Goal: Task Accomplishment & Management: Manage account settings

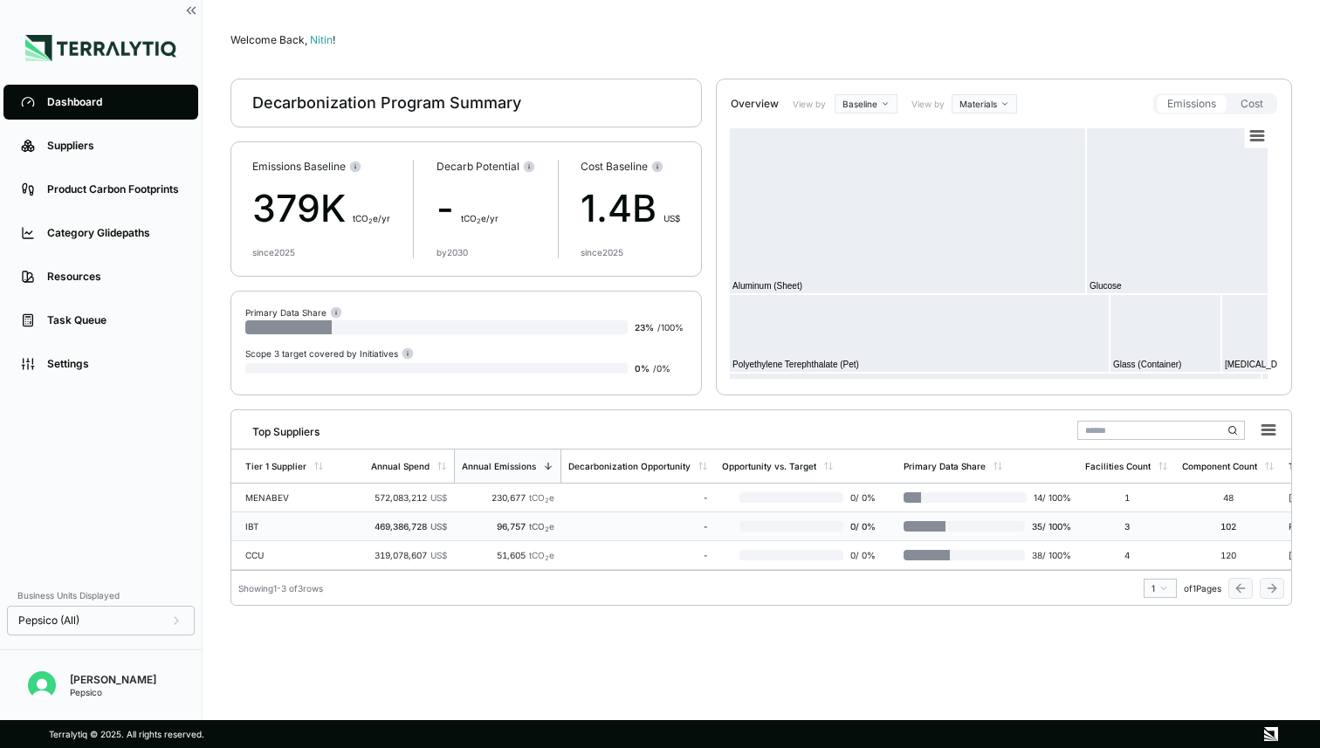
click at [321, 539] on td "IBT" at bounding box center [297, 527] width 133 height 29
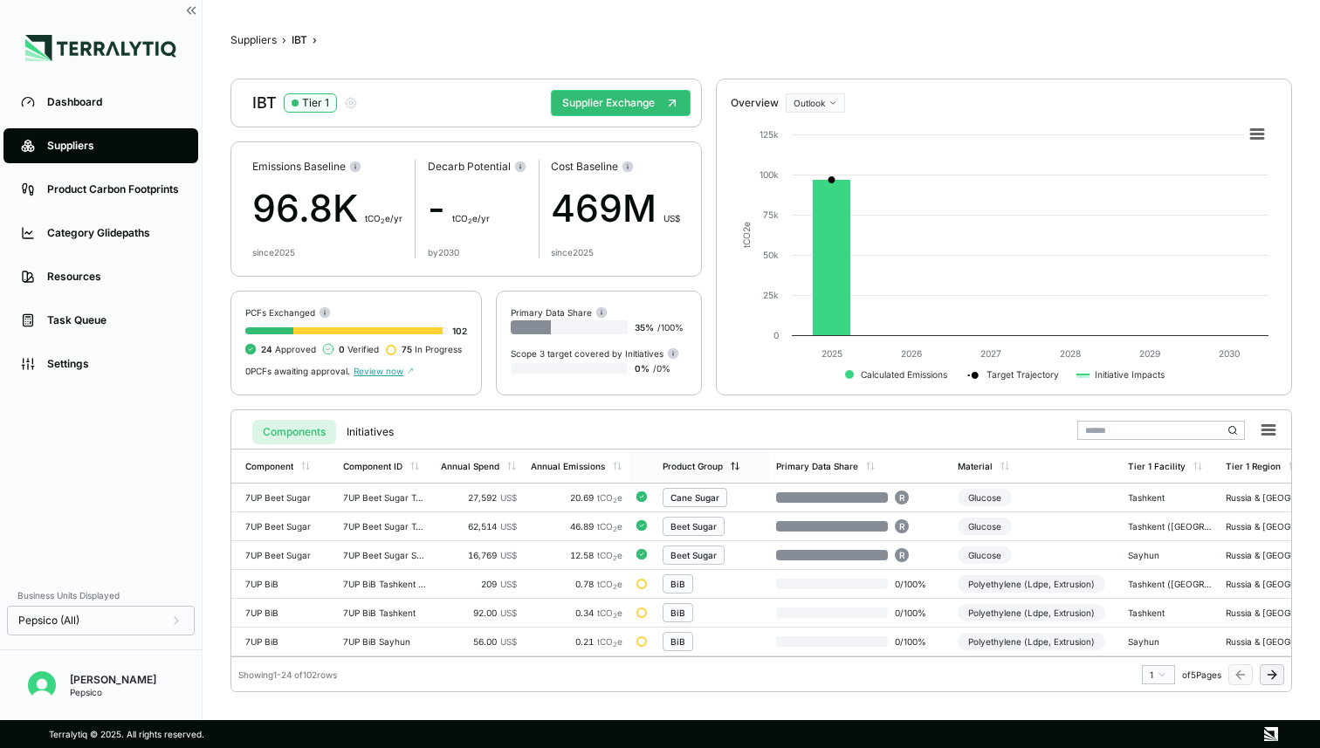
click at [677, 462] on div "Product Group" at bounding box center [693, 466] width 60 height 10
click at [983, 465] on div "Material" at bounding box center [975, 466] width 35 height 10
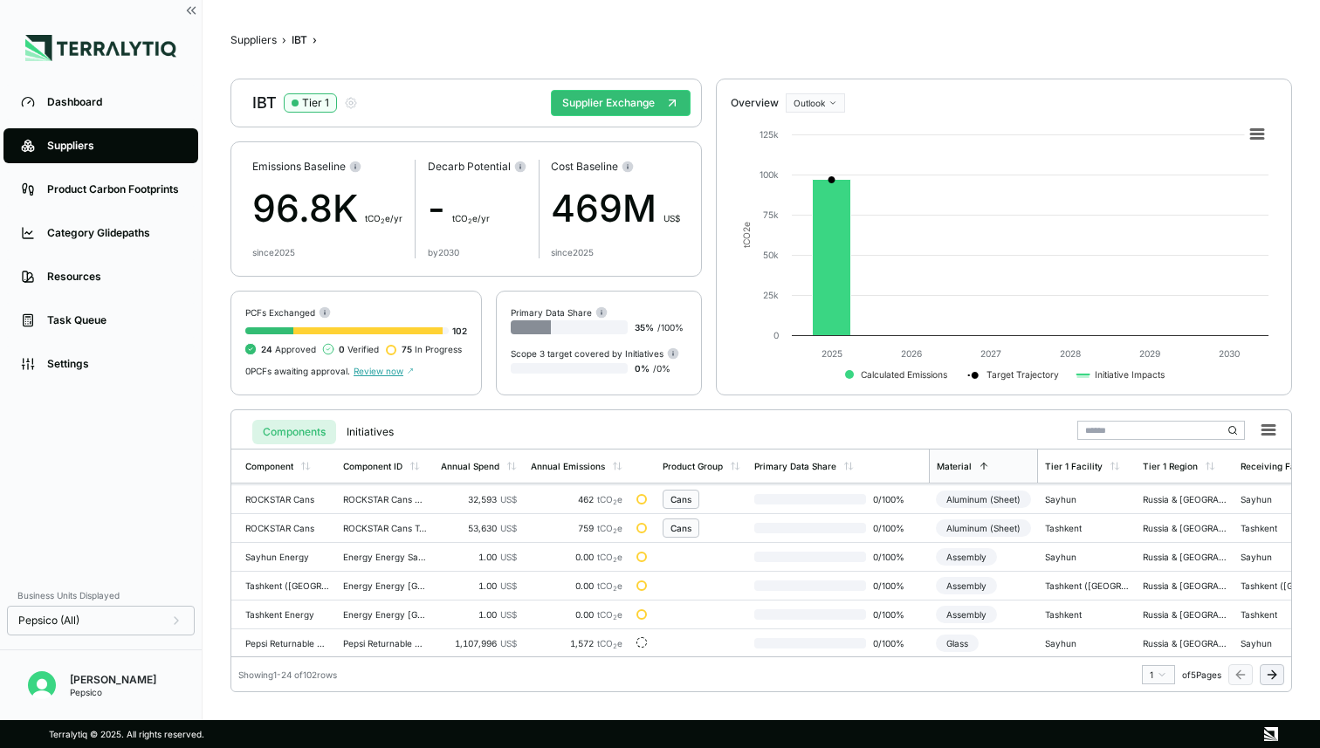
scroll to position [519, 0]
click at [1265, 673] on icon at bounding box center [1272, 675] width 14 height 14
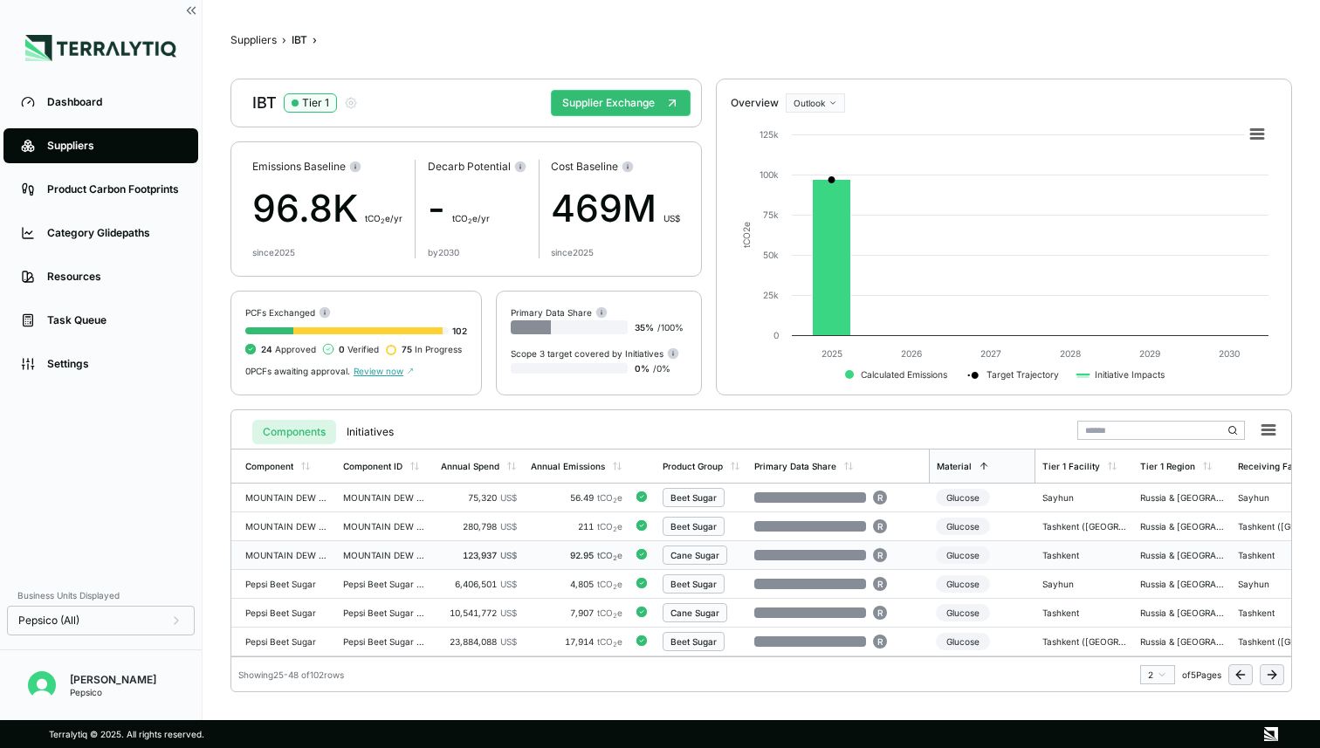
scroll to position [0, 0]
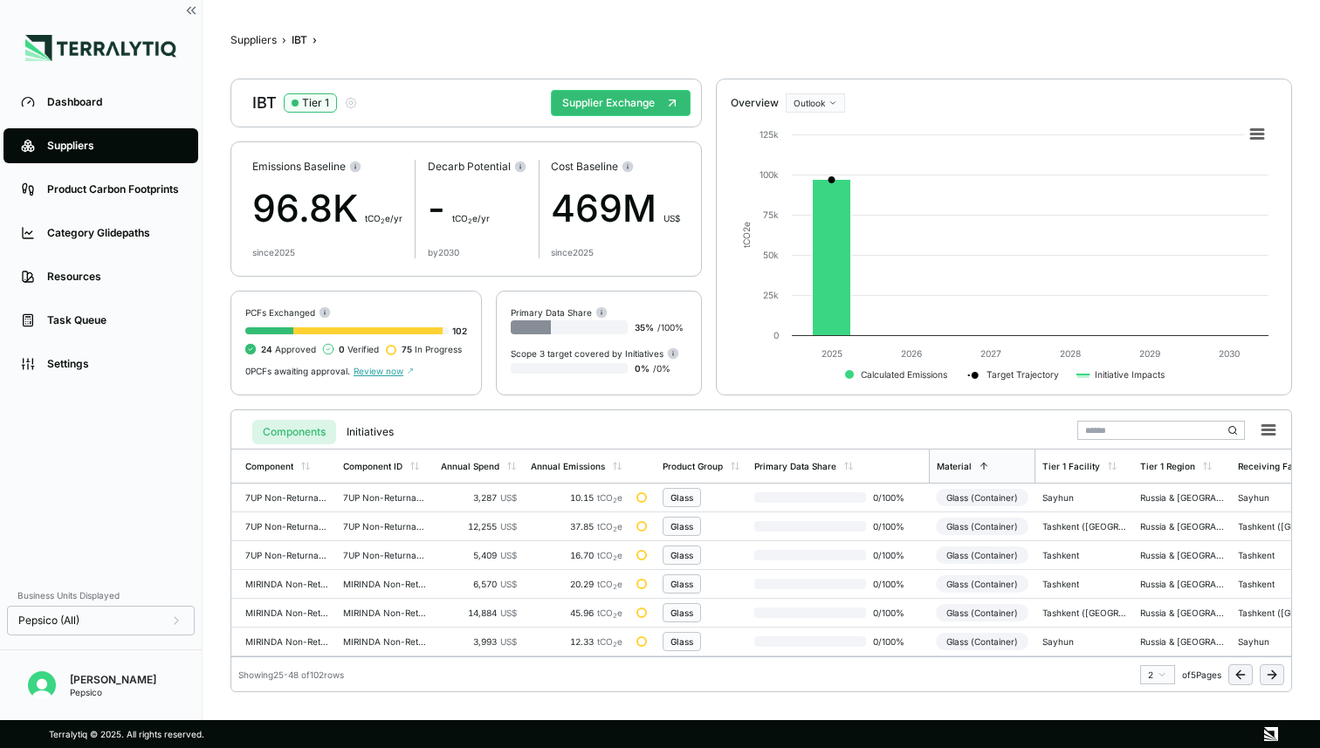
click at [1240, 675] on icon at bounding box center [1241, 675] width 14 height 14
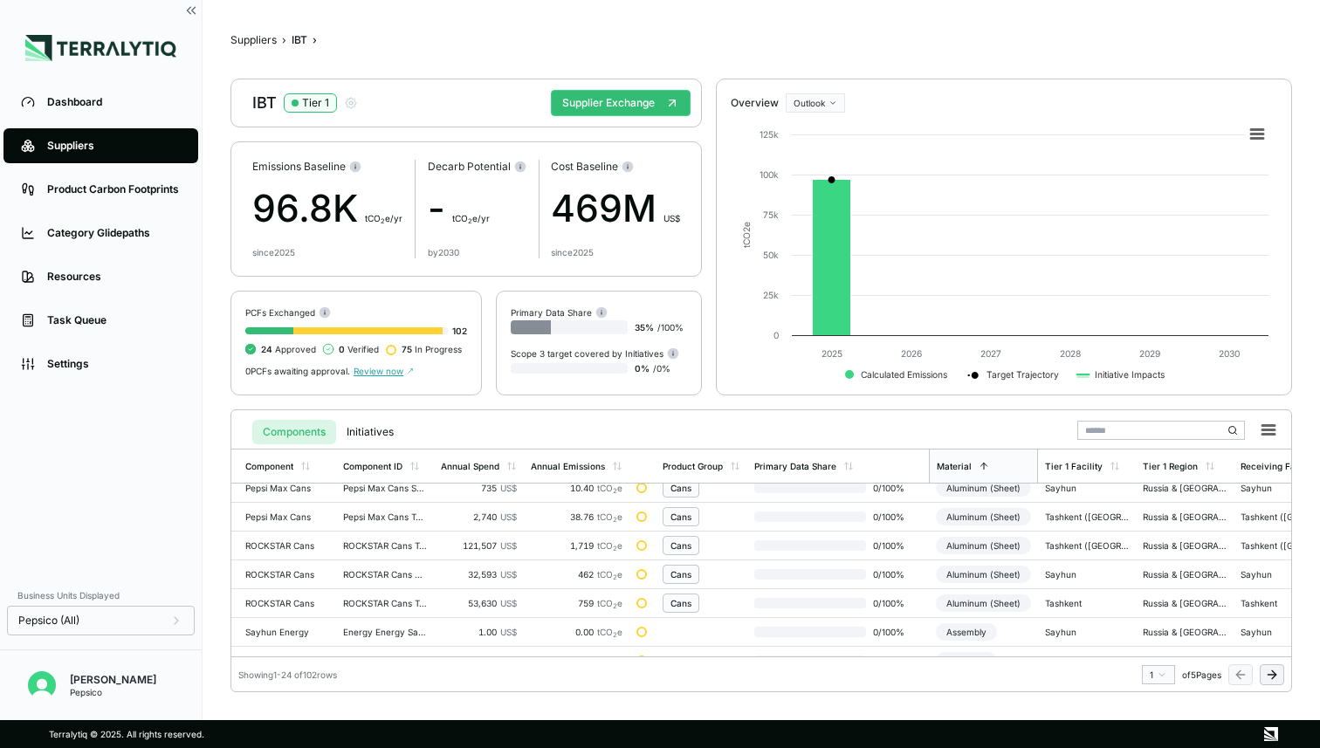
scroll to position [519, 0]
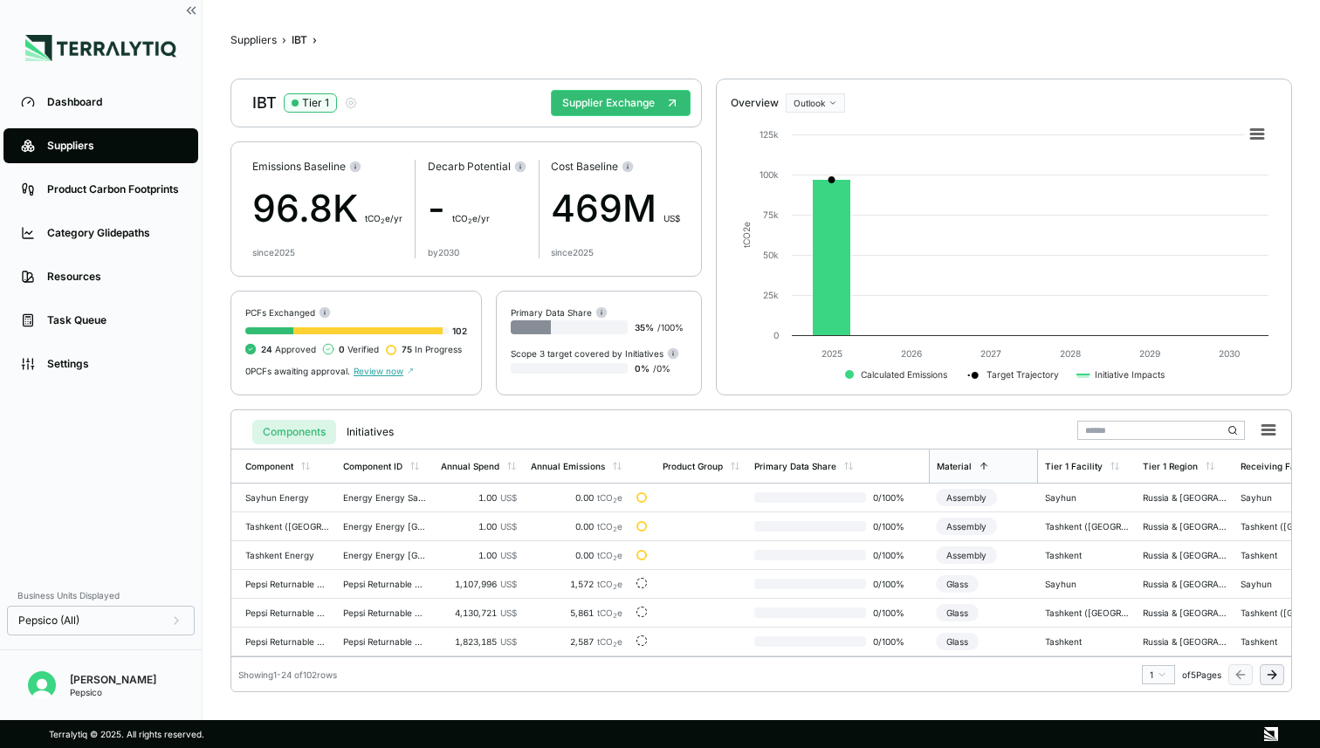
click at [72, 155] on link "Suppliers" at bounding box center [100, 145] width 195 height 35
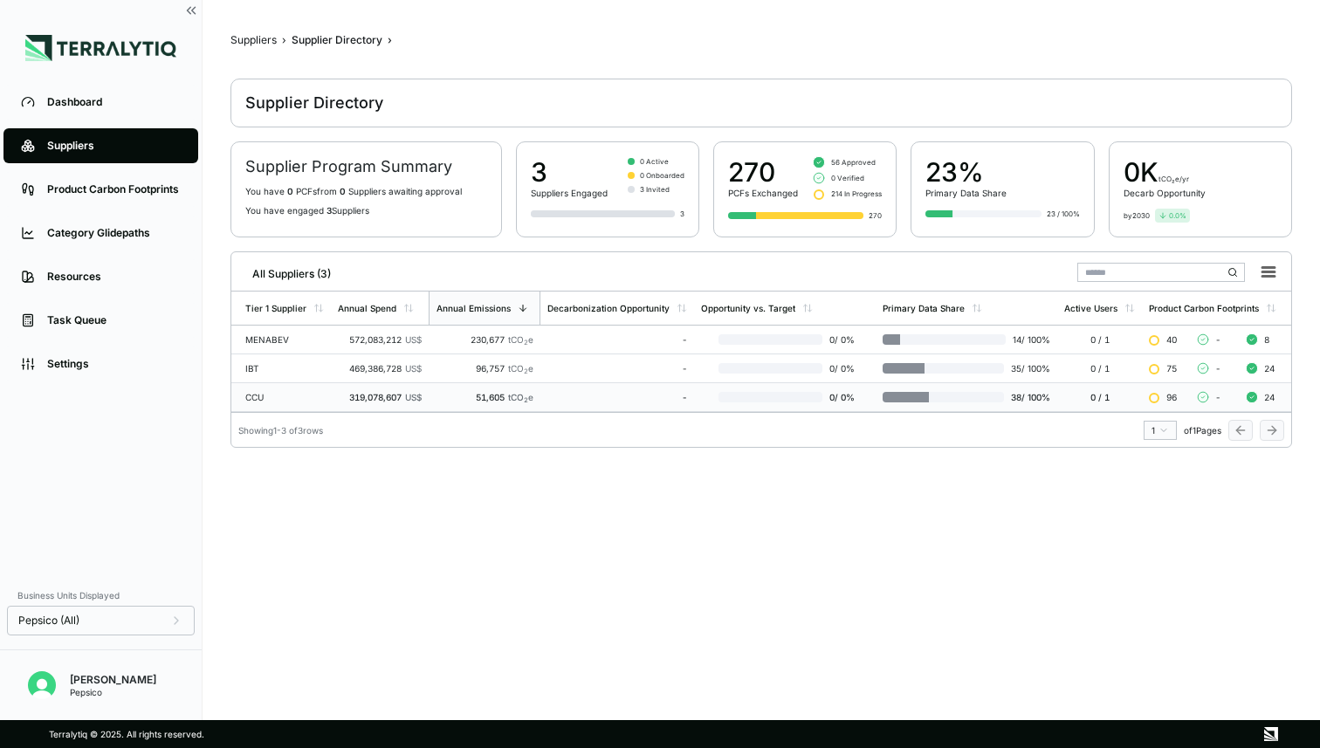
click at [288, 403] on td "CCU" at bounding box center [281, 397] width 100 height 29
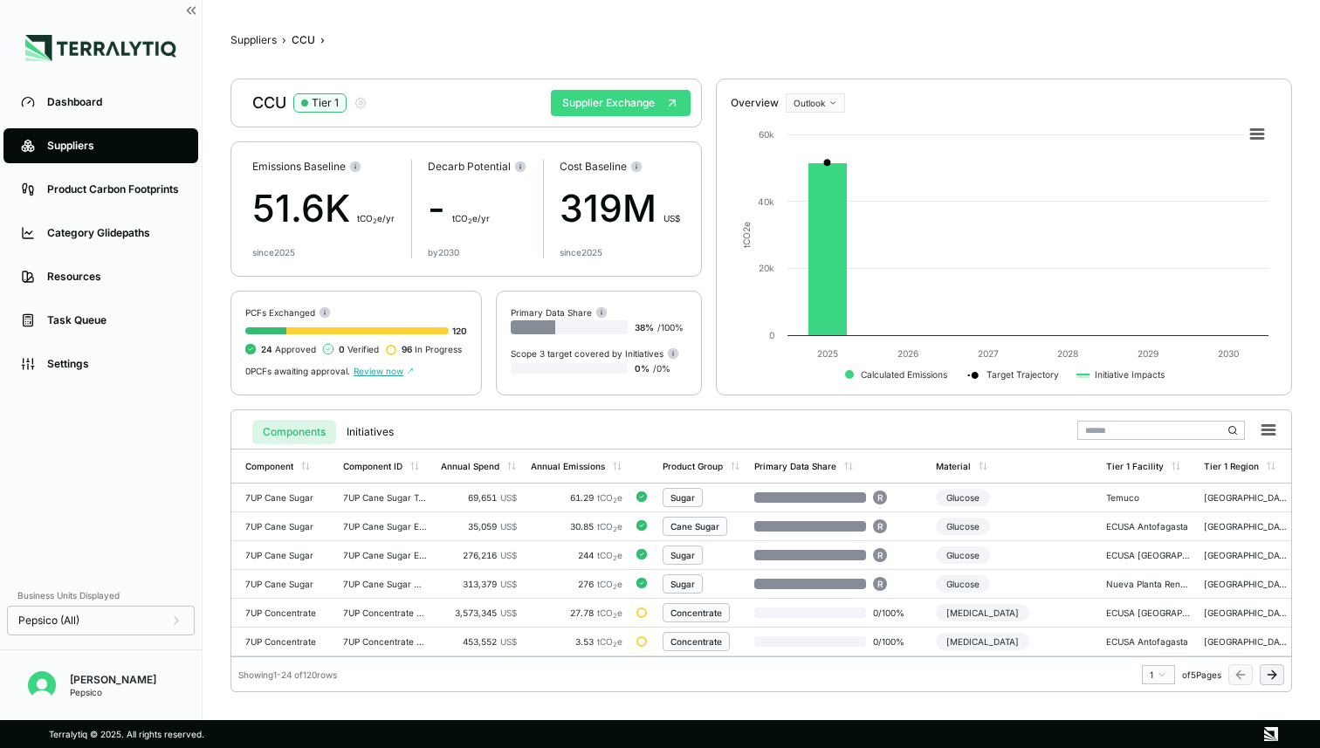
click at [589, 105] on button "Supplier Exchange" at bounding box center [621, 103] width 140 height 26
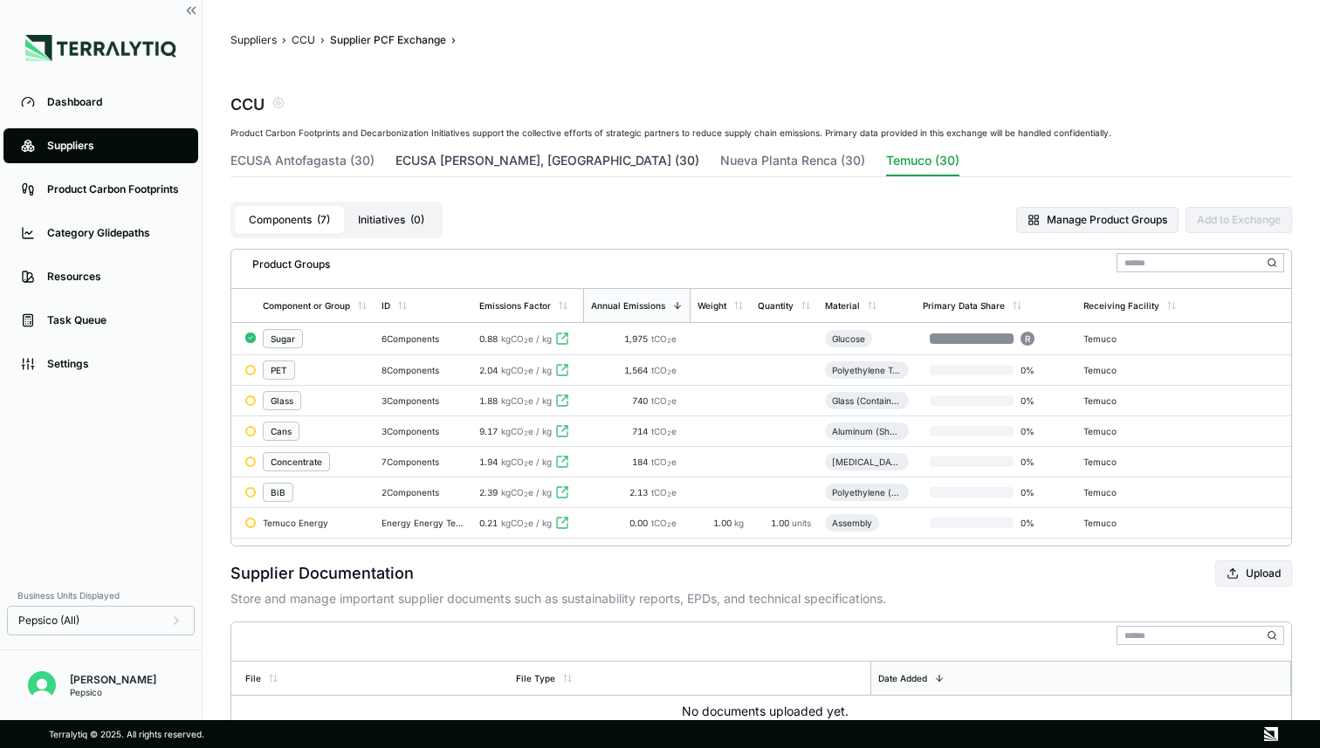
click at [463, 162] on button "ECUSA [PERSON_NAME], [GEOGRAPHIC_DATA] (30)" at bounding box center [548, 164] width 304 height 24
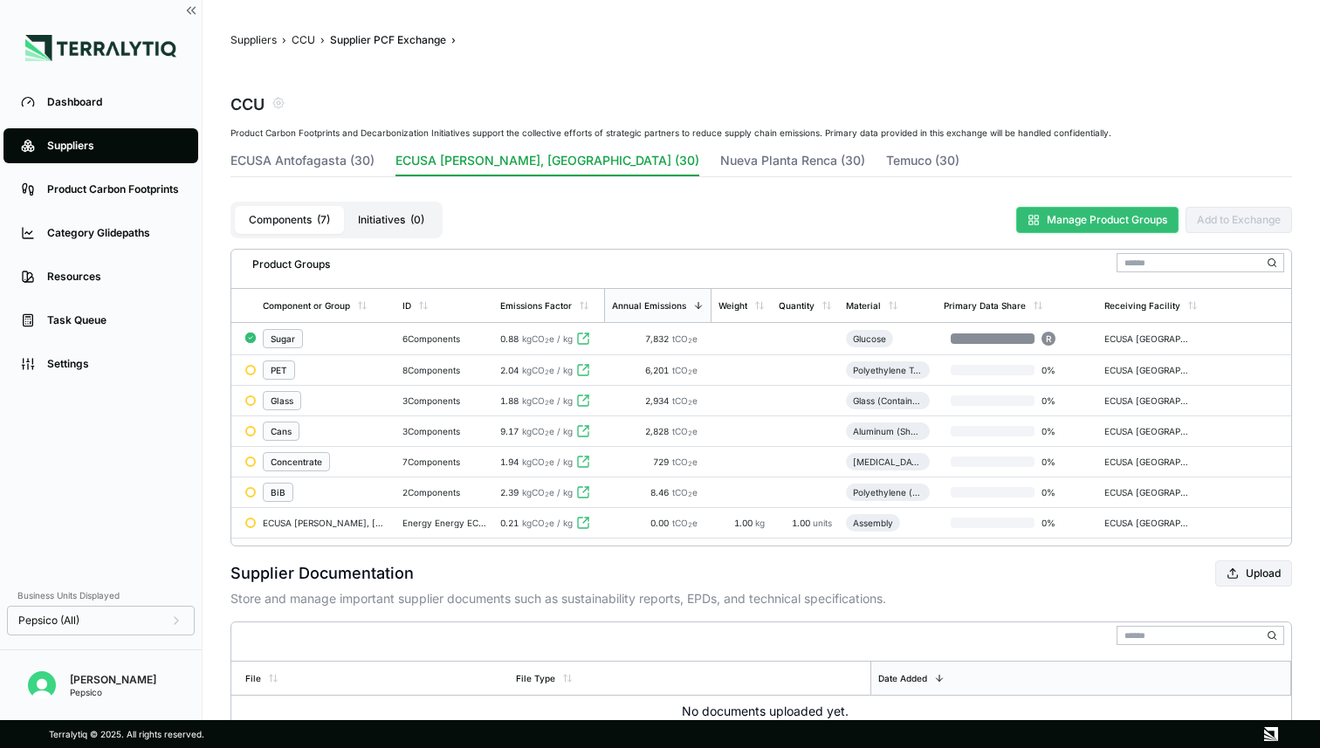
click at [1052, 226] on button "Manage Product Groups" at bounding box center [1098, 220] width 162 height 26
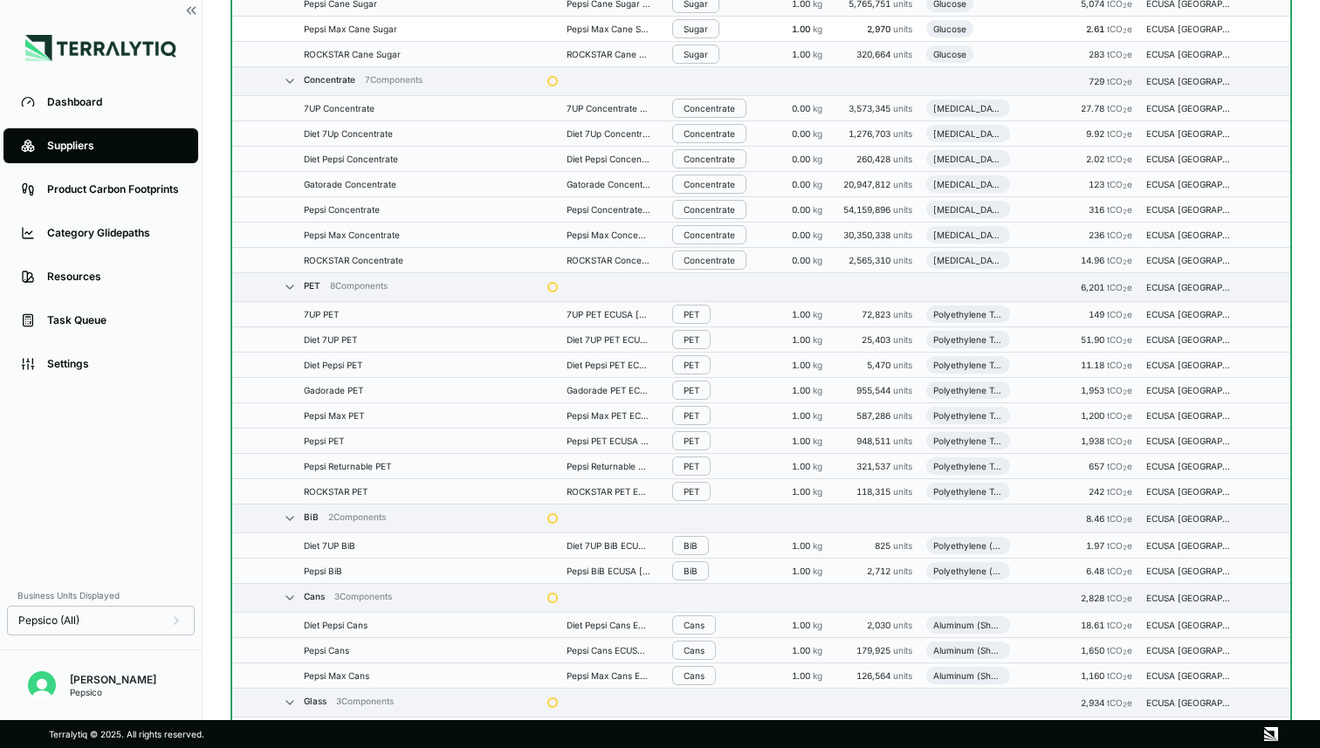
scroll to position [478, 0]
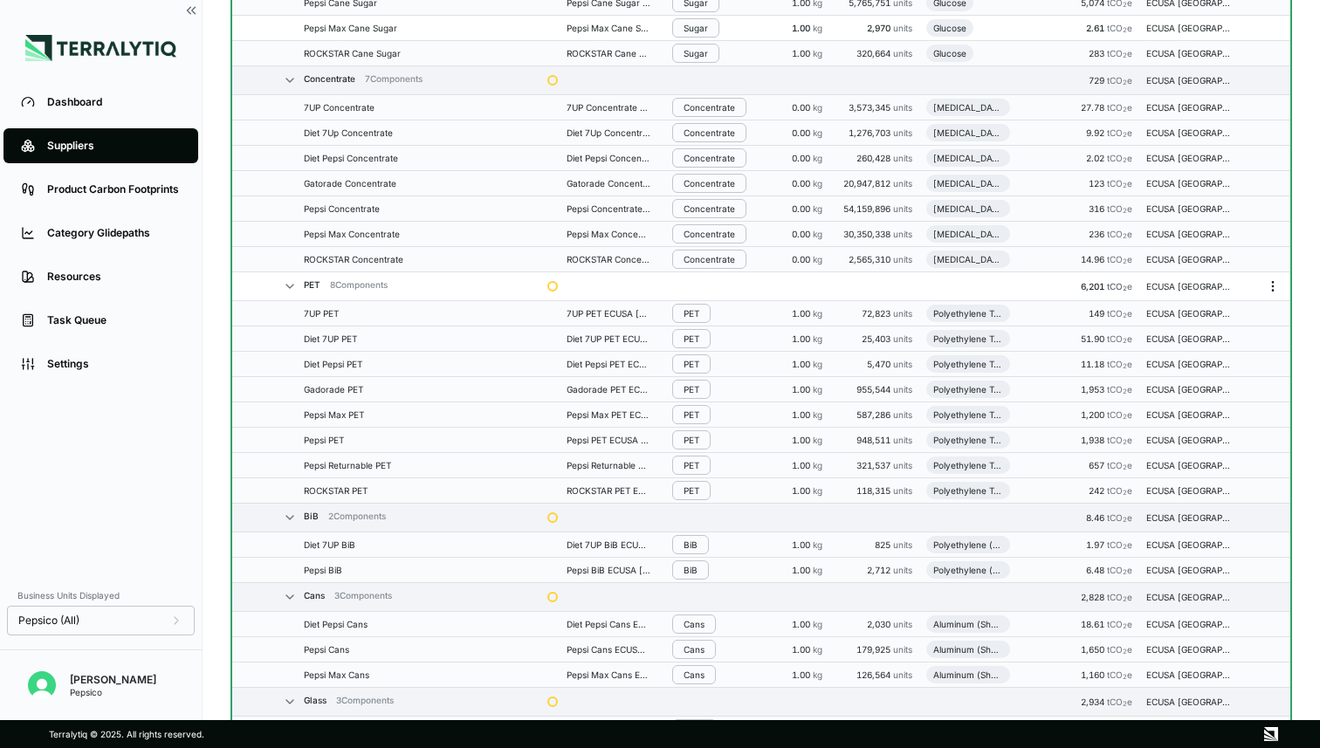
click at [1267, 284] on icon "Menu" at bounding box center [1273, 286] width 14 height 14
click at [1183, 342] on button "Disband Group" at bounding box center [1216, 348] width 166 height 28
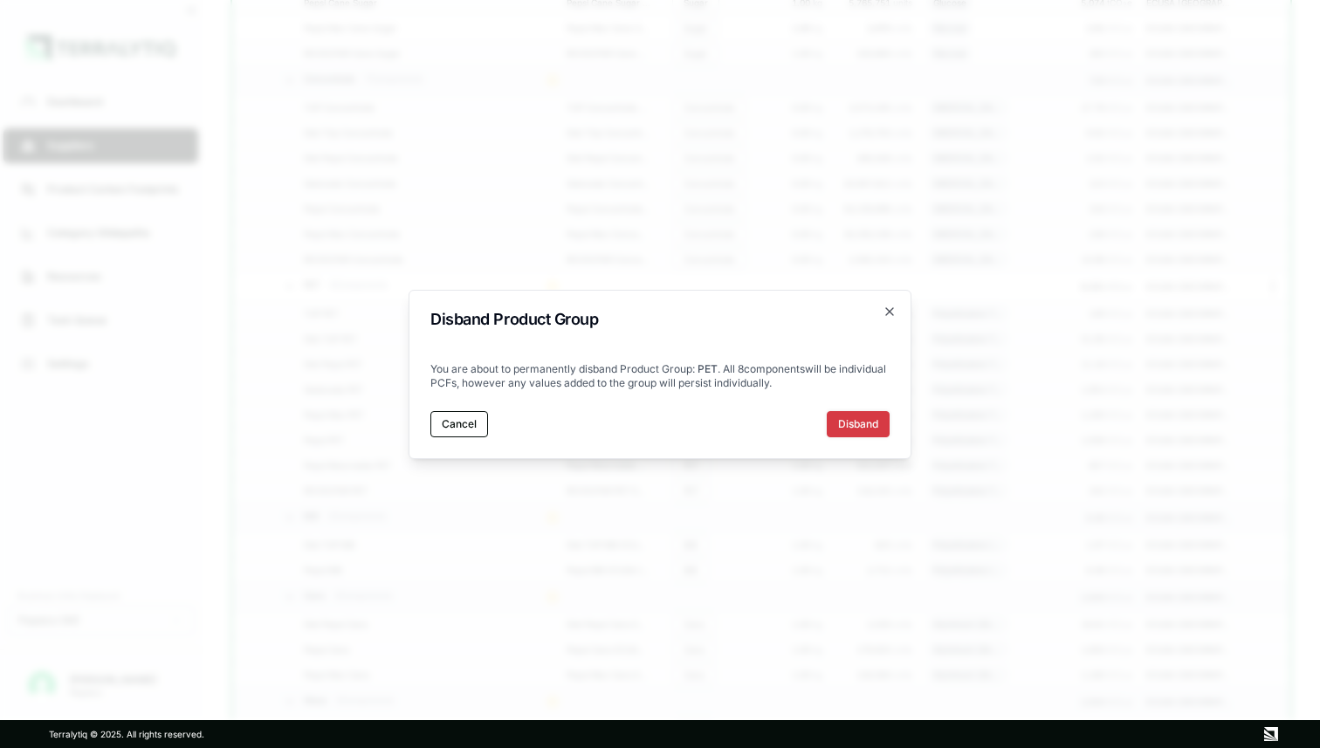
click at [855, 429] on button "Disband" at bounding box center [858, 424] width 63 height 26
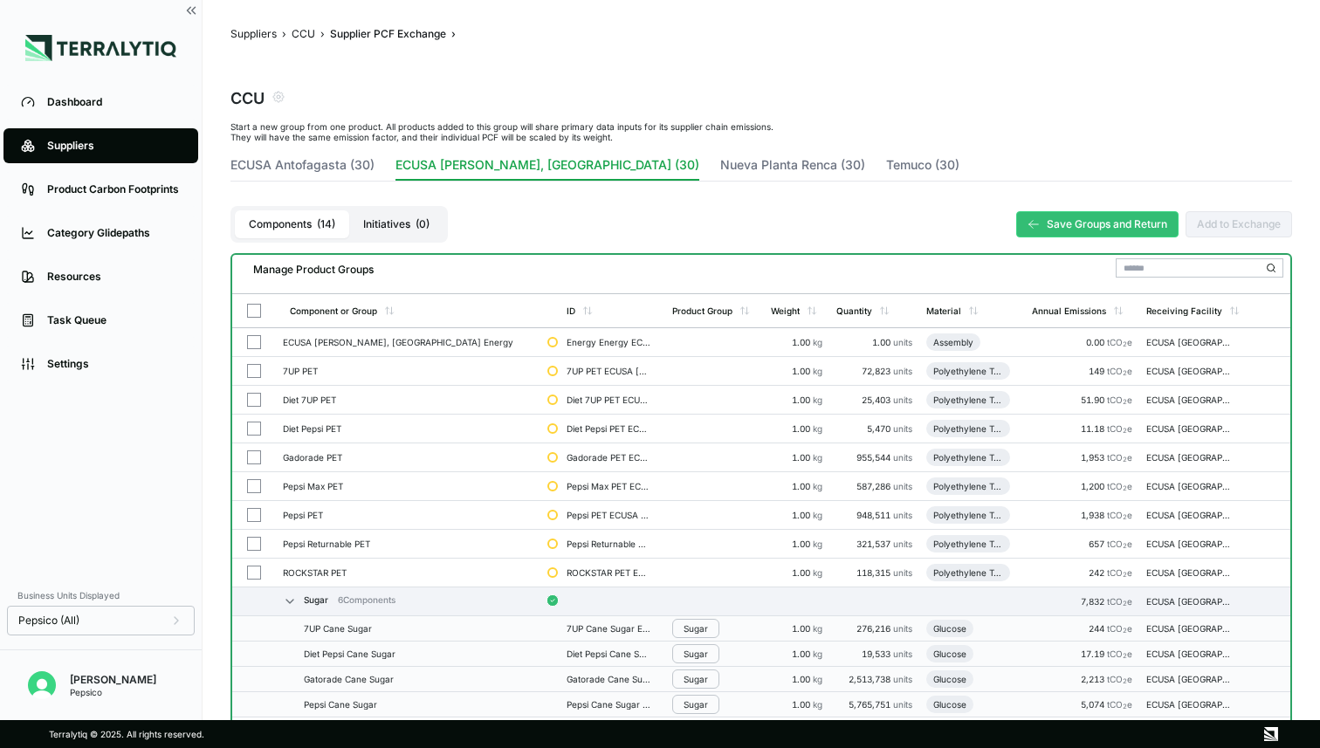
scroll to position [0, 0]
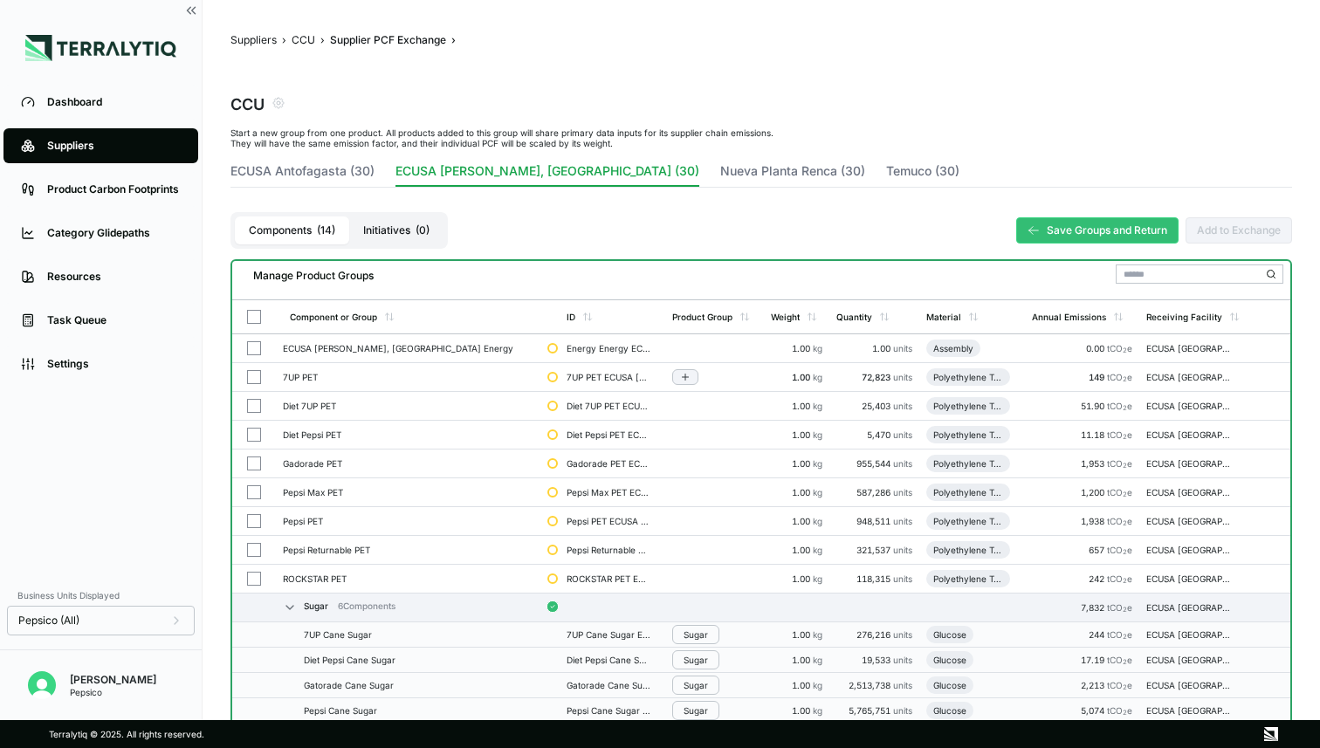
click at [256, 381] on button "button" at bounding box center [254, 377] width 14 height 14
click at [253, 403] on button "button" at bounding box center [254, 406] width 14 height 14
click at [252, 431] on button "button" at bounding box center [254, 435] width 14 height 14
click at [253, 461] on button "button" at bounding box center [254, 464] width 14 height 14
click at [256, 492] on button "button" at bounding box center [254, 493] width 14 height 14
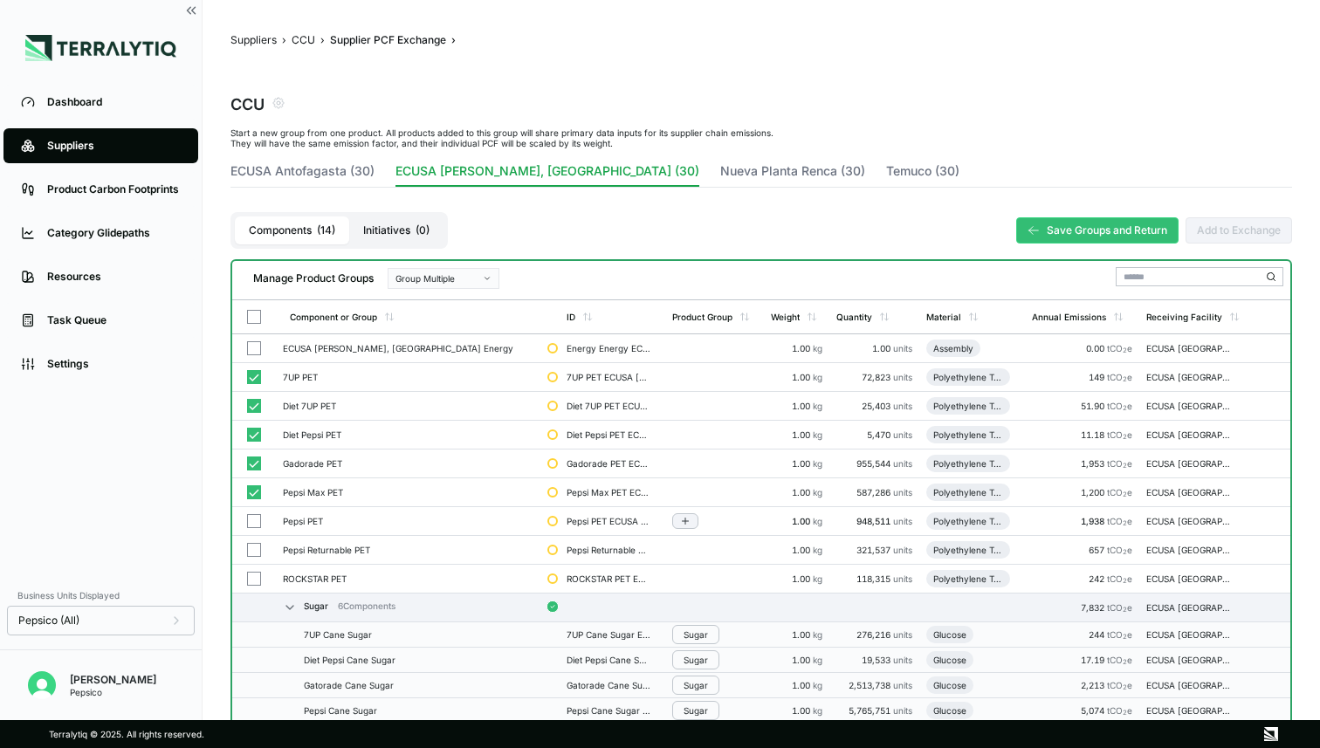
click at [253, 521] on button "button" at bounding box center [254, 521] width 14 height 14
click at [252, 572] on button "button" at bounding box center [254, 579] width 14 height 14
click at [478, 279] on div "Group Multiple" at bounding box center [438, 278] width 84 height 10
click at [461, 299] on div "Add To New Group" at bounding box center [444, 300] width 96 height 10
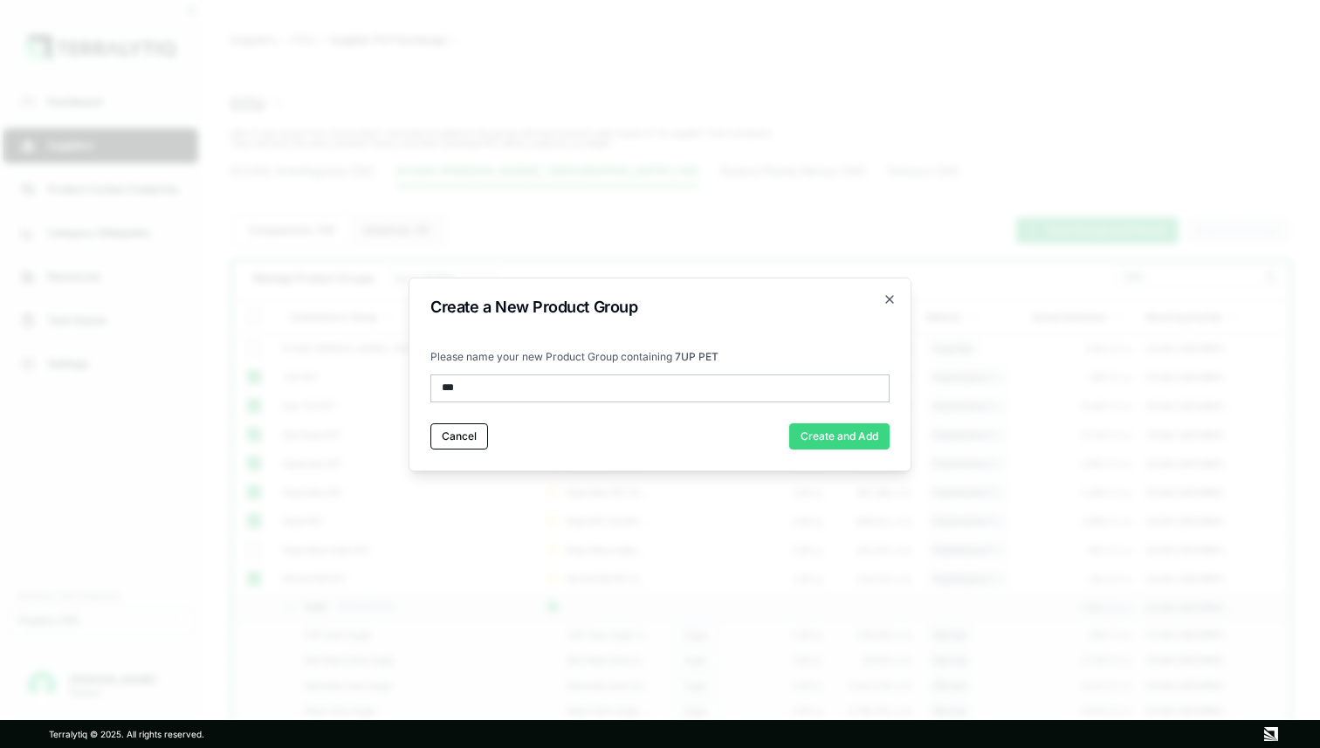
type input "***"
click at [821, 434] on button "Create and Add" at bounding box center [839, 437] width 100 height 26
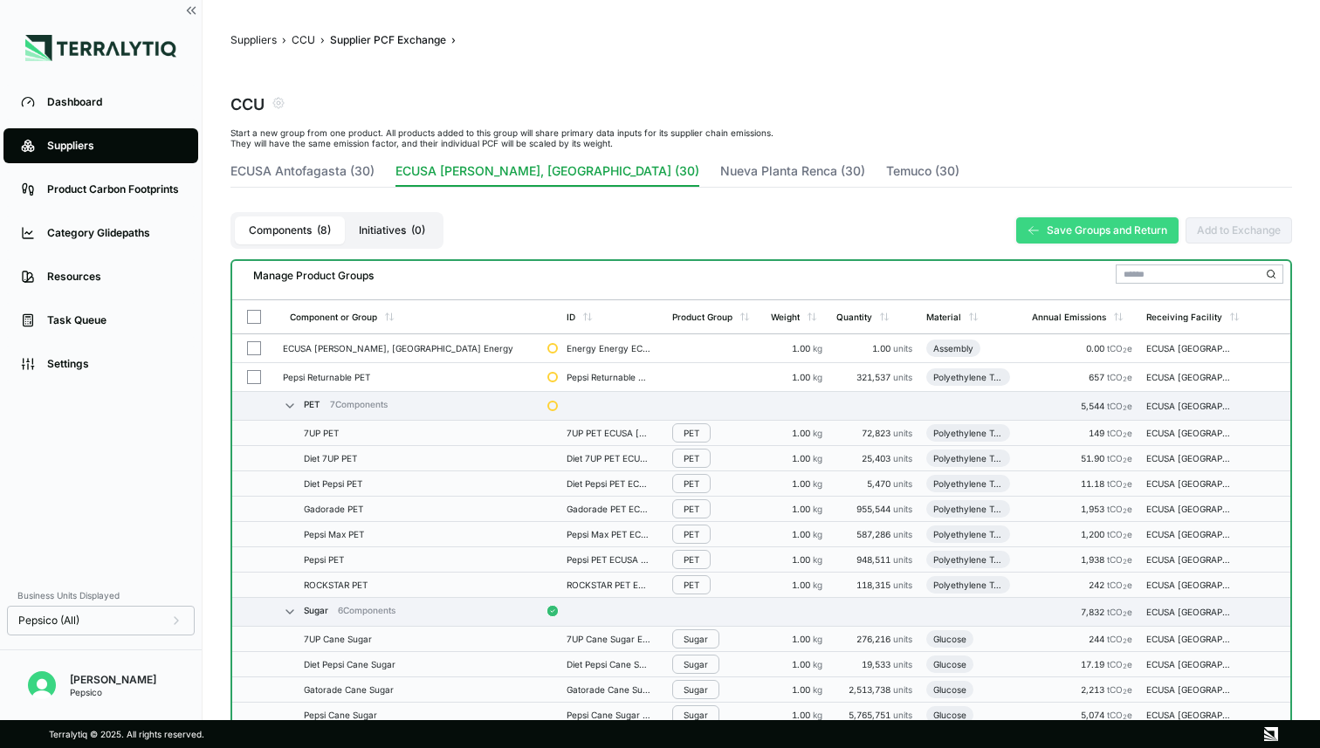
click at [1080, 237] on button "Save Groups and Return" at bounding box center [1098, 230] width 162 height 26
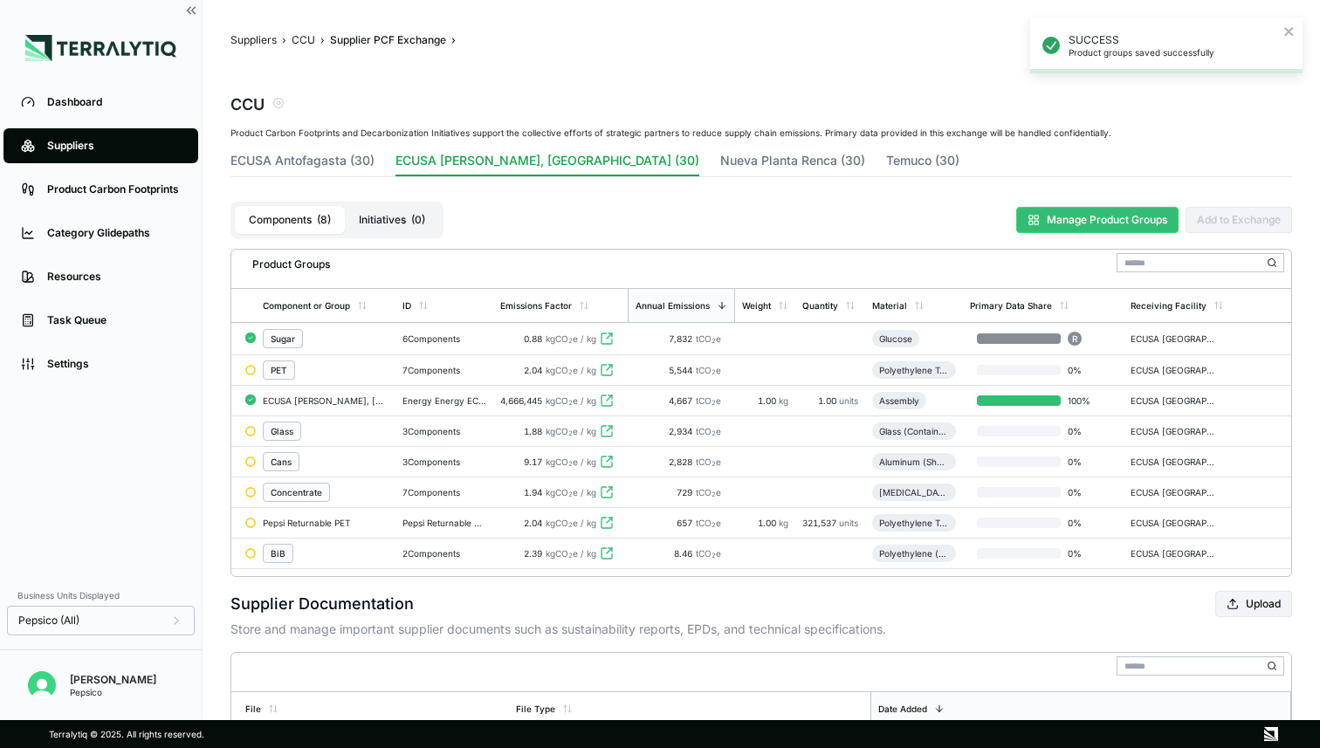
click at [1083, 216] on button "Manage Product Groups" at bounding box center [1098, 220] width 162 height 26
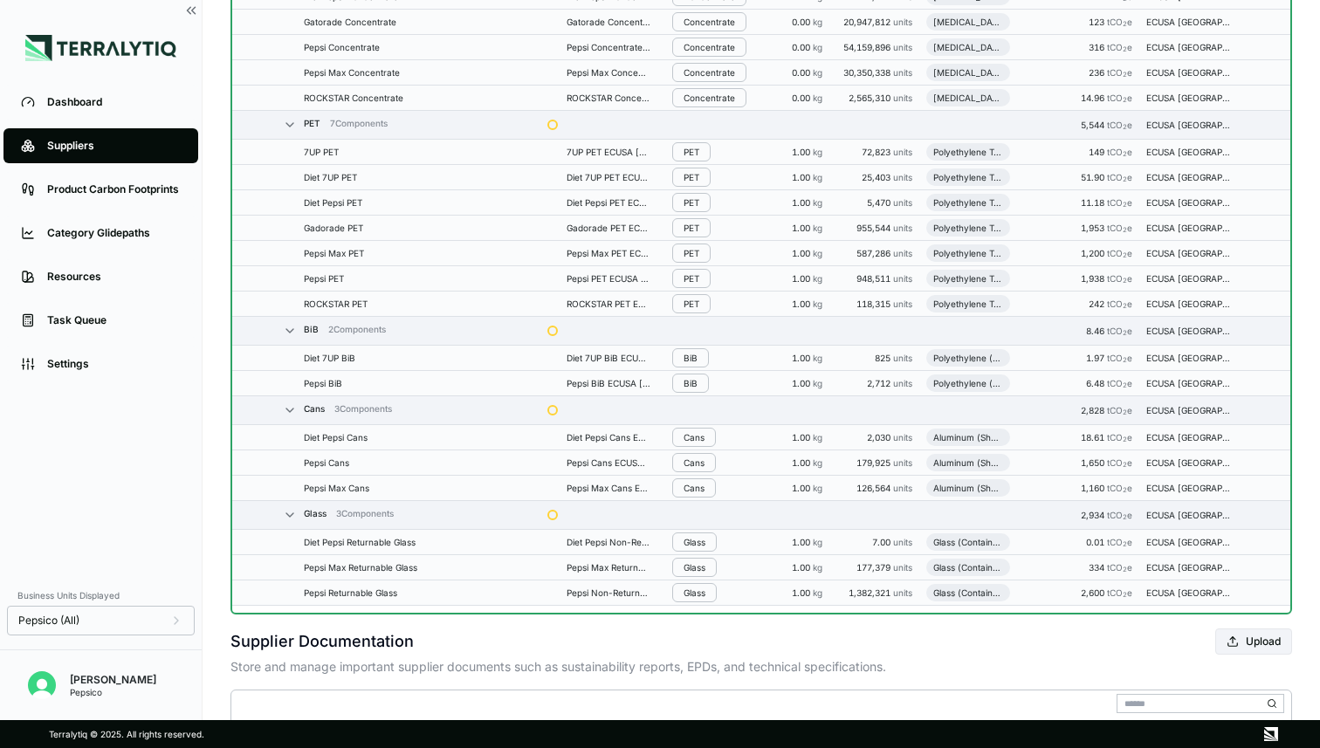
scroll to position [673, 0]
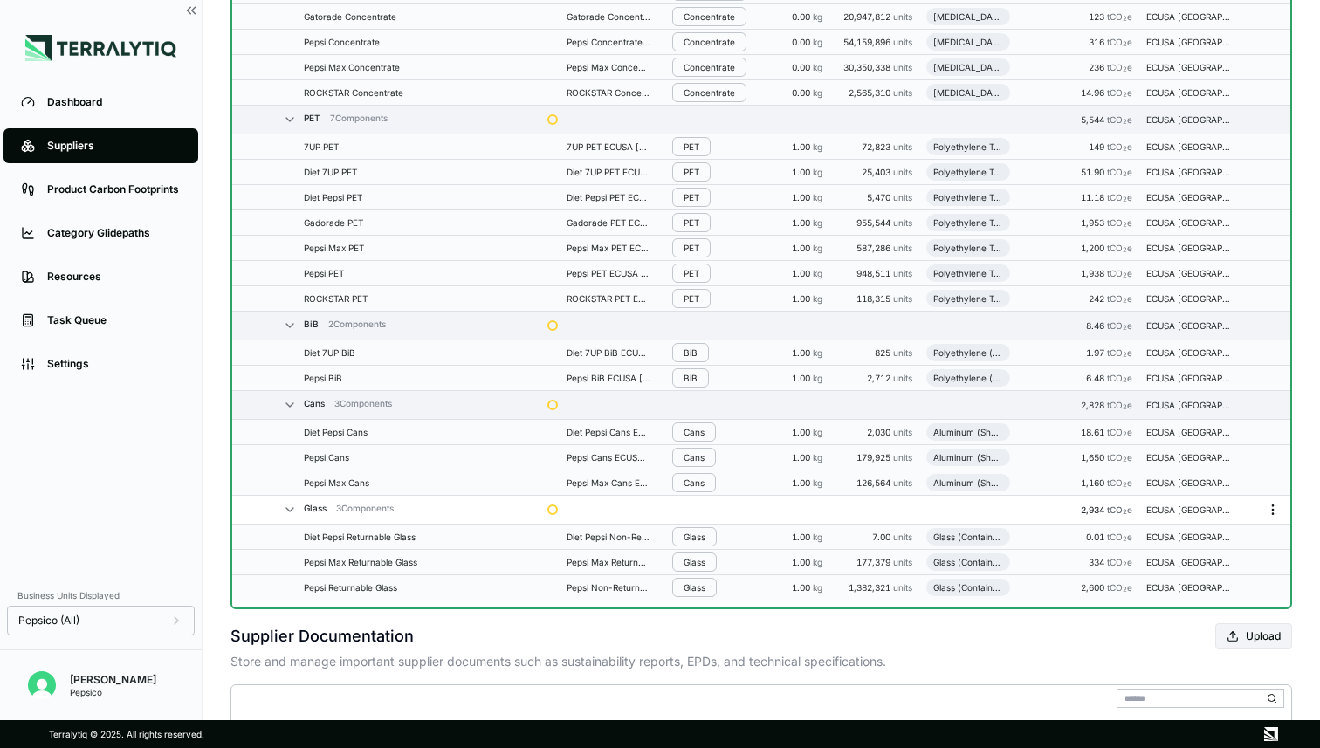
click at [1270, 512] on icon "Menu" at bounding box center [1273, 510] width 14 height 14
click at [1175, 562] on button "Disband Group" at bounding box center [1216, 572] width 166 height 28
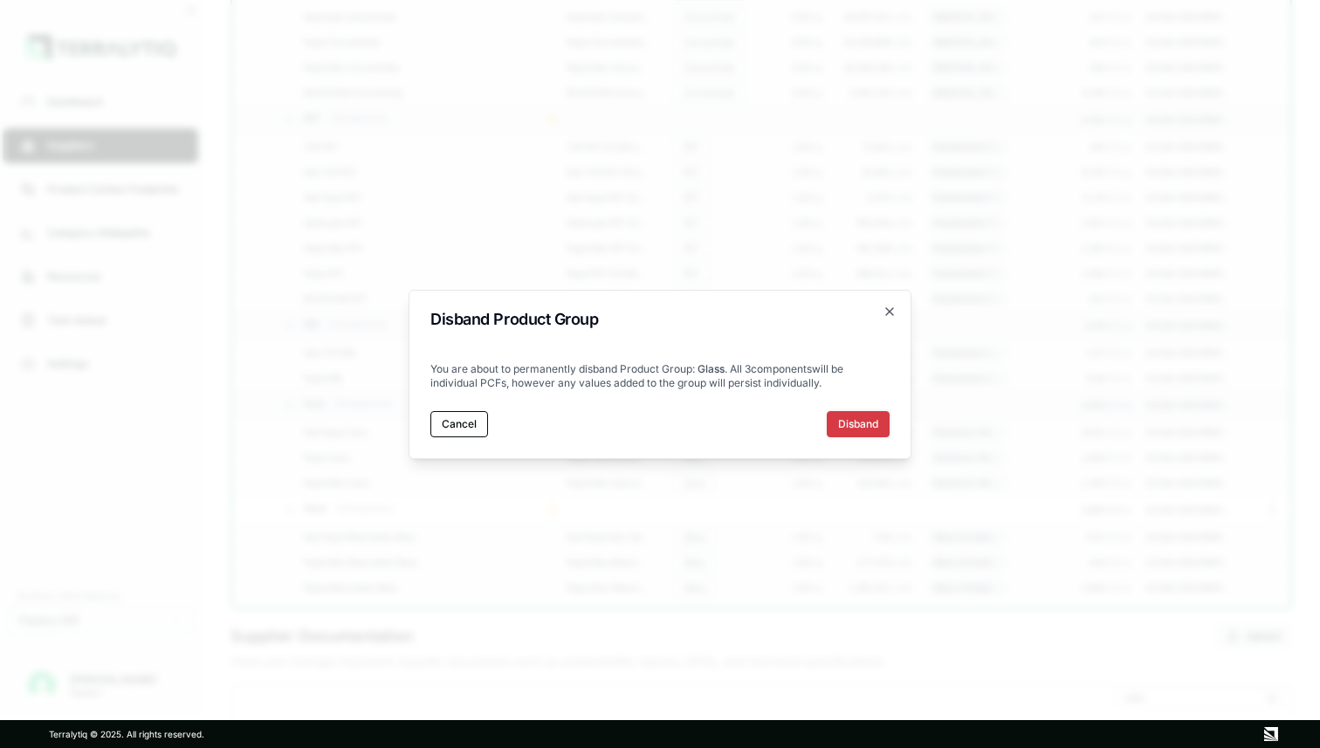
click at [846, 420] on button "Disband" at bounding box center [858, 424] width 63 height 26
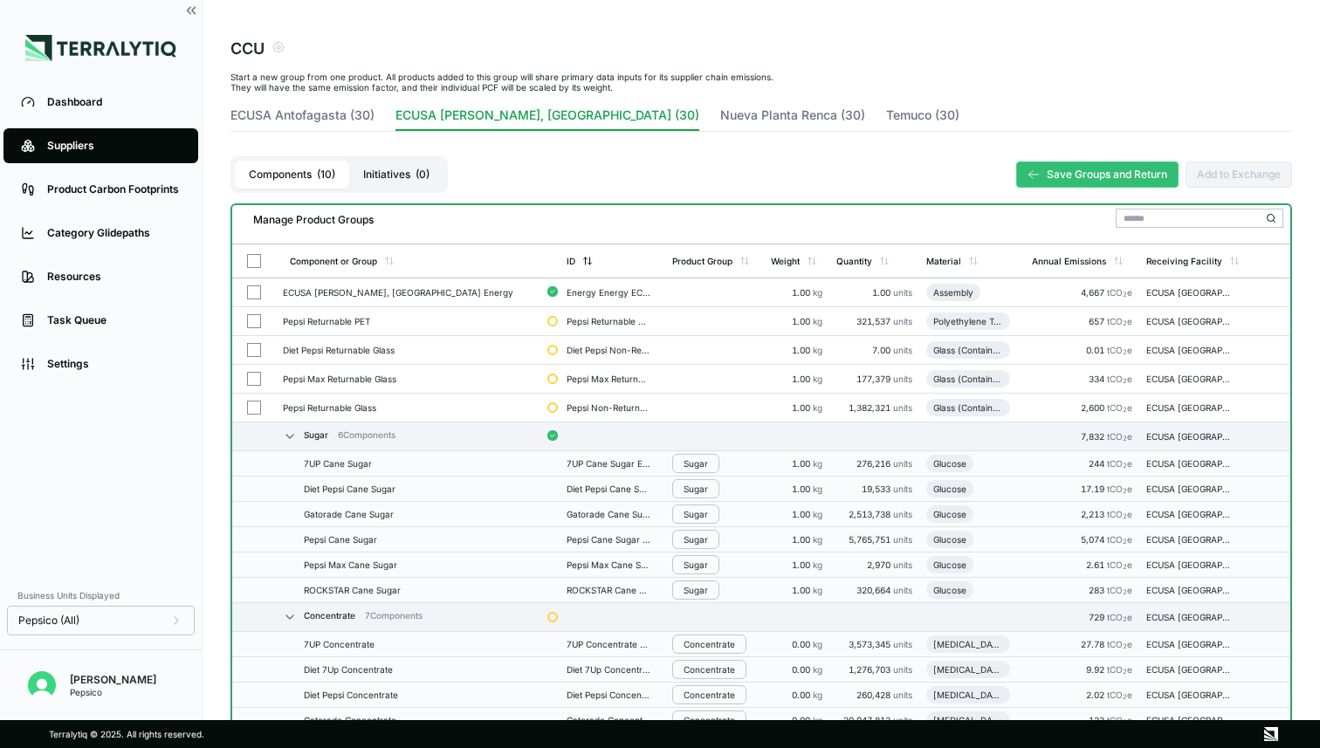
scroll to position [55, 0]
click at [252, 352] on button "button" at bounding box center [254, 351] width 14 height 14
click at [253, 406] on button "button" at bounding box center [254, 409] width 14 height 14
click at [473, 214] on button "Group Multiple" at bounding box center [444, 223] width 112 height 21
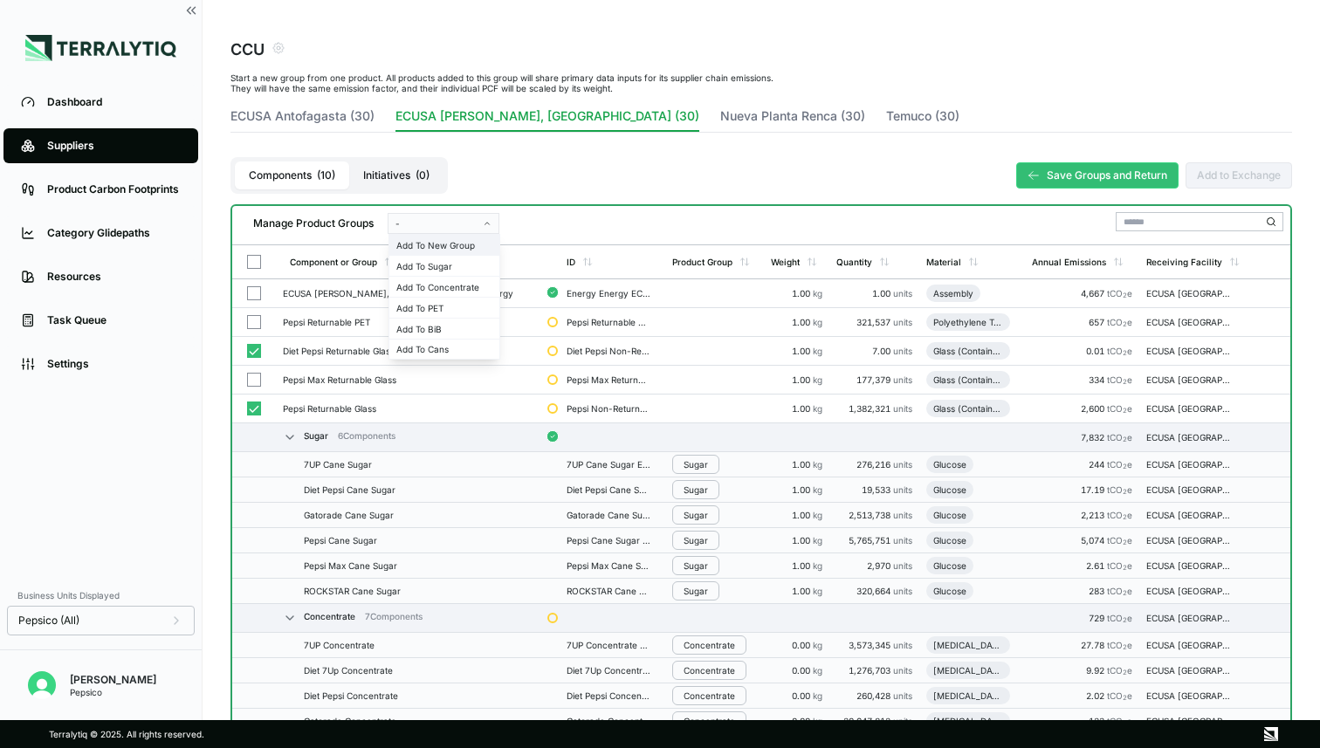
click at [436, 246] on div "Add To New Group" at bounding box center [444, 245] width 96 height 10
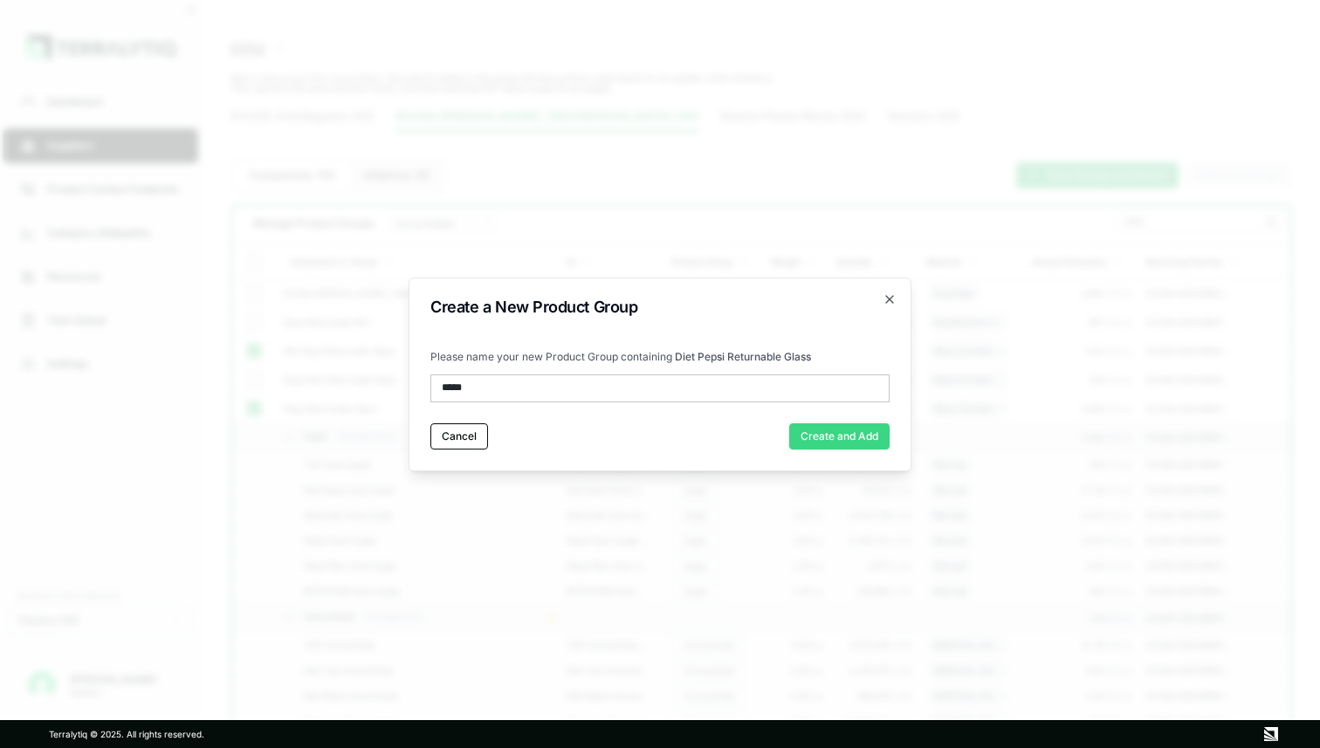
type input "*****"
click at [830, 434] on button "Create and Add" at bounding box center [839, 437] width 100 height 26
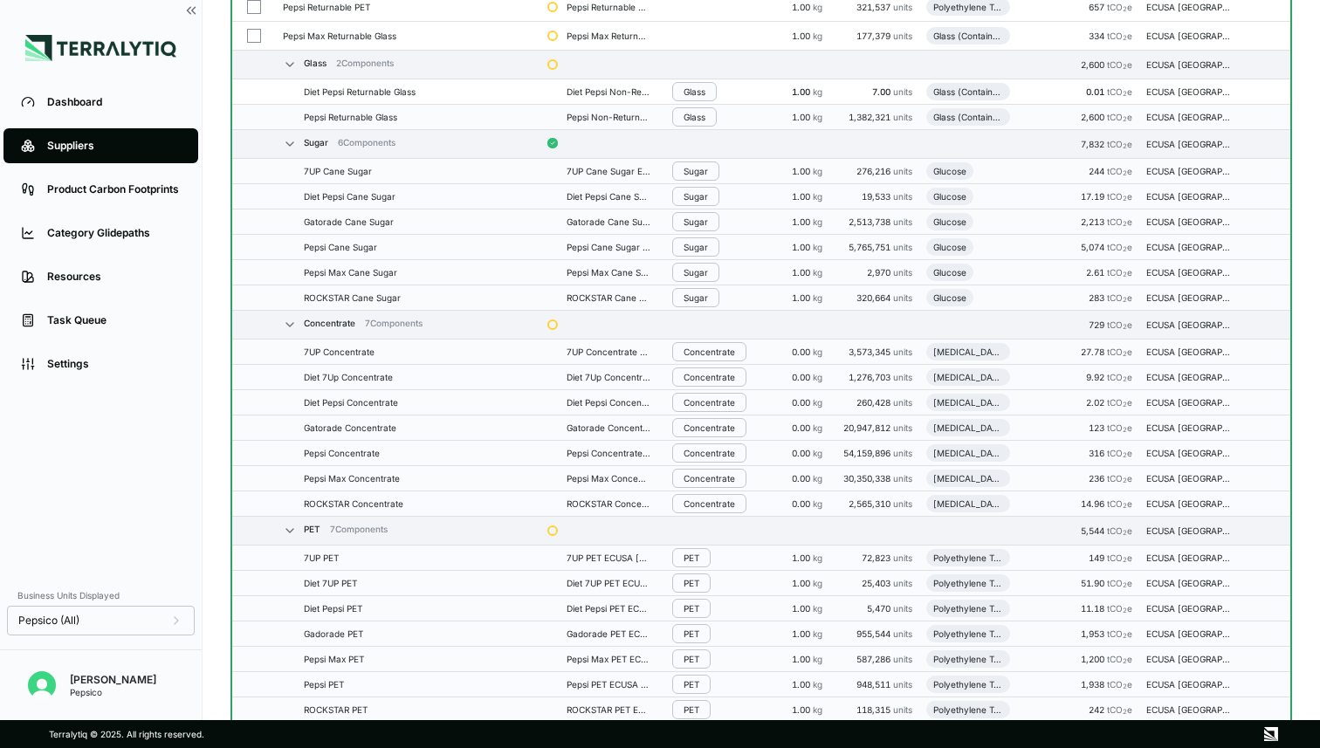
scroll to position [0, 0]
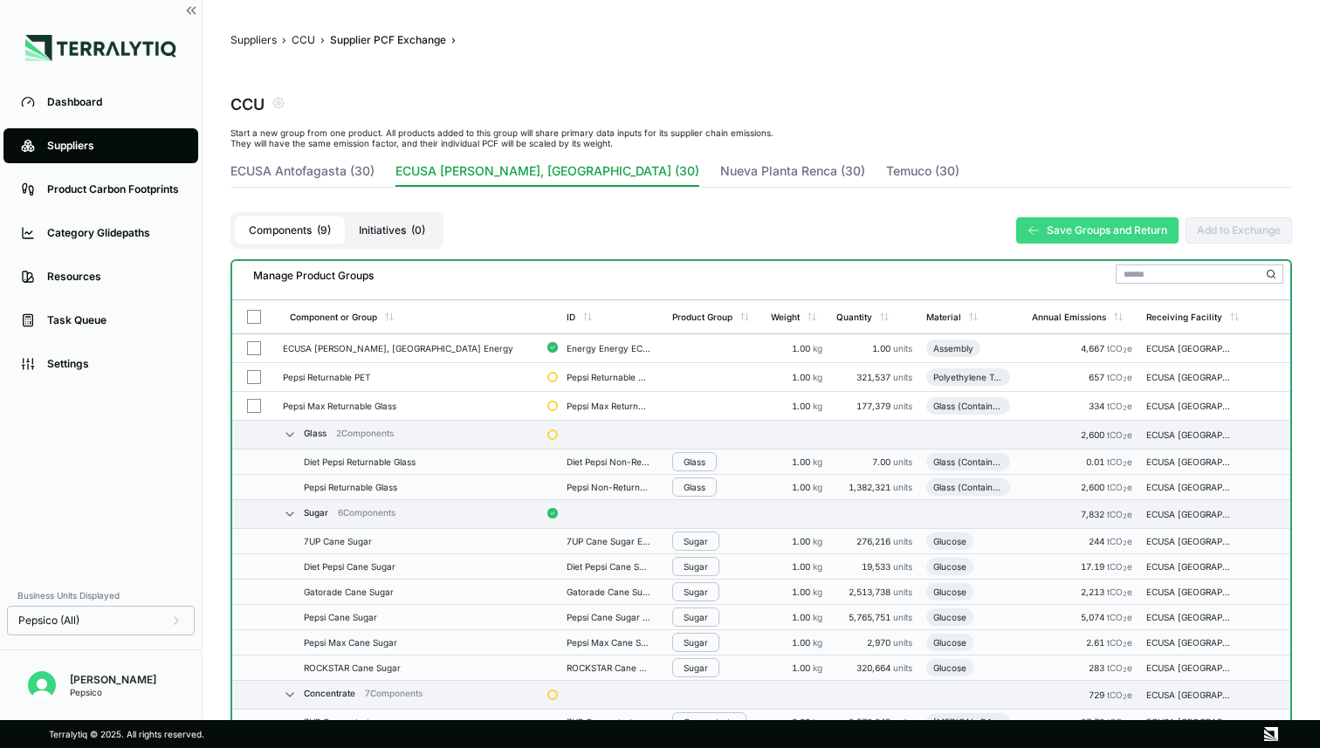
click at [1064, 239] on button "Save Groups and Return" at bounding box center [1098, 230] width 162 height 26
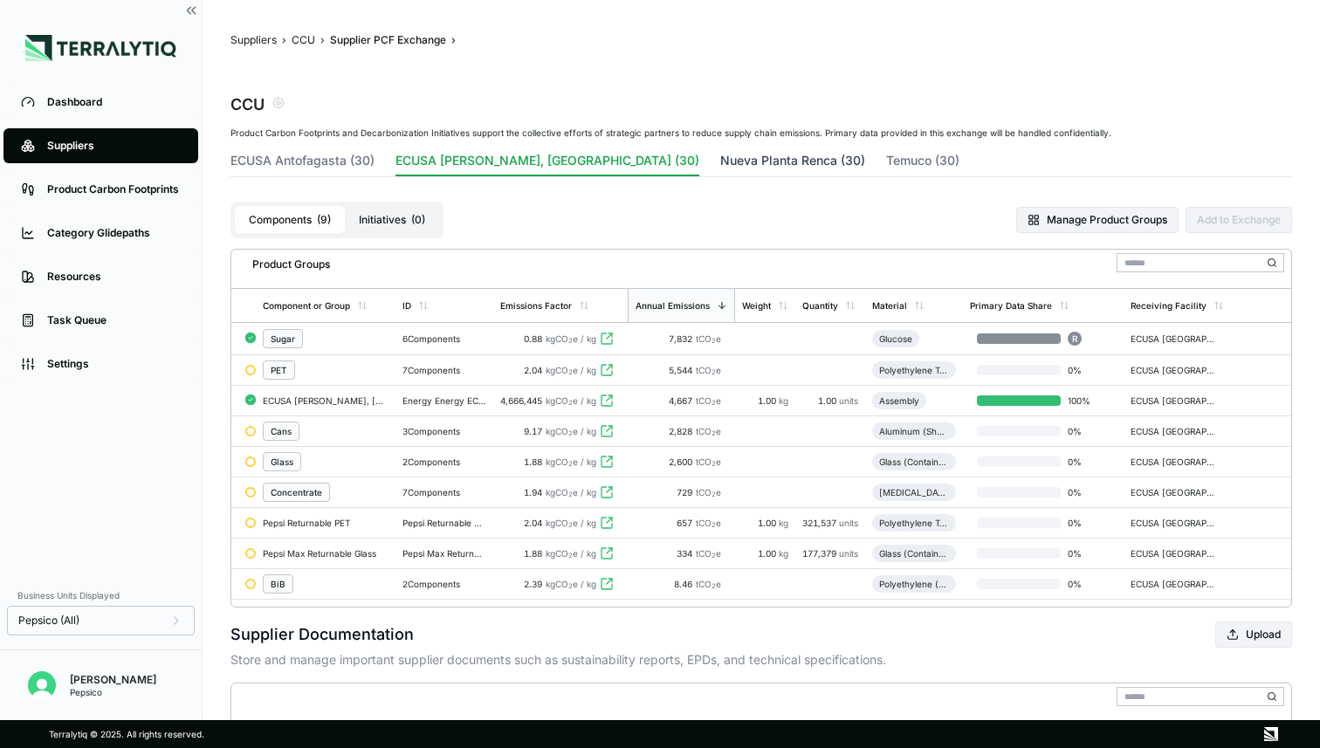
click at [720, 153] on button "Nueva Planta Renca (30)" at bounding box center [792, 164] width 145 height 24
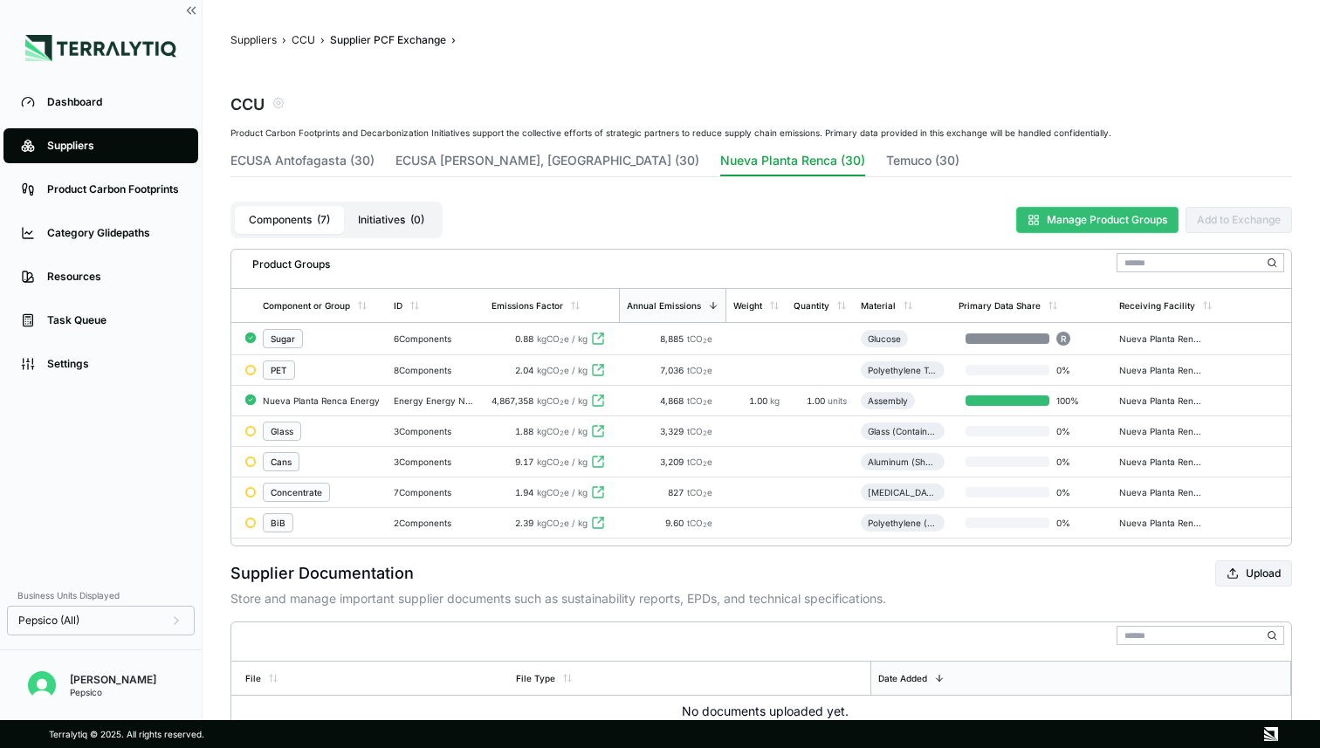
click at [1088, 213] on button "Manage Product Groups" at bounding box center [1098, 220] width 162 height 26
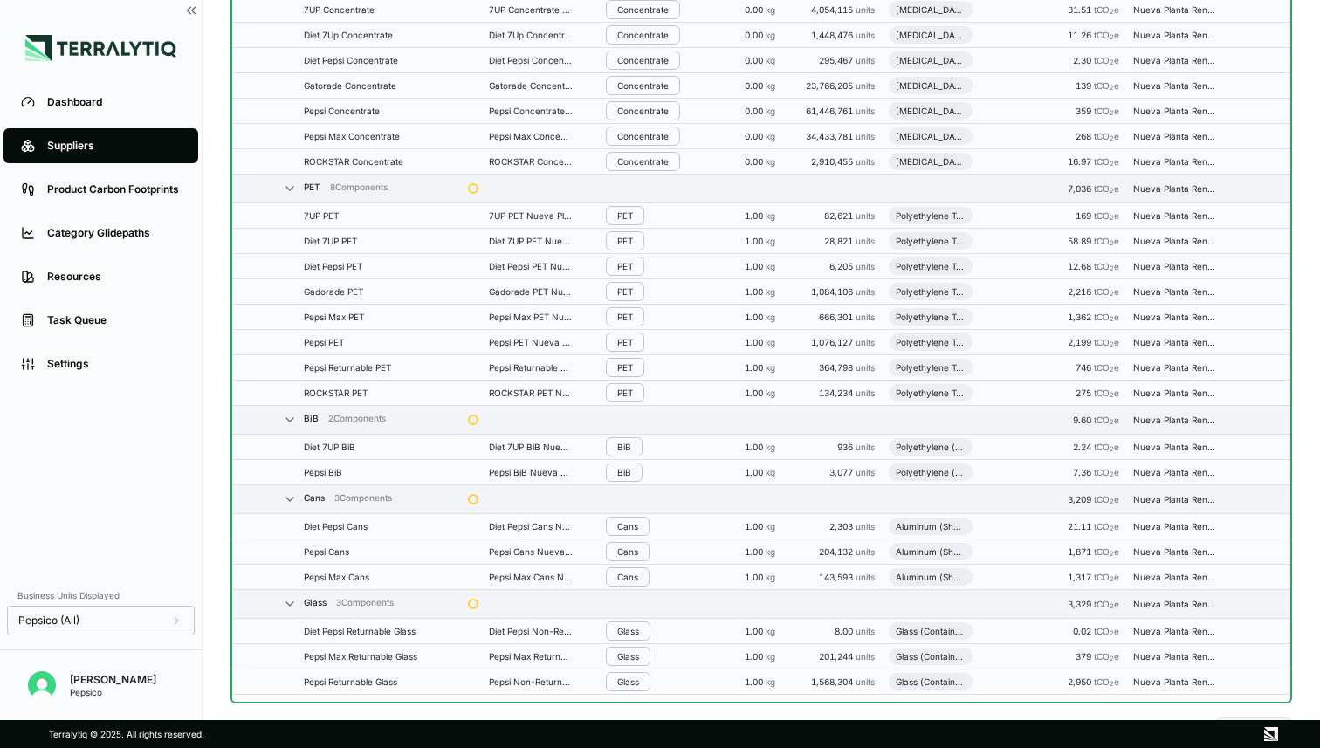
scroll to position [576, 0]
click at [1270, 188] on icon "Menu" at bounding box center [1273, 188] width 14 height 14
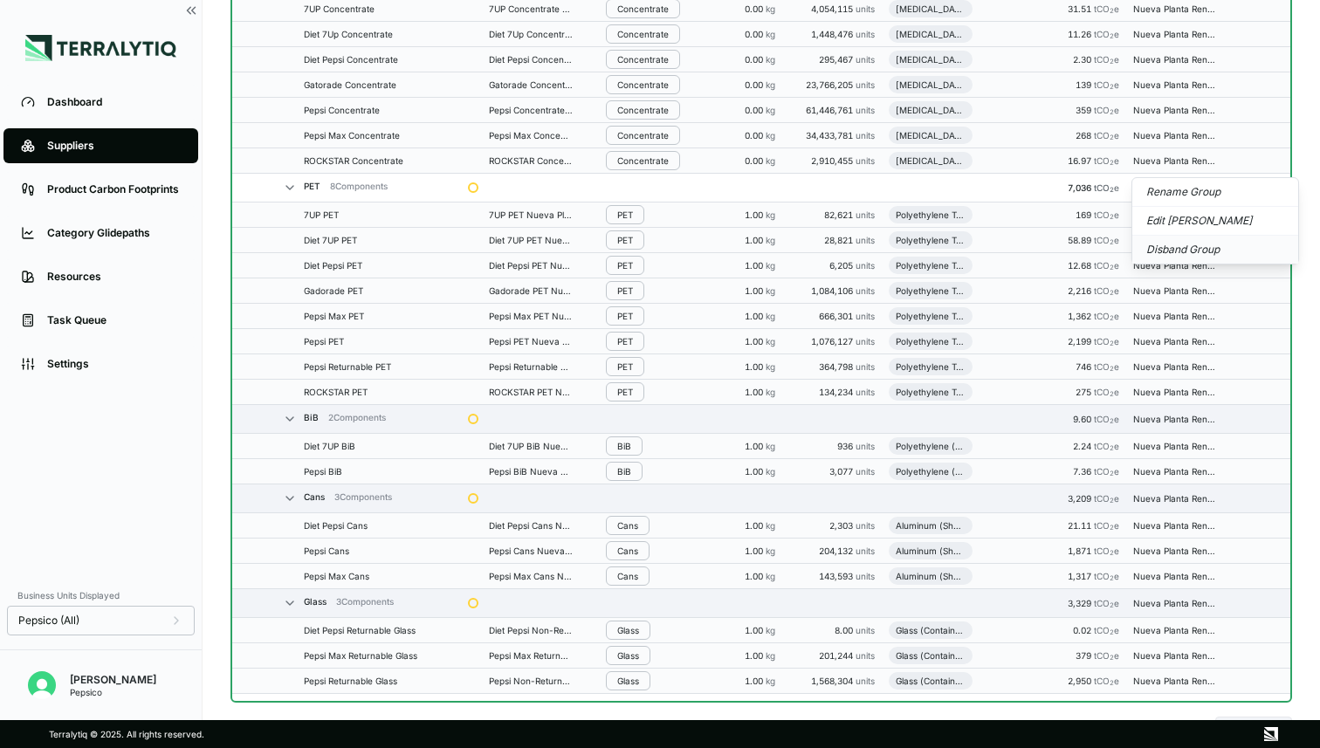
click at [1190, 245] on button "Disband Group" at bounding box center [1216, 250] width 166 height 28
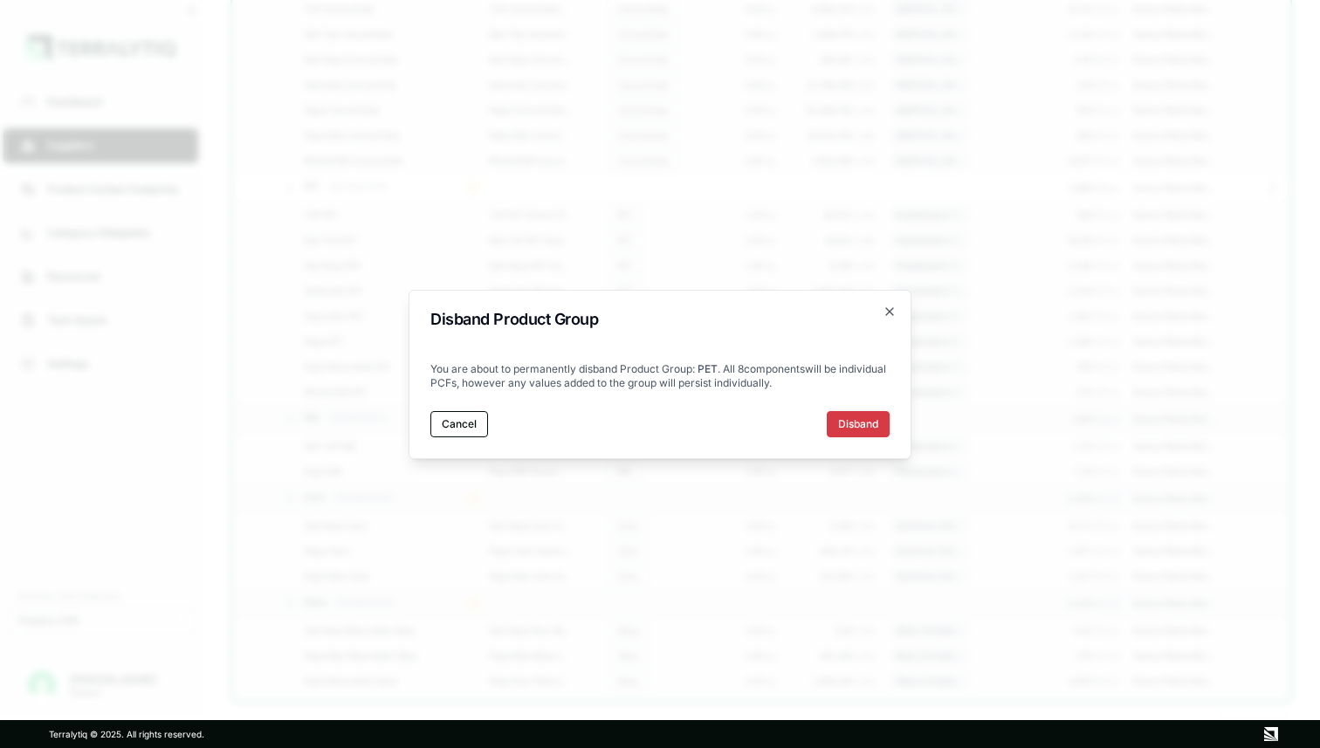
click at [837, 428] on button "Disband" at bounding box center [858, 424] width 63 height 26
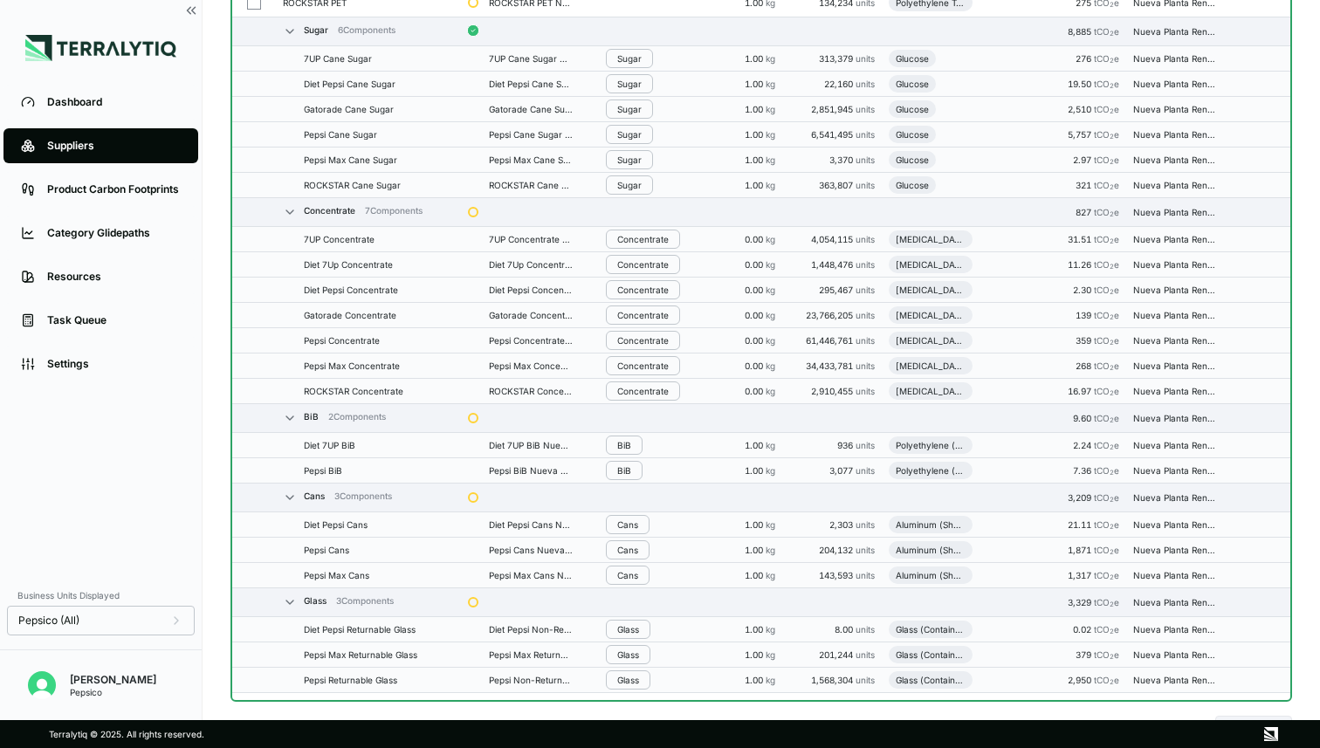
scroll to position [807, 0]
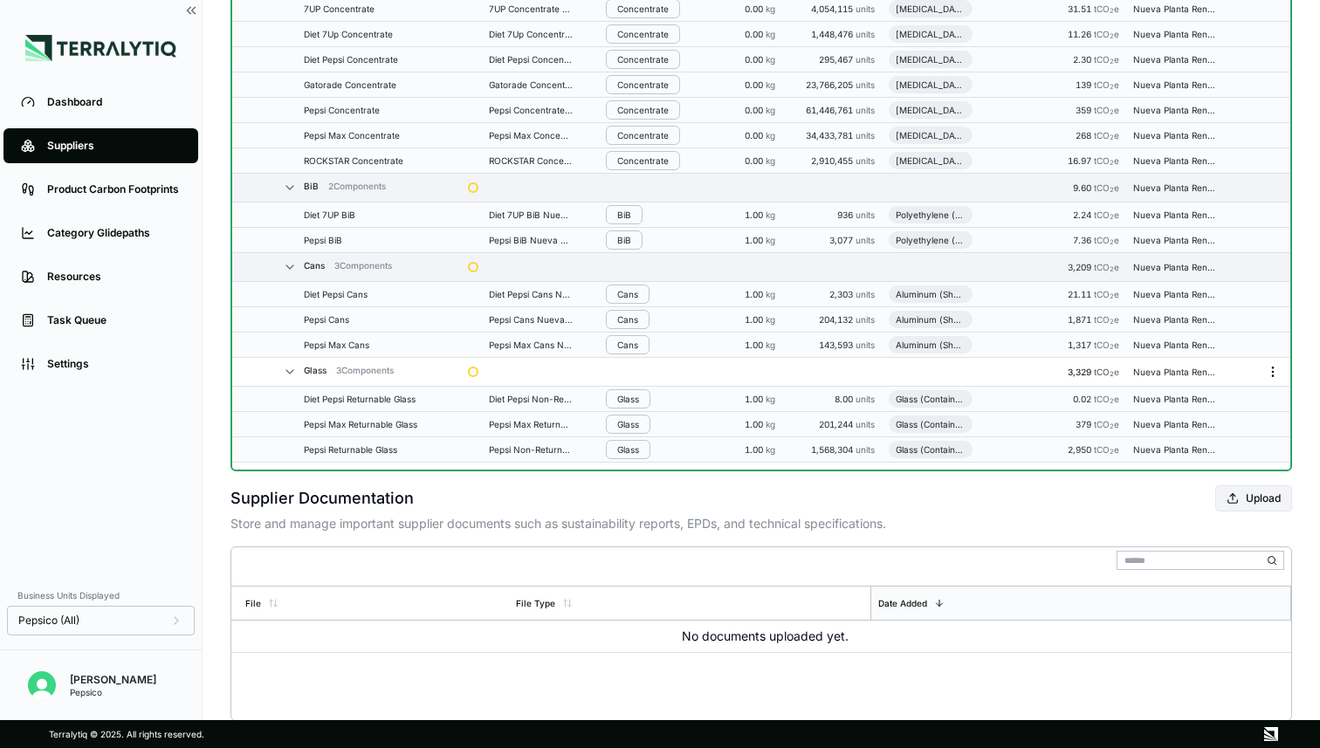
click at [1273, 371] on circle "Menu" at bounding box center [1272, 371] width 1 height 1
click at [1176, 432] on button "Disband Group" at bounding box center [1216, 434] width 166 height 28
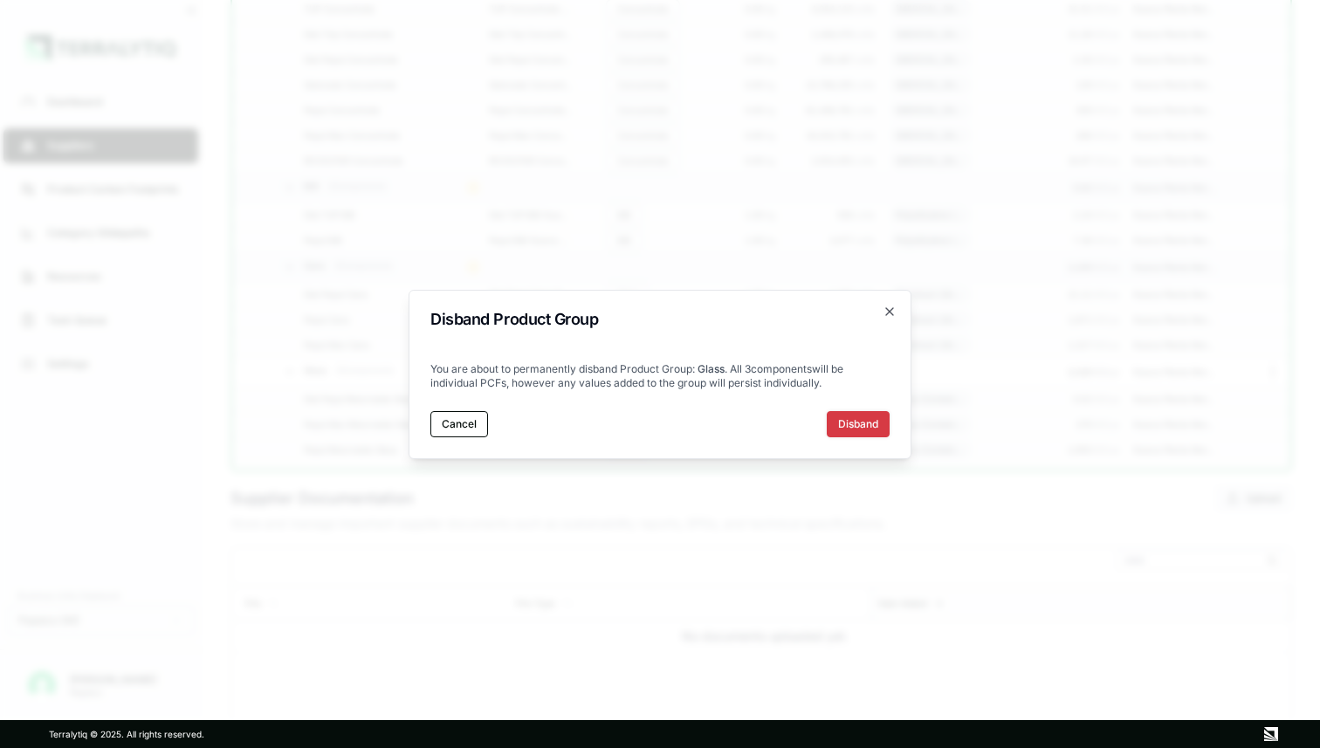
click at [875, 423] on button "Disband" at bounding box center [858, 424] width 63 height 26
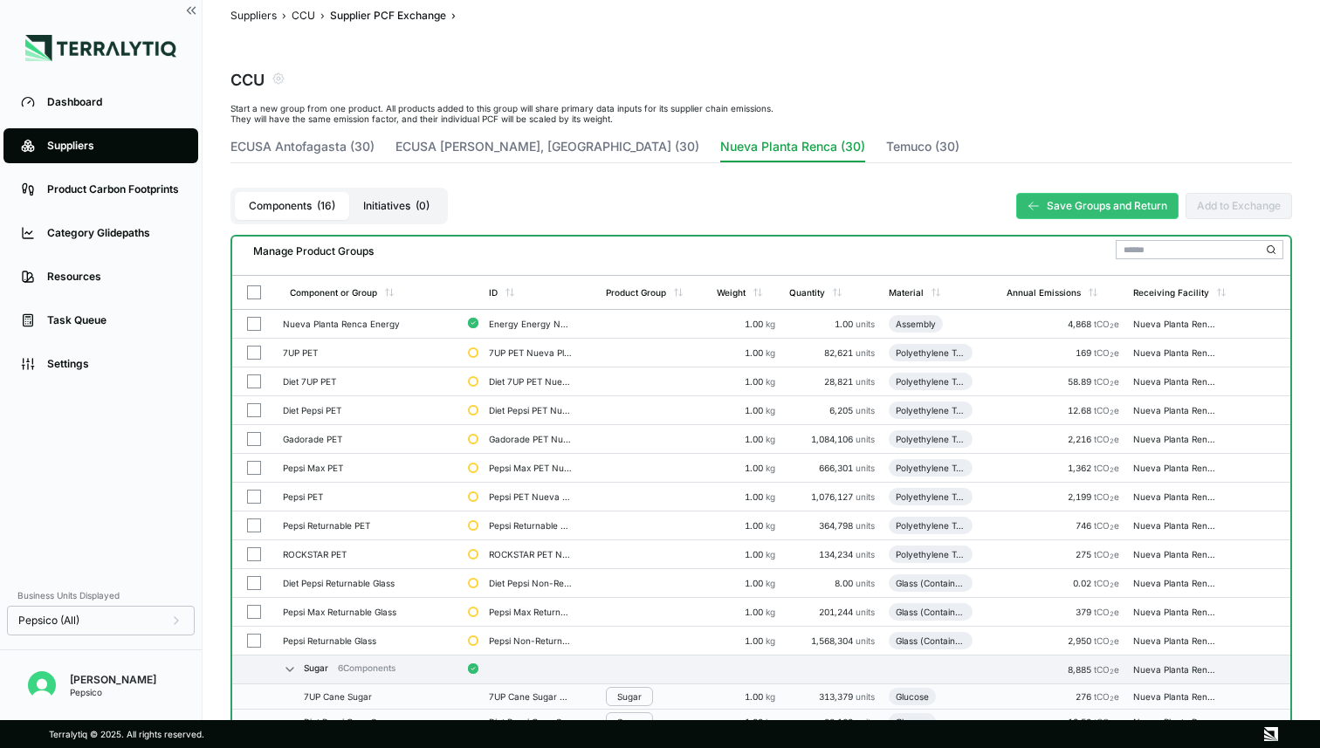
scroll to position [35, 0]
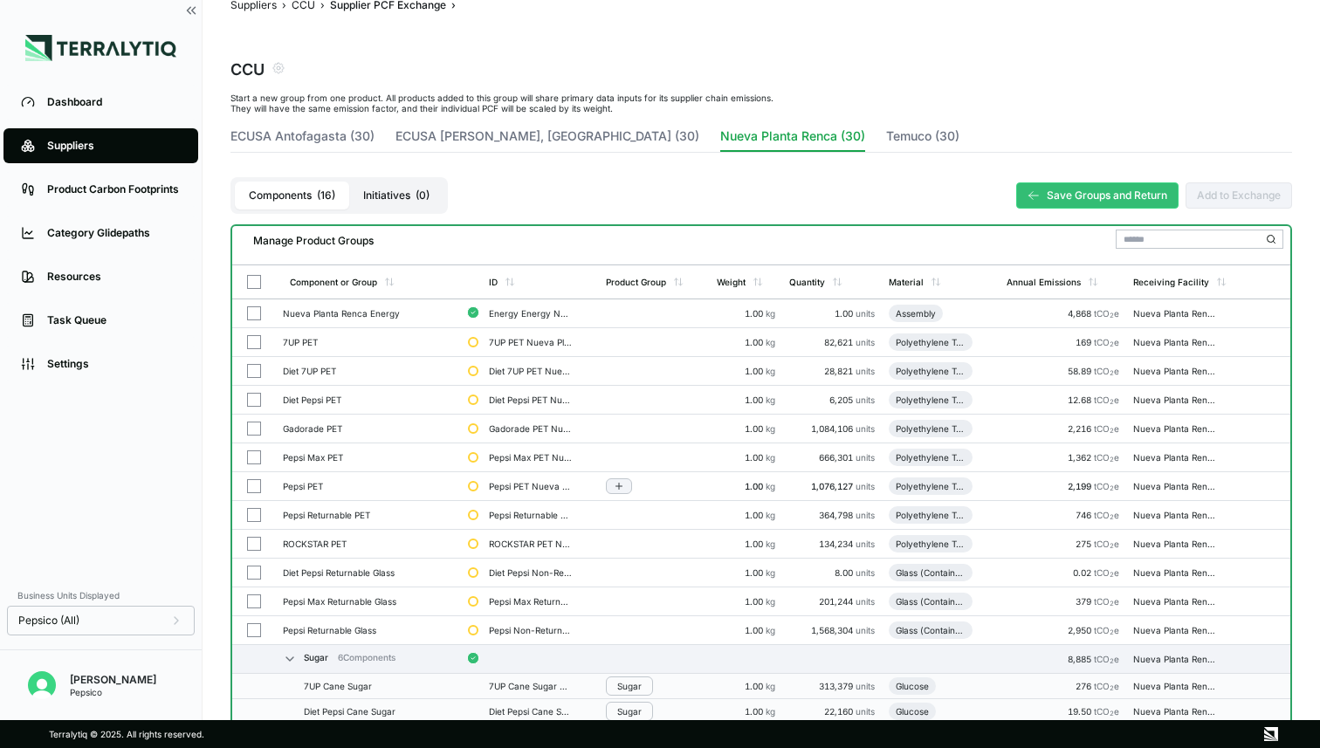
click at [257, 484] on button "button" at bounding box center [254, 486] width 14 height 14
click at [255, 453] on button "button" at bounding box center [254, 458] width 14 height 14
click at [254, 424] on button "button" at bounding box center [254, 429] width 14 height 14
click at [255, 401] on button "button" at bounding box center [254, 400] width 14 height 14
click at [254, 366] on button "button" at bounding box center [254, 371] width 14 height 14
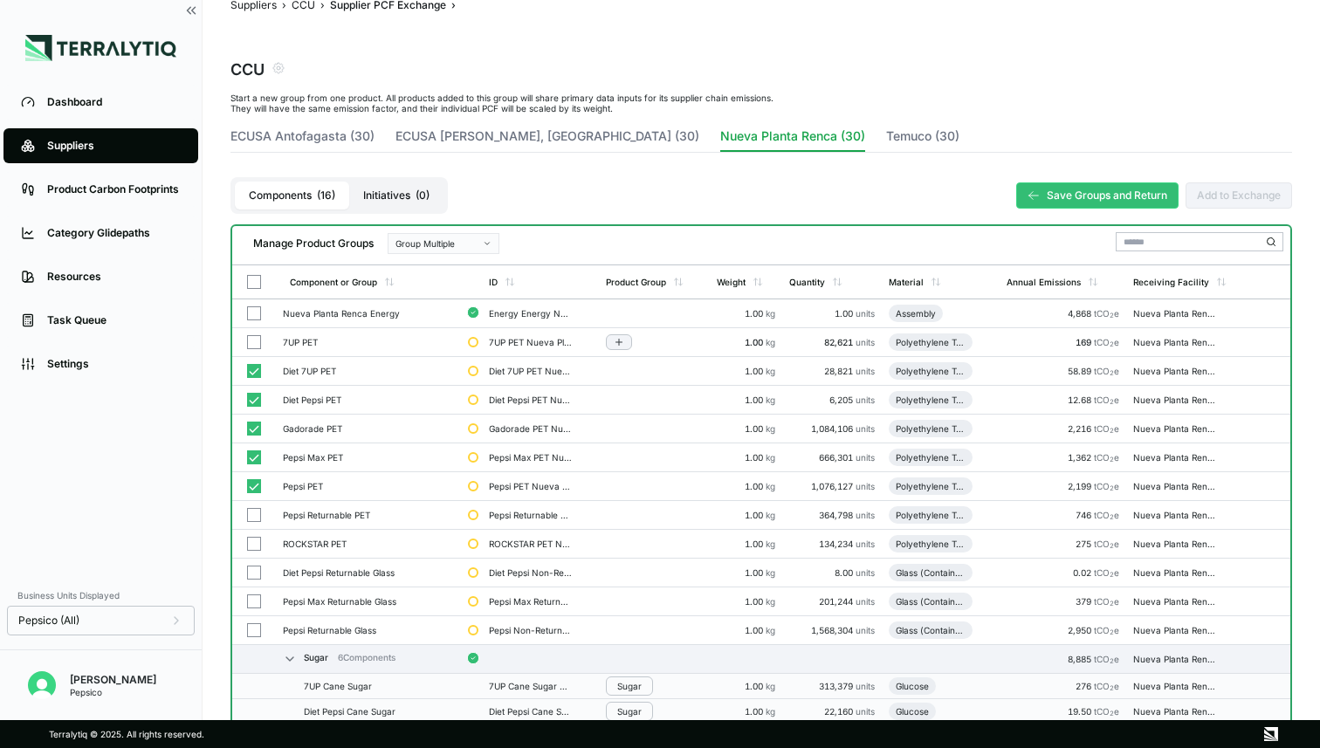
click at [254, 342] on button "button" at bounding box center [254, 342] width 14 height 14
click at [252, 548] on button "button" at bounding box center [254, 544] width 14 height 14
click at [481, 245] on button "Group Multiple" at bounding box center [444, 243] width 112 height 21
click at [458, 264] on div "Add To New Group" at bounding box center [444, 265] width 96 height 10
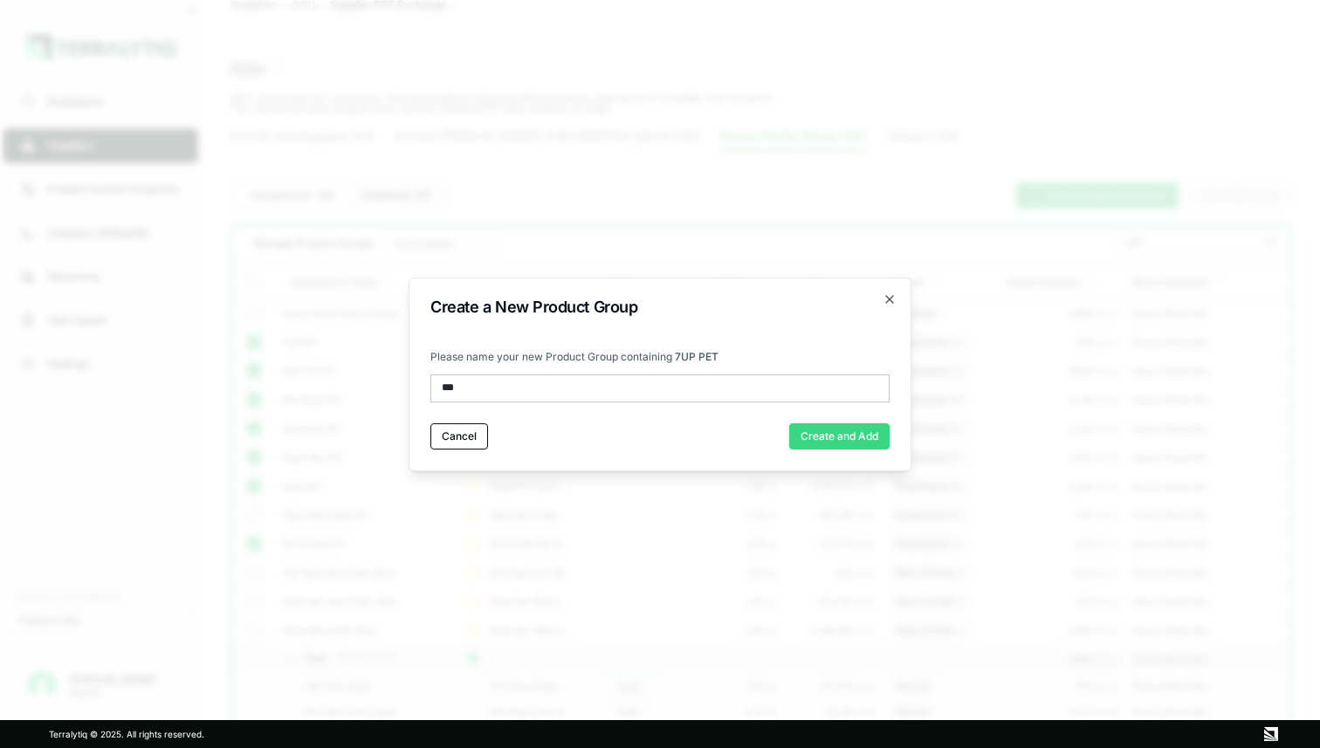
type input "***"
click at [838, 431] on button "Create and Add" at bounding box center [839, 437] width 100 height 26
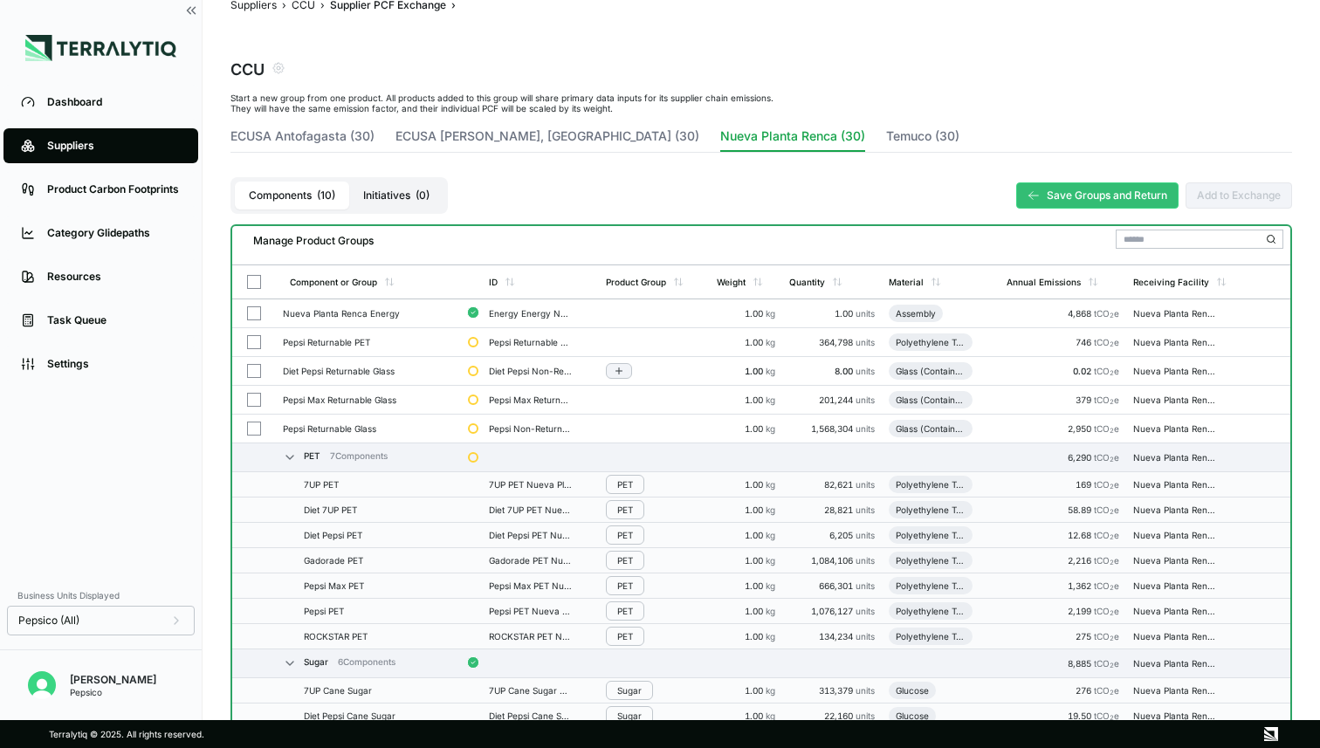
click at [255, 372] on button "button" at bounding box center [254, 371] width 14 height 14
click at [252, 432] on button "button" at bounding box center [254, 429] width 14 height 14
click at [432, 242] on div "Group Multiple" at bounding box center [438, 243] width 84 height 10
click at [430, 256] on div "Add To New Group" at bounding box center [444, 265] width 110 height 20
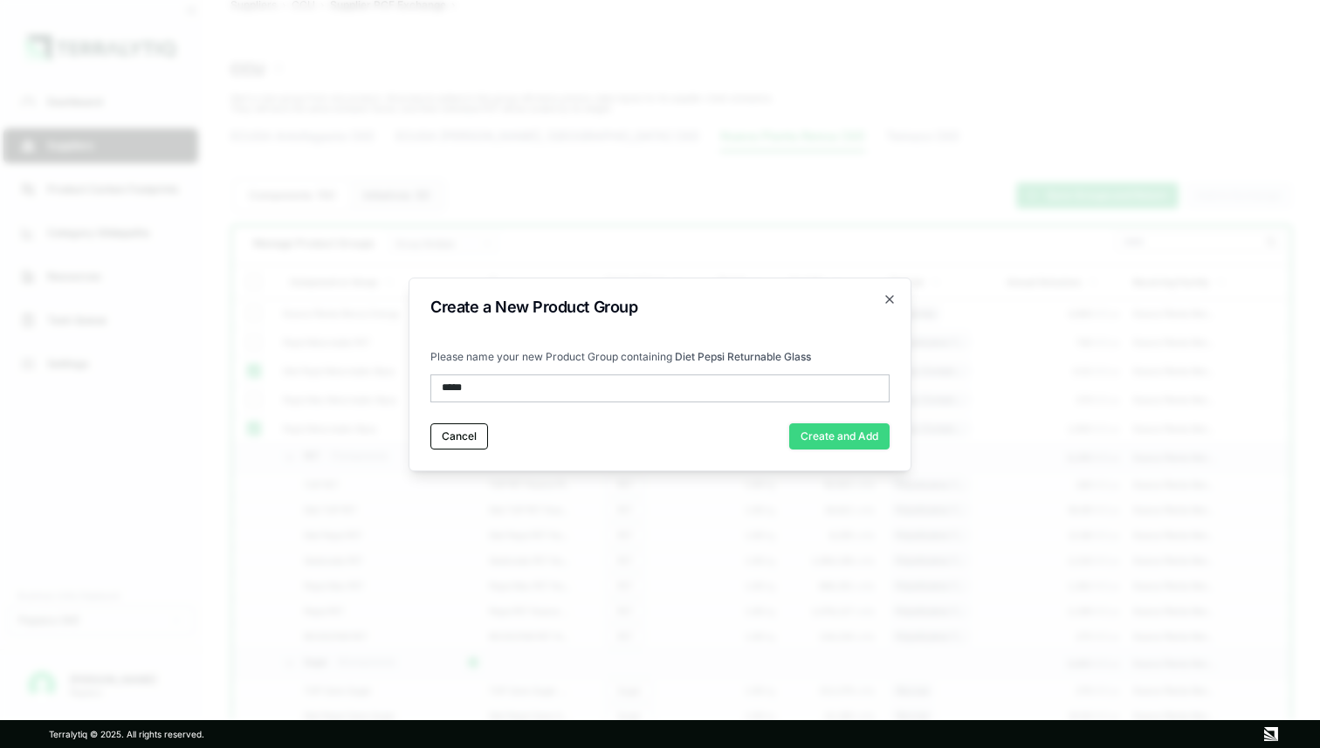
type input "*****"
click at [836, 428] on button "Create and Add" at bounding box center [839, 437] width 100 height 26
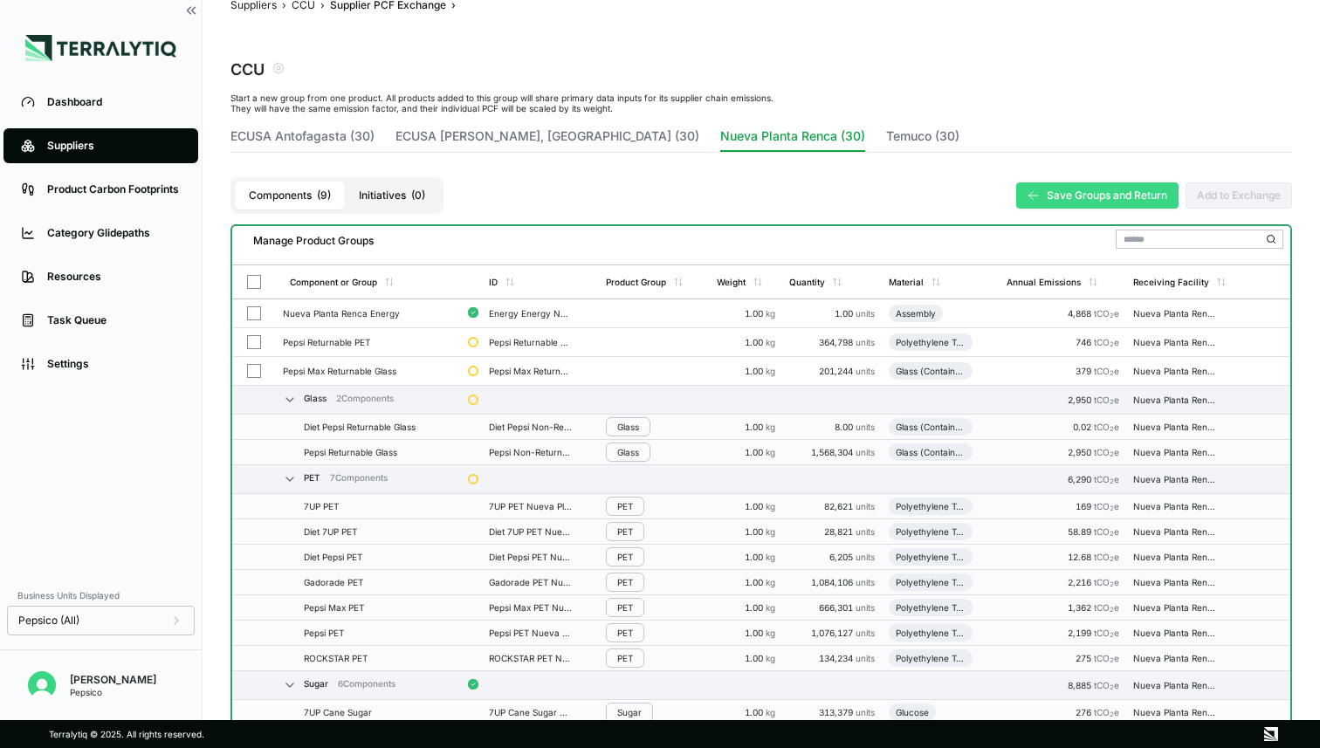
click at [1086, 196] on button "Save Groups and Return" at bounding box center [1098, 196] width 162 height 26
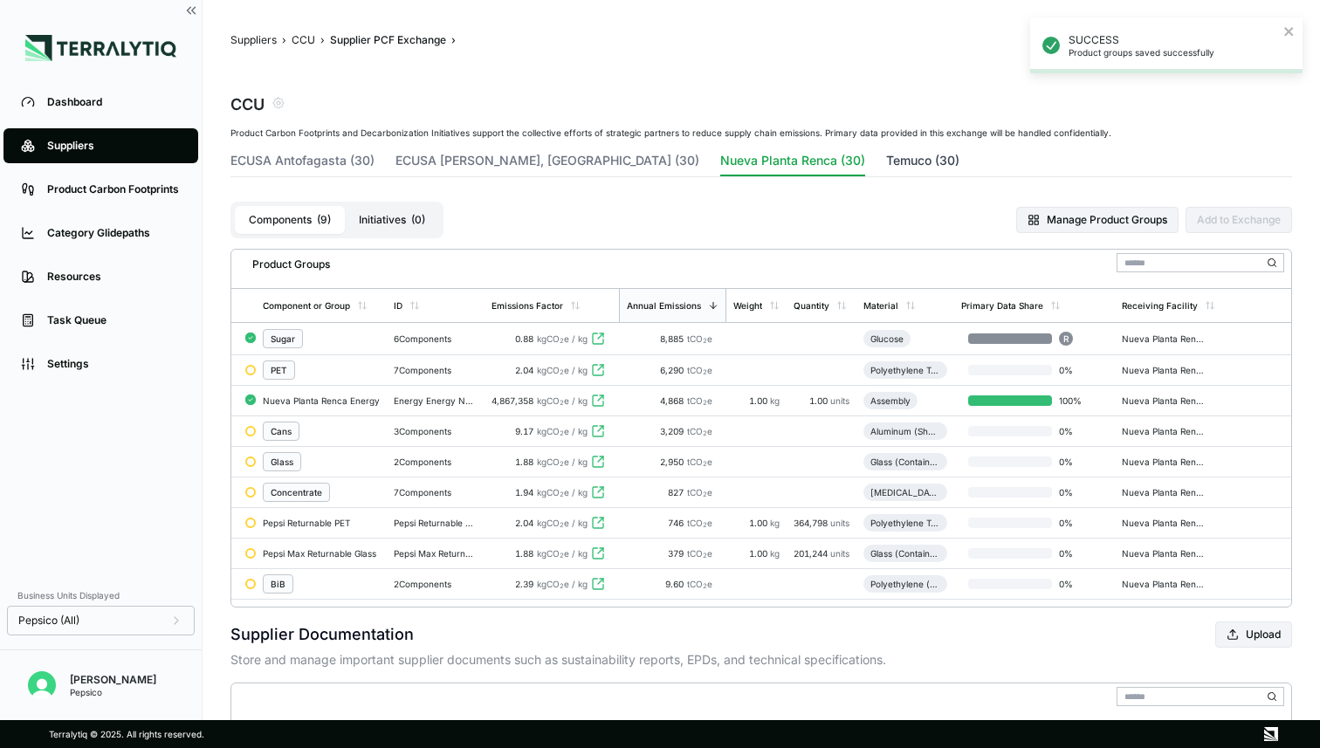
click at [886, 165] on button "Temuco (30)" at bounding box center [922, 164] width 73 height 24
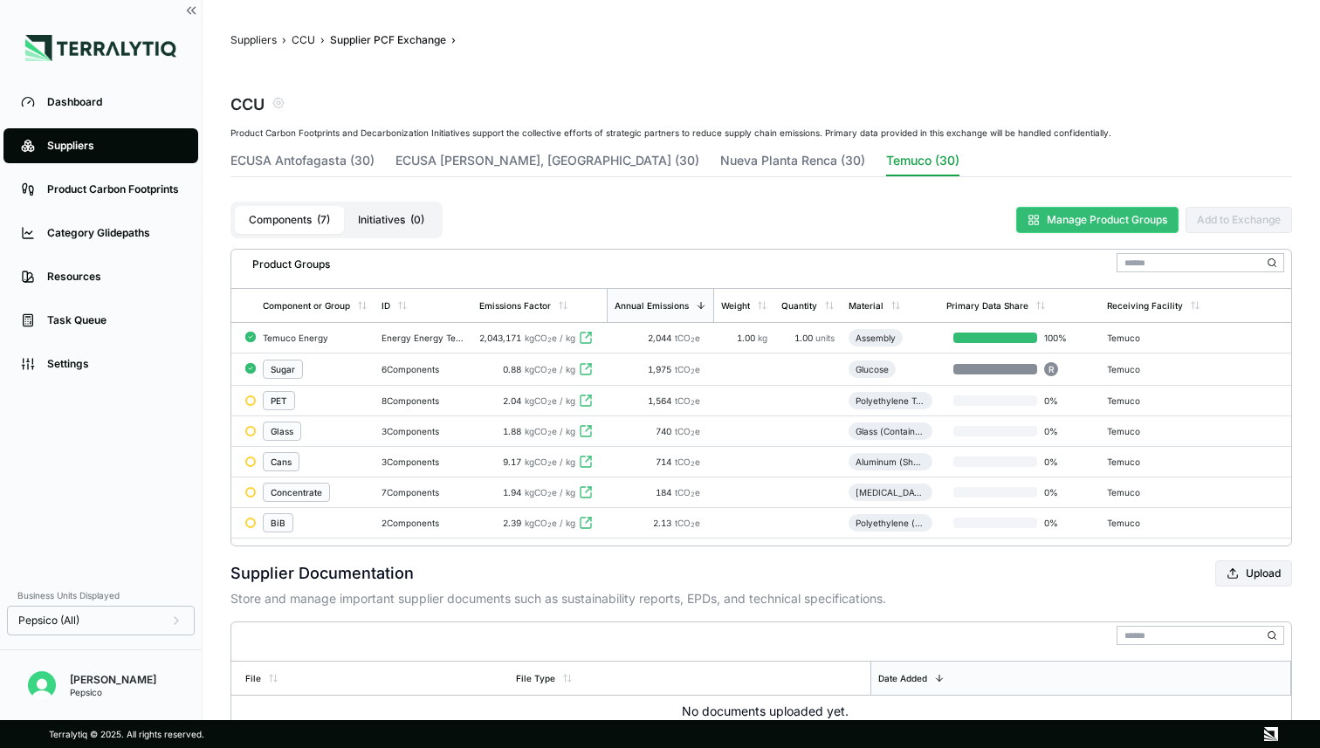
click at [1126, 219] on button "Manage Product Groups" at bounding box center [1098, 220] width 162 height 26
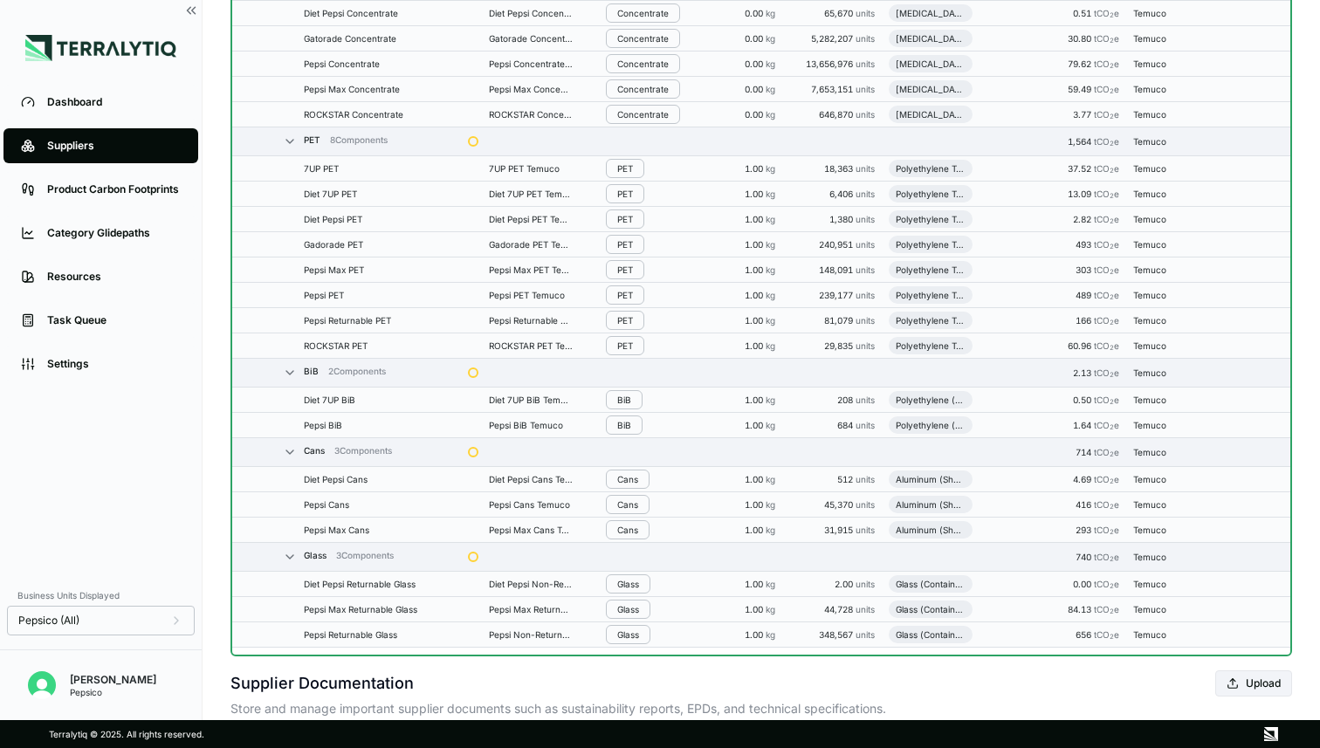
scroll to position [624, 0]
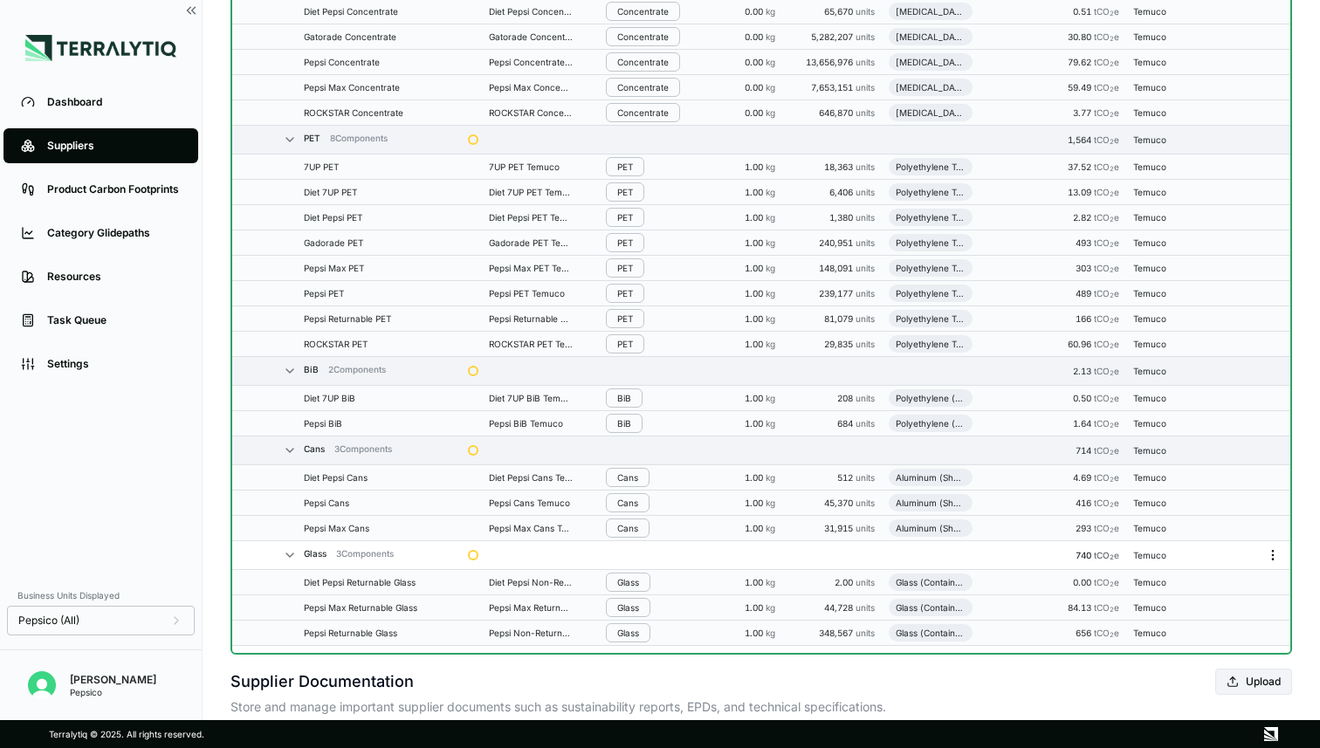
click at [1276, 549] on icon "Menu" at bounding box center [1273, 555] width 14 height 14
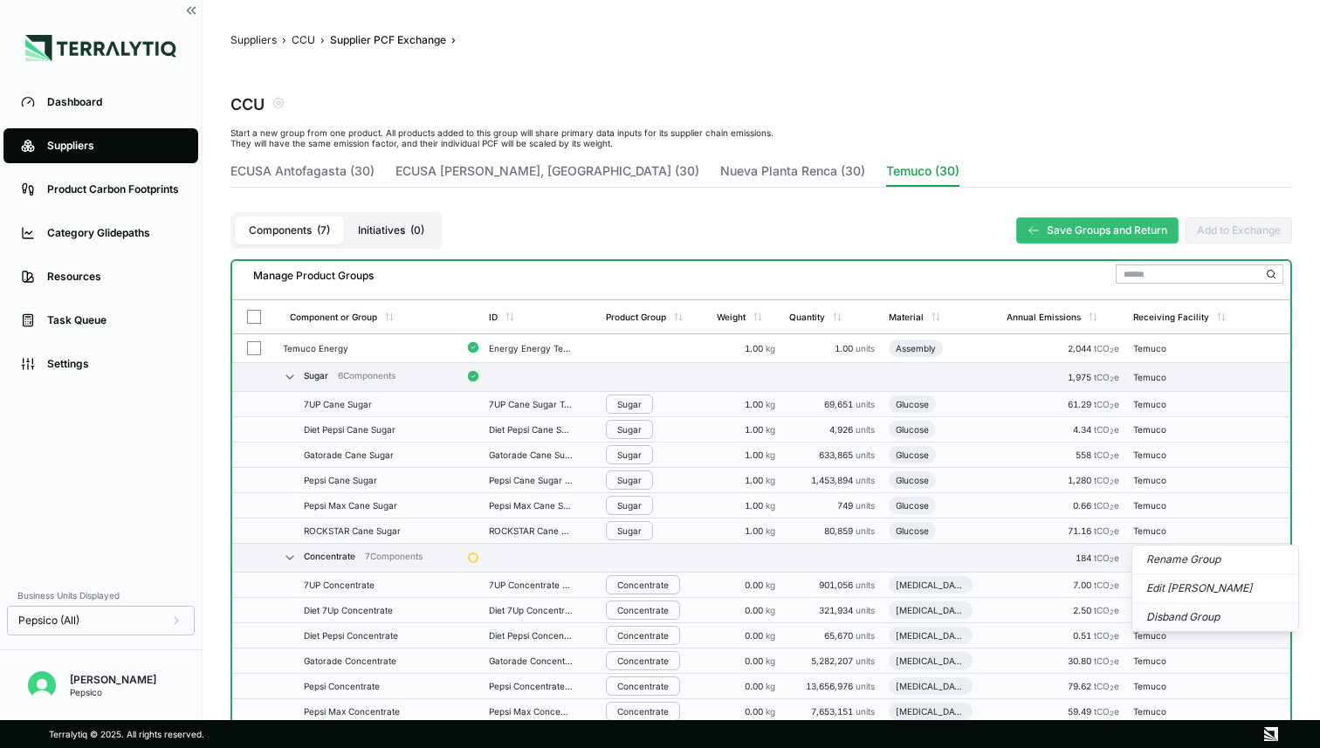
scroll to position [624, 0]
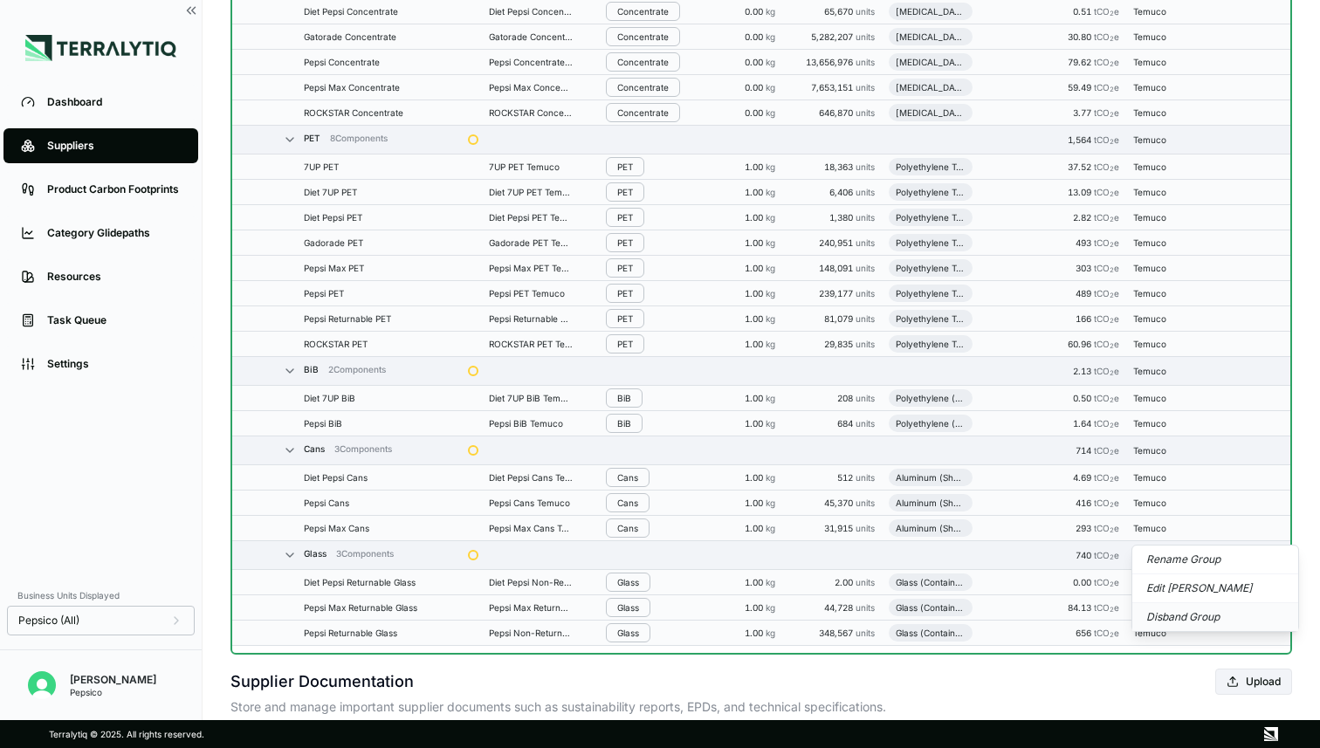
click at [1191, 609] on button "Disband Group" at bounding box center [1216, 617] width 166 height 28
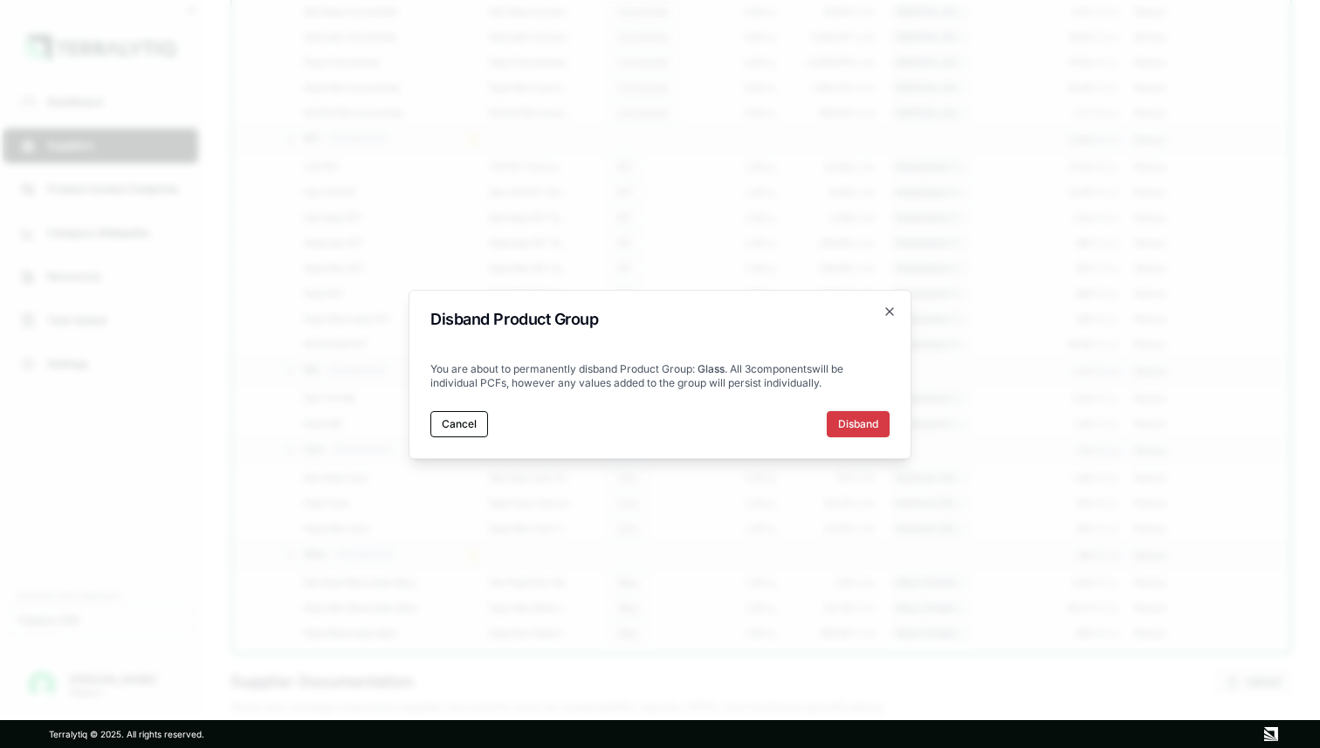
click at [875, 422] on button "Disband" at bounding box center [858, 424] width 63 height 26
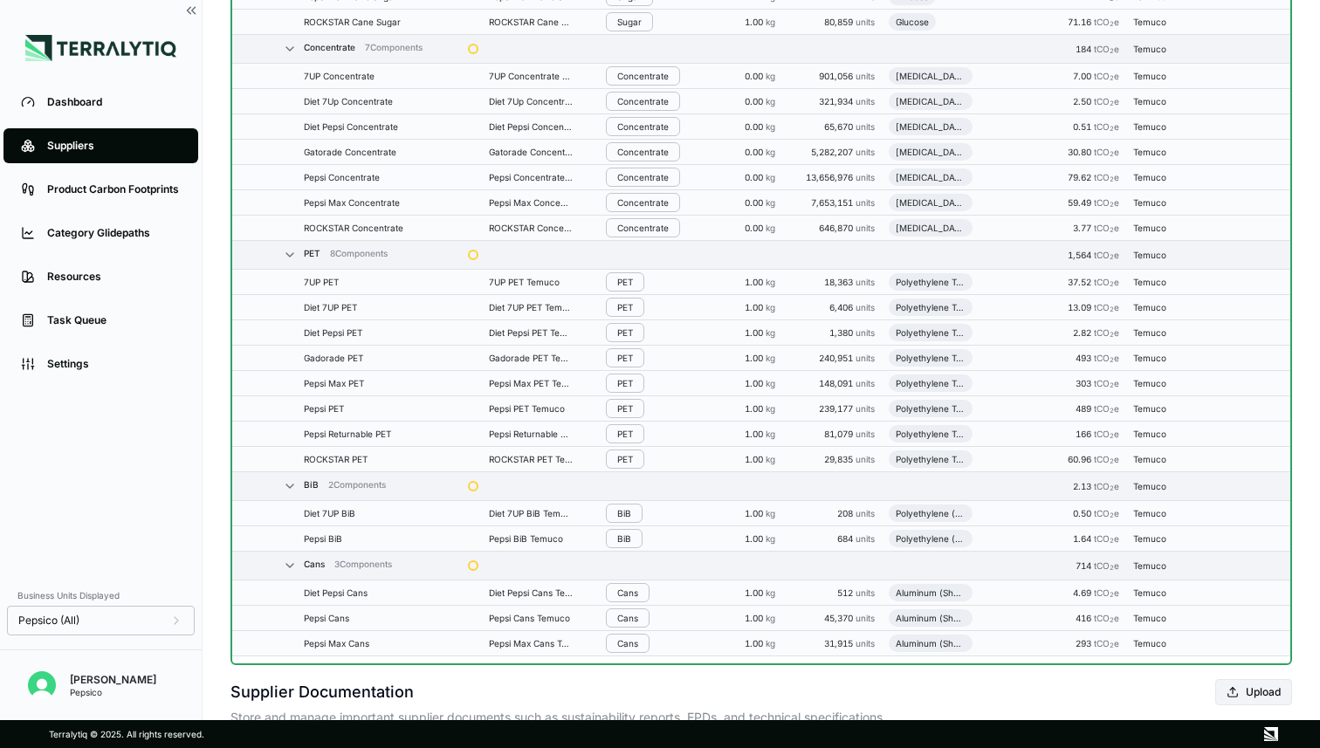
scroll to position [584, 0]
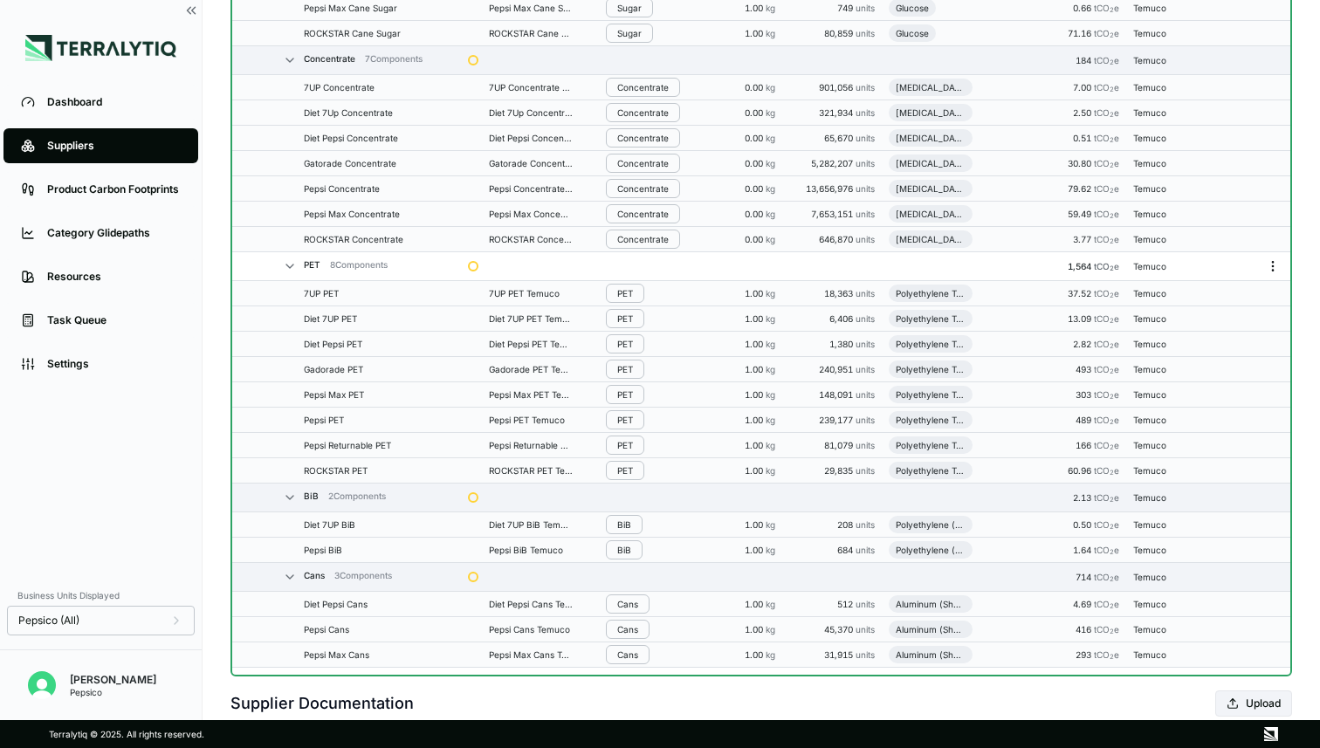
click at [1271, 265] on icon "Menu" at bounding box center [1273, 266] width 14 height 14
click at [1196, 327] on button "Disband Group" at bounding box center [1216, 328] width 166 height 28
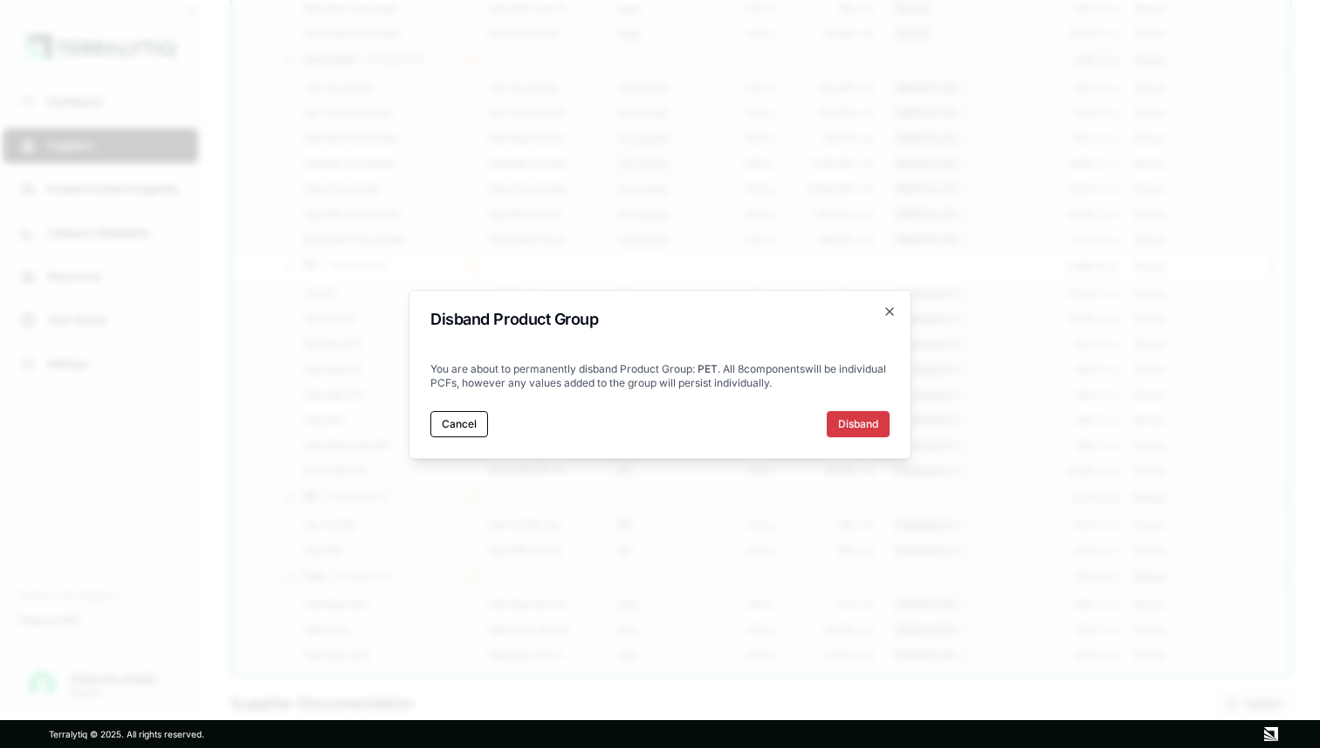
click at [851, 419] on button "Disband" at bounding box center [858, 424] width 63 height 26
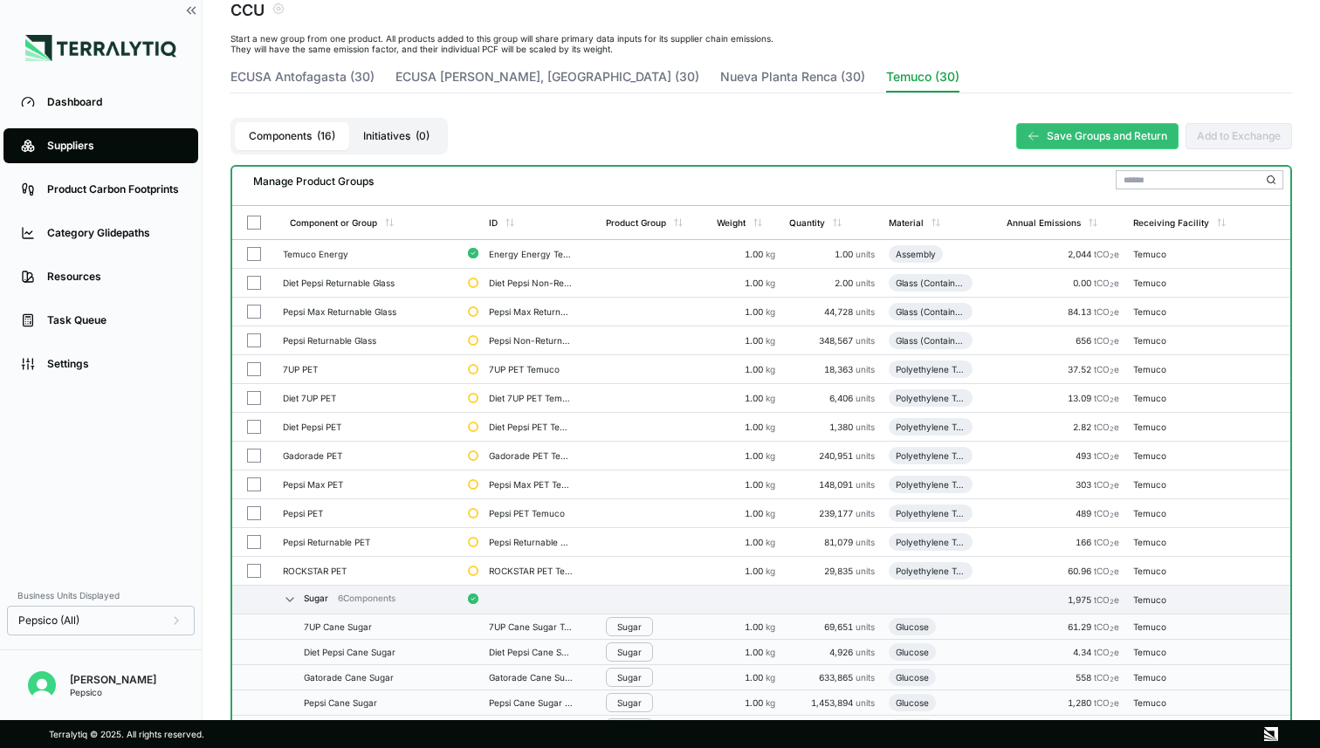
scroll to position [93, 0]
click at [249, 284] on button "button" at bounding box center [254, 284] width 14 height 14
click at [257, 337] on button "button" at bounding box center [254, 341] width 14 height 14
click at [447, 180] on div "Group Multiple" at bounding box center [438, 185] width 84 height 10
click at [448, 211] on div "Add To New Group" at bounding box center [444, 207] width 96 height 10
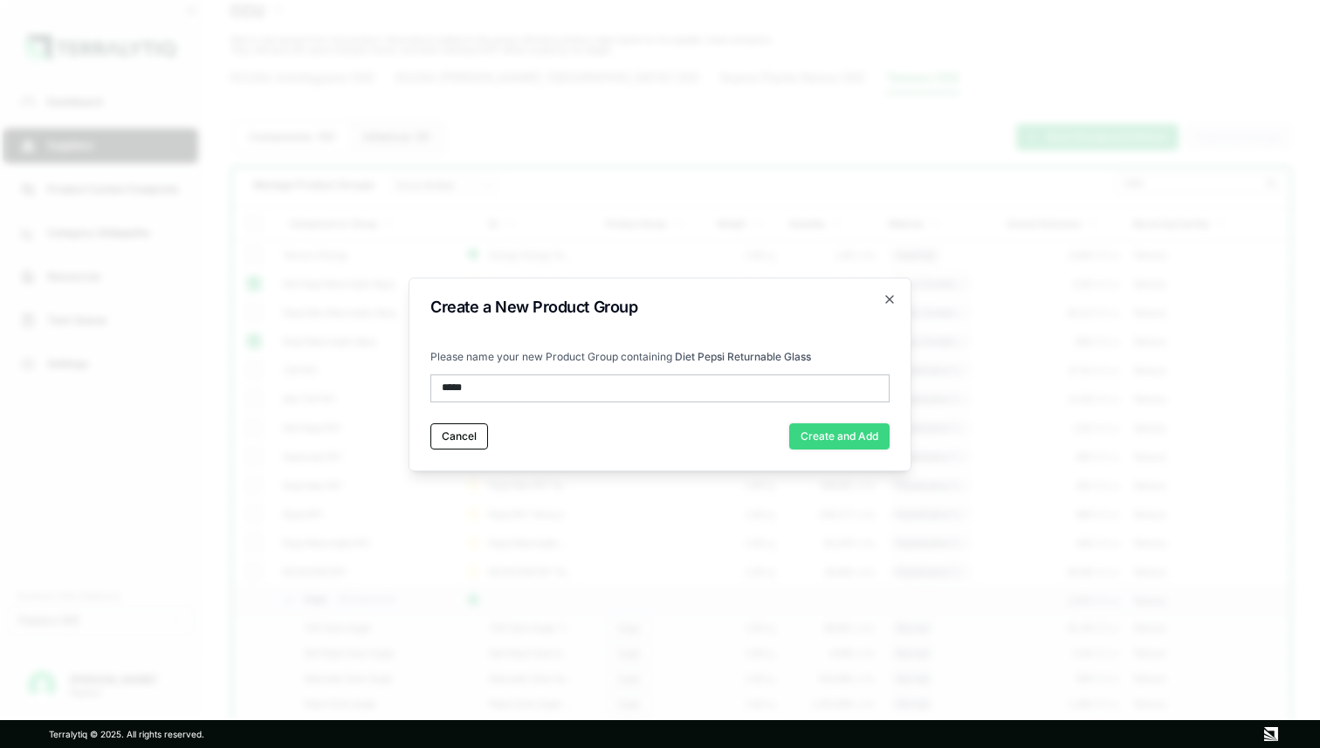
type input "*****"
click at [822, 439] on button "Create and Add" at bounding box center [839, 437] width 100 height 26
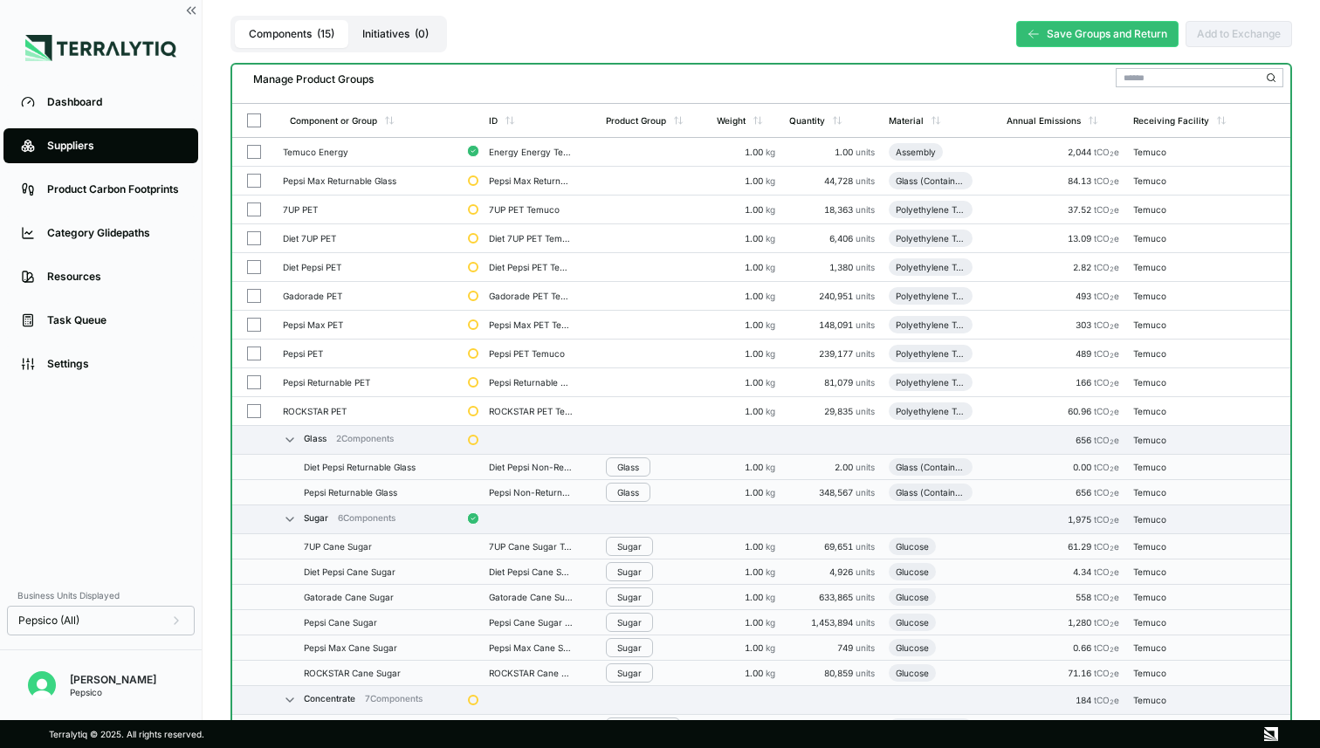
scroll to position [195, 0]
click at [255, 215] on button "button" at bounding box center [254, 211] width 14 height 14
click at [253, 241] on button "button" at bounding box center [254, 240] width 14 height 14
click at [253, 265] on button "button" at bounding box center [254, 269] width 14 height 14
click at [254, 296] on button "button" at bounding box center [254, 298] width 14 height 14
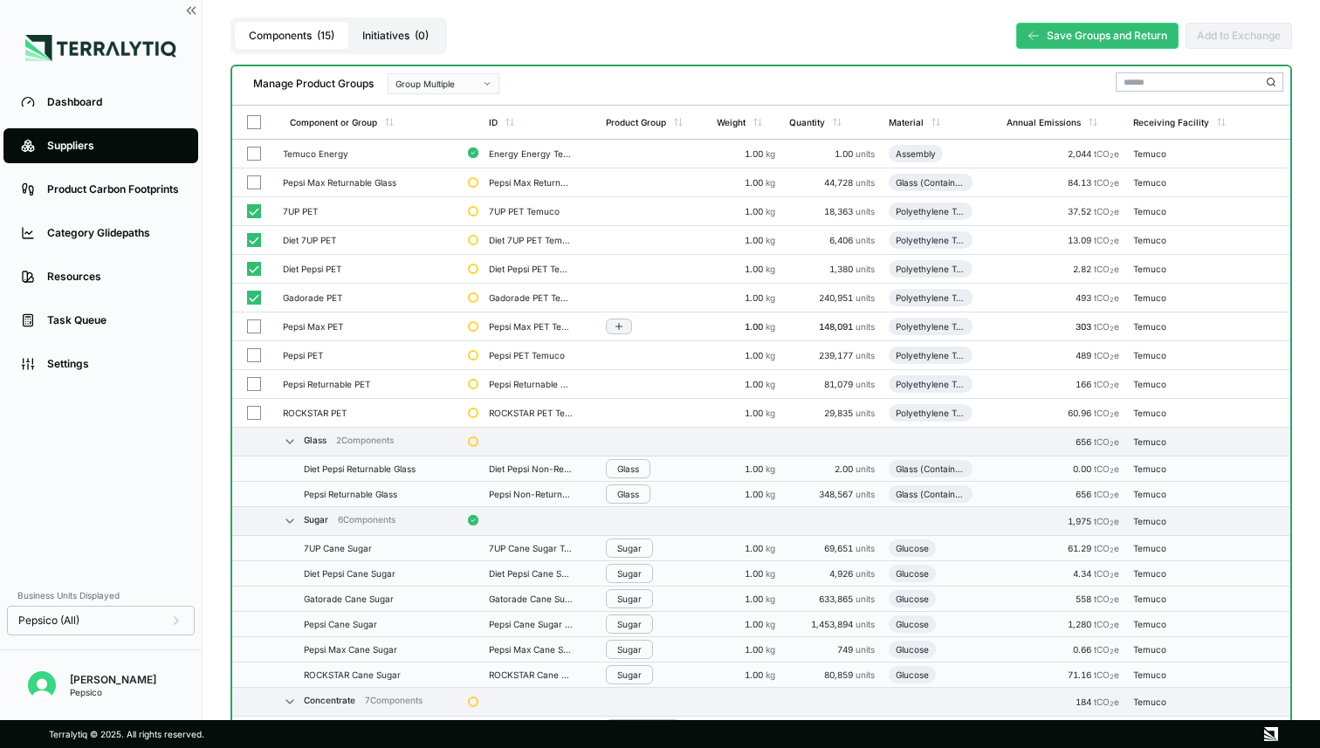
click at [253, 328] on button "button" at bounding box center [254, 327] width 14 height 14
click at [253, 354] on button "button" at bounding box center [254, 355] width 14 height 14
click at [251, 409] on button "button" at bounding box center [254, 413] width 14 height 14
click at [472, 86] on div "Group Multiple" at bounding box center [438, 84] width 84 height 10
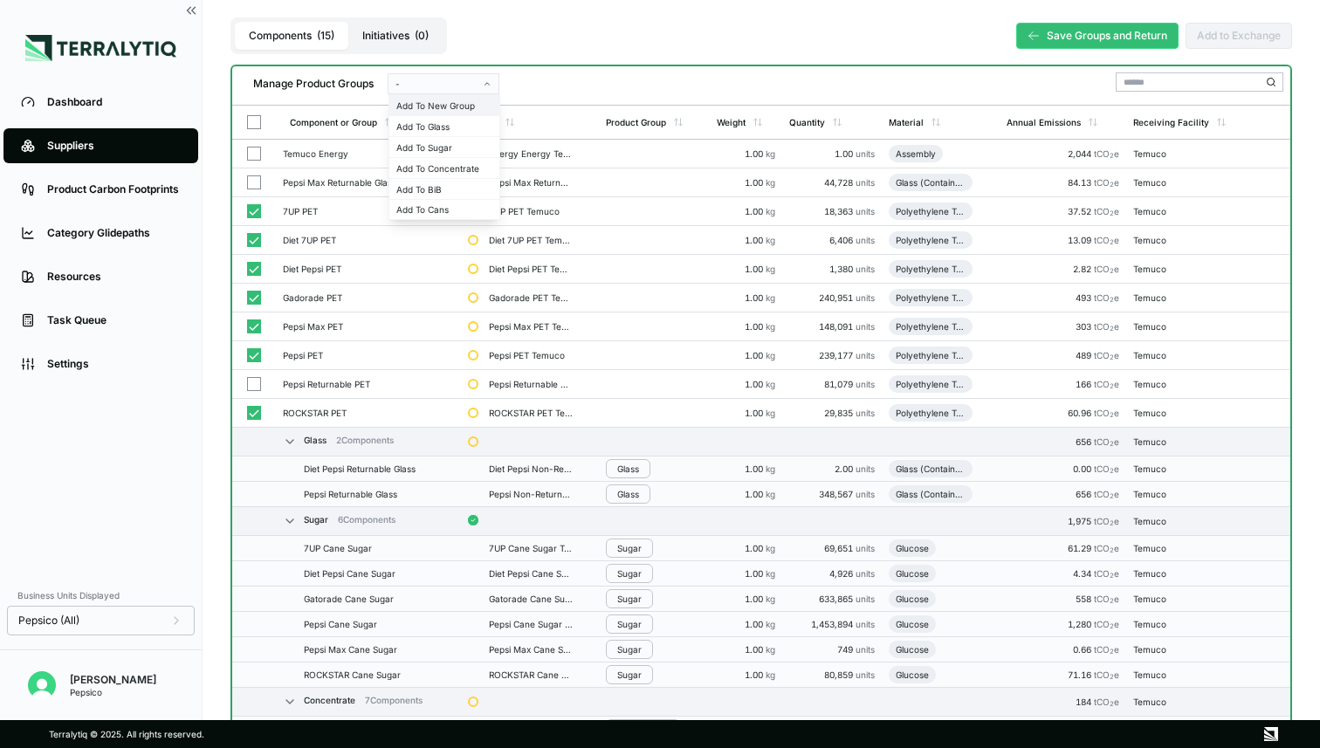
click at [447, 102] on div "Add To New Group" at bounding box center [444, 105] width 96 height 10
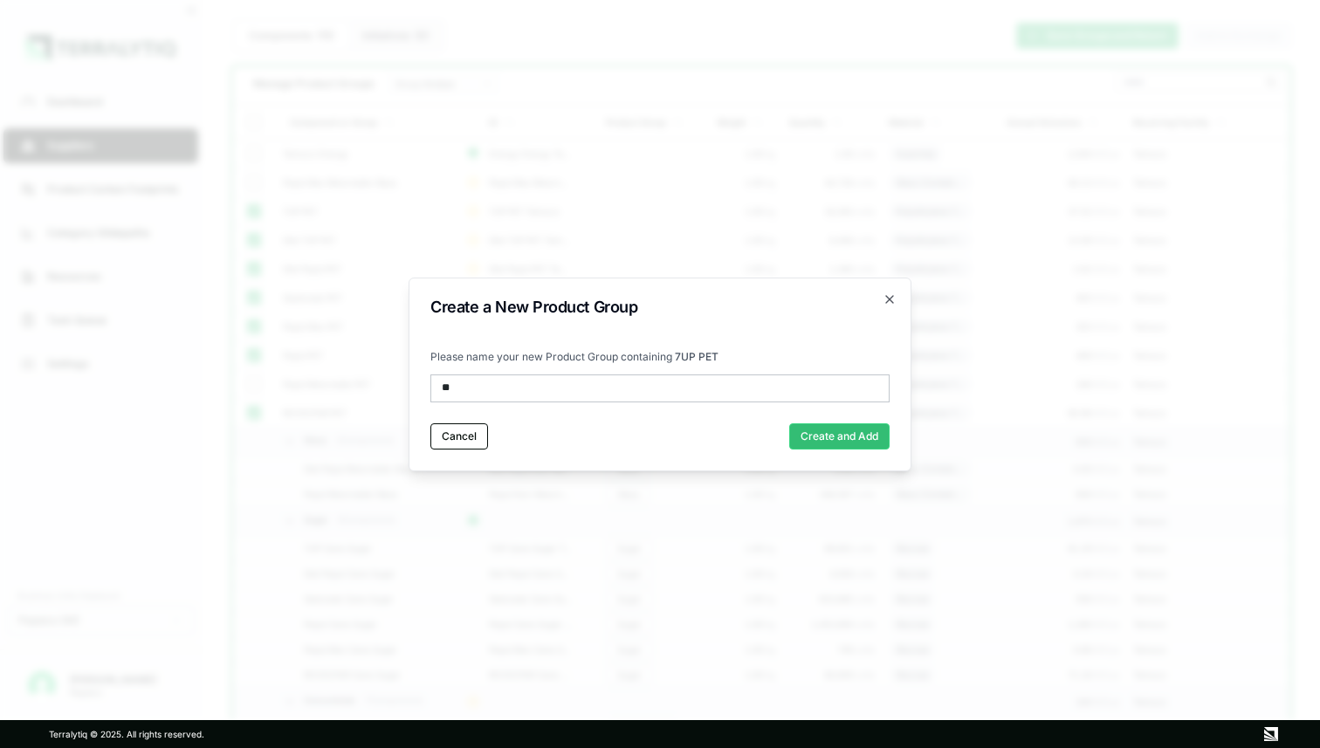
type input "***"
click at [834, 433] on button "Create and Add" at bounding box center [839, 437] width 100 height 26
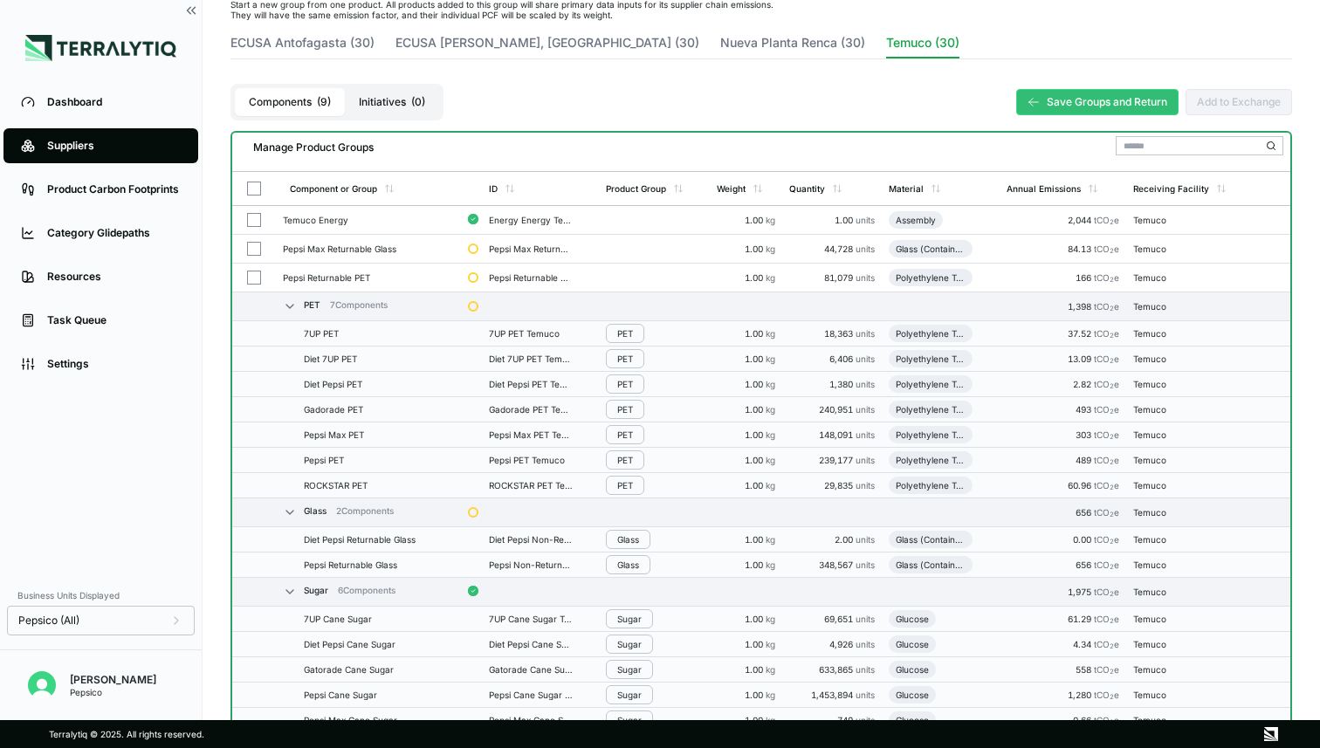
scroll to position [0, 0]
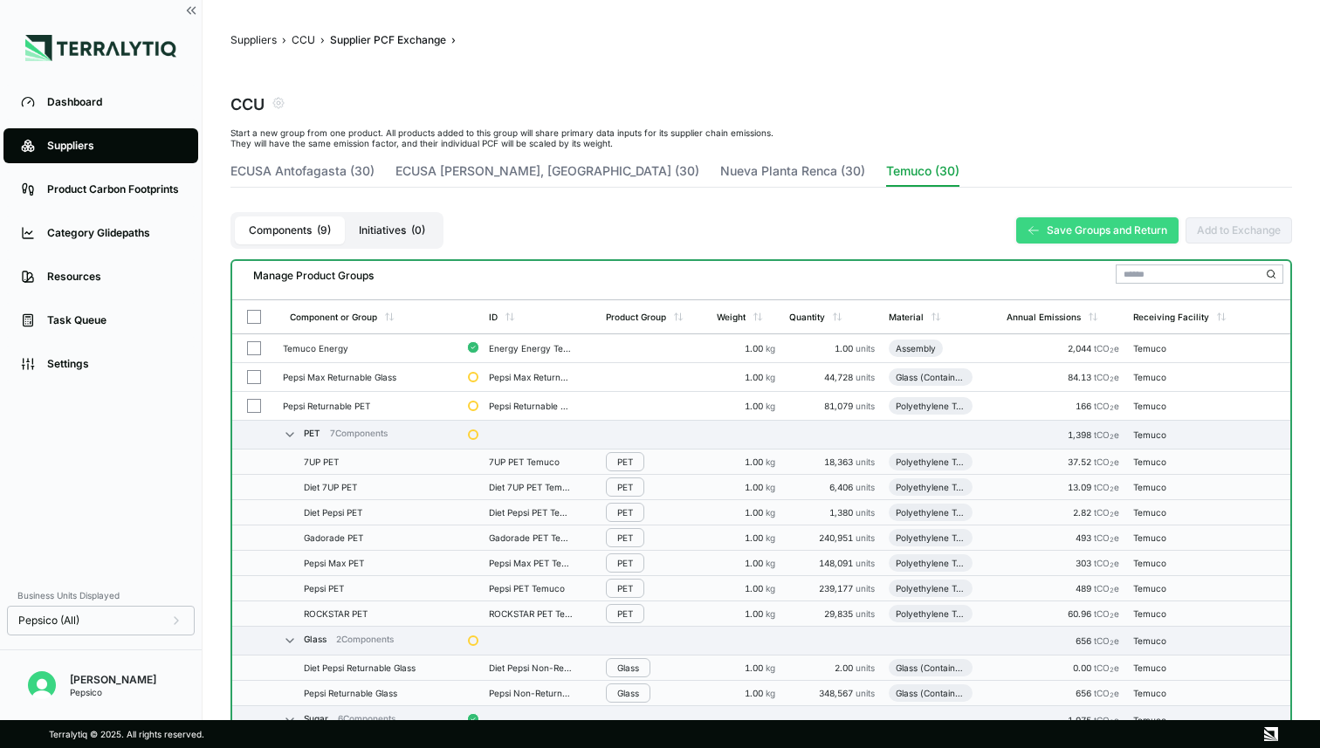
click at [1084, 234] on button "Save Groups and Return" at bounding box center [1098, 230] width 162 height 26
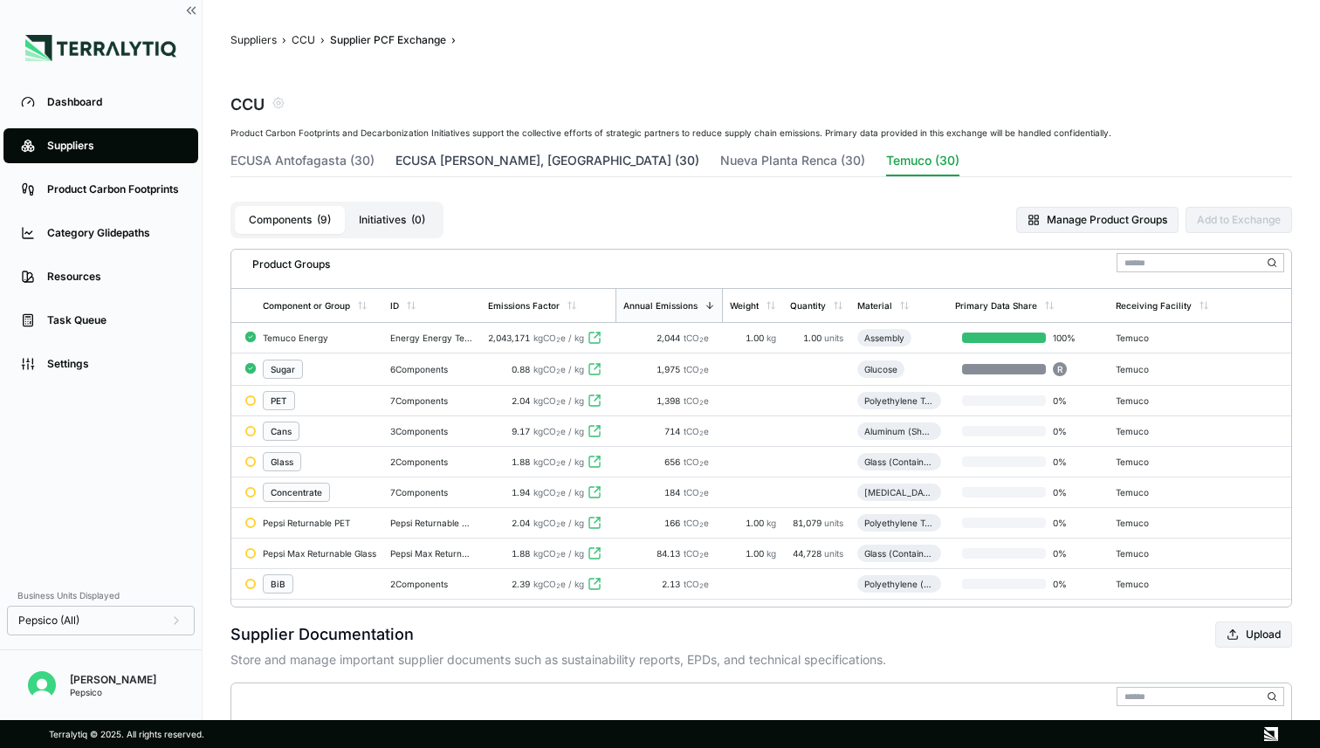
click at [529, 157] on button "ECUSA Santiago, Chile (30)" at bounding box center [548, 164] width 304 height 24
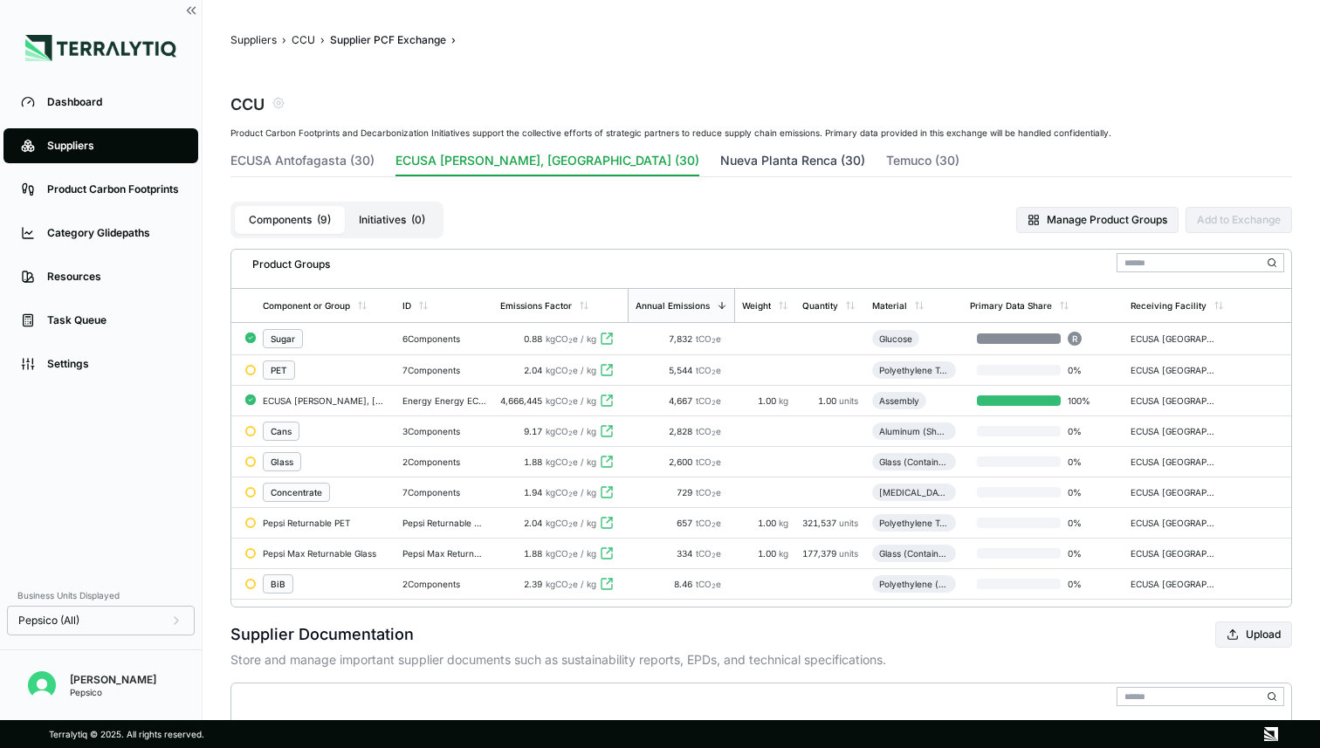
click at [720, 174] on button "Nueva Planta Renca (30)" at bounding box center [792, 164] width 145 height 24
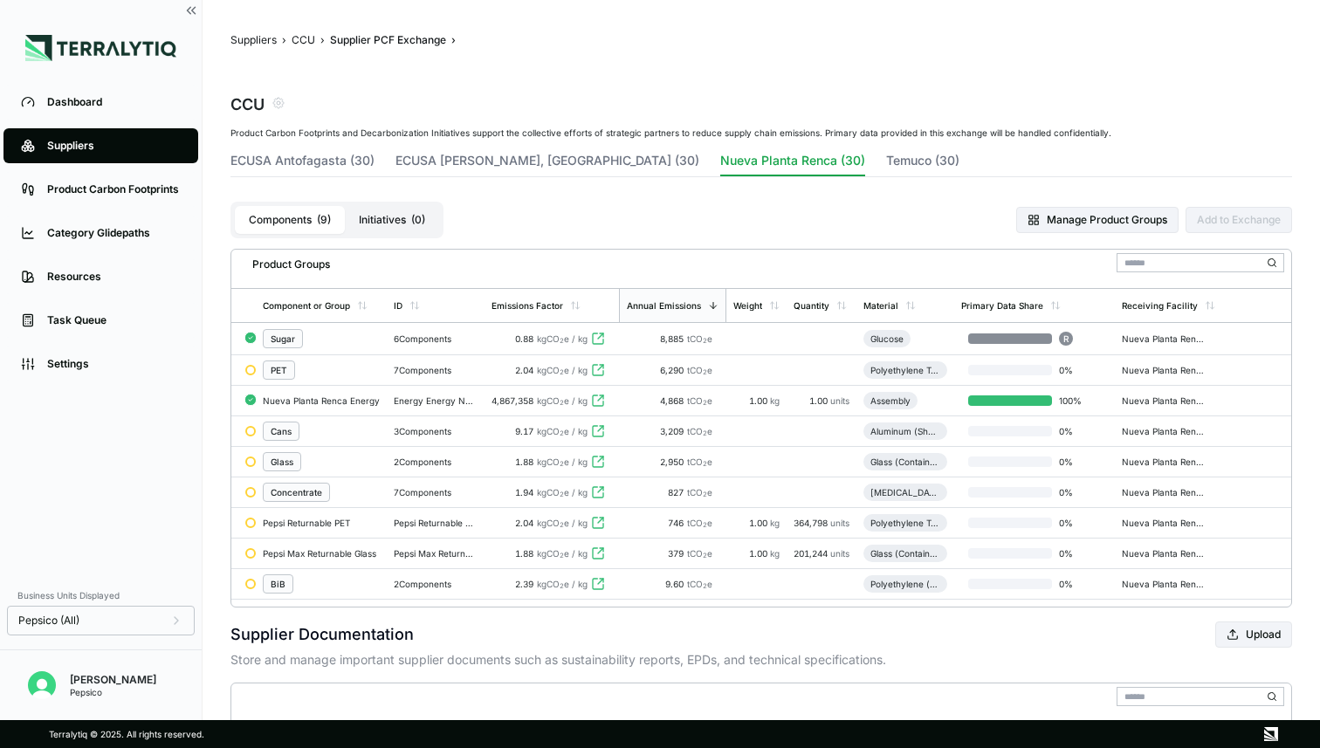
click at [105, 155] on link "Suppliers" at bounding box center [100, 145] width 195 height 35
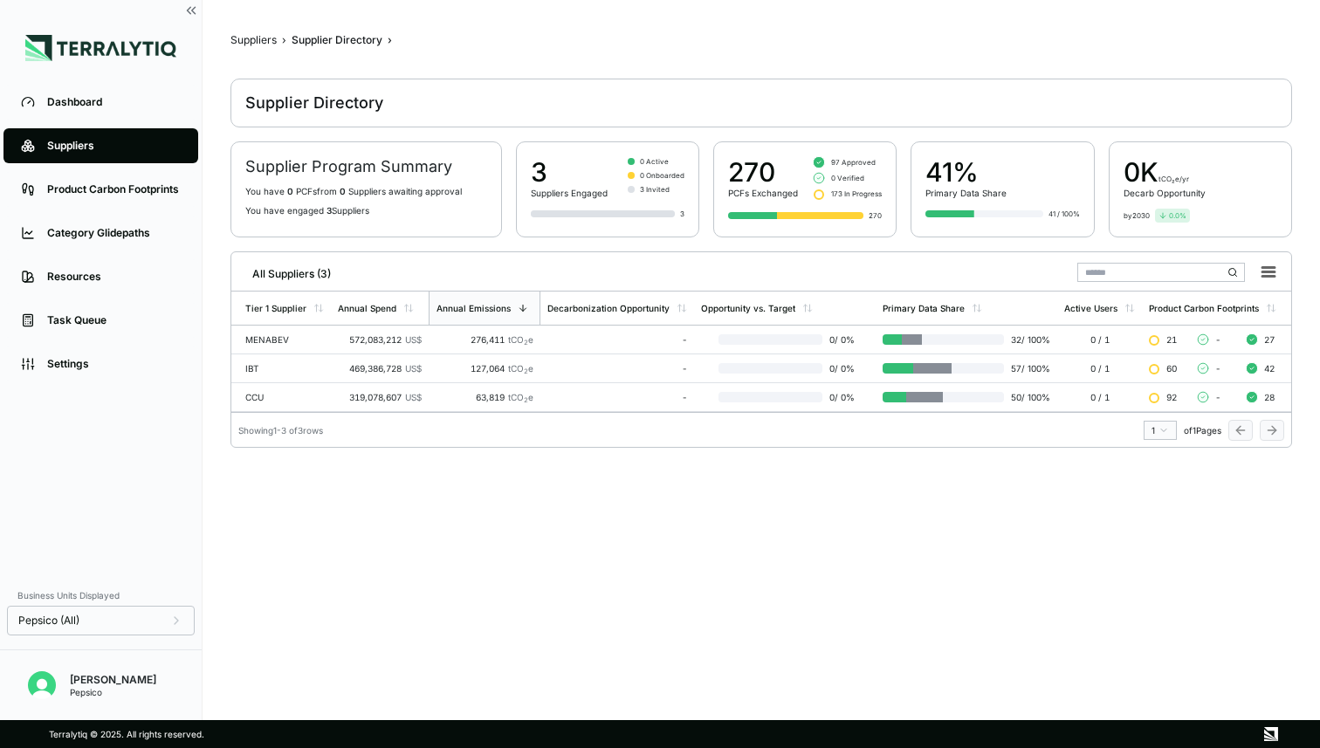
click at [291, 401] on div "CCU" at bounding box center [284, 397] width 79 height 10
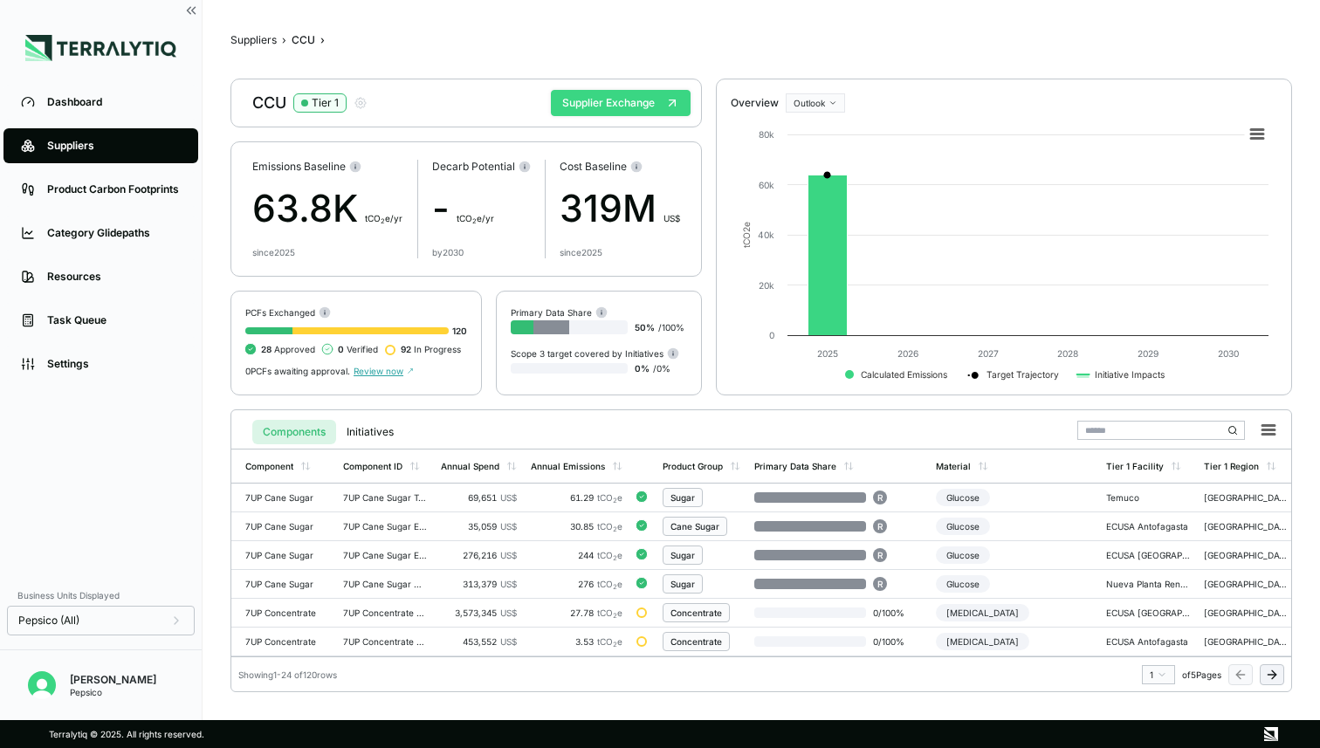
click at [665, 111] on button "Supplier Exchange" at bounding box center [621, 103] width 140 height 26
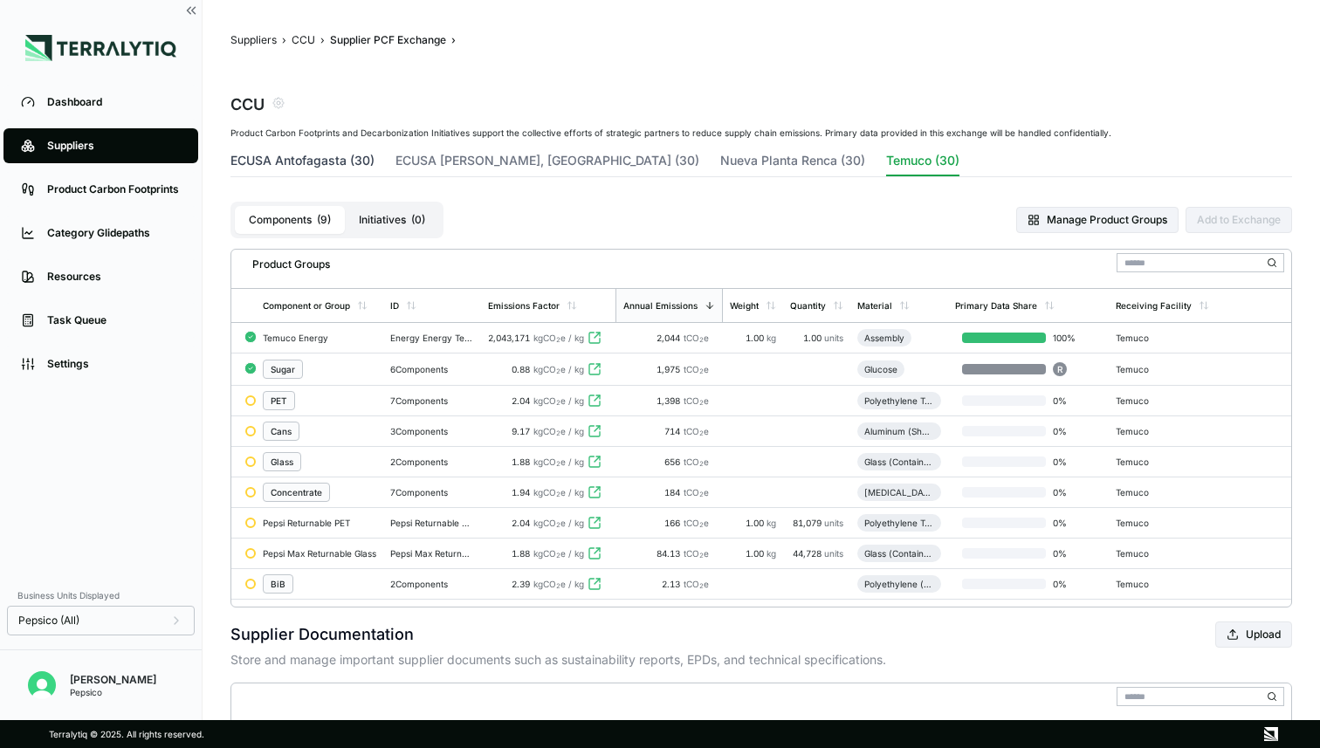
click at [279, 156] on button "ECUSA Antofagasta (30)" at bounding box center [303, 164] width 144 height 24
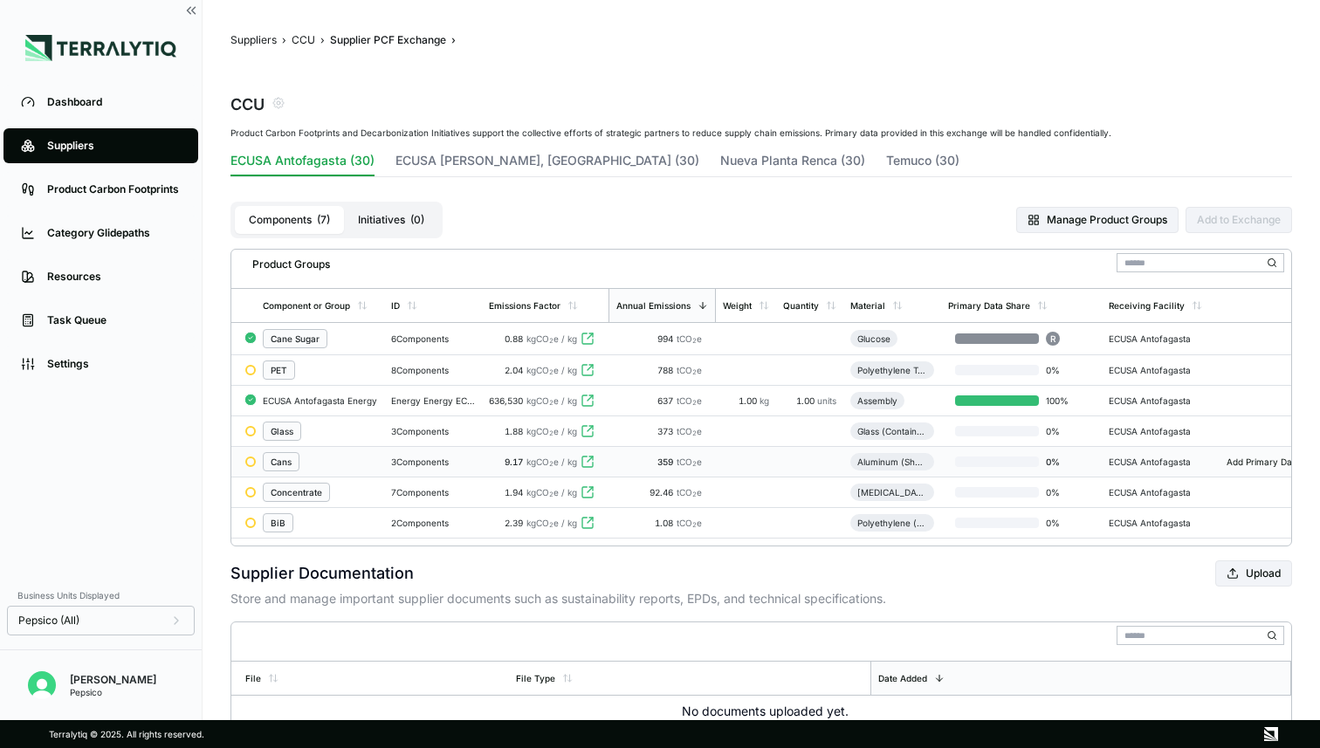
click at [312, 457] on div "Cans" at bounding box center [320, 461] width 114 height 19
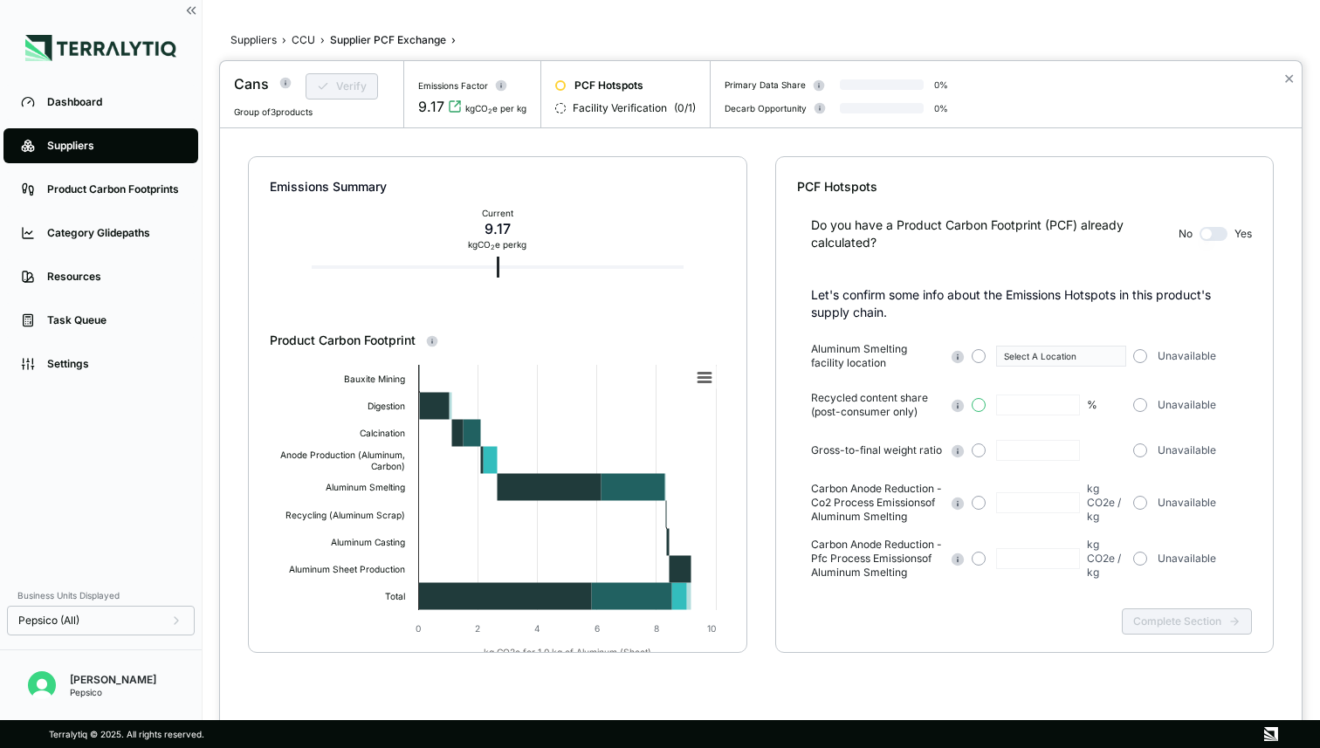
click at [976, 402] on button "button" at bounding box center [979, 405] width 14 height 14
click at [1021, 411] on input "text" at bounding box center [1038, 405] width 84 height 21
type input "**"
click at [1144, 355] on button "button" at bounding box center [1141, 356] width 14 height 14
click at [1141, 449] on button "button" at bounding box center [1141, 451] width 14 height 14
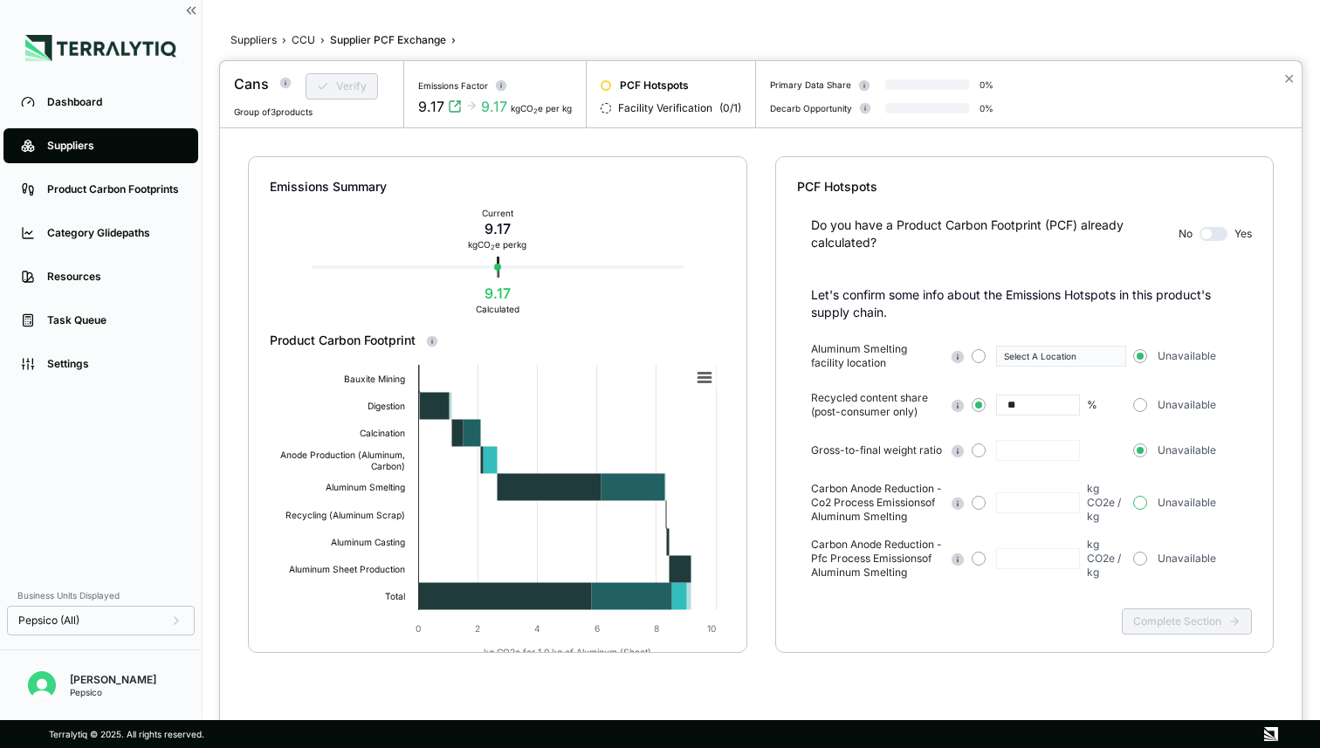
click at [1142, 500] on button "button" at bounding box center [1141, 503] width 14 height 14
click at [1154, 624] on button "Complete Section" at bounding box center [1187, 622] width 130 height 26
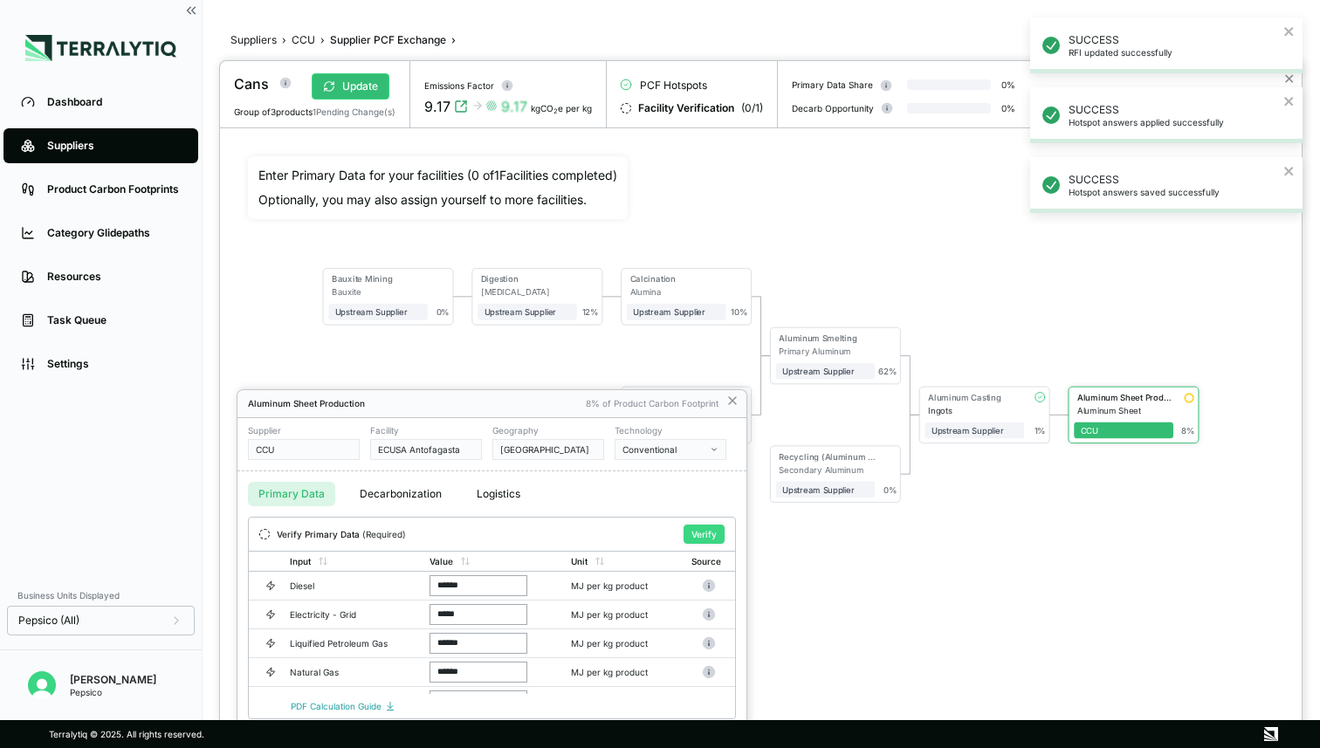
click at [695, 533] on button "Verify" at bounding box center [704, 534] width 41 height 19
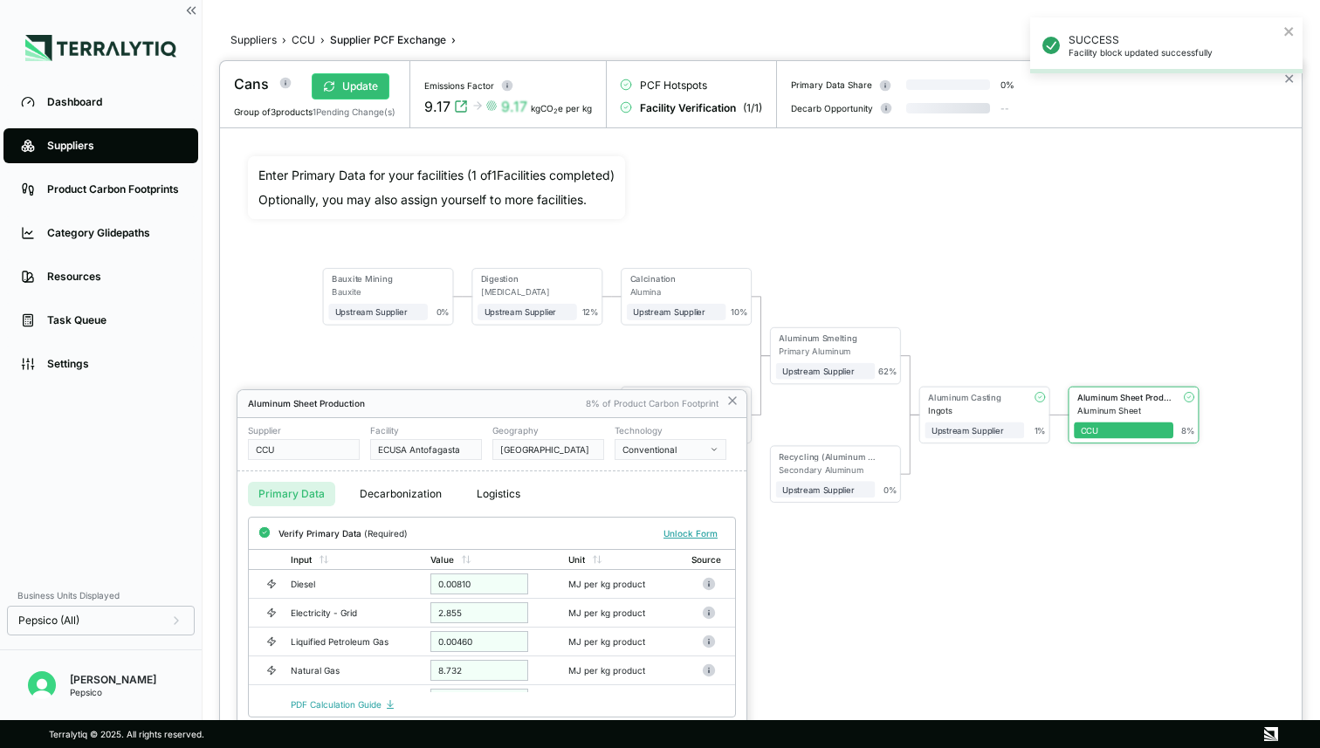
click at [339, 84] on div at bounding box center [761, 404] width 1082 height 687
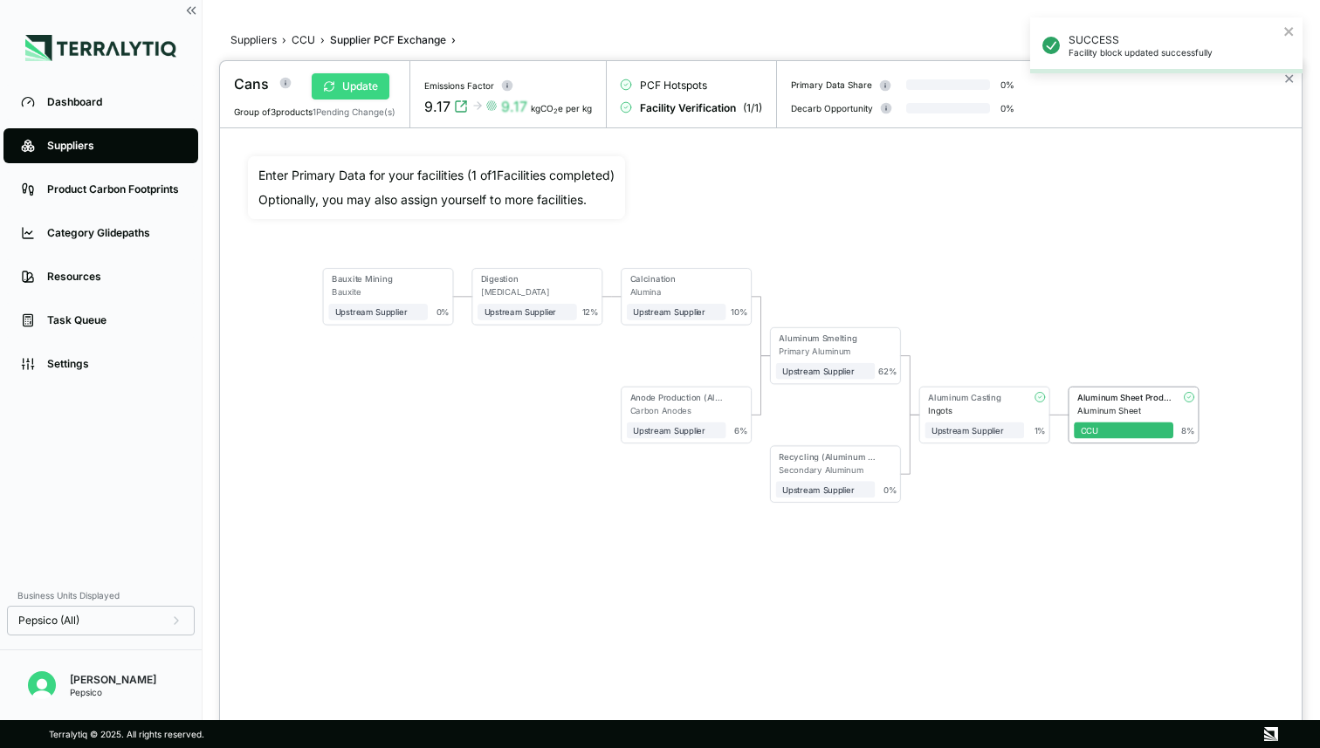
click at [357, 84] on button "Update" at bounding box center [351, 86] width 78 height 26
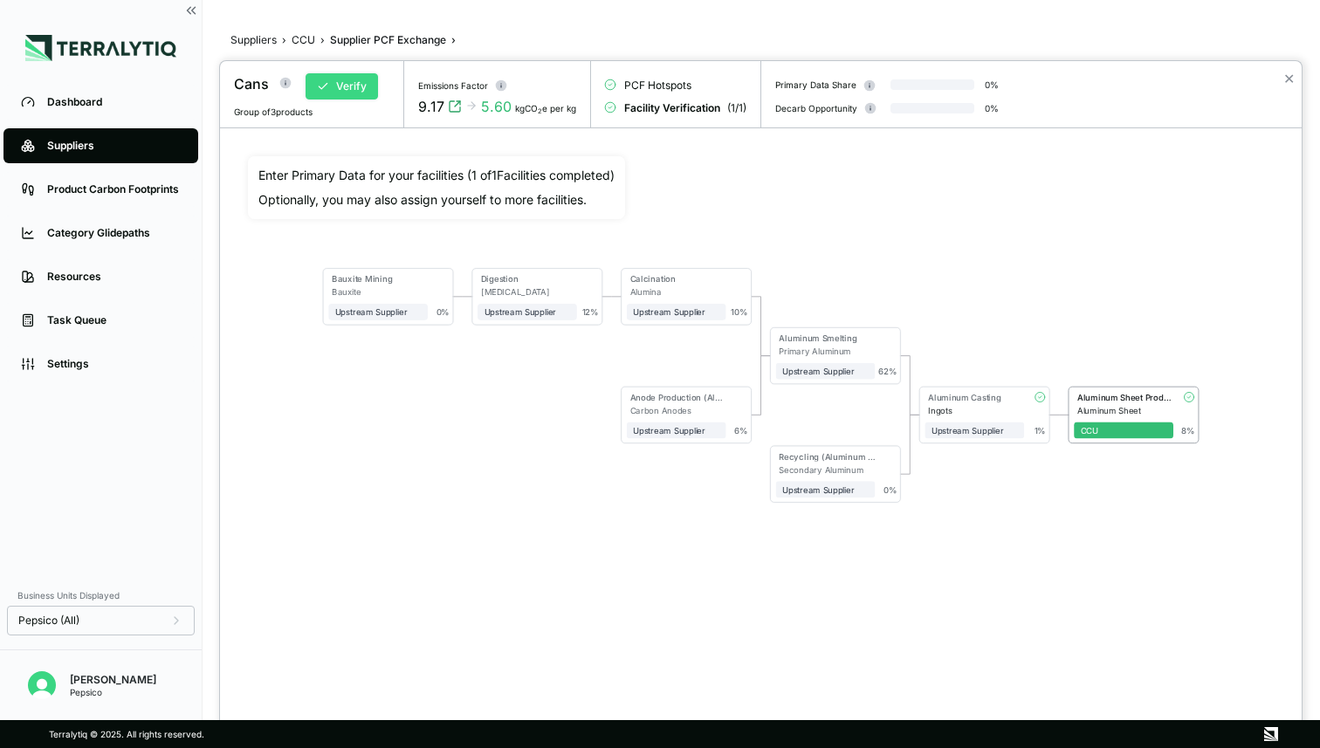
click at [362, 81] on button "Verify" at bounding box center [342, 86] width 72 height 26
click at [370, 84] on button "Approve" at bounding box center [348, 86] width 85 height 26
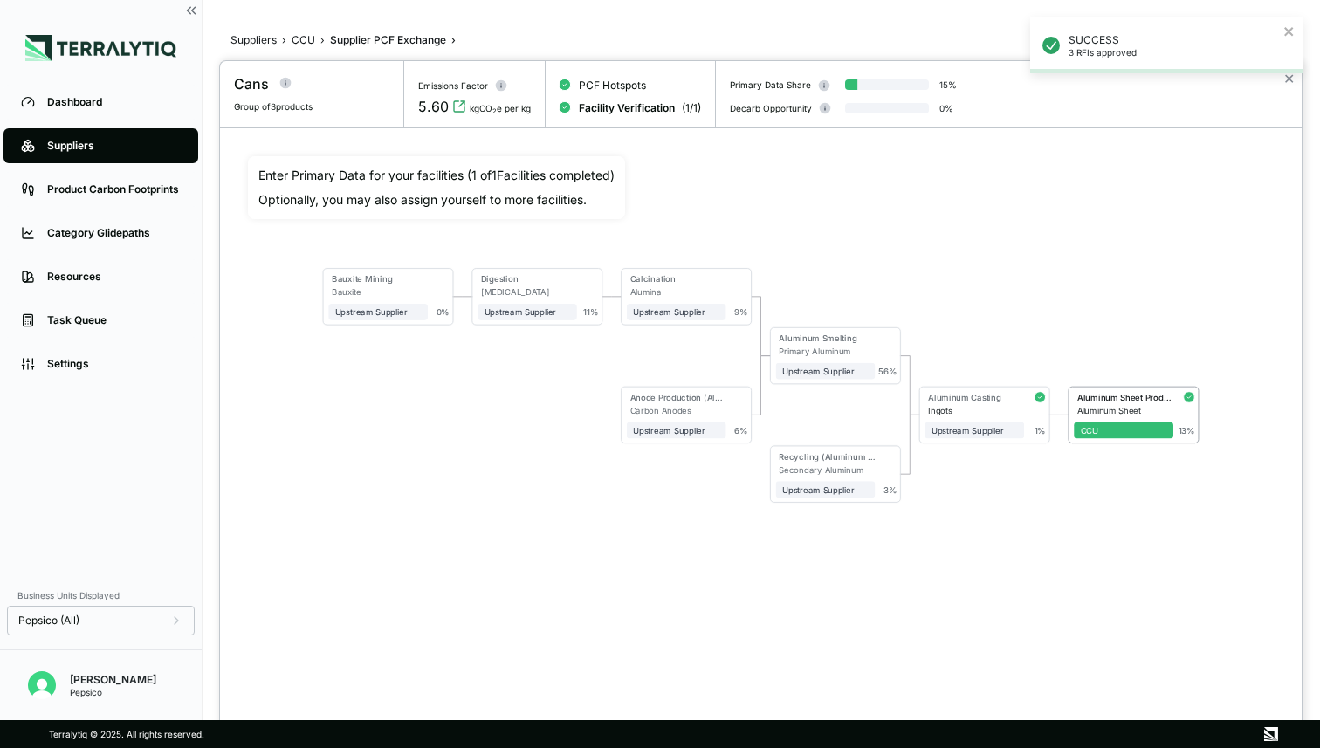
click at [1288, 86] on div "SUCCESS 3 RFIs approved" at bounding box center [1166, 52] width 279 height 77
click at [1290, 82] on div "SUCCESS 3 RFIs approved" at bounding box center [1166, 52] width 279 height 77
click at [1288, 80] on div "SUCCESS 3 RFIs approved" at bounding box center [1166, 52] width 279 height 77
click at [1291, 75] on button "✕" at bounding box center [1289, 78] width 11 height 21
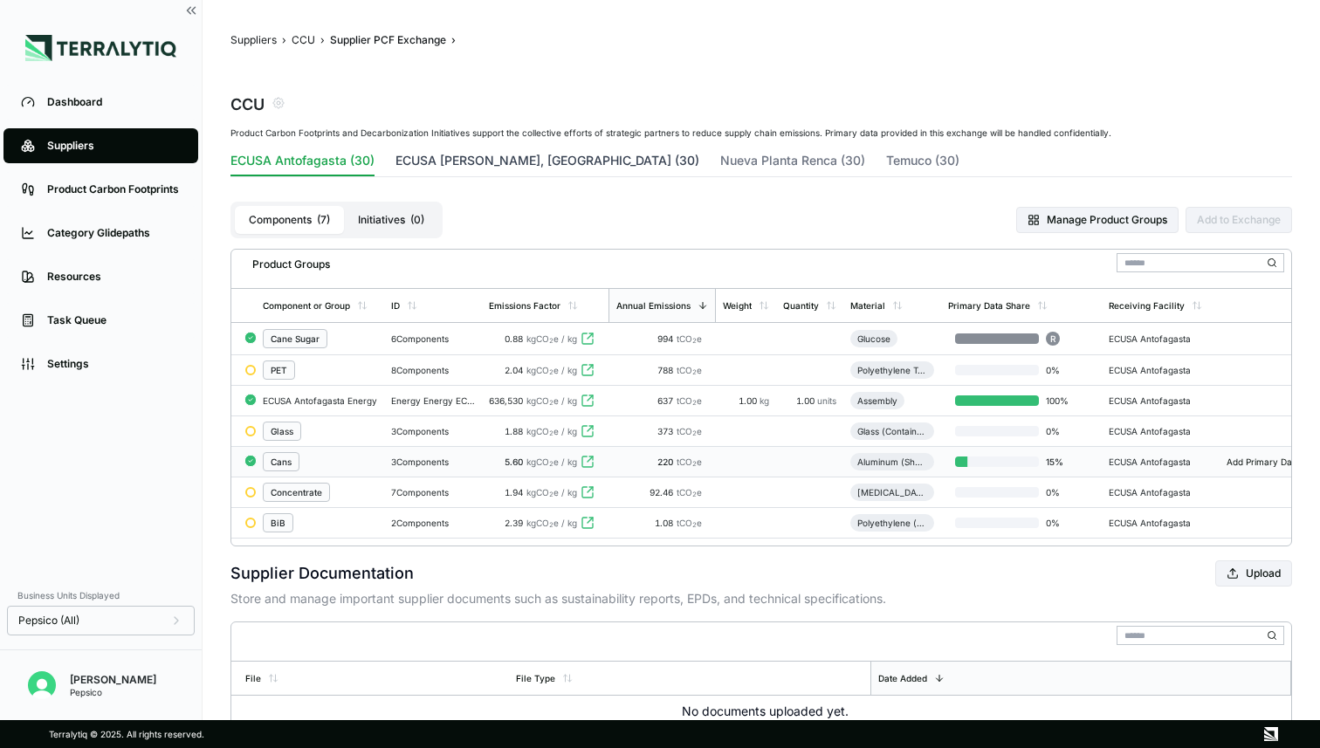
click at [460, 162] on button "ECUSA Santiago, Chile (30)" at bounding box center [548, 164] width 304 height 24
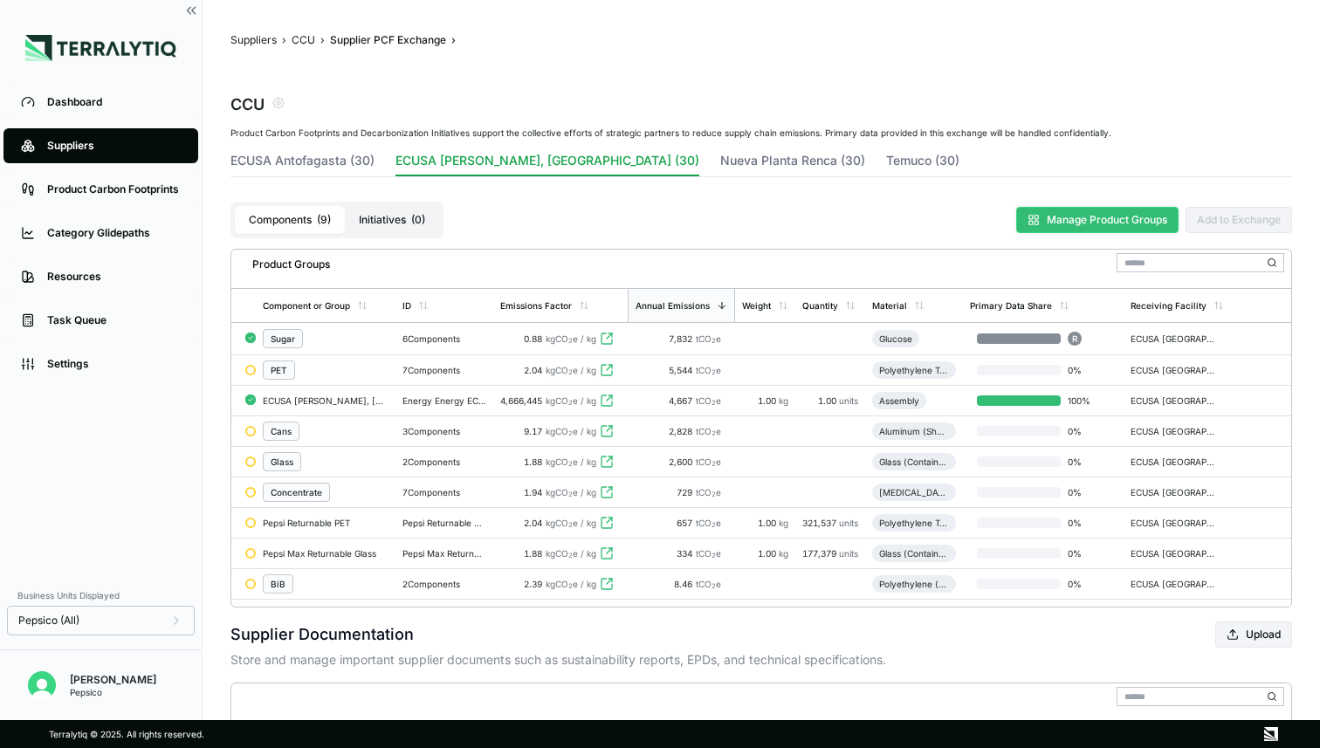
click at [1079, 231] on button "Manage Product Groups" at bounding box center [1098, 220] width 162 height 26
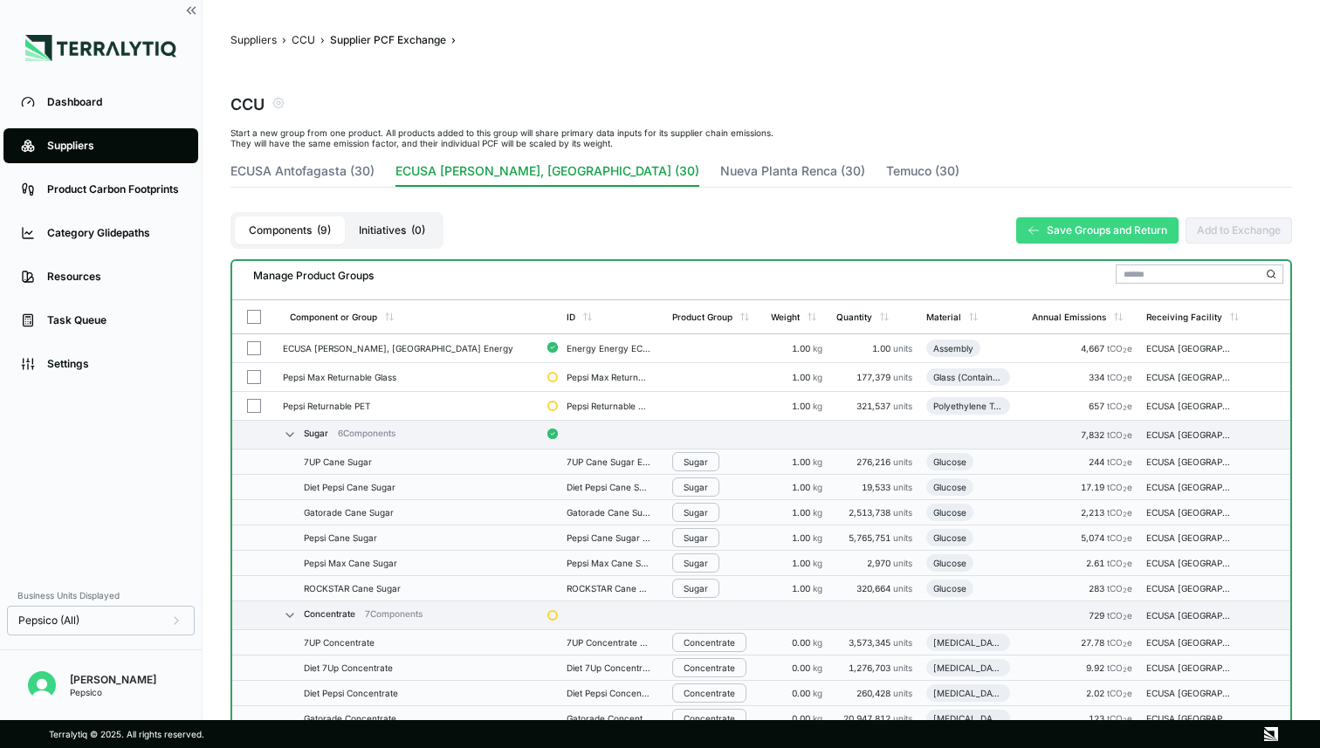
click at [1057, 238] on button "Save Groups and Return" at bounding box center [1098, 230] width 162 height 26
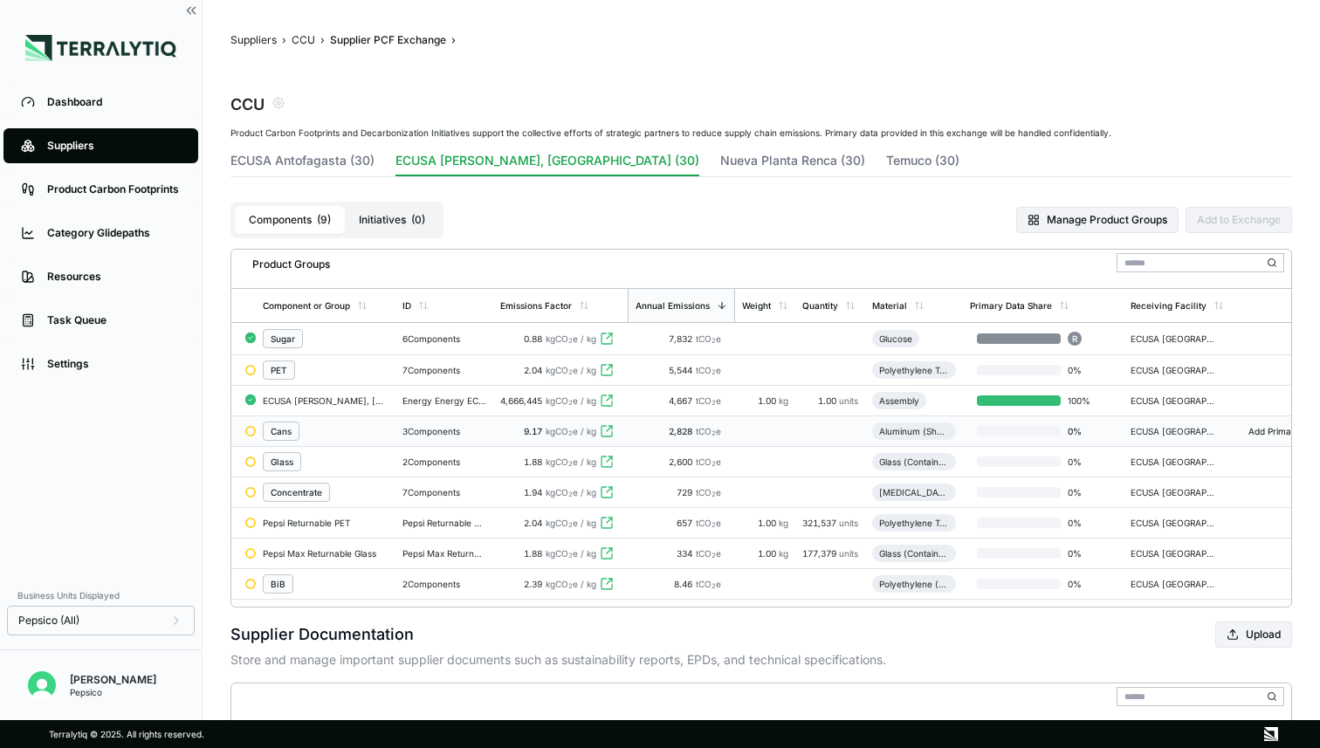
click at [324, 438] on div "Cans" at bounding box center [326, 431] width 126 height 19
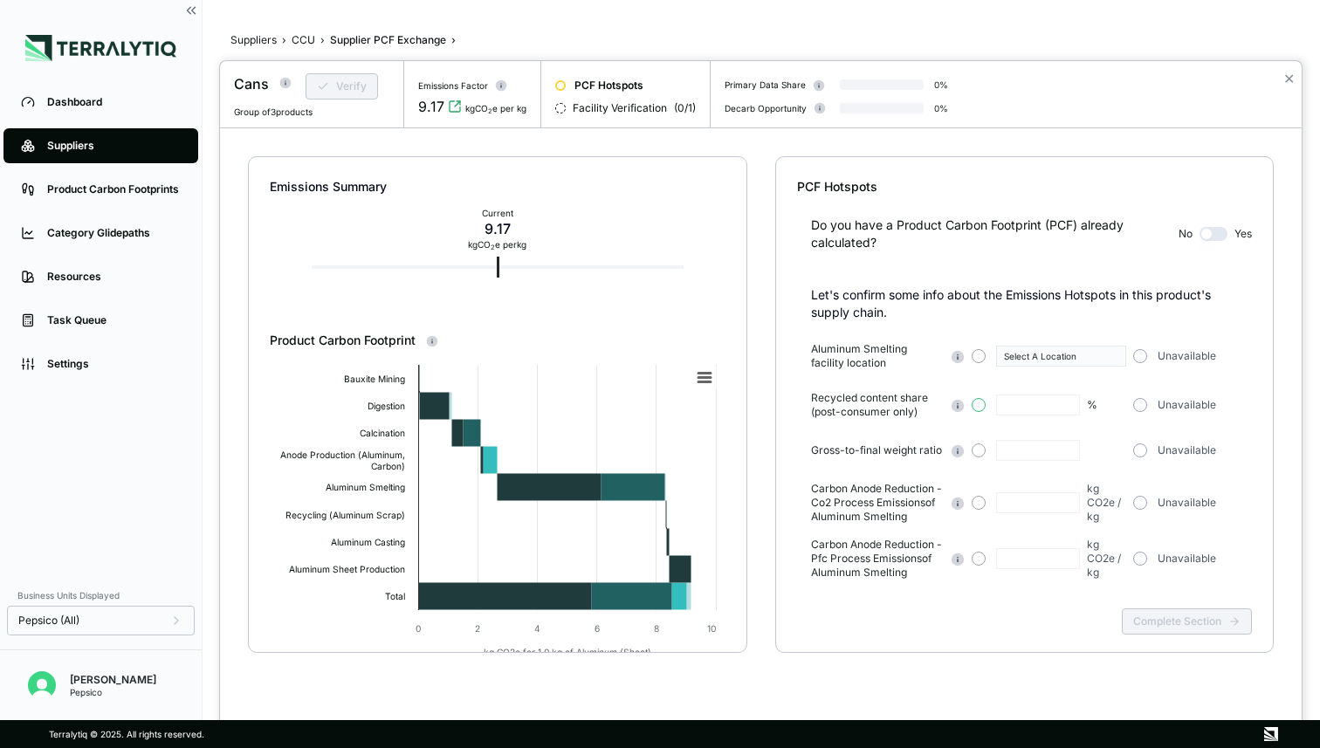
click at [984, 404] on button "button" at bounding box center [979, 405] width 14 height 14
click at [1026, 404] on input "text" at bounding box center [1038, 405] width 84 height 21
type input "**"
click at [1143, 357] on button "button" at bounding box center [1141, 356] width 14 height 14
click at [1142, 444] on div "Unavailable" at bounding box center [1200, 451] width 133 height 14
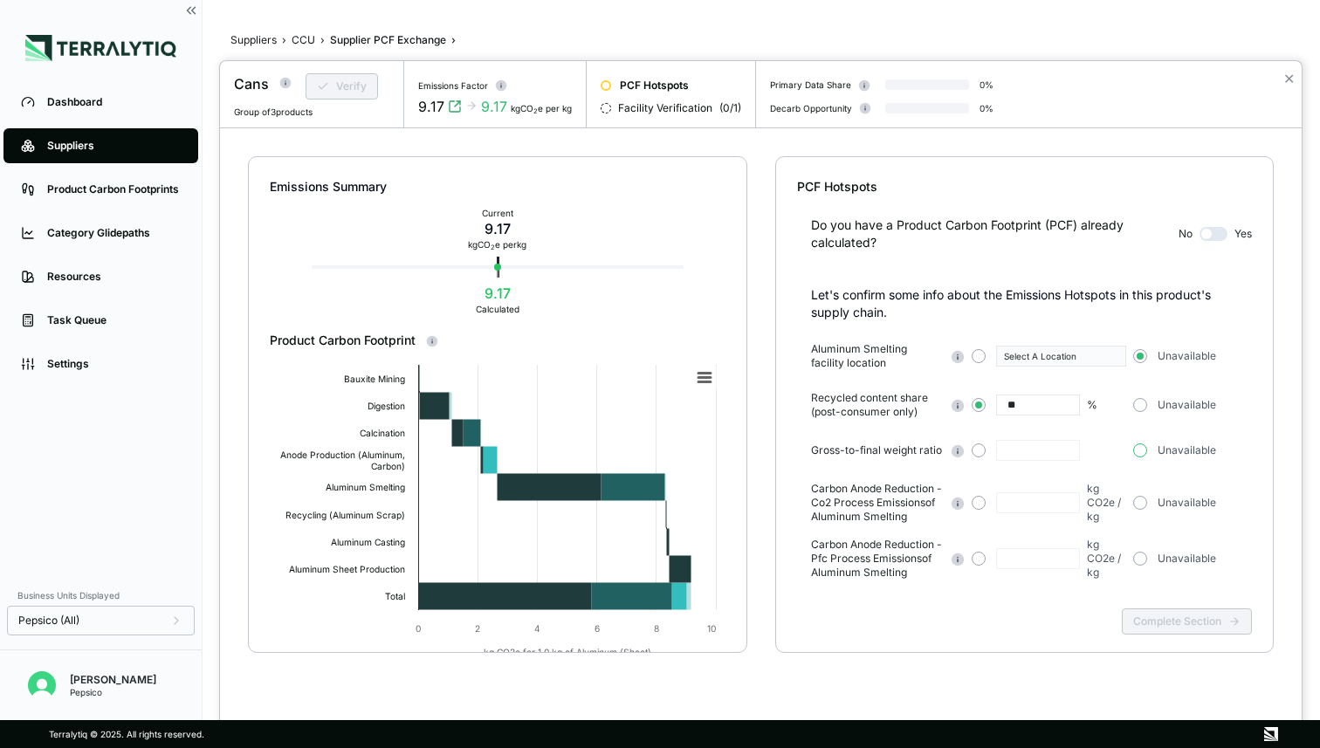
click at [1142, 447] on button "button" at bounding box center [1141, 451] width 14 height 14
click at [1143, 503] on button "button" at bounding box center [1141, 503] width 14 height 14
click at [1162, 617] on button "Complete Section" at bounding box center [1187, 622] width 130 height 26
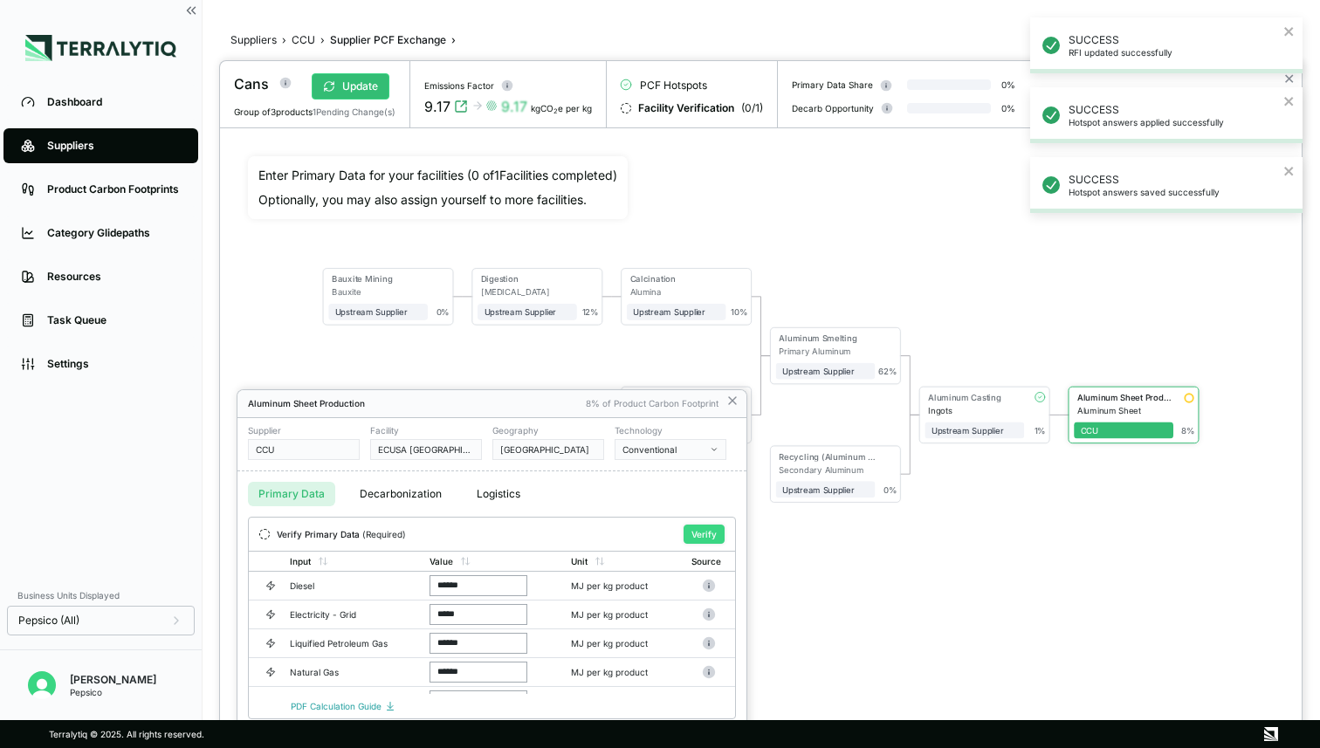
click at [692, 531] on button "Verify" at bounding box center [704, 534] width 41 height 19
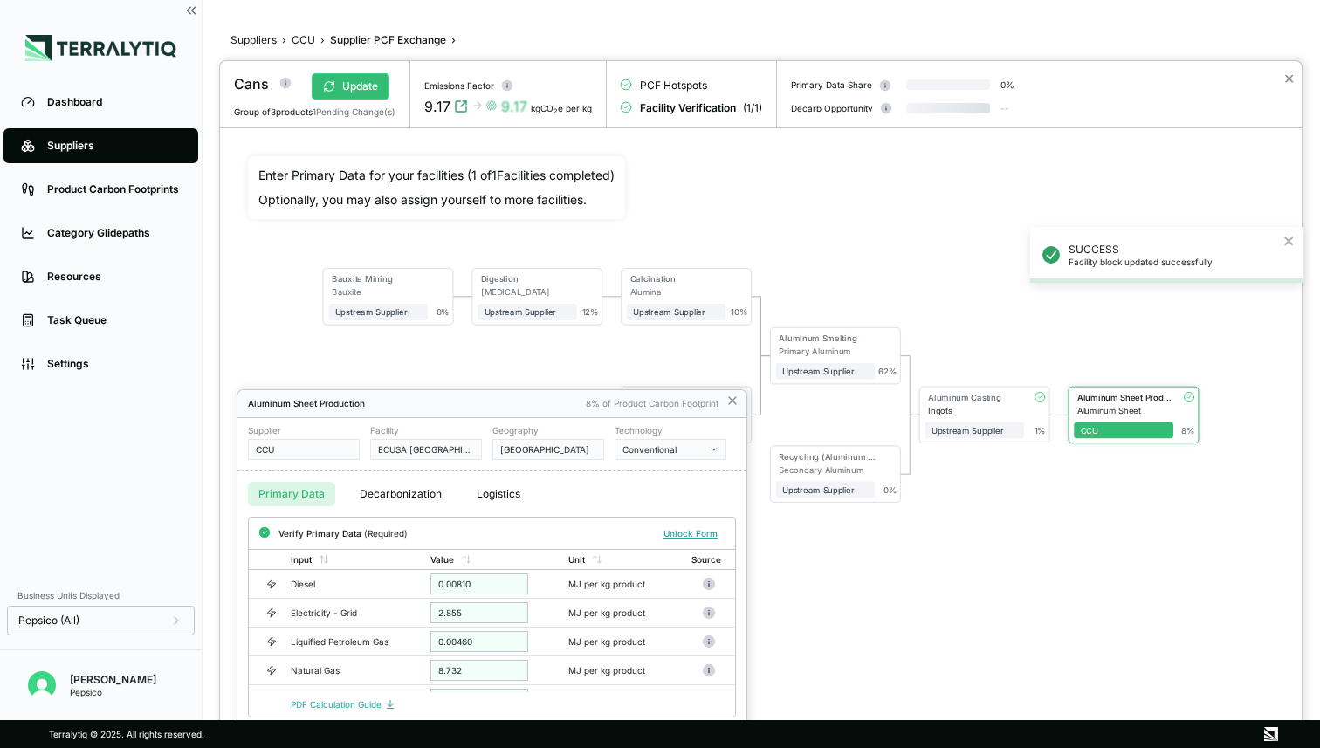
click at [360, 88] on div at bounding box center [761, 404] width 1082 height 687
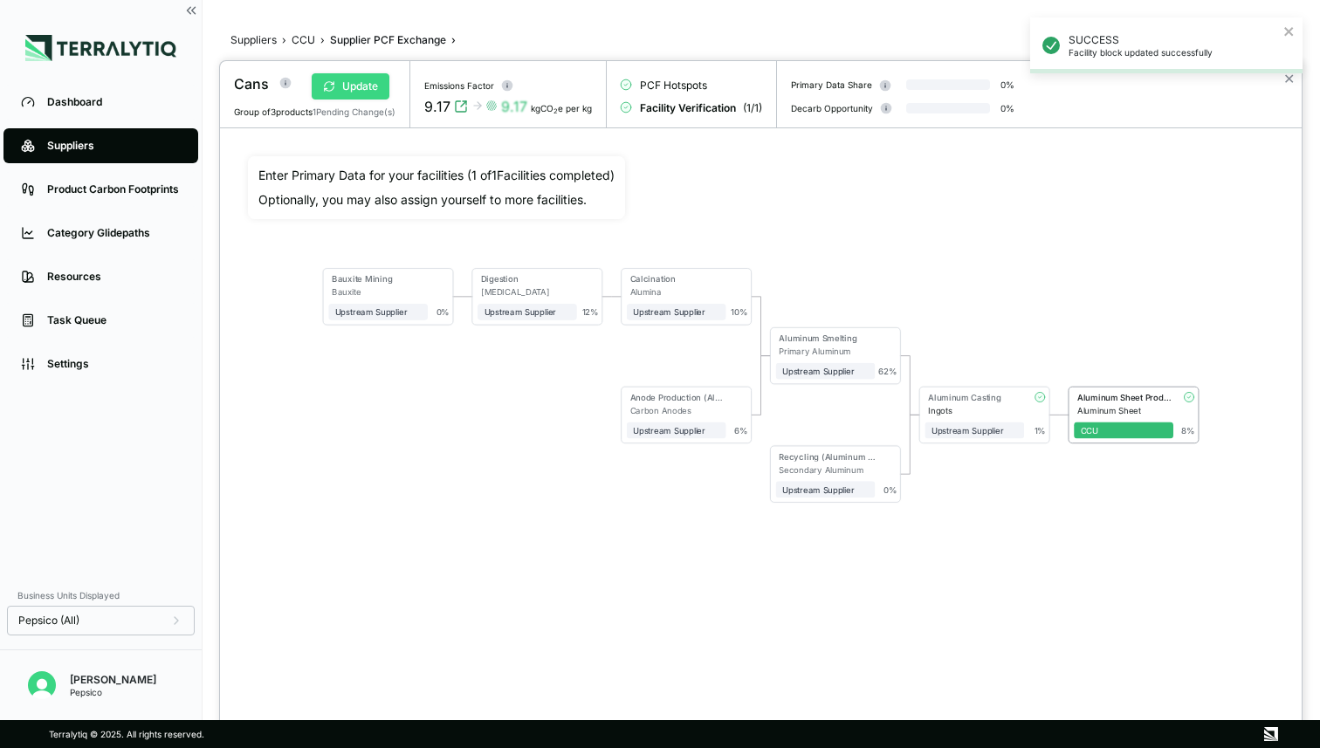
click at [368, 87] on button "Update" at bounding box center [351, 86] width 78 height 26
click at [364, 79] on button "Verify" at bounding box center [342, 86] width 72 height 26
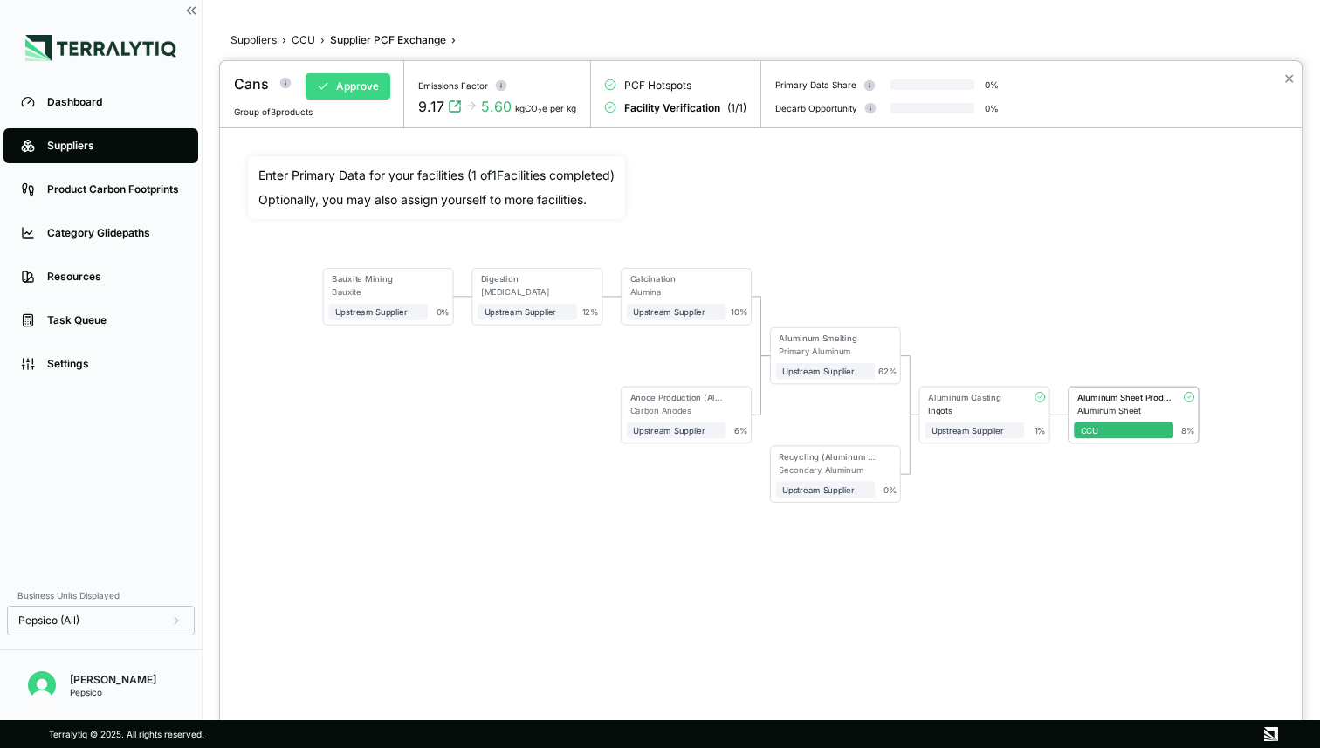
click at [356, 81] on button "Approve" at bounding box center [348, 86] width 85 height 26
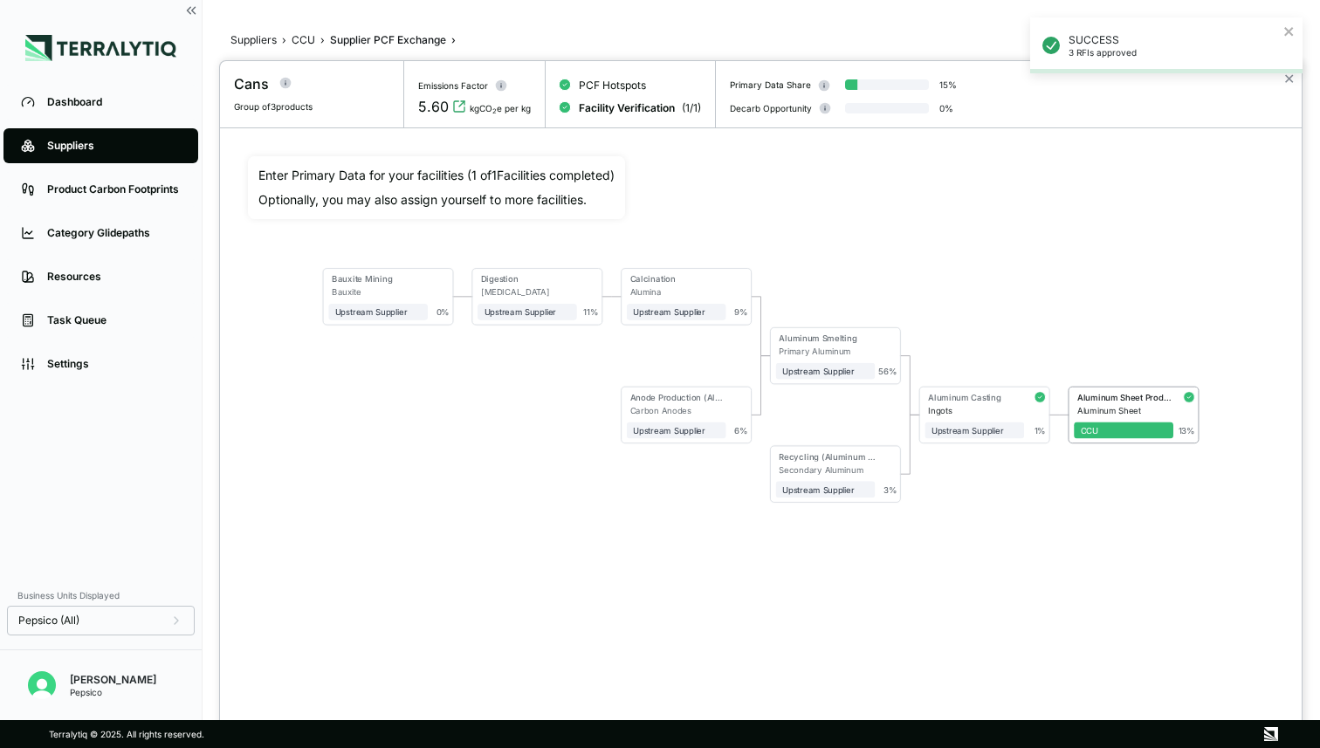
click at [1288, 81] on div "SUCCESS 3 RFIs approved" at bounding box center [1166, 52] width 279 height 77
click at [1286, 81] on button "✕" at bounding box center [1289, 78] width 11 height 21
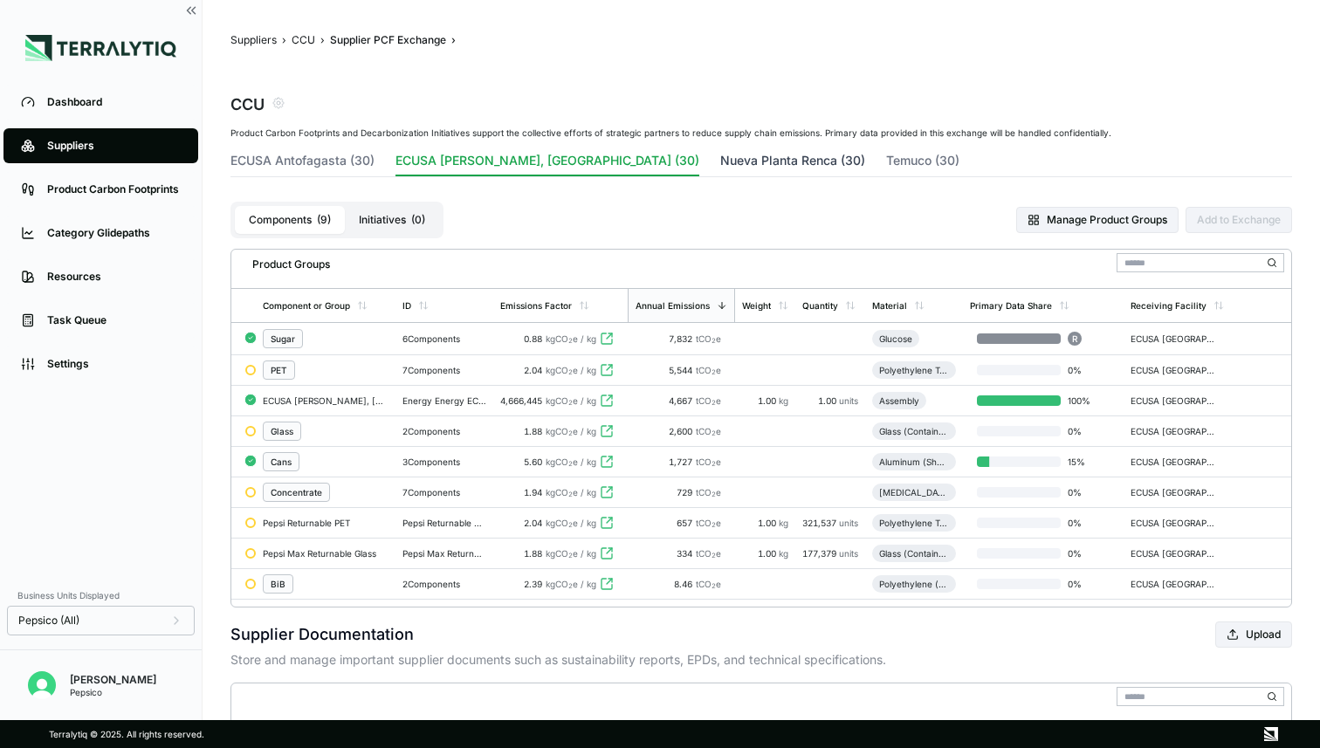
click at [720, 163] on button "Nueva Planta Renca (30)" at bounding box center [792, 164] width 145 height 24
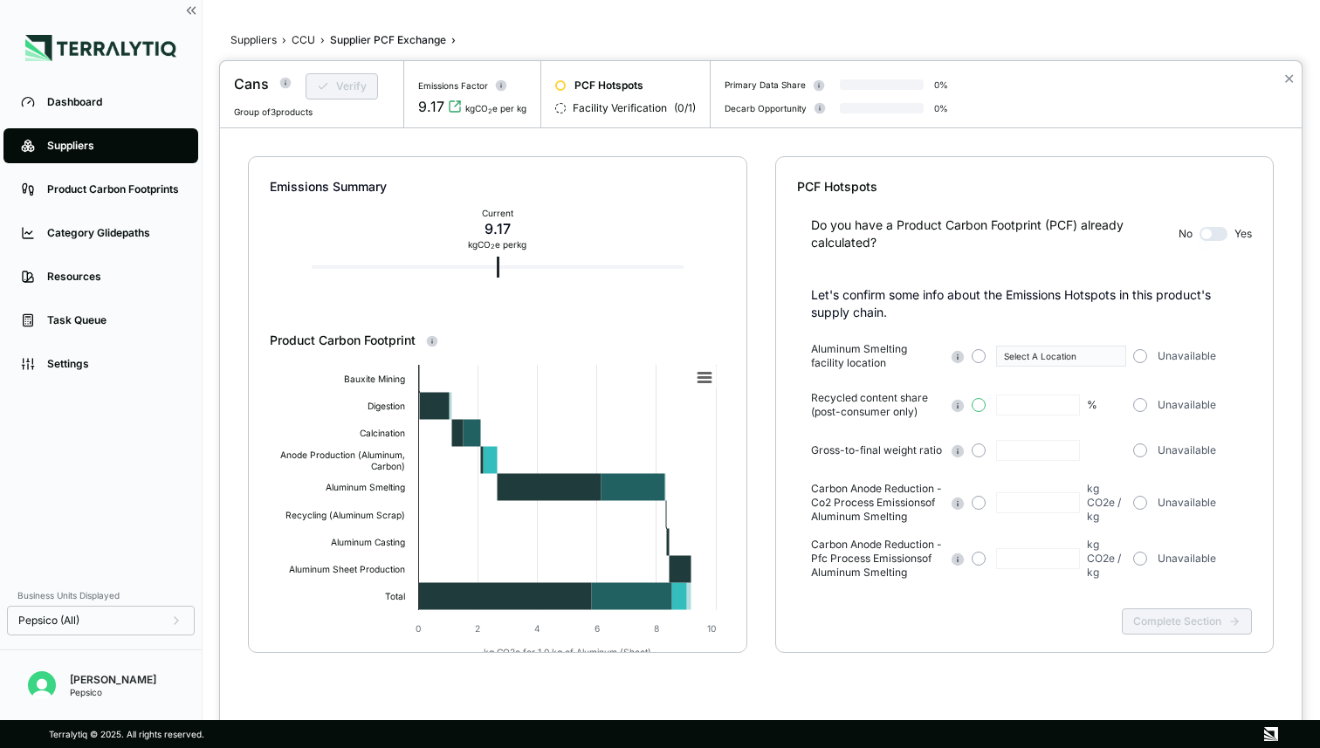
click at [979, 405] on button "button" at bounding box center [979, 405] width 14 height 14
click at [1026, 405] on input "text" at bounding box center [1038, 405] width 84 height 21
type input "**"
click at [1255, 410] on div "Unavailable" at bounding box center [1200, 405] width 133 height 14
click at [1143, 349] on div "Unavailable" at bounding box center [1200, 356] width 133 height 14
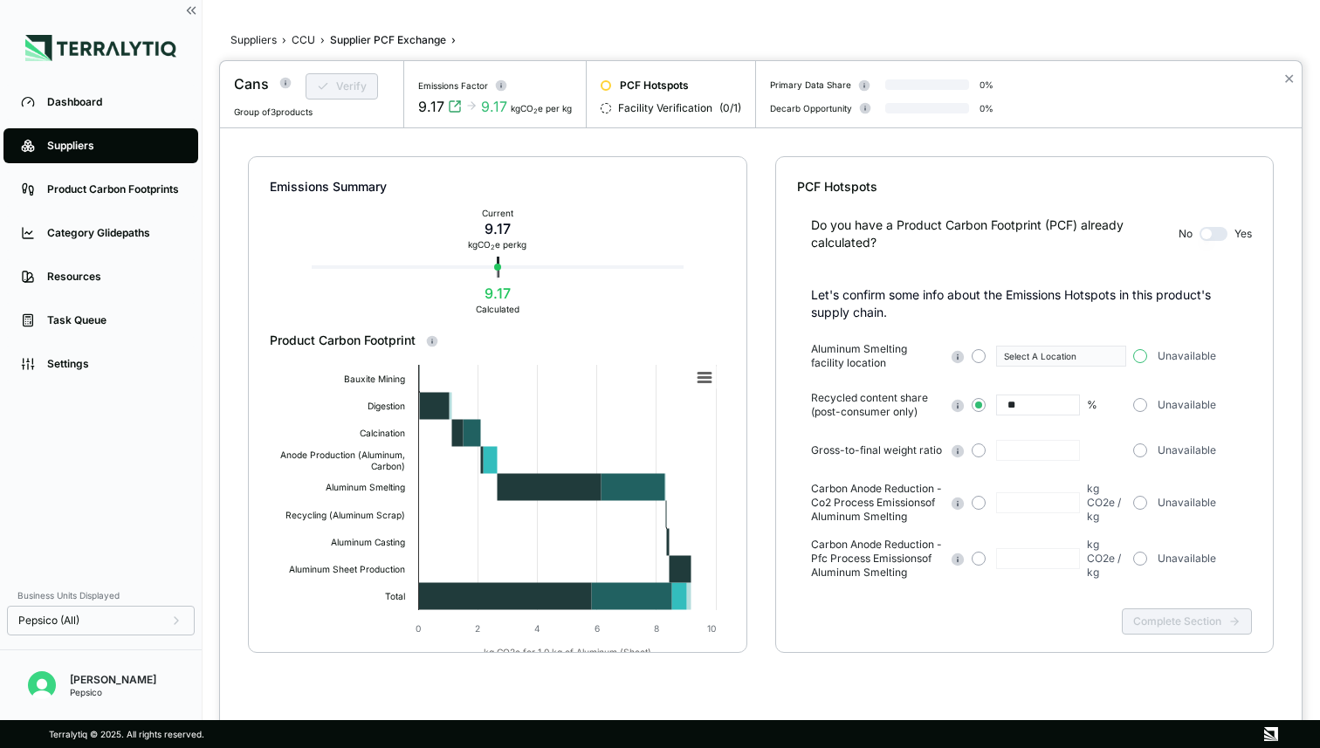
click at [1143, 354] on button "button" at bounding box center [1141, 356] width 14 height 14
click at [1139, 453] on button "button" at bounding box center [1141, 451] width 14 height 14
click at [1141, 500] on button "button" at bounding box center [1141, 503] width 14 height 14
click at [1164, 631] on button "Complete Section" at bounding box center [1187, 622] width 130 height 26
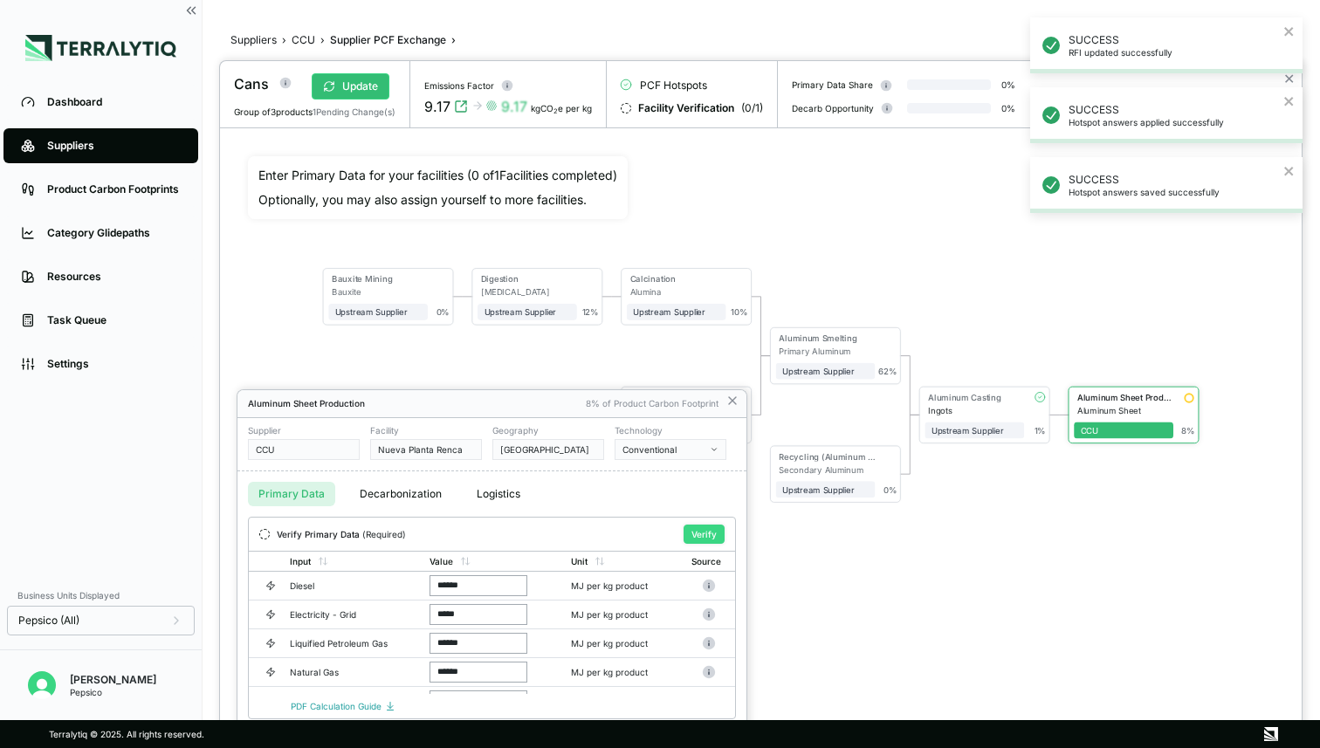
click at [701, 538] on button "Verify" at bounding box center [704, 534] width 41 height 19
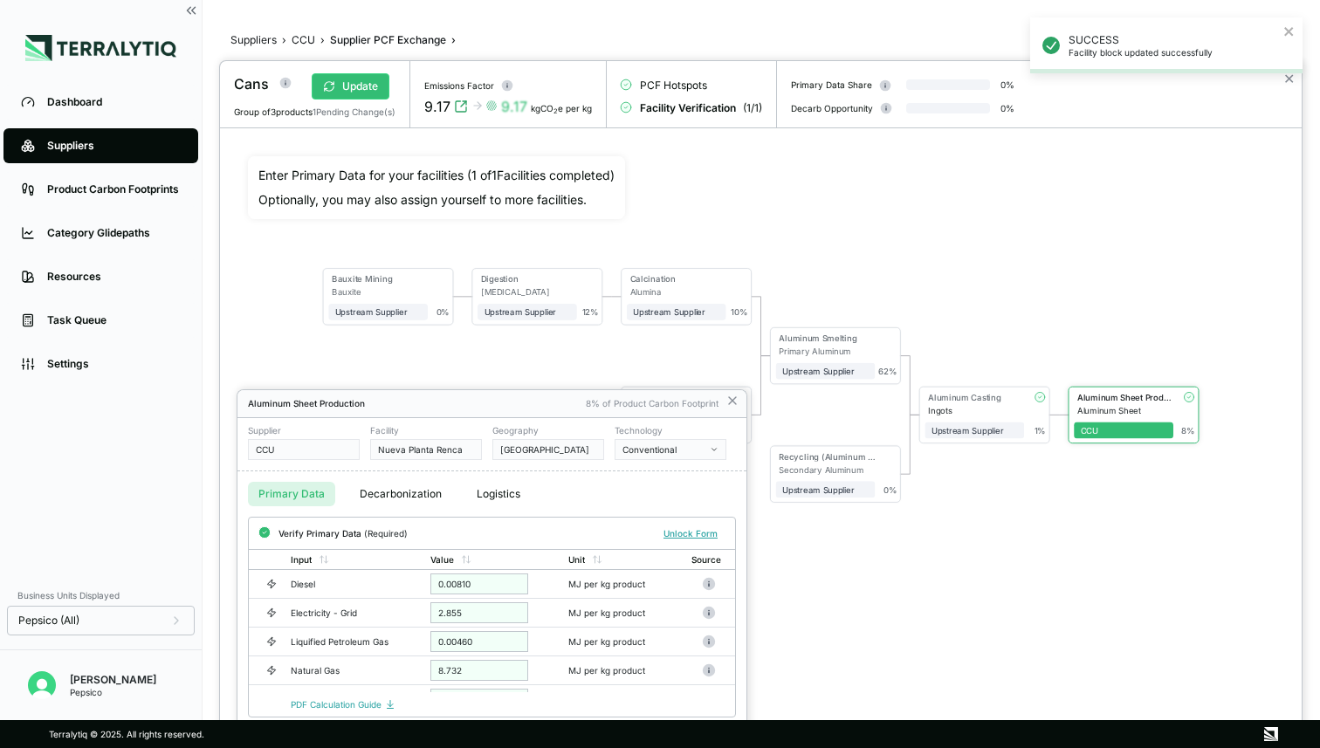
click at [304, 240] on div at bounding box center [761, 404] width 1082 height 687
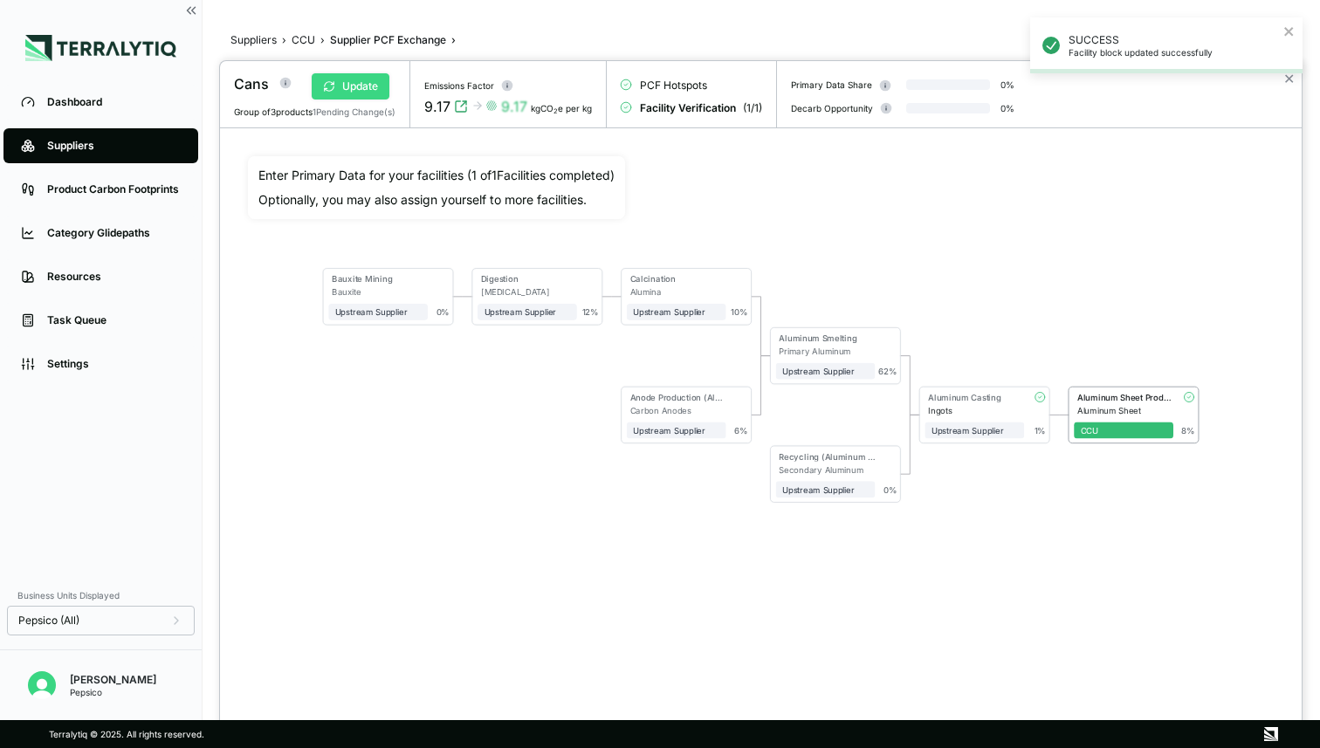
click at [363, 83] on button "Update" at bounding box center [351, 86] width 78 height 26
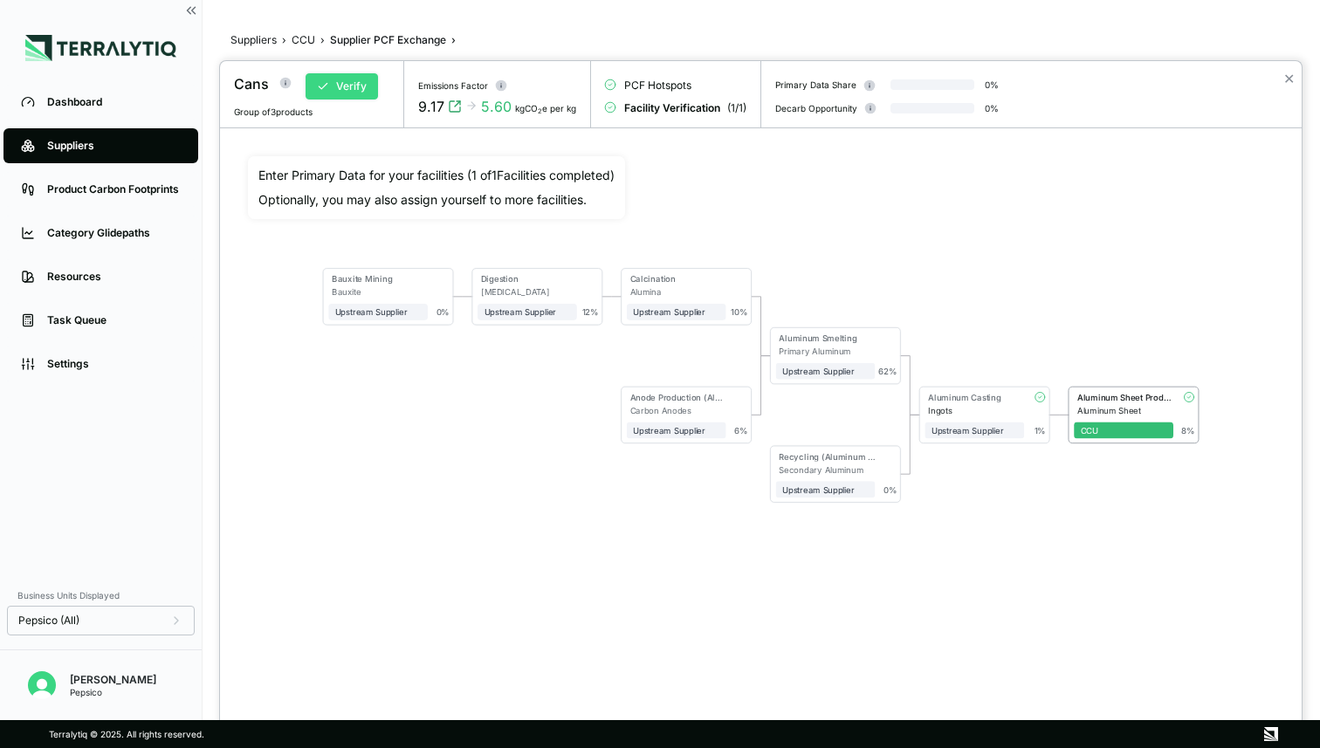
click at [351, 88] on button "Verify" at bounding box center [342, 86] width 72 height 26
click at [354, 86] on button "Approve" at bounding box center [348, 86] width 85 height 26
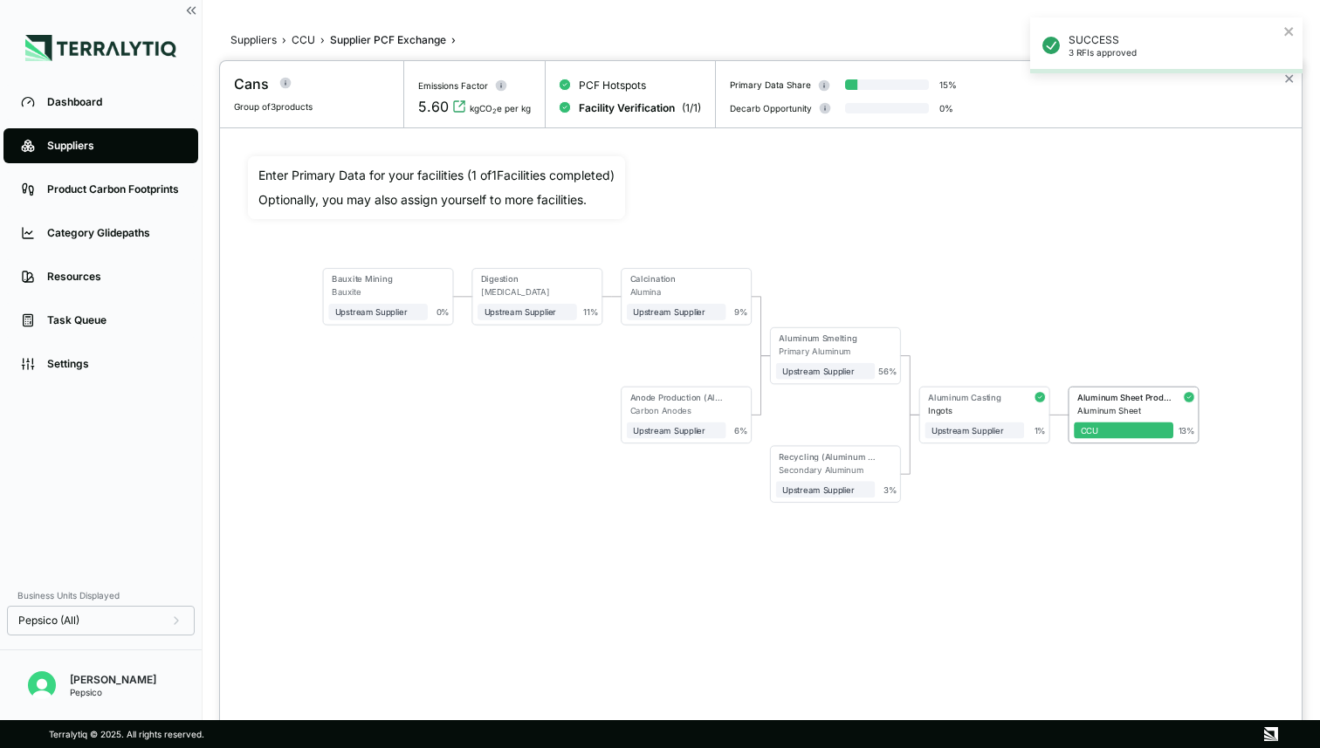
click at [1294, 85] on div "SUCCESS 3 RFIs approved" at bounding box center [1166, 52] width 279 height 77
click at [1291, 83] on body "SUCCESS 3 RFIs approved Dashboard Suppliers Product Carbon Footprints Category …" at bounding box center [660, 374] width 1320 height 748
click at [1291, 79] on button "✕" at bounding box center [1289, 78] width 11 height 21
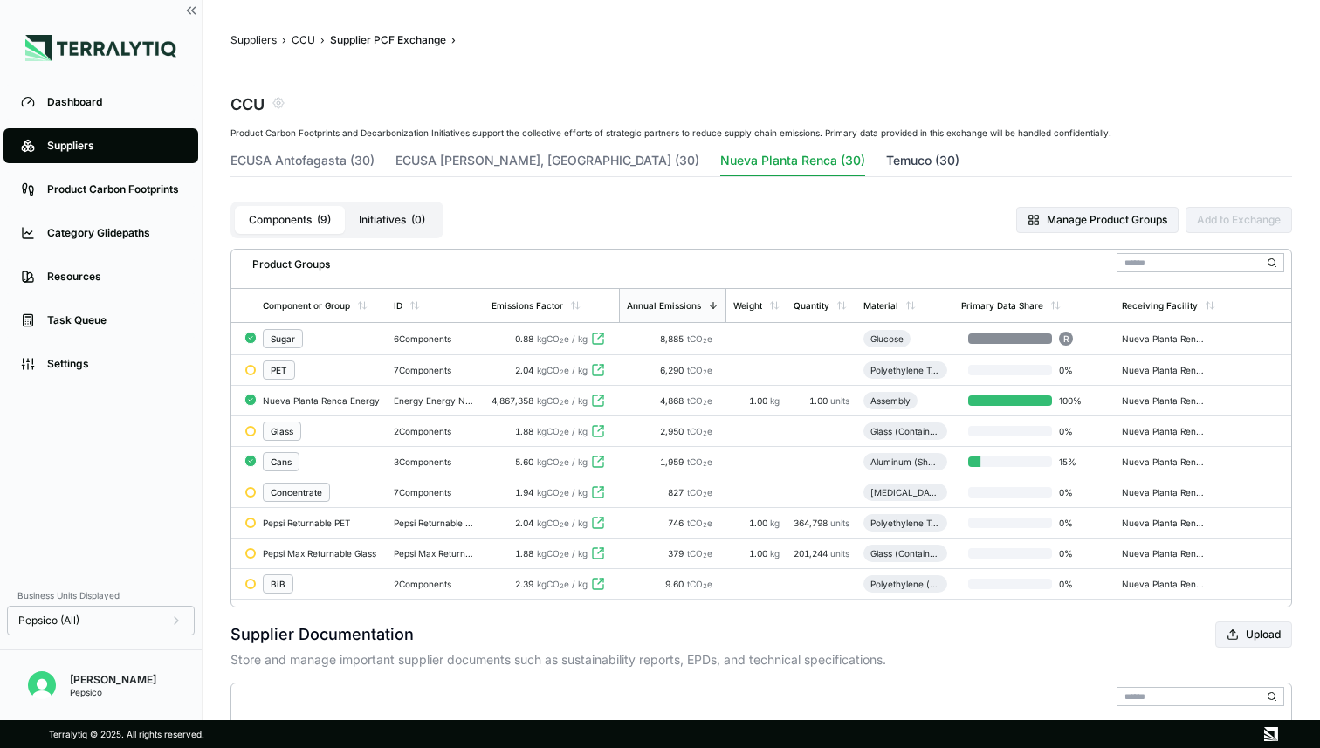
click at [886, 162] on button "Temuco (30)" at bounding box center [922, 164] width 73 height 24
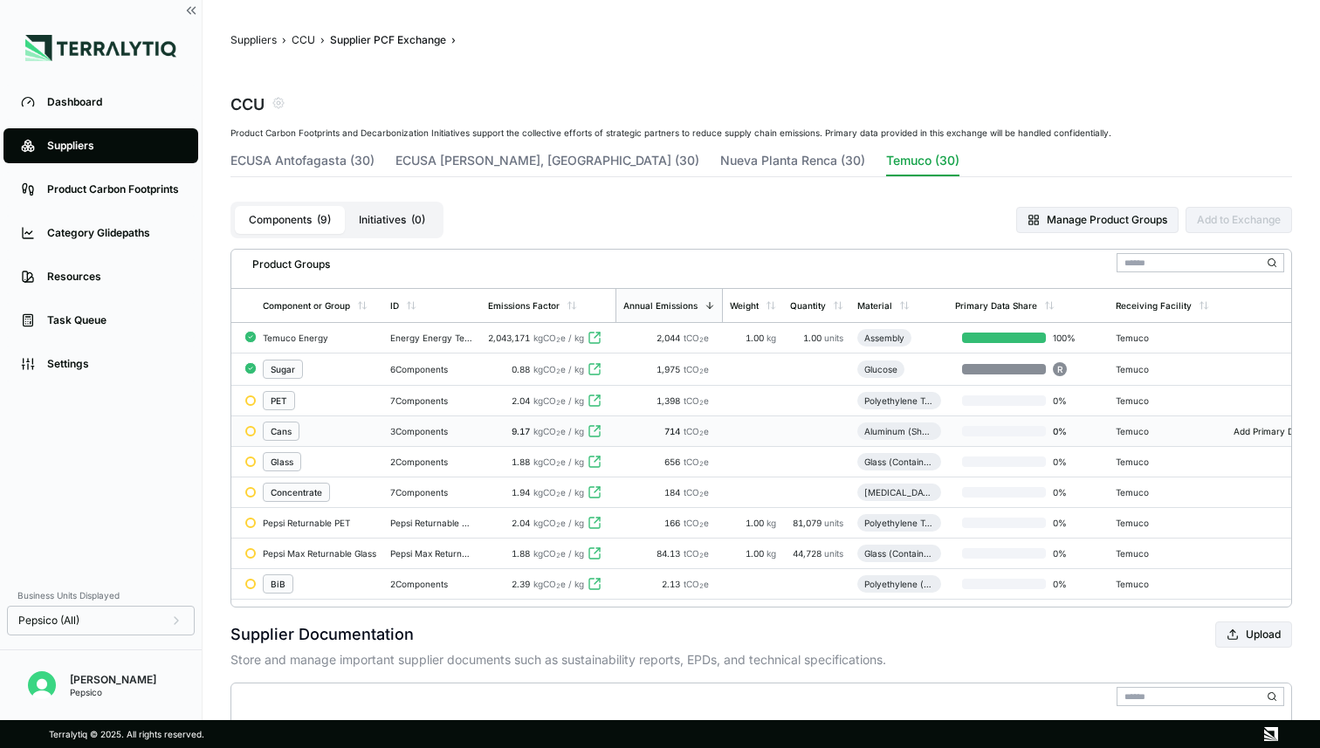
click at [329, 436] on div "Cans" at bounding box center [320, 431] width 114 height 19
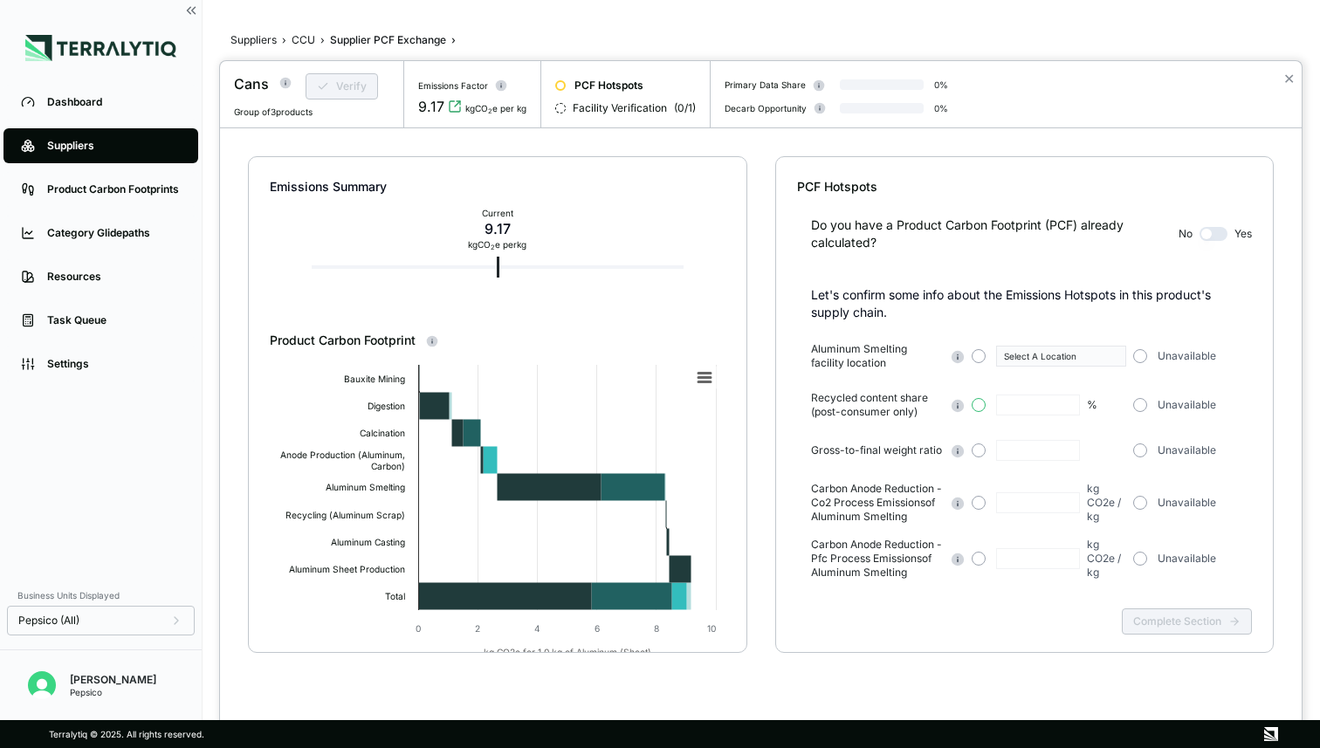
click at [975, 408] on button "button" at bounding box center [979, 405] width 14 height 14
click at [1024, 405] on input "text" at bounding box center [1038, 405] width 84 height 21
type input "**"
click at [1140, 355] on button "button" at bounding box center [1141, 356] width 14 height 14
click at [1138, 449] on button "button" at bounding box center [1141, 451] width 14 height 14
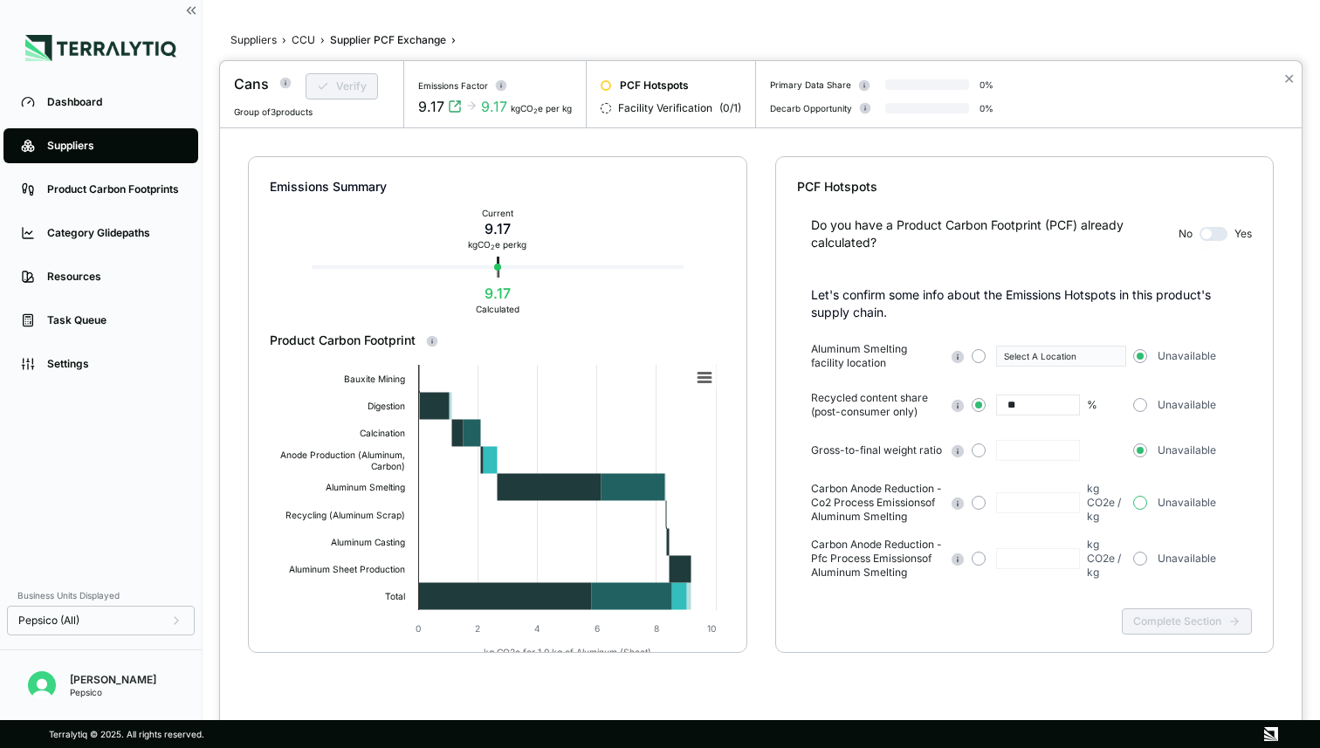
click at [1144, 506] on button "button" at bounding box center [1141, 503] width 14 height 14
click at [1163, 627] on button "Complete Section" at bounding box center [1187, 622] width 130 height 26
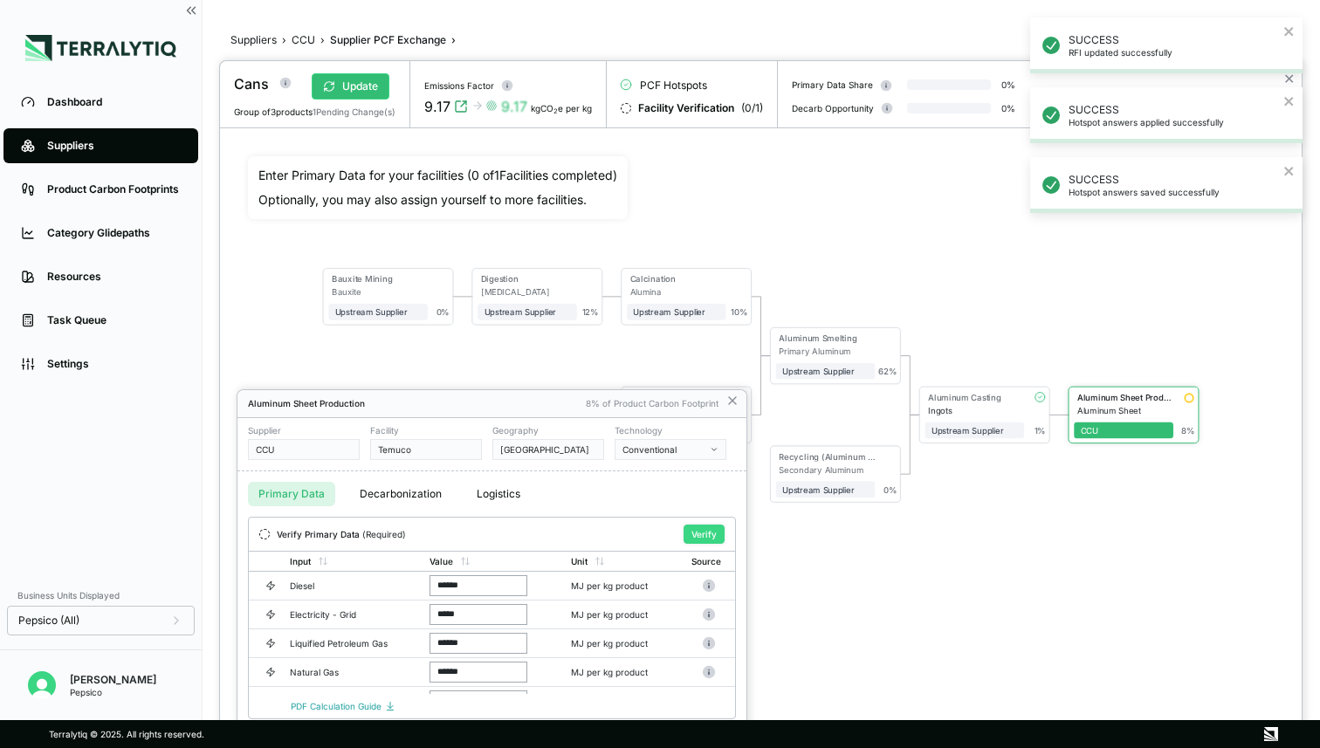
click at [708, 535] on button "Verify" at bounding box center [704, 534] width 41 height 19
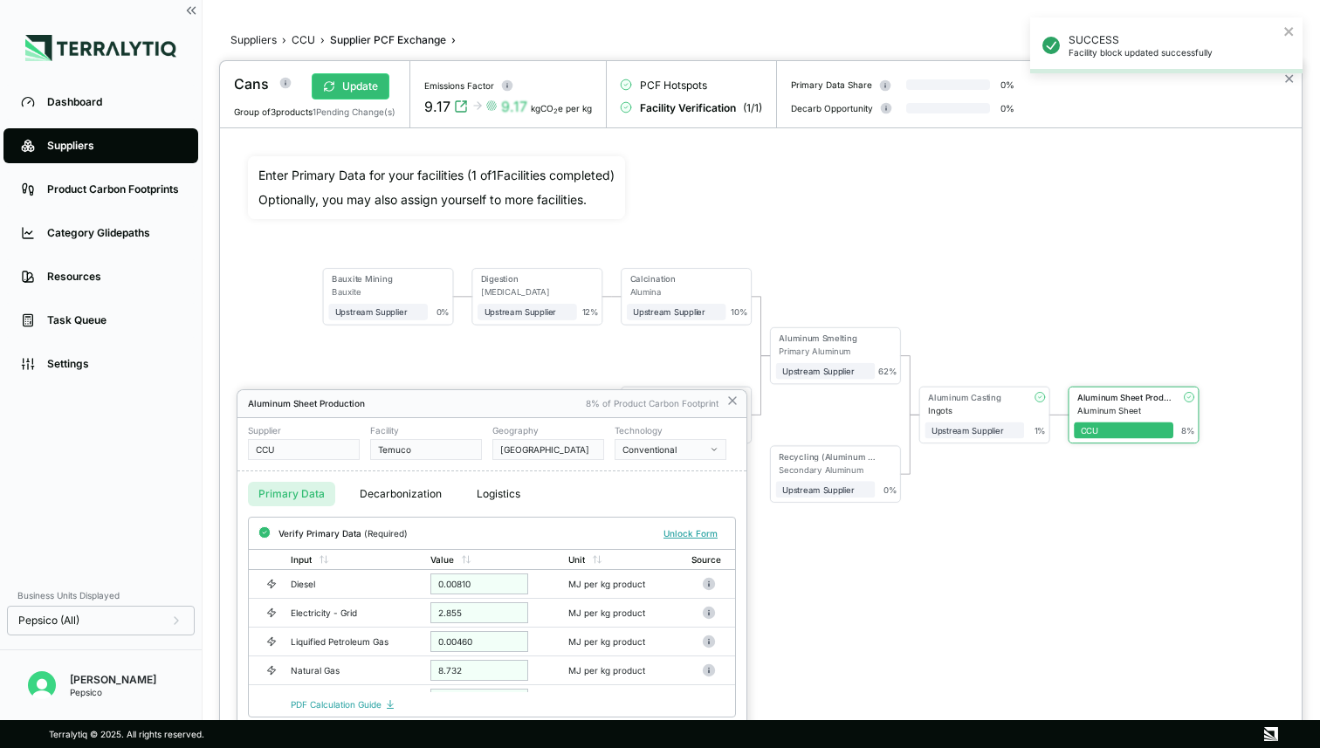
click at [377, 89] on div at bounding box center [761, 404] width 1082 height 687
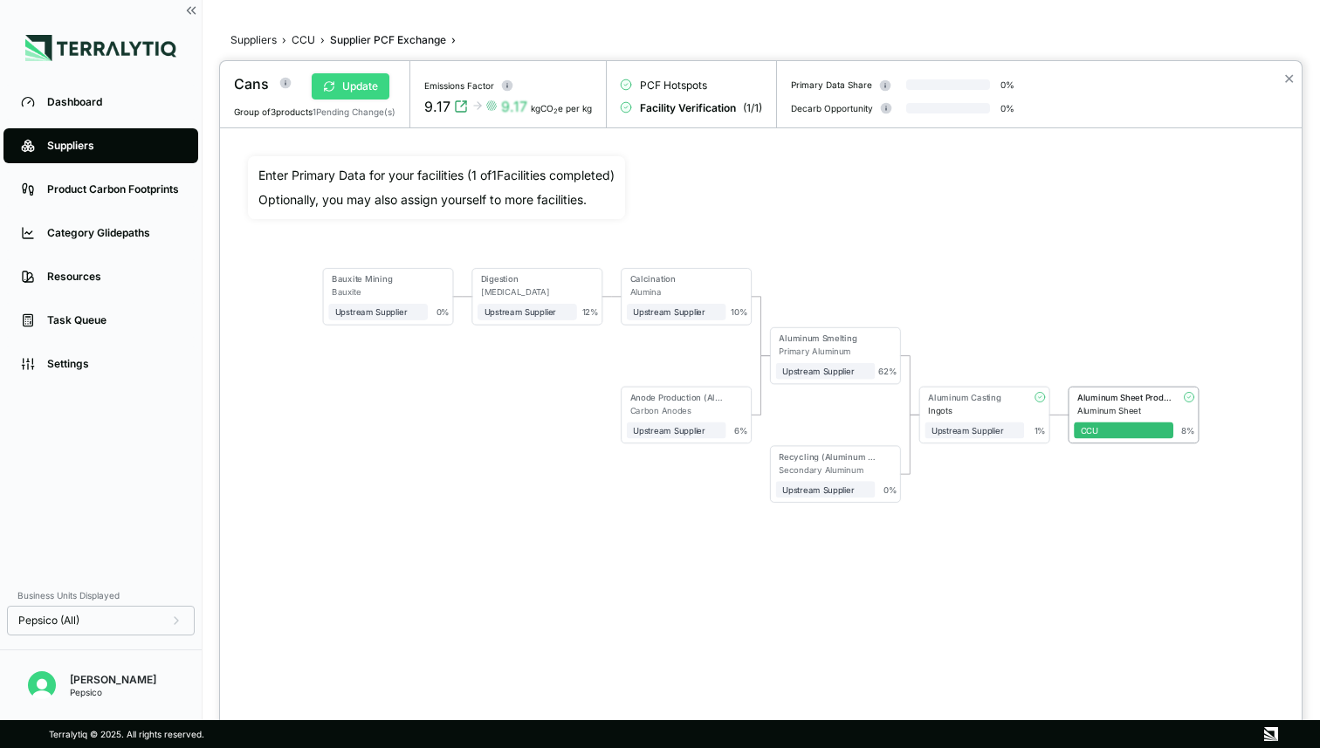
click at [368, 89] on button "Update" at bounding box center [351, 86] width 78 height 26
click at [341, 93] on button "Verify" at bounding box center [342, 86] width 72 height 26
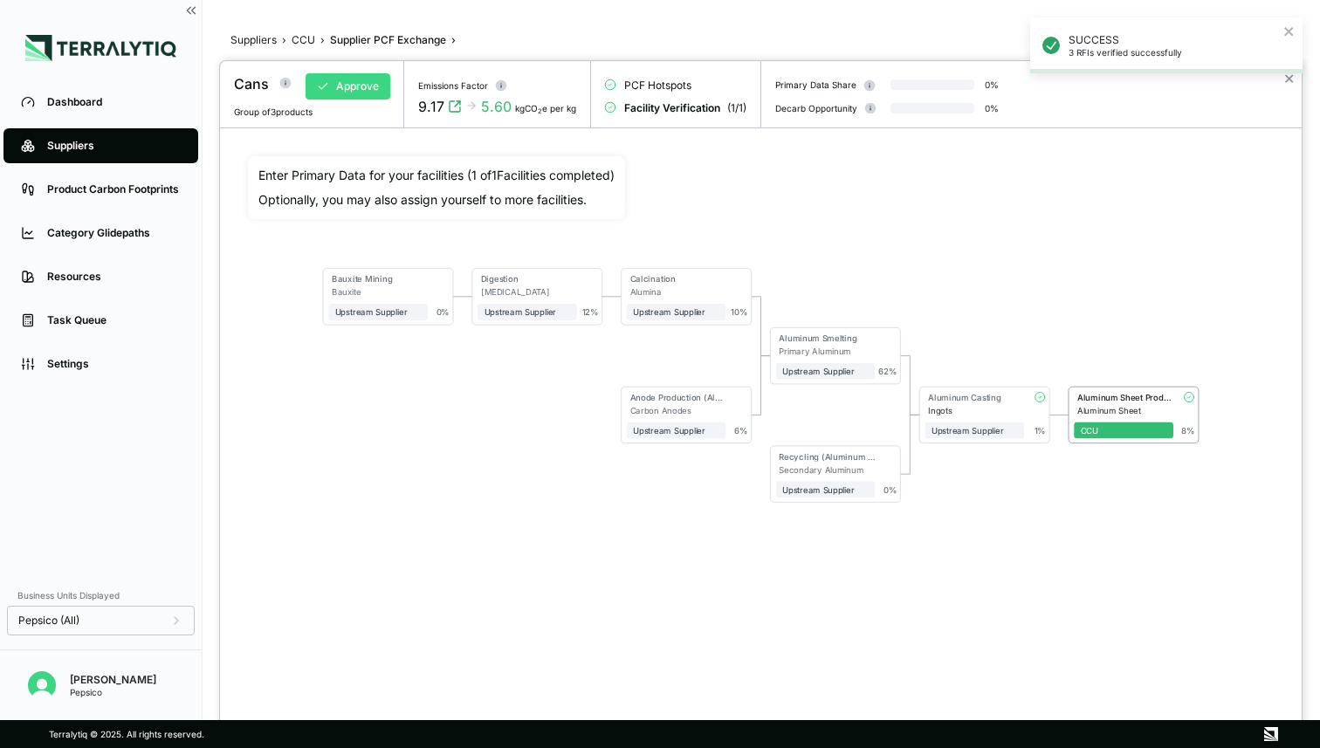
click at [368, 92] on button "Approve" at bounding box center [348, 86] width 85 height 26
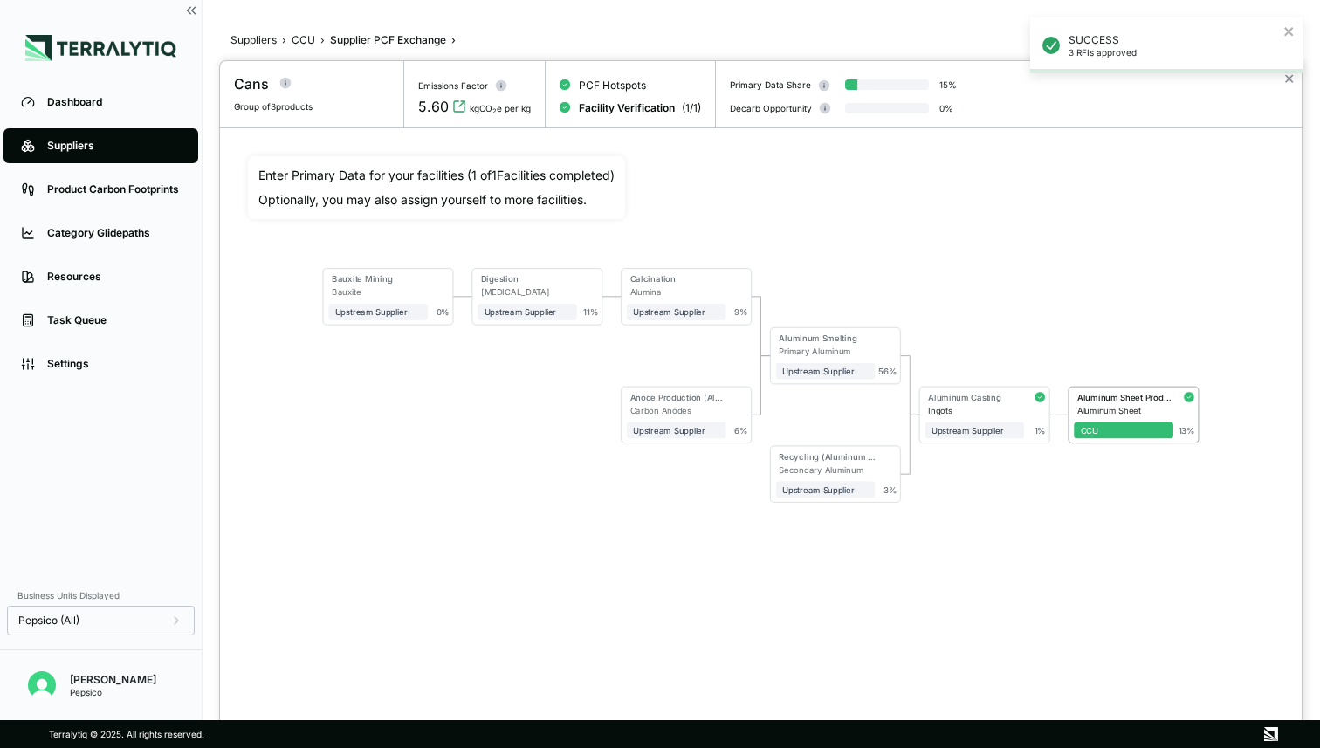
click at [1291, 79] on div "SUCCESS 3 RFIs approved" at bounding box center [1166, 52] width 279 height 77
click at [1287, 79] on body "SUCCESS 3 RFIs approved Dashboard Suppliers Product Carbon Footprints Category …" at bounding box center [660, 374] width 1320 height 748
click at [1287, 79] on button "✕" at bounding box center [1289, 78] width 11 height 21
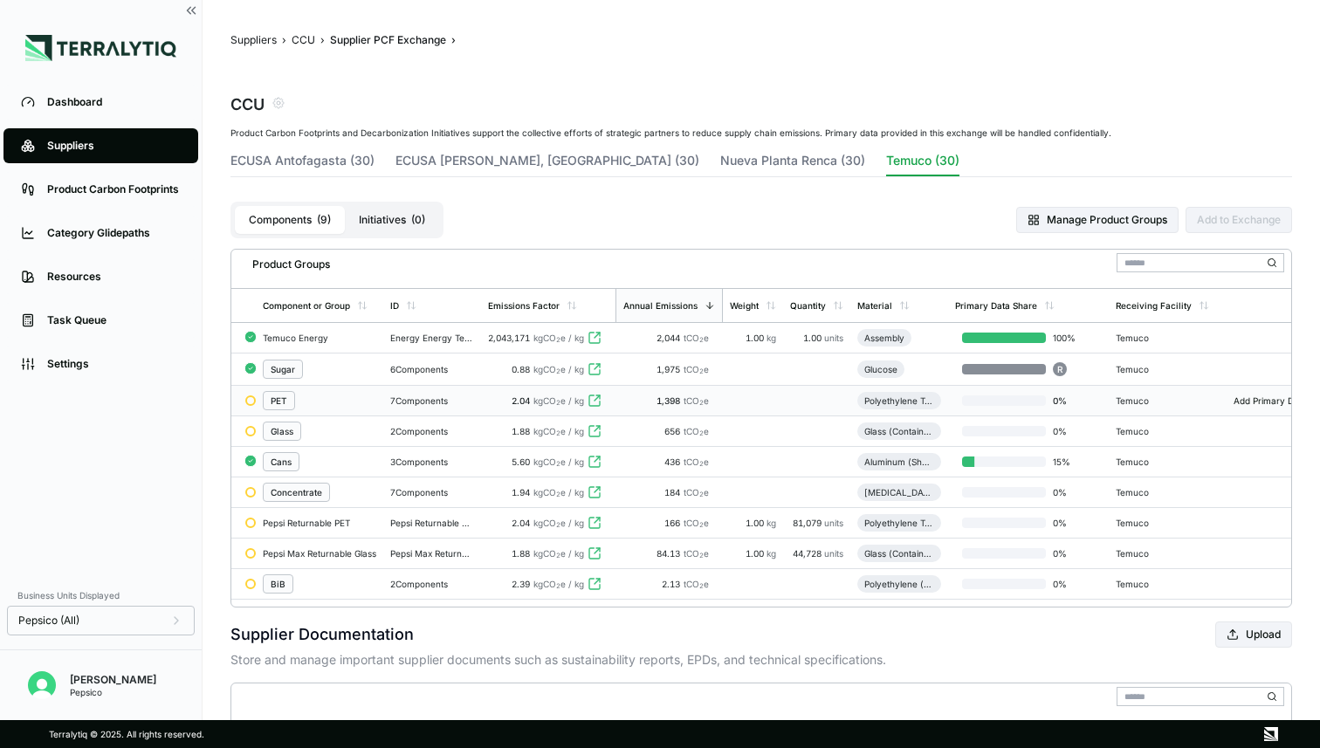
click at [330, 395] on div "PET" at bounding box center [320, 400] width 114 height 19
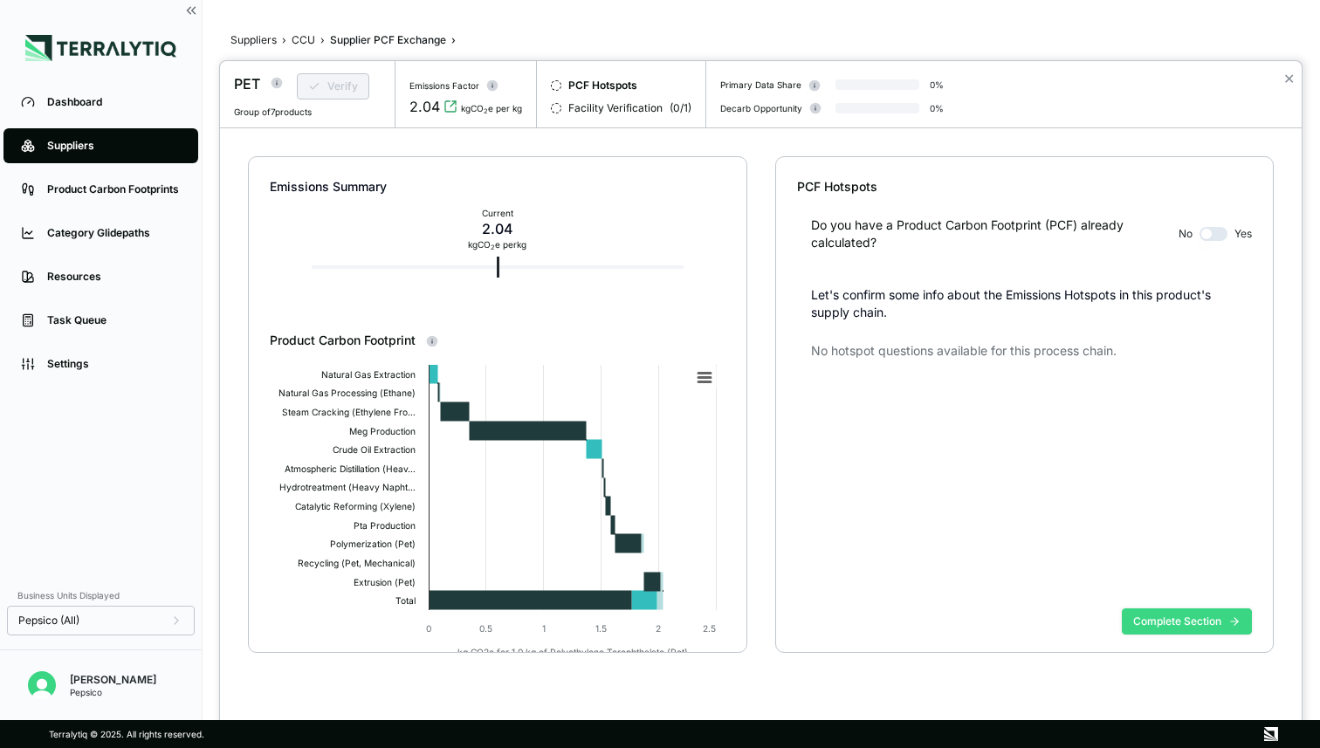
click at [1173, 629] on button "Complete Section" at bounding box center [1187, 622] width 130 height 26
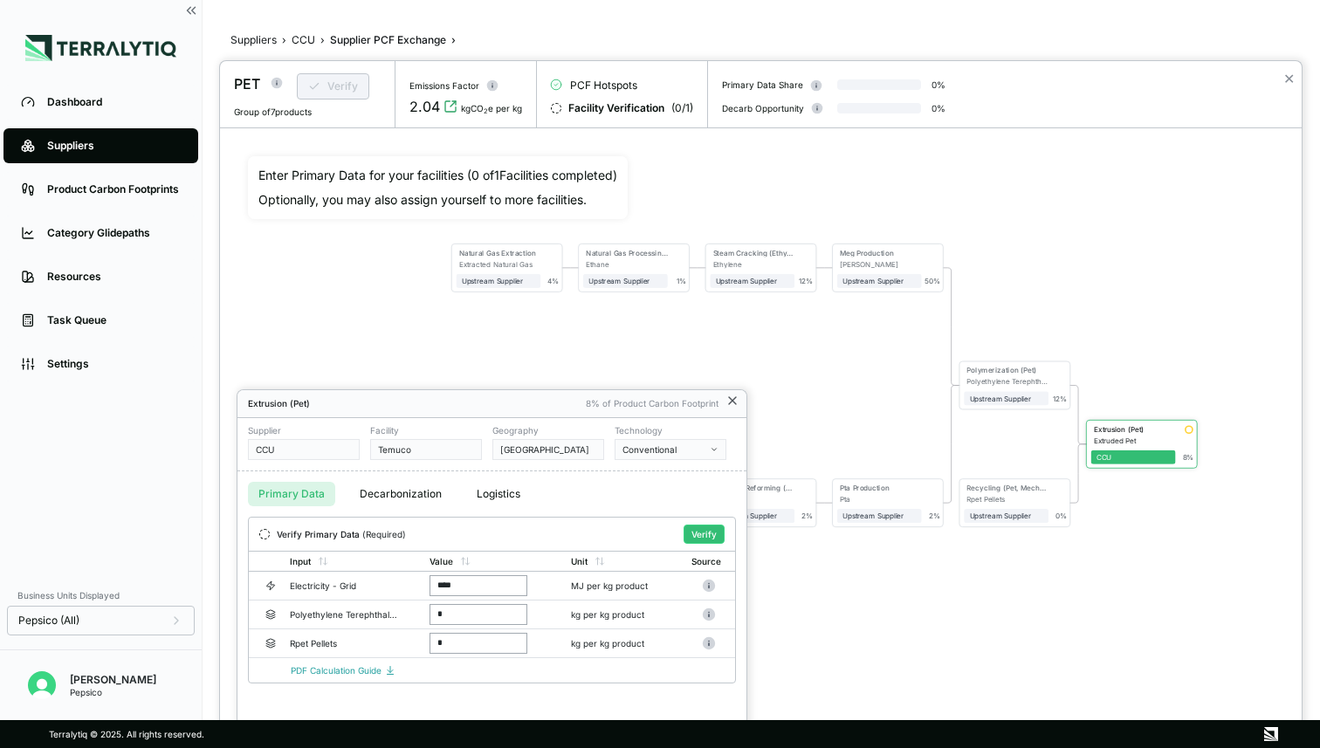
click at [734, 402] on icon at bounding box center [732, 400] width 7 height 7
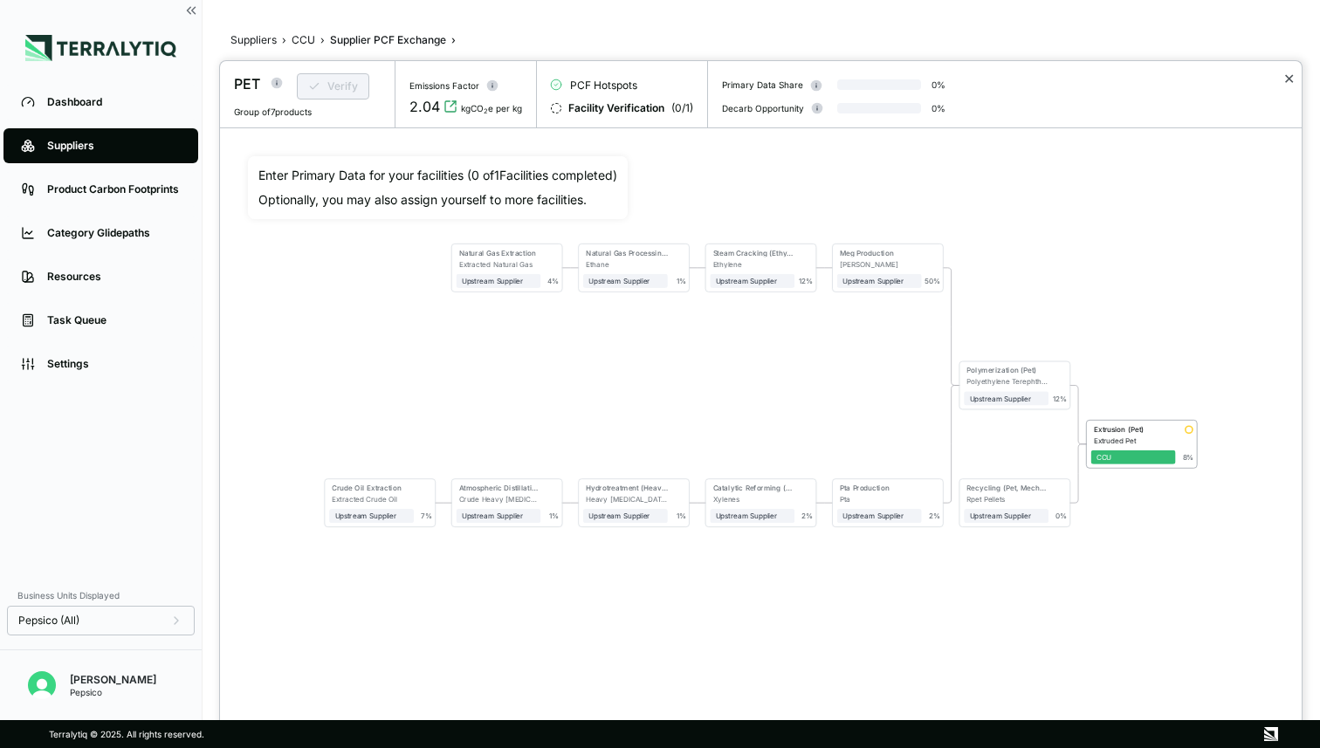
click at [1293, 81] on button "✕" at bounding box center [1289, 78] width 11 height 21
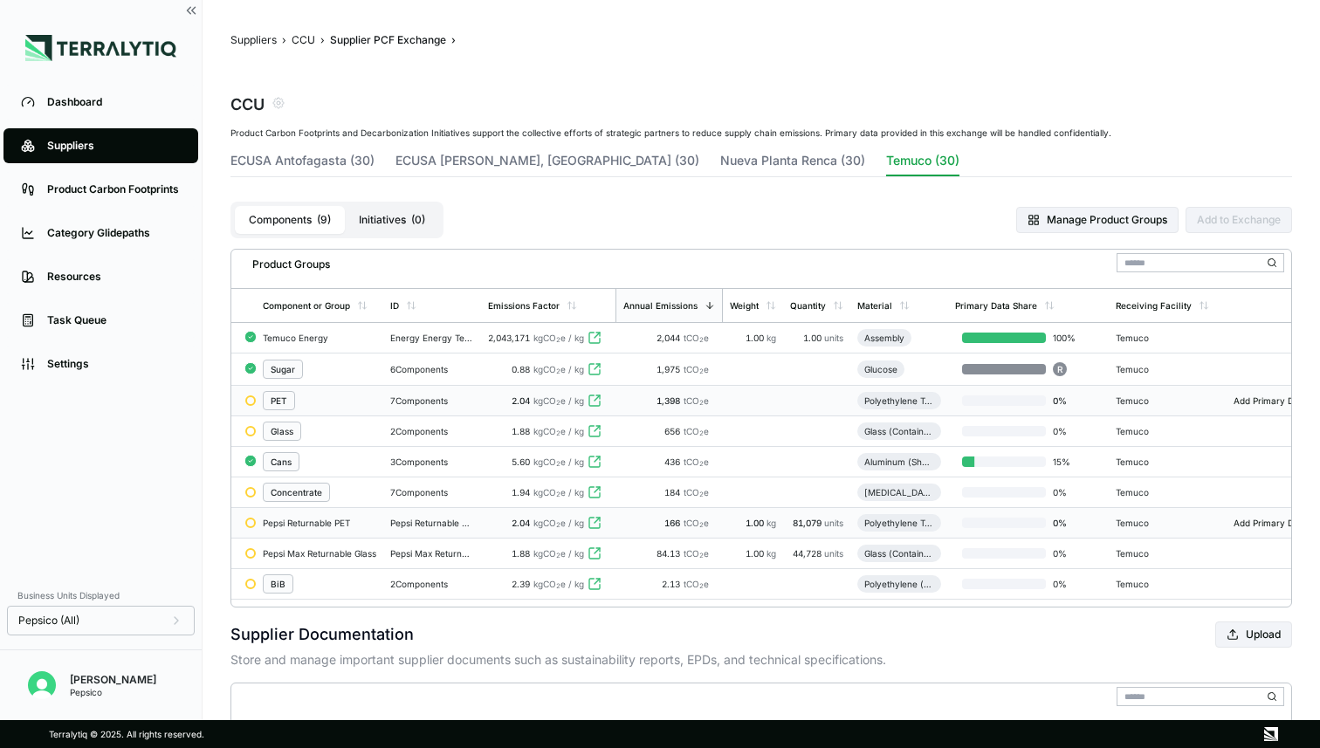
click at [323, 521] on div "Pepsi Returnable PET" at bounding box center [320, 523] width 114 height 10
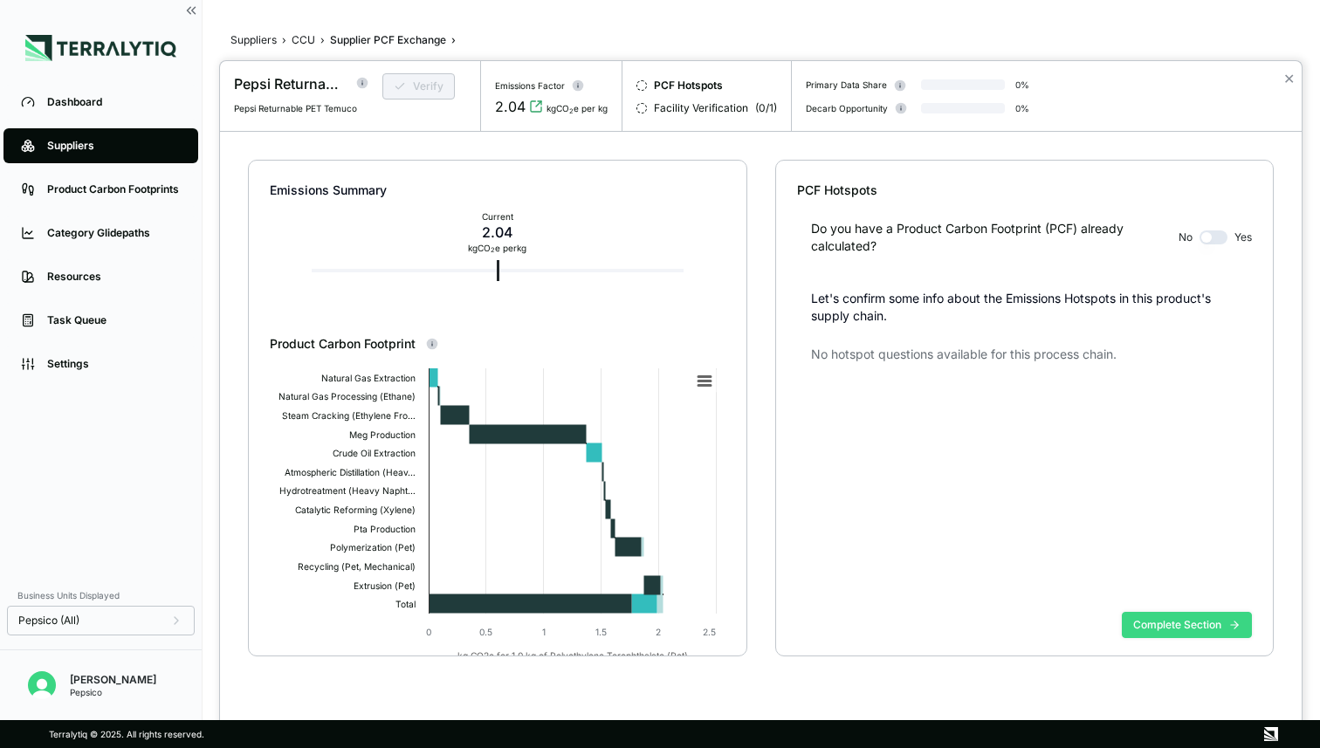
click at [1182, 626] on button "Complete Section" at bounding box center [1187, 625] width 130 height 26
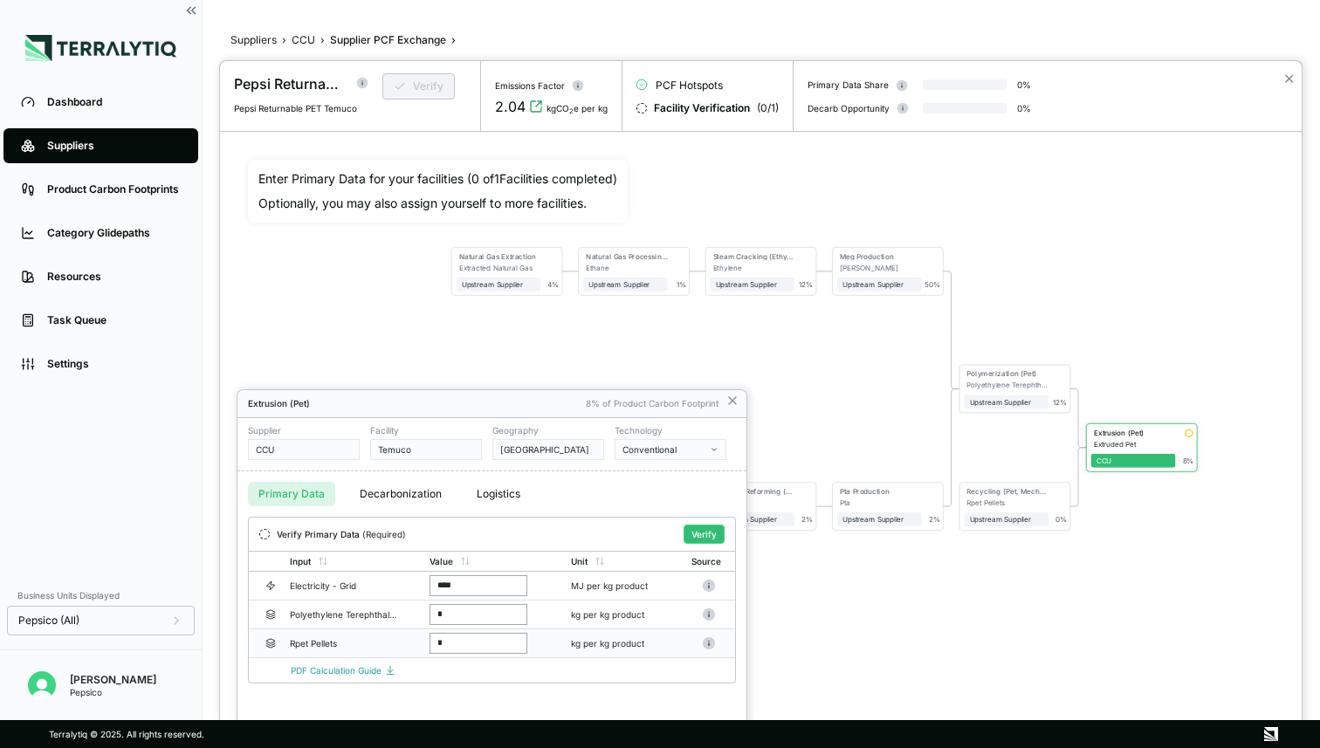
click at [458, 639] on input "*" at bounding box center [479, 643] width 98 height 21
type input "*"
click at [450, 620] on input "*" at bounding box center [479, 614] width 98 height 21
type input "*"
click at [446, 643] on input "*" at bounding box center [479, 643] width 98 height 21
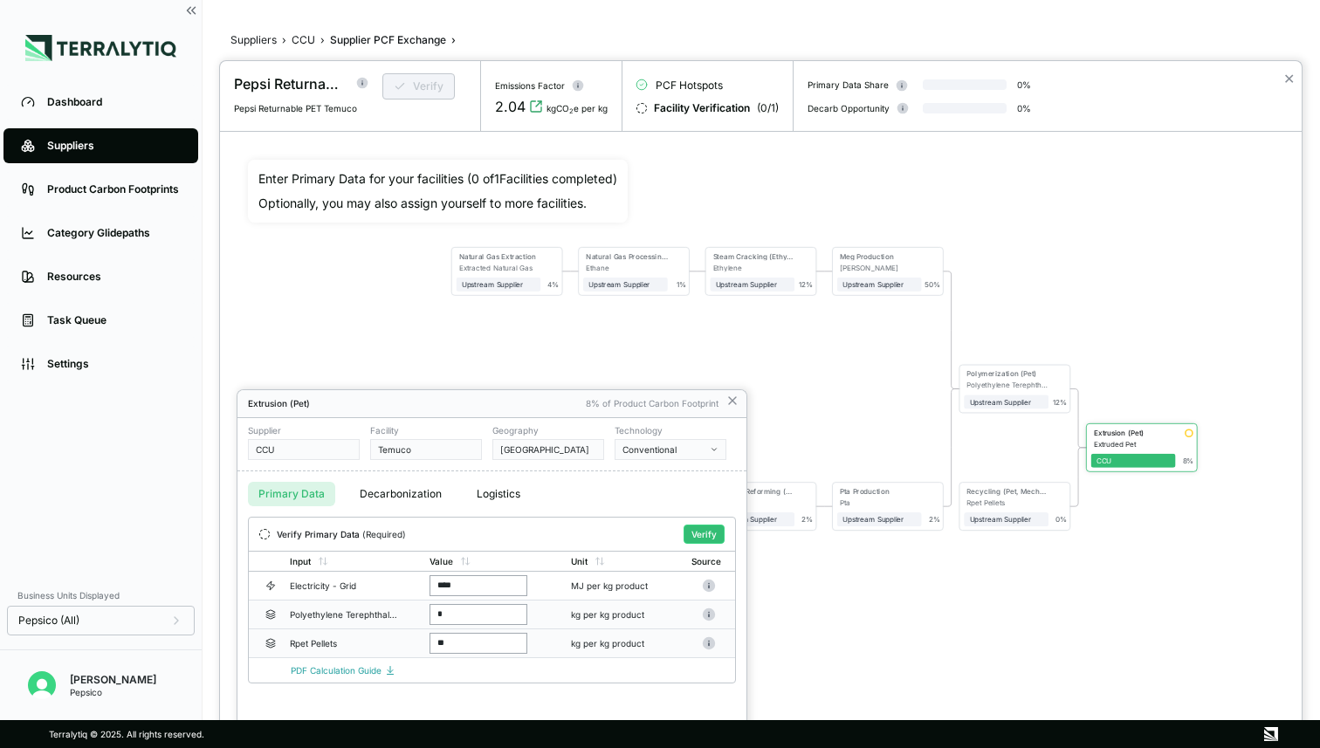
type input "*"
click at [477, 613] on input "*" at bounding box center [479, 614] width 98 height 21
type input "*"
click at [504, 672] on div "PDF Calculation Guide" at bounding box center [513, 670] width 445 height 10
click at [713, 534] on button "Verify" at bounding box center [704, 534] width 41 height 19
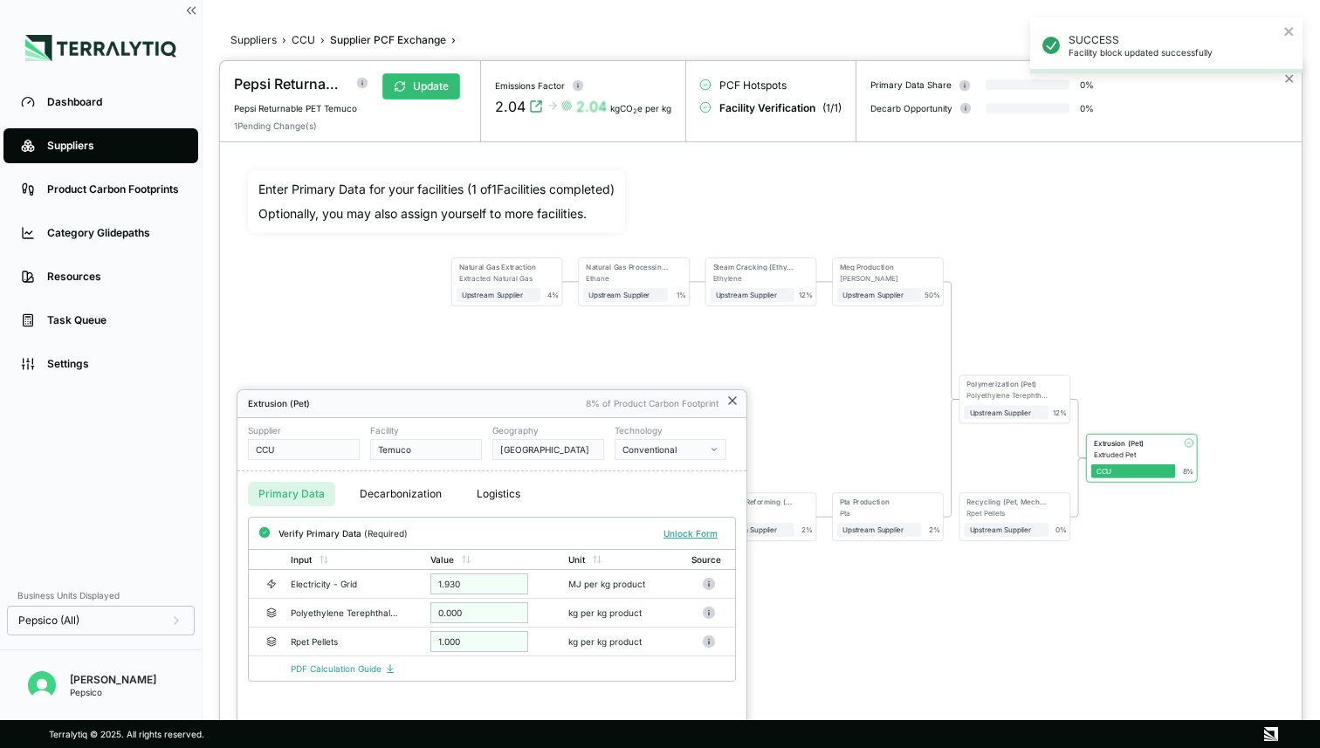
click at [733, 401] on icon at bounding box center [733, 401] width 14 height 14
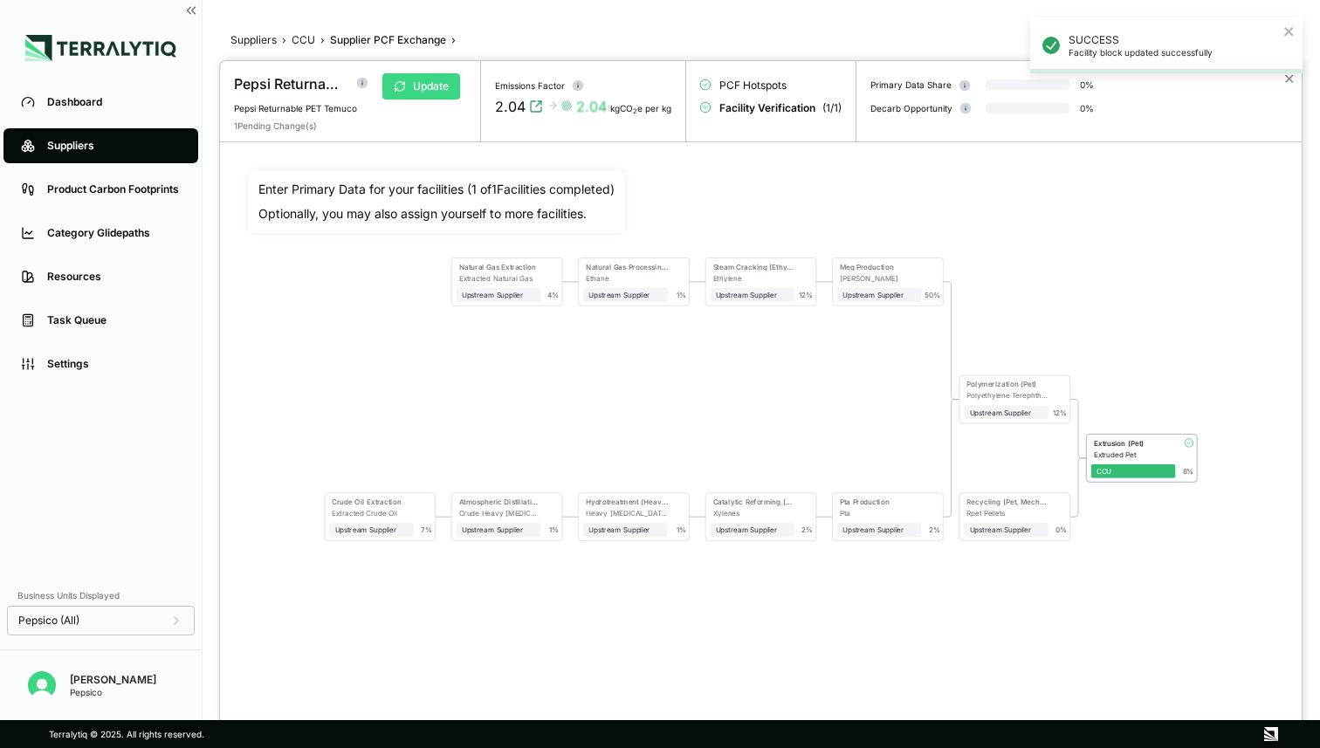
click at [434, 94] on button "Update" at bounding box center [422, 86] width 78 height 26
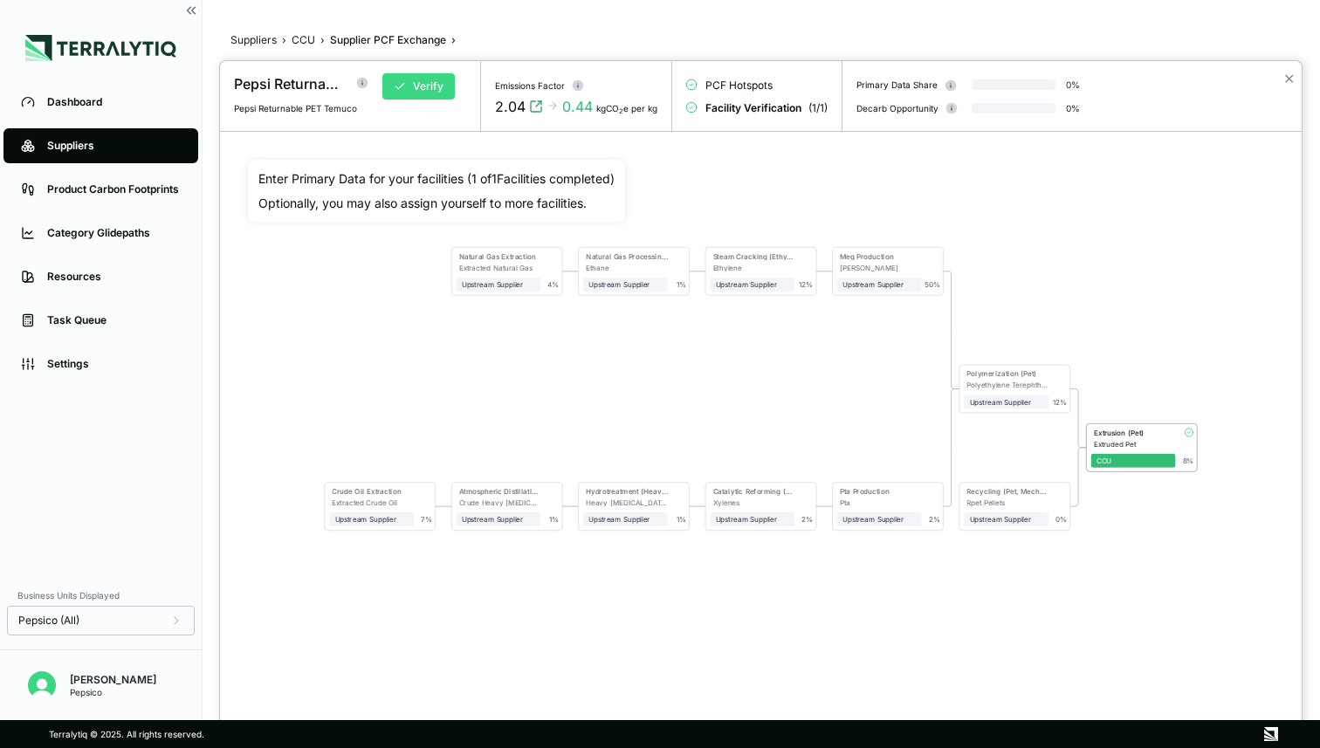
click at [404, 85] on icon at bounding box center [400, 86] width 12 height 12
click at [442, 95] on button "Approve" at bounding box center [425, 86] width 85 height 26
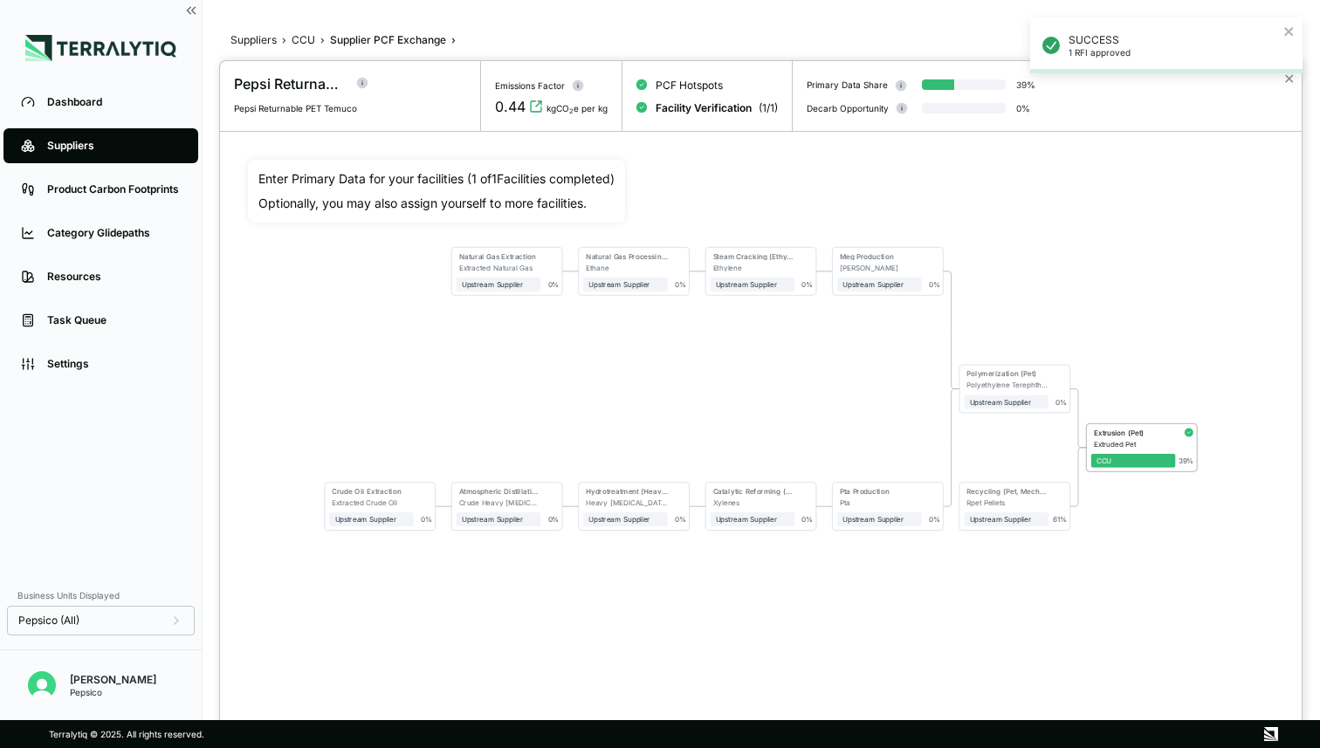
click at [1290, 84] on div "SUCCESS 1 RFI approved" at bounding box center [1166, 52] width 279 height 77
click at [1290, 79] on div "SUCCESS 1 RFI approved" at bounding box center [1166, 52] width 279 height 77
click at [1287, 83] on button "✕" at bounding box center [1289, 78] width 11 height 21
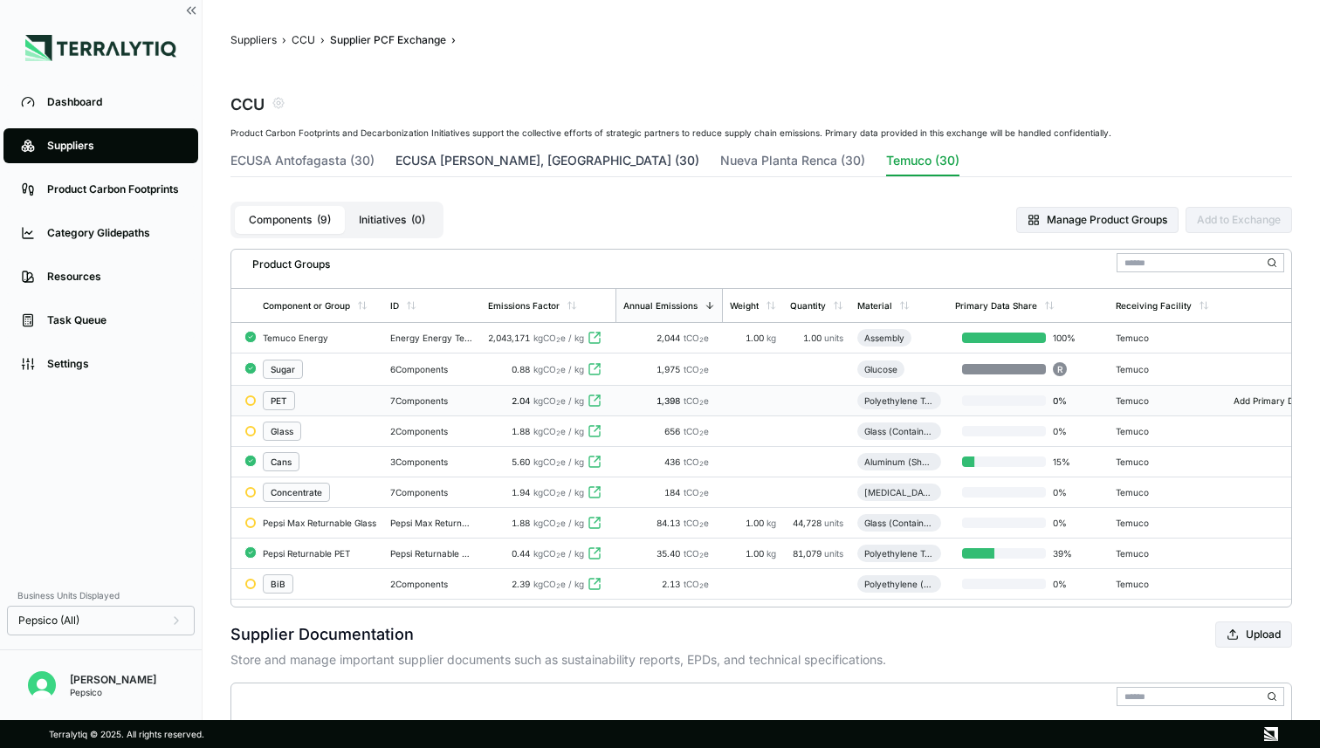
click at [457, 165] on button "ECUSA Santiago, Chile (30)" at bounding box center [548, 164] width 304 height 24
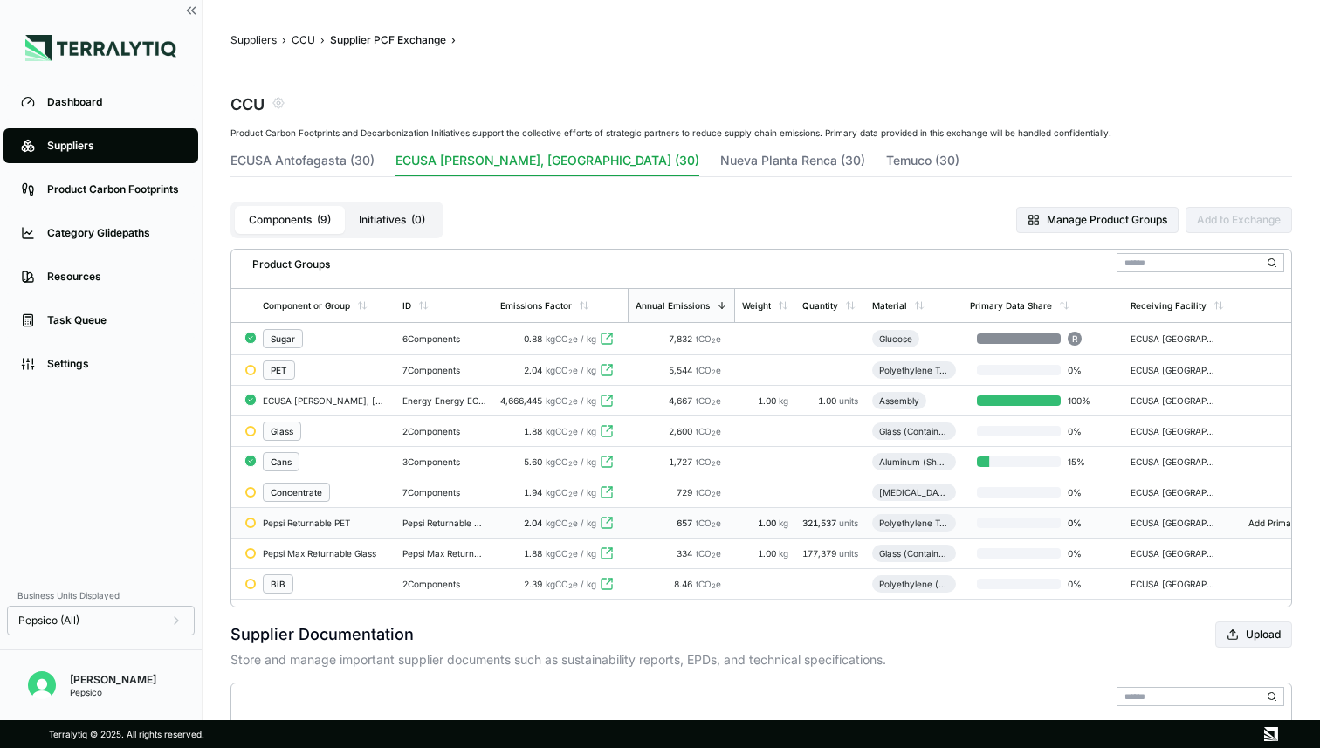
click at [355, 525] on div "Pepsi Returnable PET" at bounding box center [326, 523] width 126 height 10
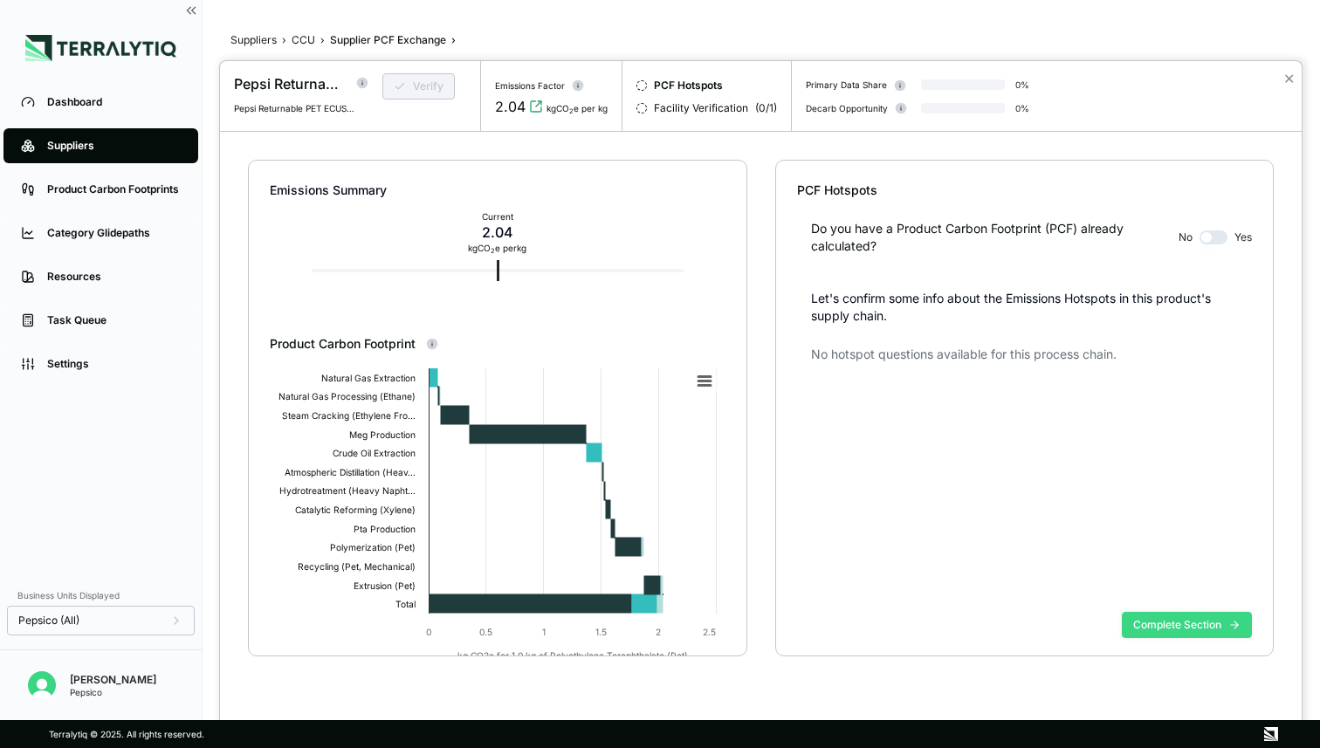
click at [1164, 624] on button "Complete Section" at bounding box center [1187, 625] width 130 height 26
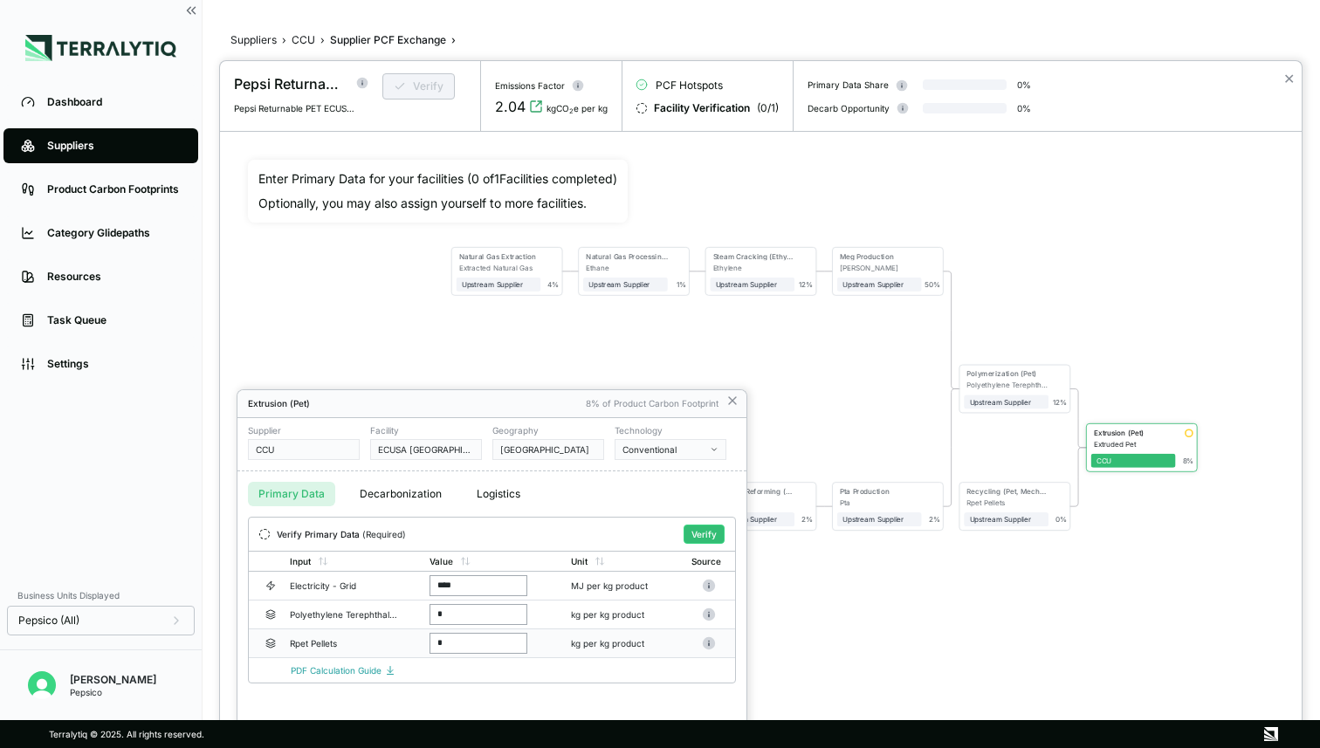
click at [451, 643] on input "*" at bounding box center [479, 643] width 98 height 21
type input "*"
click at [441, 615] on input "*" at bounding box center [479, 614] width 98 height 21
type input "*"
click at [702, 532] on button "Verify" at bounding box center [704, 534] width 41 height 19
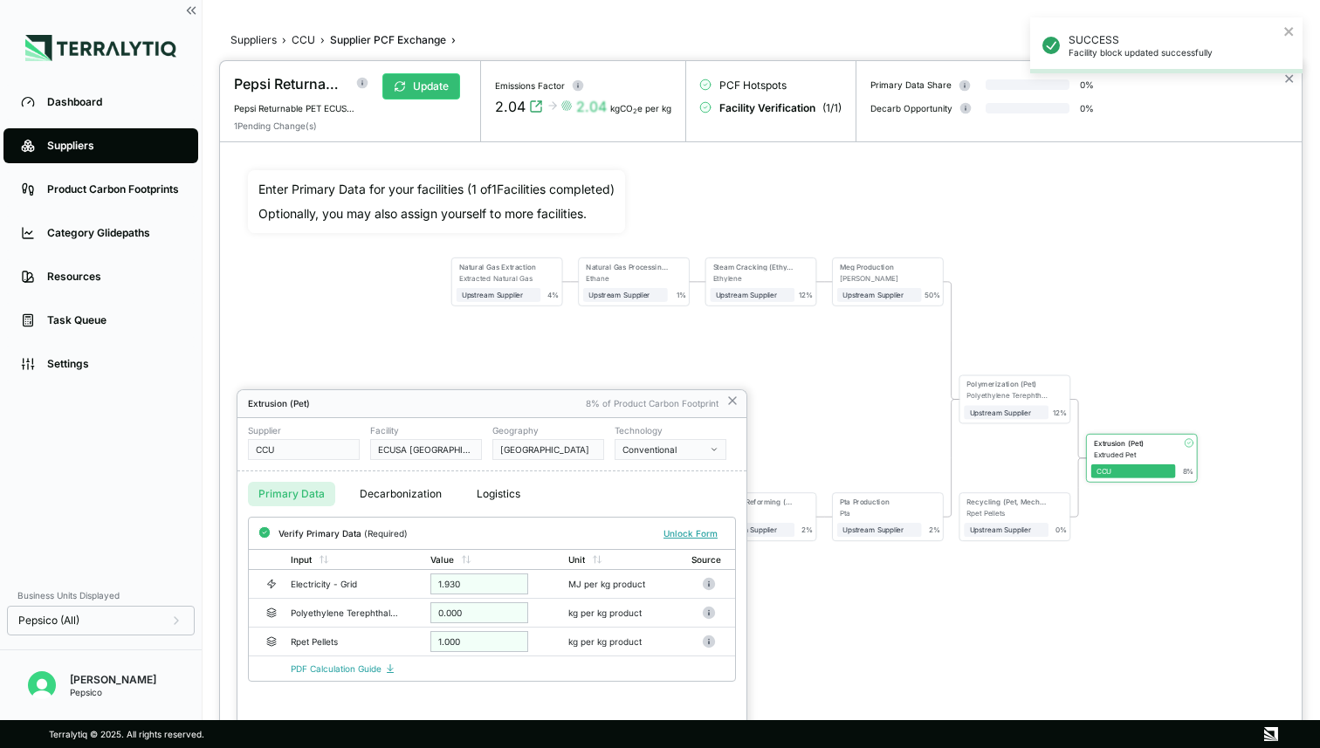
click at [426, 77] on div at bounding box center [761, 404] width 1082 height 687
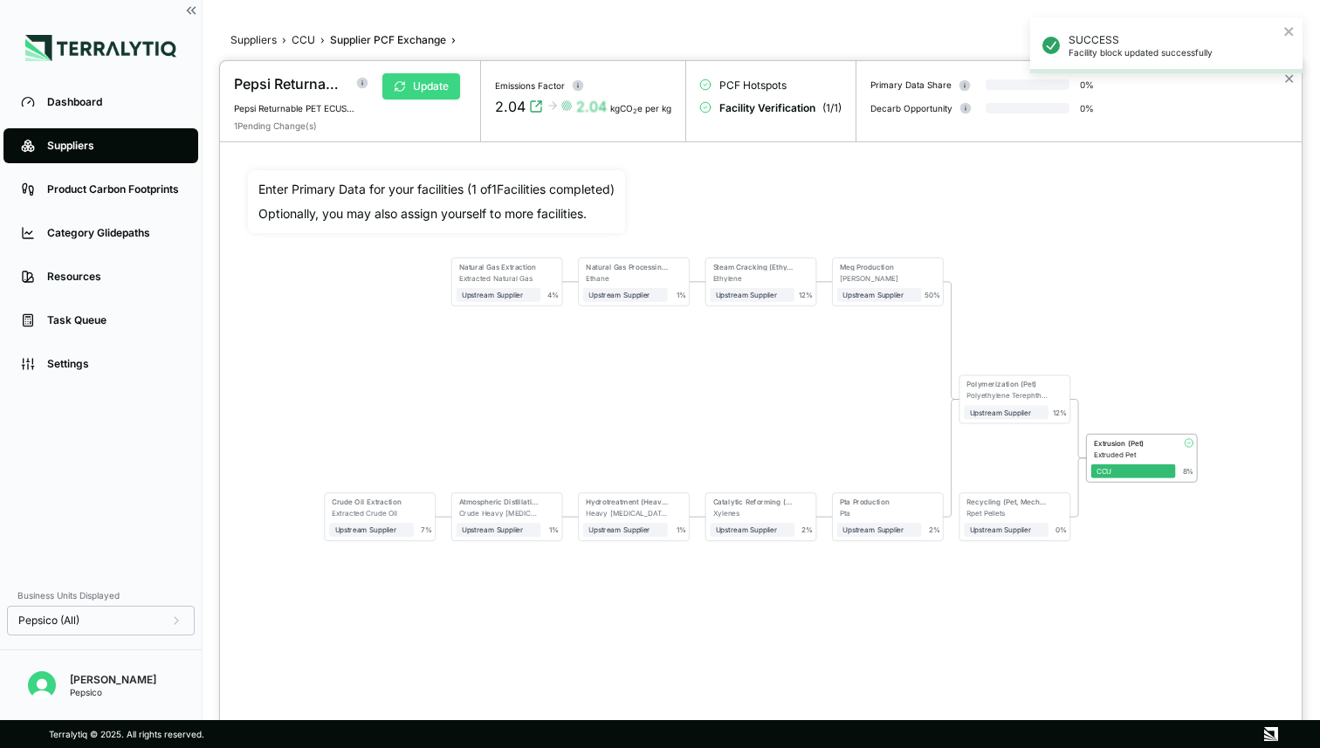
click at [429, 85] on button "Update" at bounding box center [422, 86] width 78 height 26
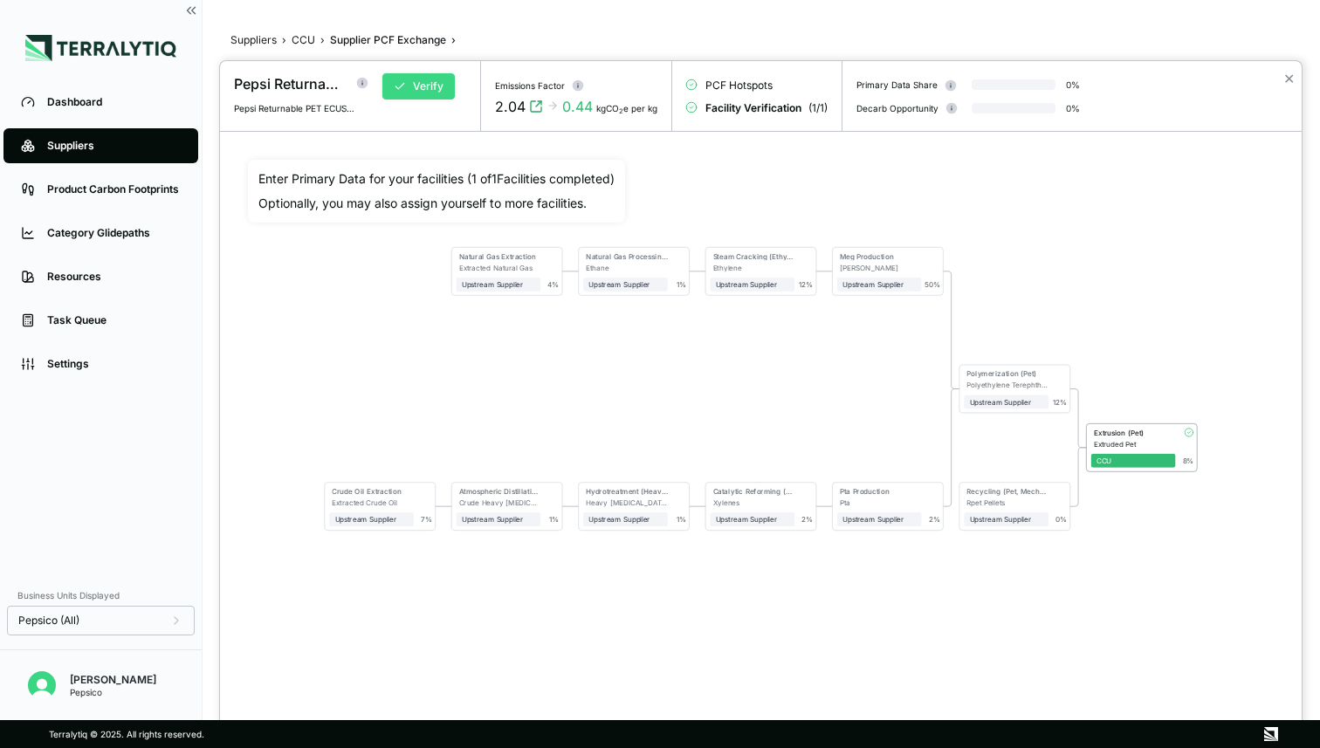
click at [425, 88] on button "Verify" at bounding box center [419, 86] width 72 height 26
click at [425, 88] on button "Approve" at bounding box center [425, 86] width 85 height 26
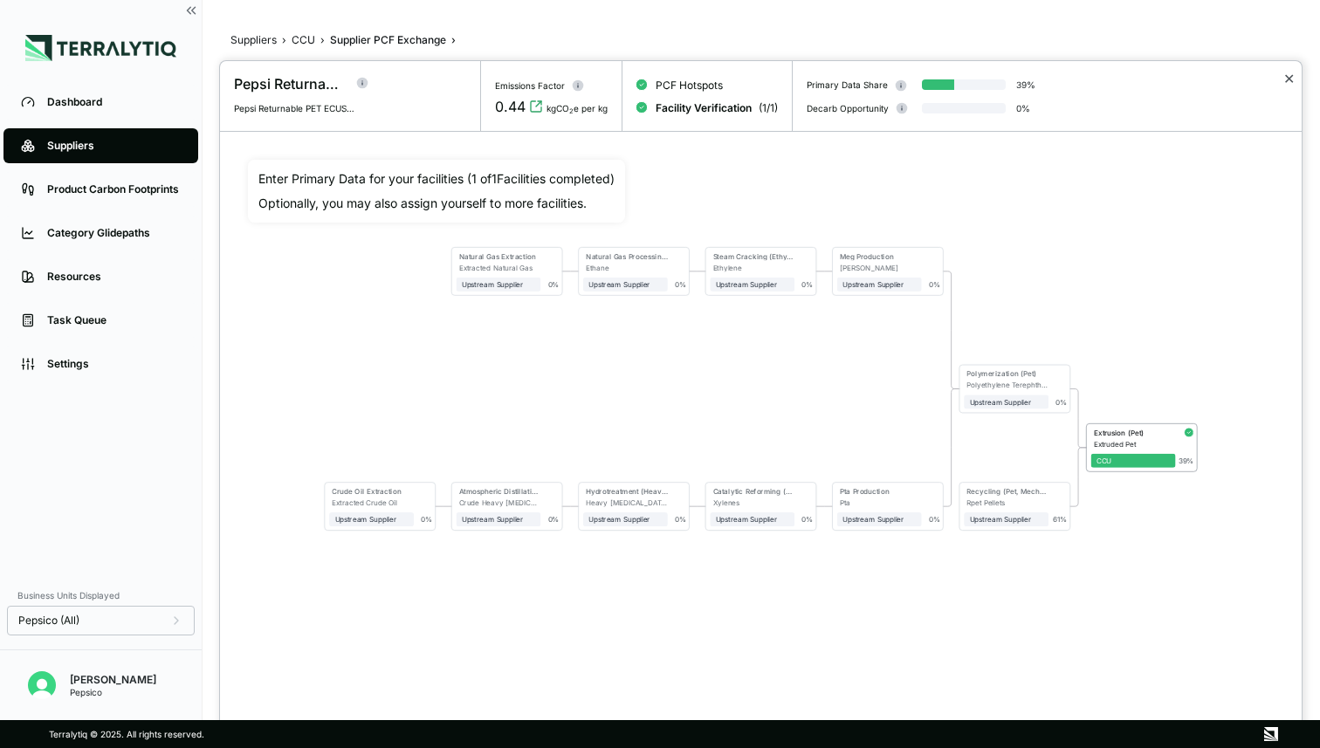
click at [1286, 83] on button "✕" at bounding box center [1289, 78] width 11 height 21
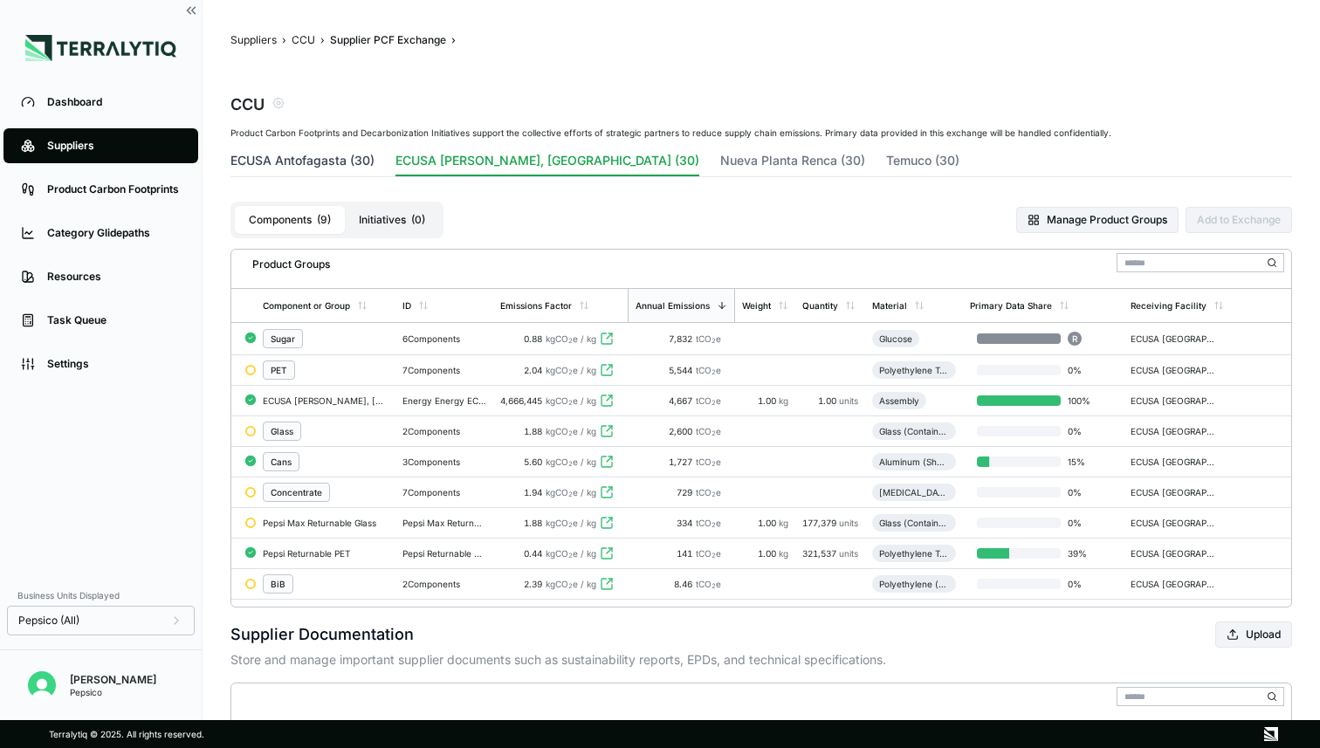
click at [259, 164] on button "ECUSA Antofagasta (30)" at bounding box center [303, 164] width 144 height 24
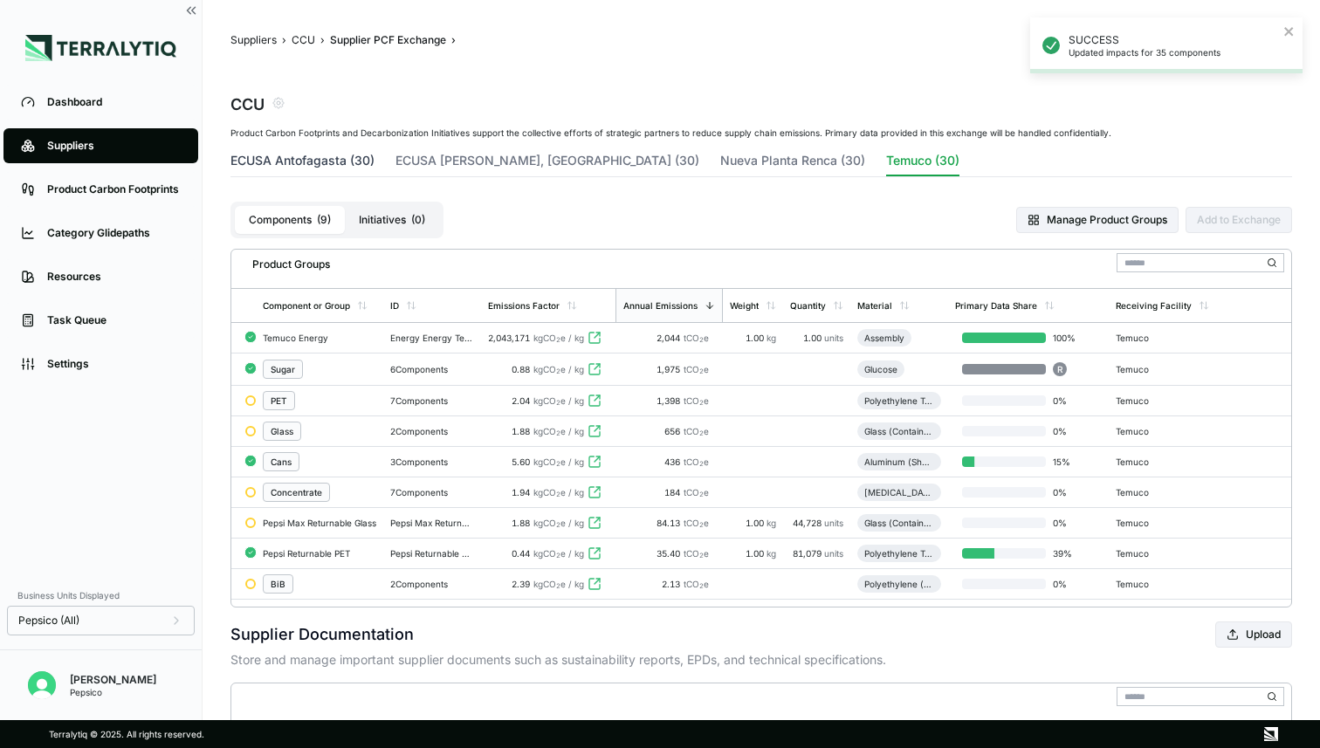
click at [314, 158] on button "ECUSA Antofagasta (30)" at bounding box center [303, 164] width 144 height 24
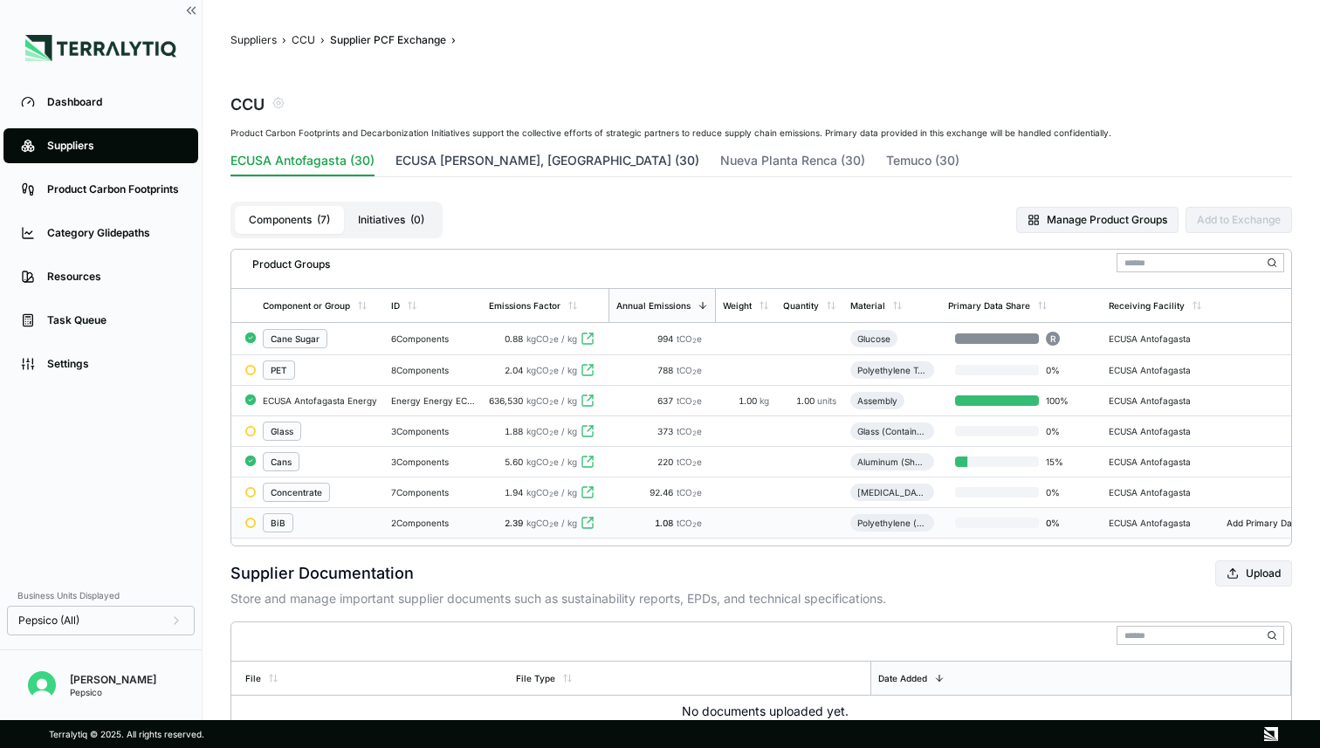
click at [423, 165] on button "ECUSA [PERSON_NAME], [GEOGRAPHIC_DATA] (30)" at bounding box center [548, 164] width 304 height 24
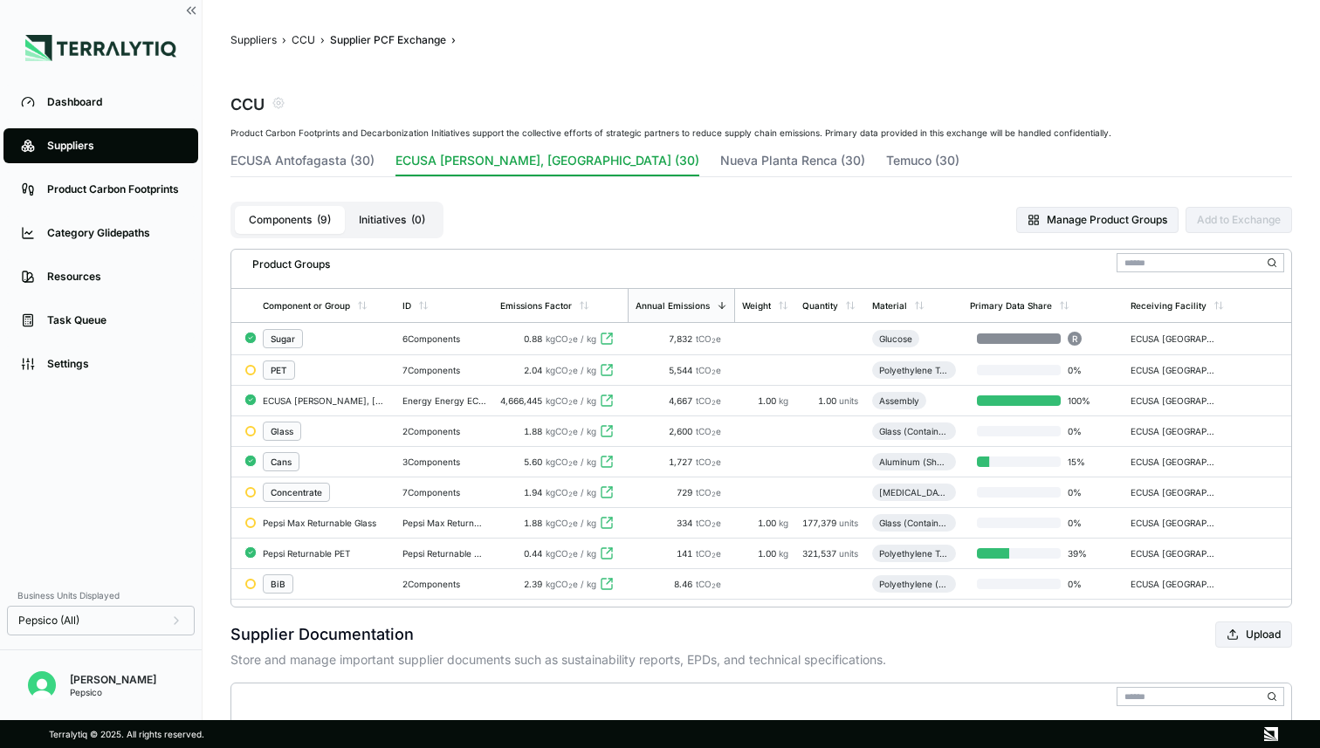
click at [313, 520] on div "Pepsi Max Returnable Glass" at bounding box center [326, 523] width 126 height 10
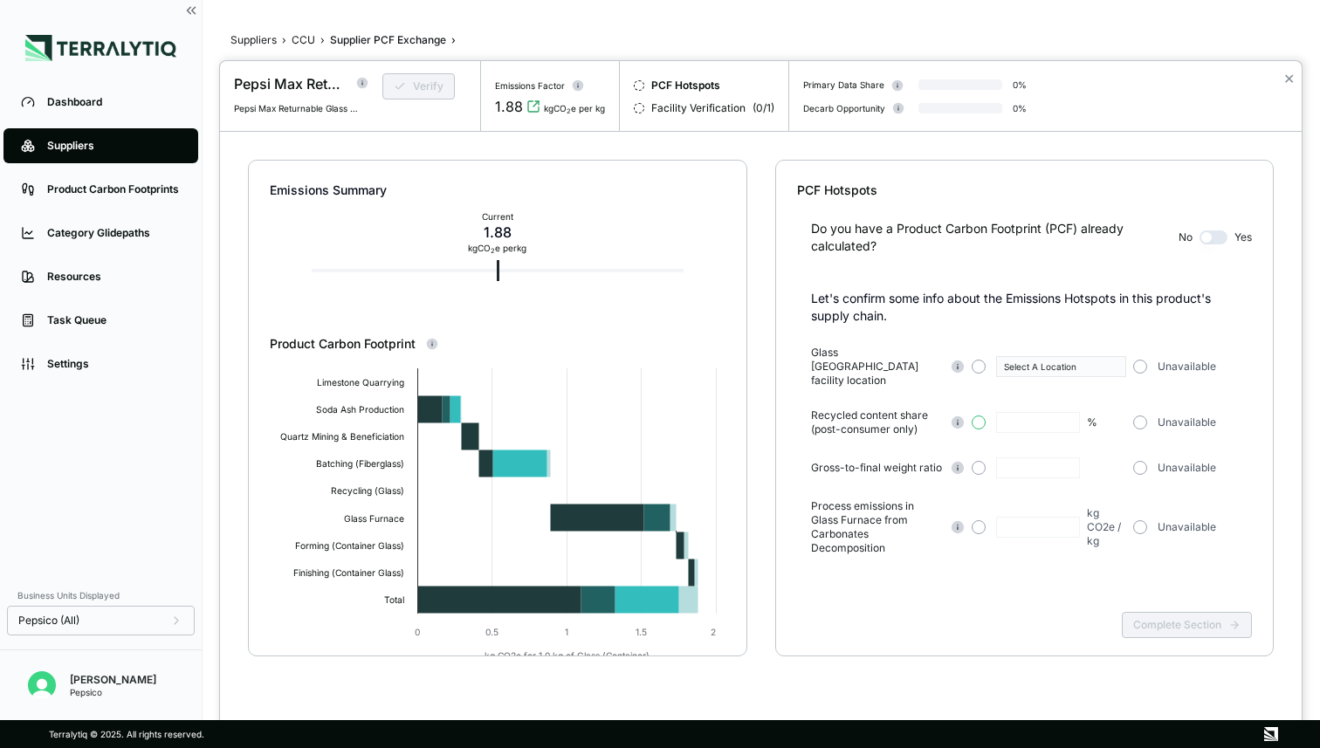
click at [977, 416] on button "button" at bounding box center [979, 423] width 14 height 14
click at [1021, 412] on input "text" at bounding box center [1038, 422] width 84 height 21
type input "***"
click at [1143, 360] on button "button" at bounding box center [1141, 367] width 14 height 14
click at [1137, 461] on button "button" at bounding box center [1141, 468] width 14 height 14
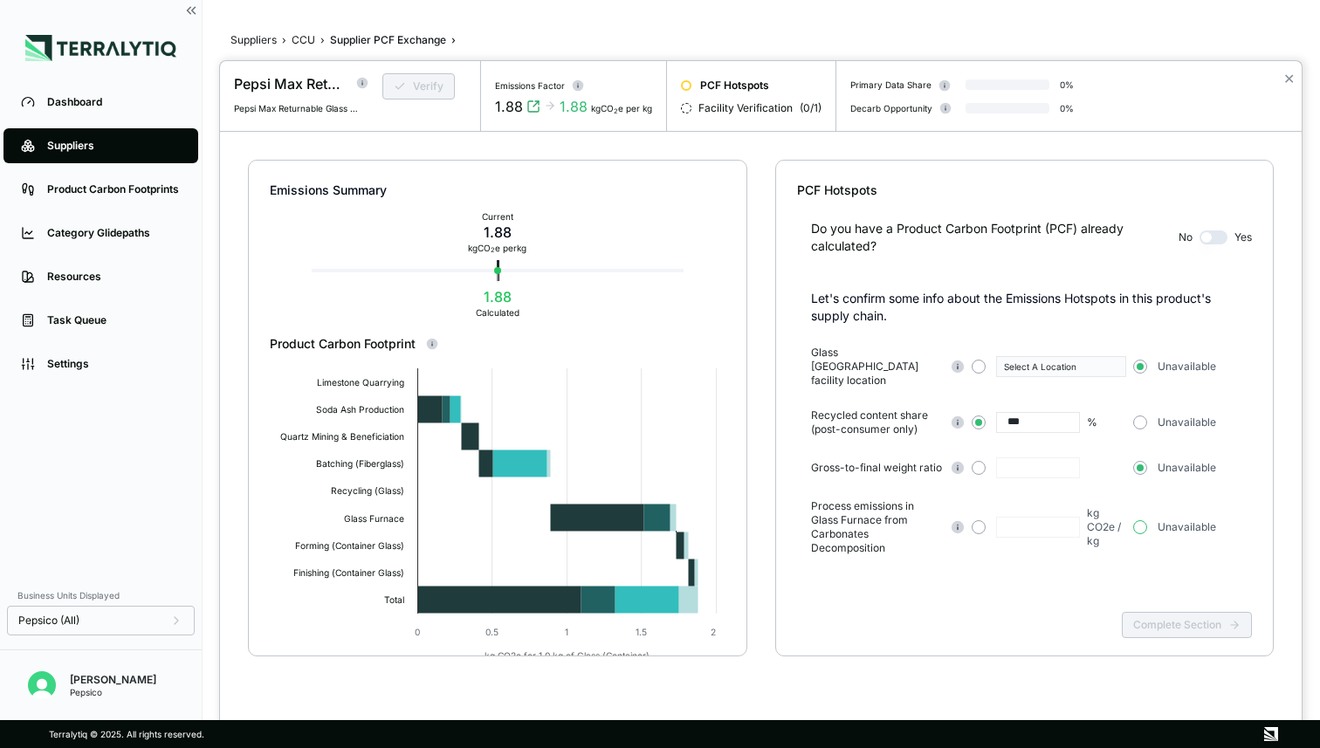
click at [1140, 520] on button "button" at bounding box center [1141, 527] width 14 height 14
click at [1192, 616] on button "Complete Section" at bounding box center [1187, 625] width 130 height 26
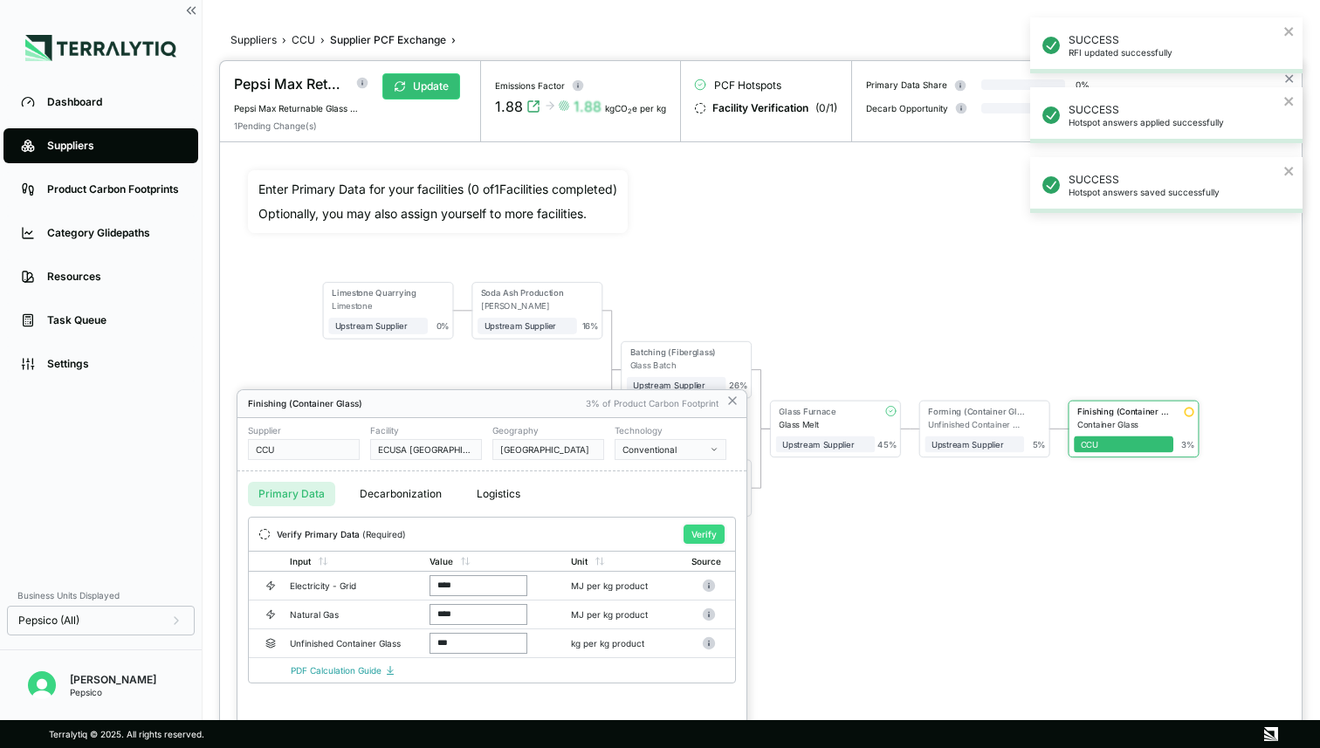
click at [704, 529] on button "Verify" at bounding box center [704, 534] width 41 height 19
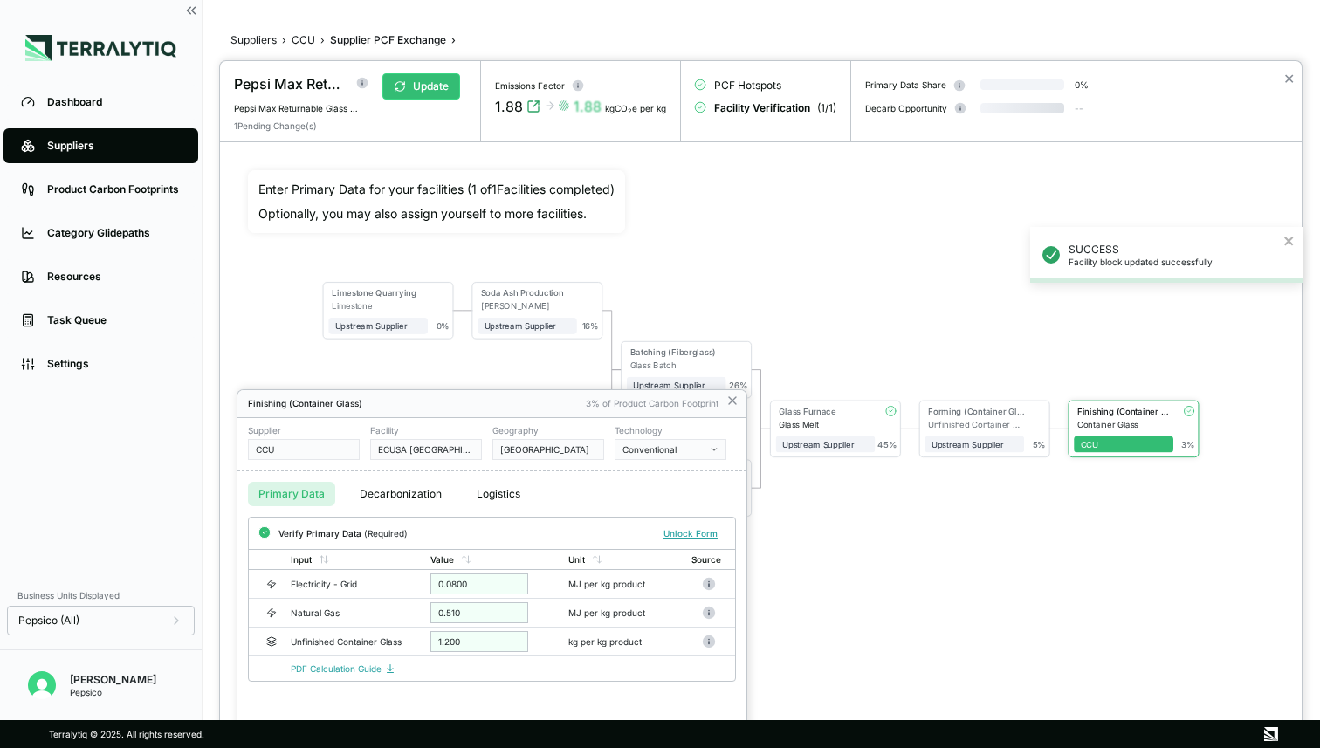
click at [411, 86] on div at bounding box center [761, 404] width 1082 height 687
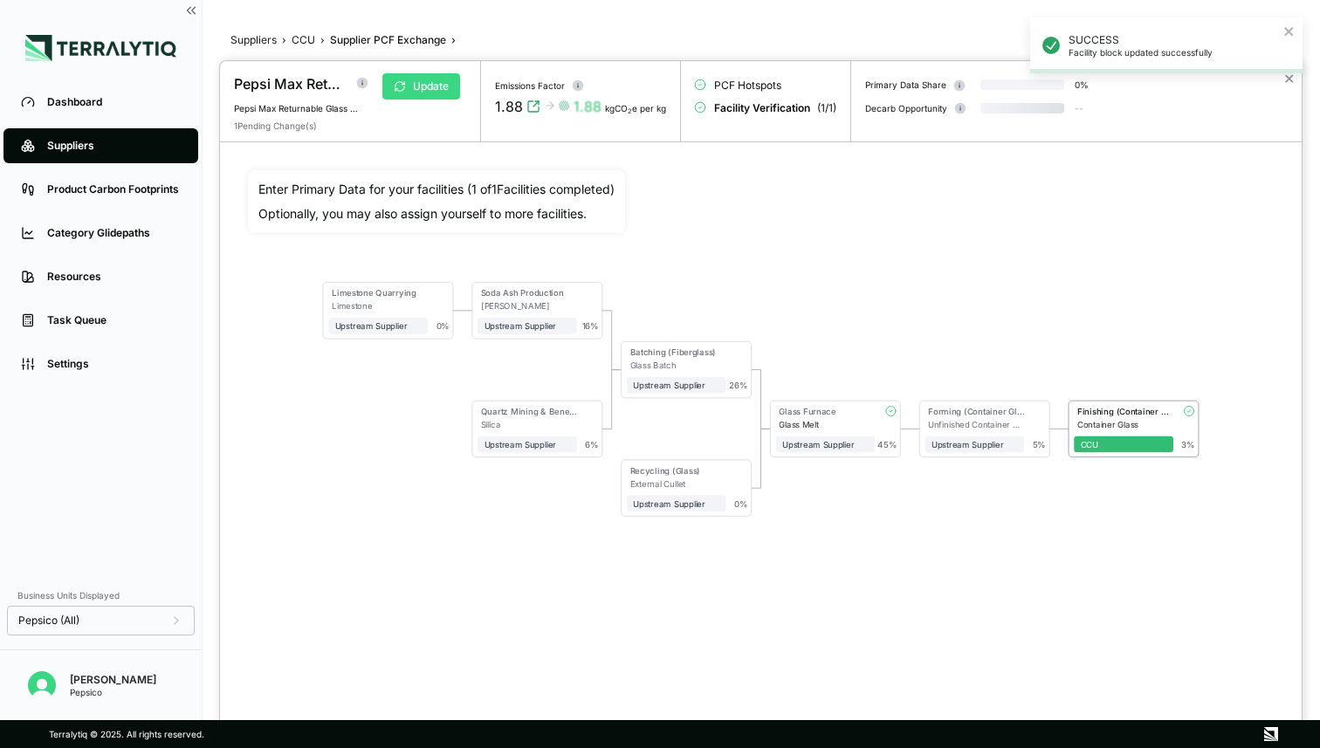
click at [420, 86] on button "Update" at bounding box center [422, 86] width 78 height 26
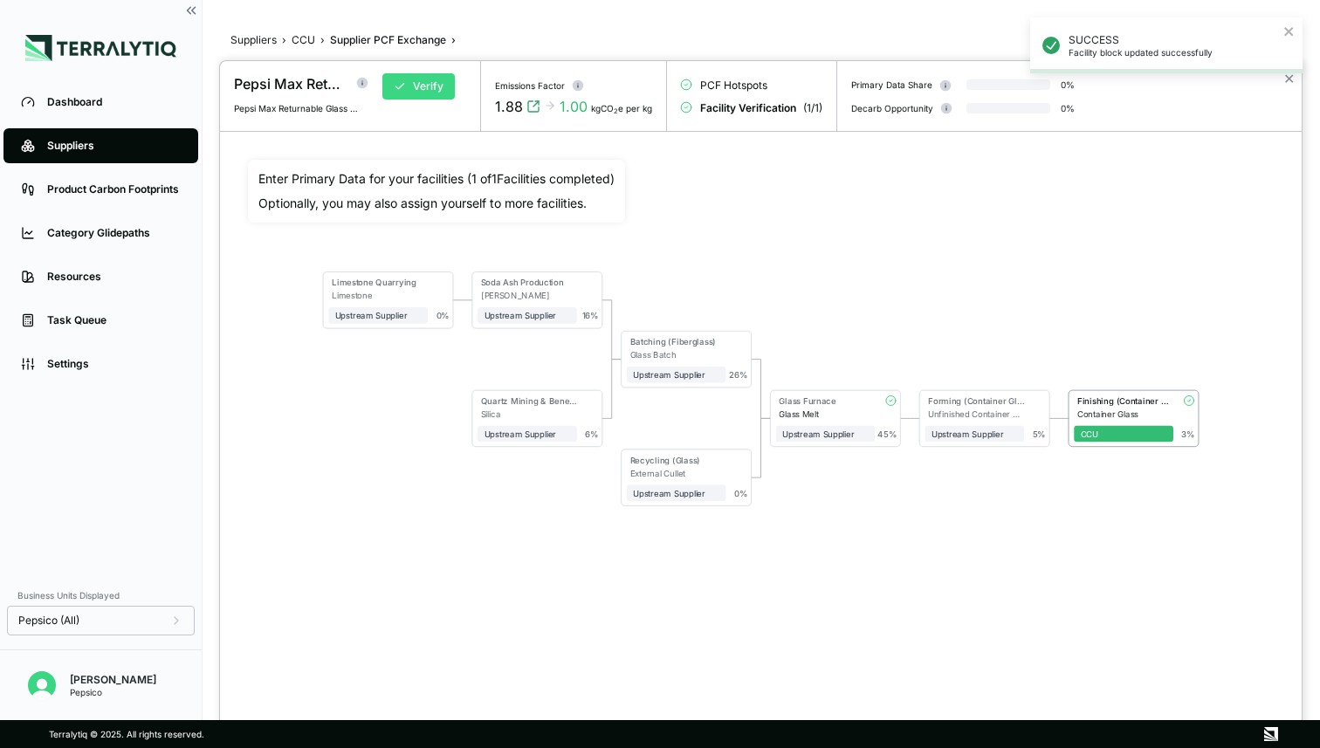
click at [427, 84] on button "Verify" at bounding box center [419, 86] width 72 height 26
click at [406, 88] on button "Approve" at bounding box center [425, 86] width 85 height 26
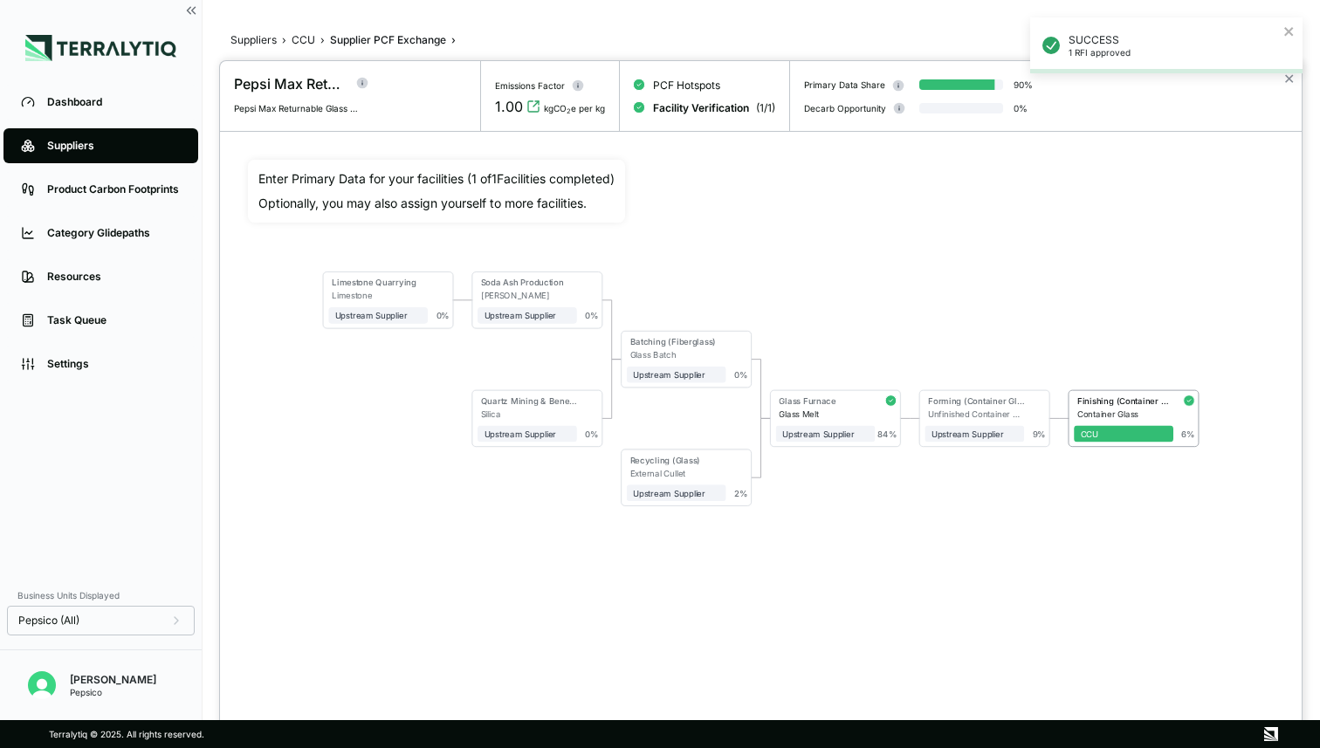
click at [1285, 84] on div "SUCCESS 1 RFI approved" at bounding box center [1166, 52] width 279 height 77
click at [1286, 83] on div "SUCCESS 1 RFI approved" at bounding box center [1166, 52] width 279 height 77
click at [1288, 80] on div "SUCCESS 1 RFI approved" at bounding box center [1166, 52] width 279 height 77
click at [1291, 81] on button "✕" at bounding box center [1289, 78] width 11 height 21
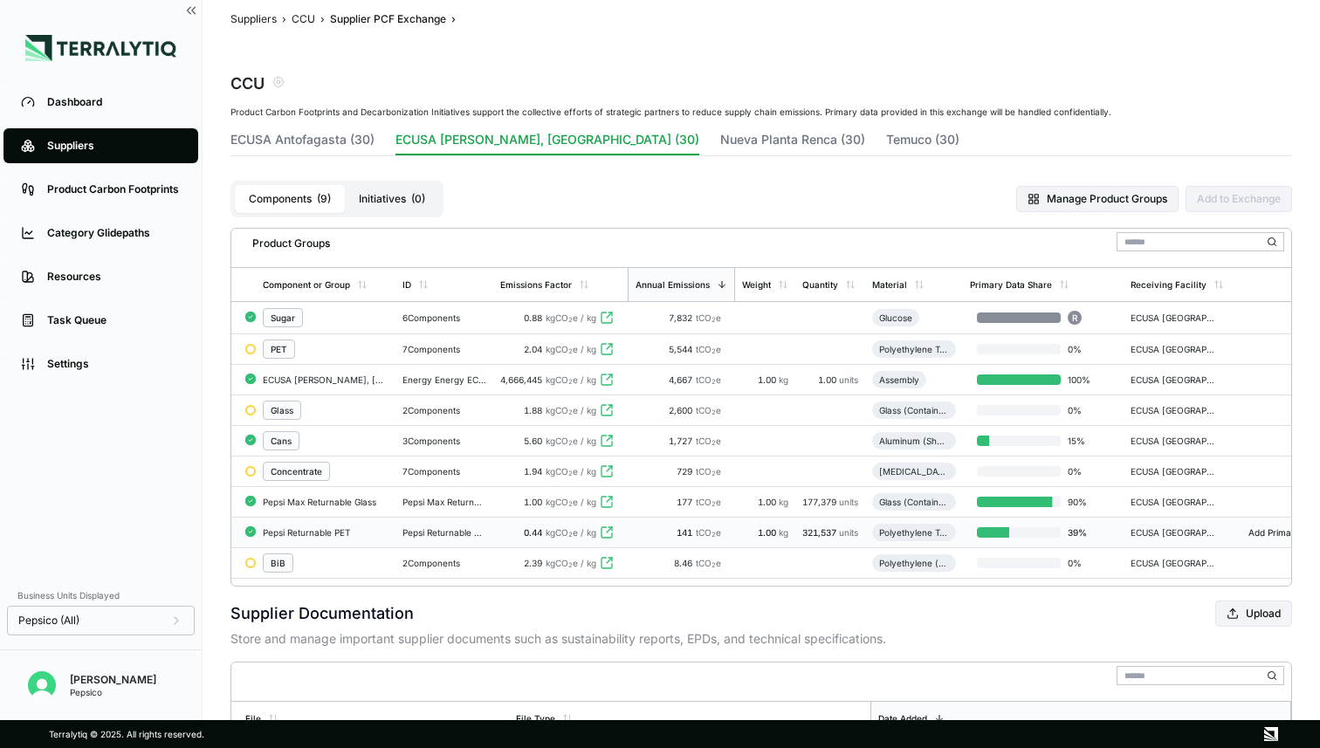
scroll to position [16, 0]
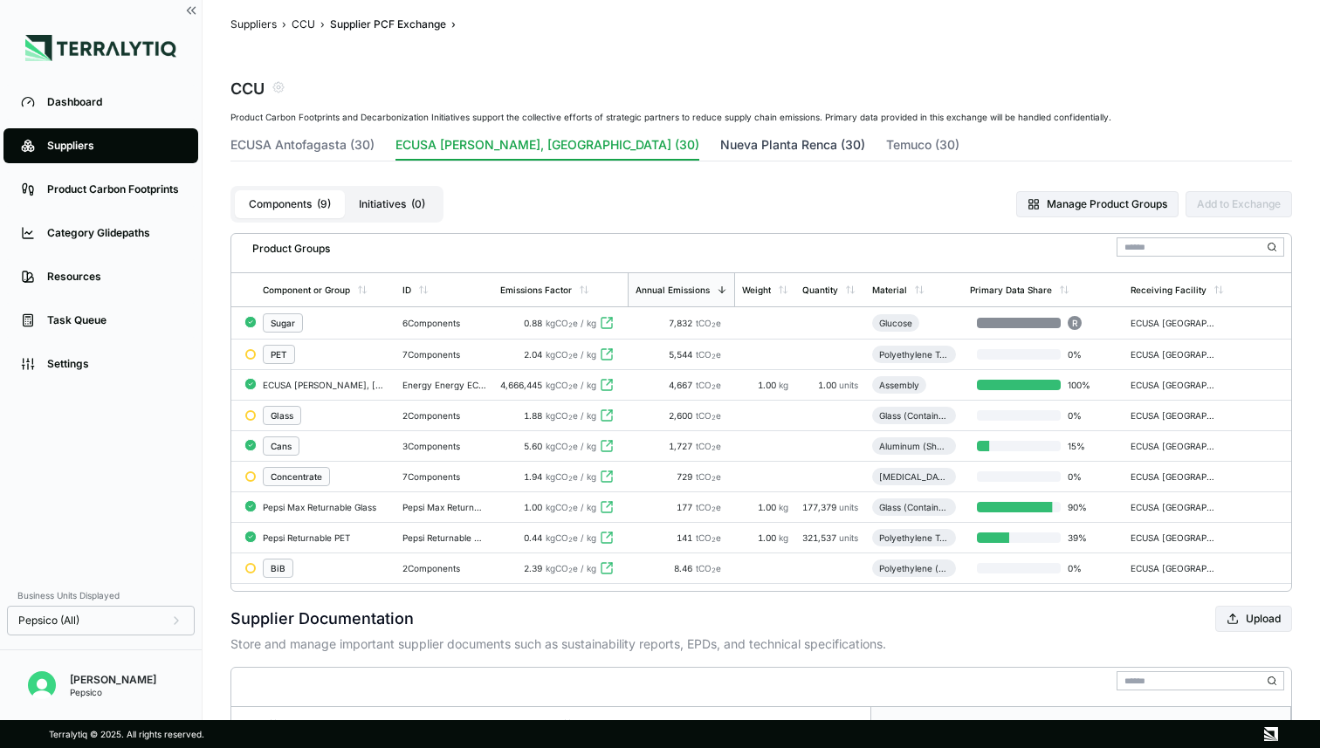
click at [720, 140] on button "Nueva Planta Renca (30)" at bounding box center [792, 148] width 145 height 24
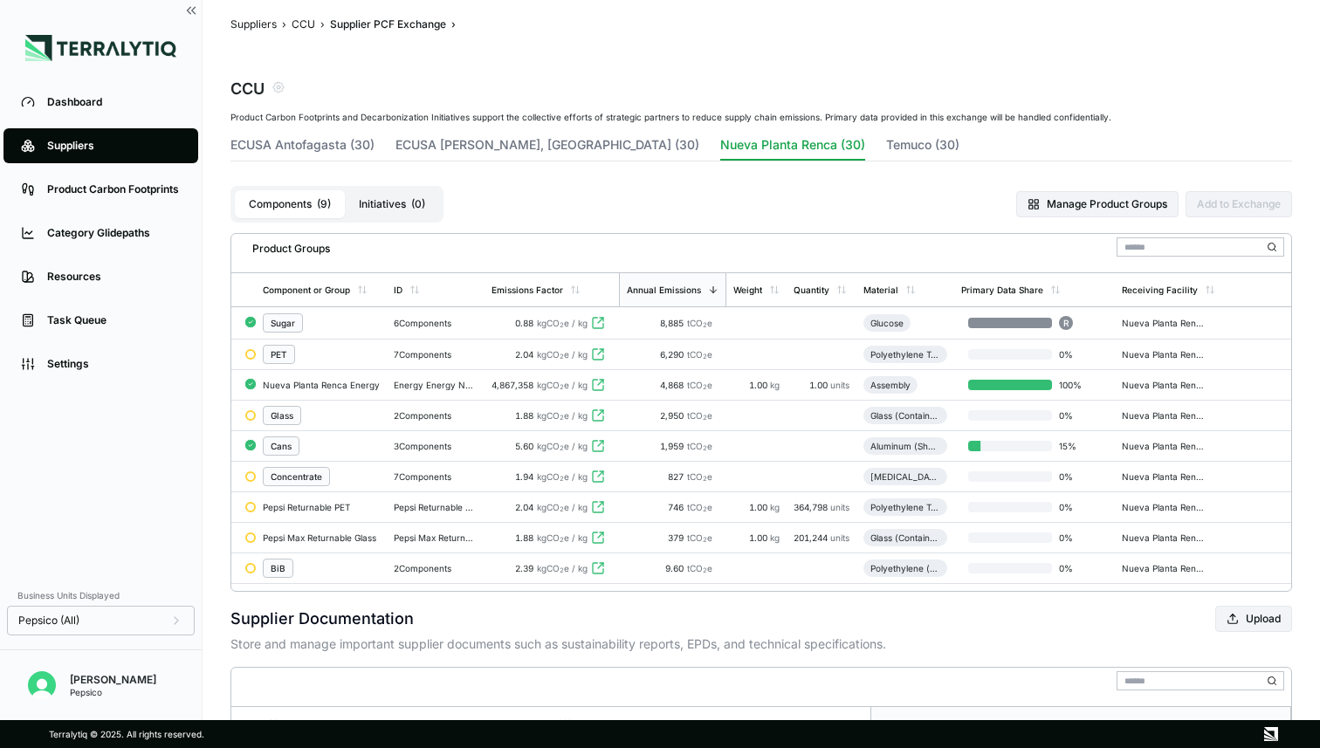
click at [332, 506] on div "Pepsi Returnable PET" at bounding box center [321, 507] width 117 height 10
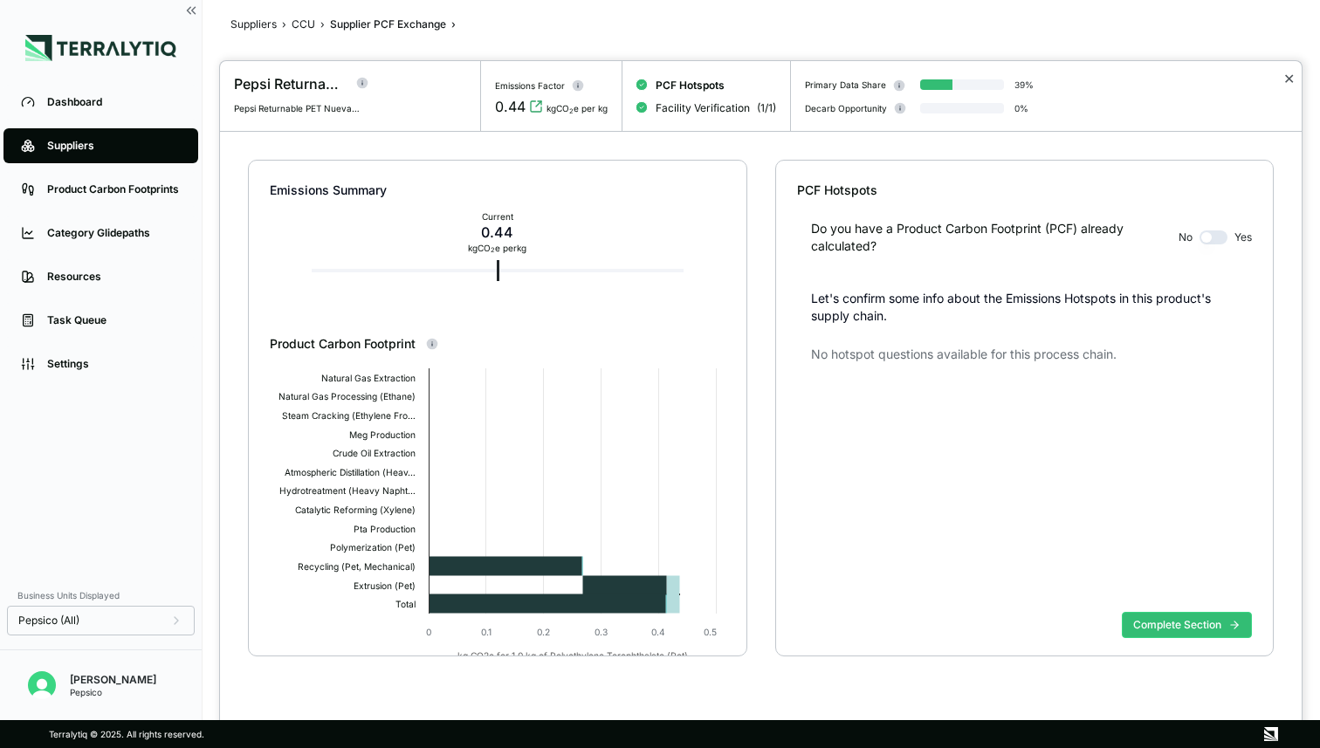
click at [1286, 77] on button "✕" at bounding box center [1289, 78] width 11 height 21
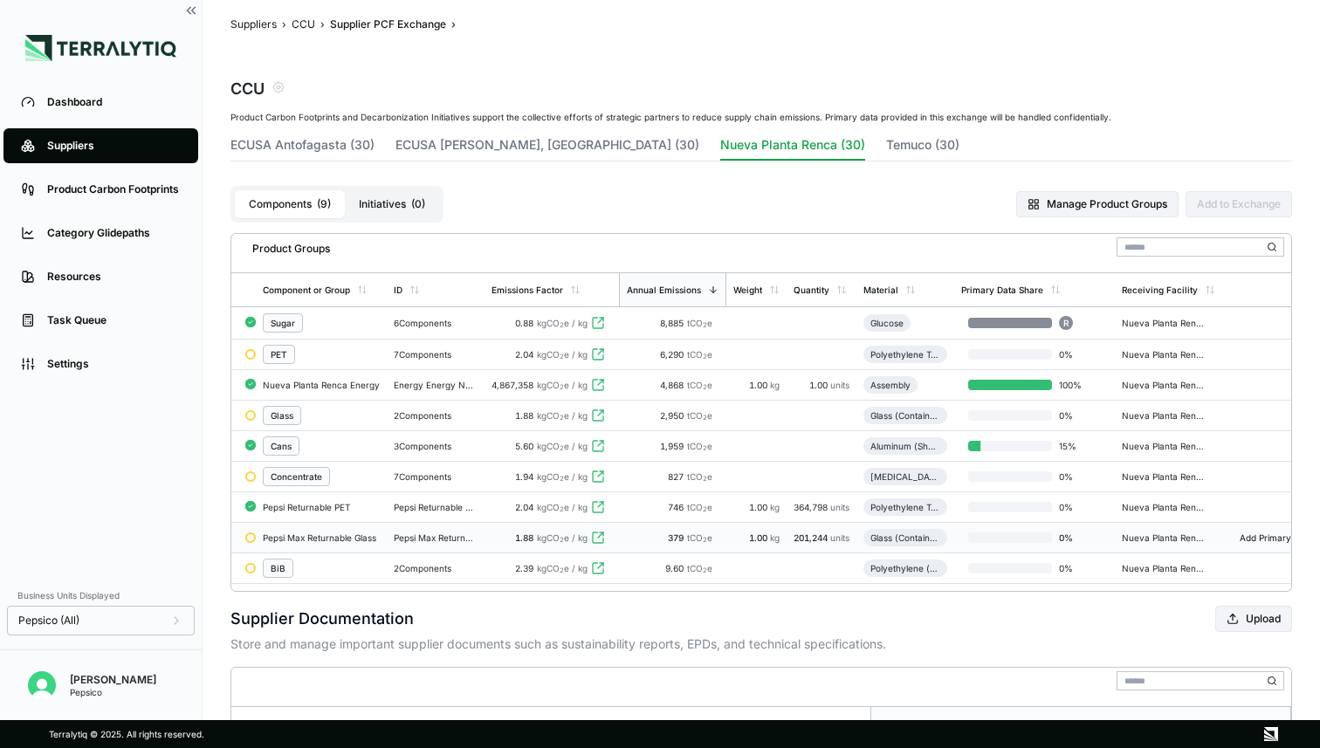
click at [327, 538] on div "Pepsi Max Returnable Glass" at bounding box center [321, 538] width 117 height 10
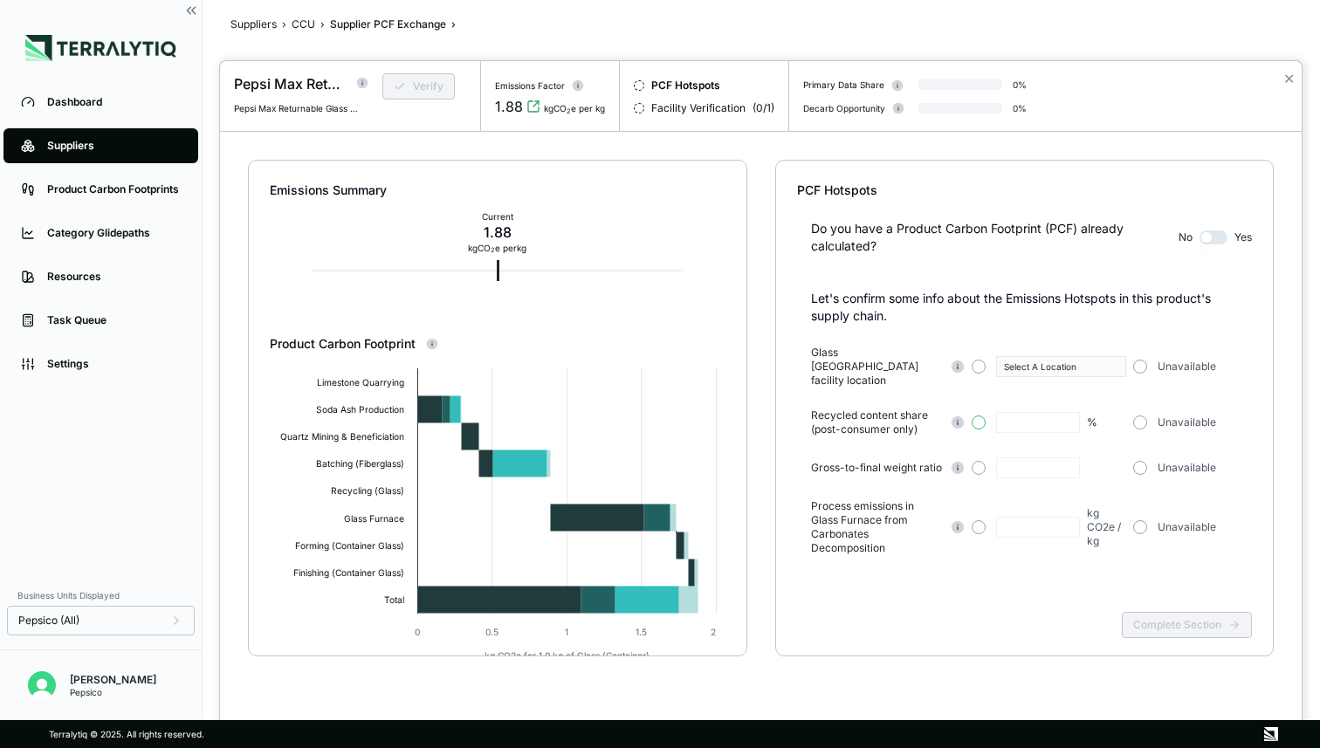
click at [977, 416] on button "button" at bounding box center [979, 423] width 14 height 14
click at [1024, 412] on input "text" at bounding box center [1038, 422] width 84 height 21
type input "***"
click at [1145, 362] on button "button" at bounding box center [1141, 367] width 14 height 14
click at [1142, 461] on button "button" at bounding box center [1141, 468] width 14 height 14
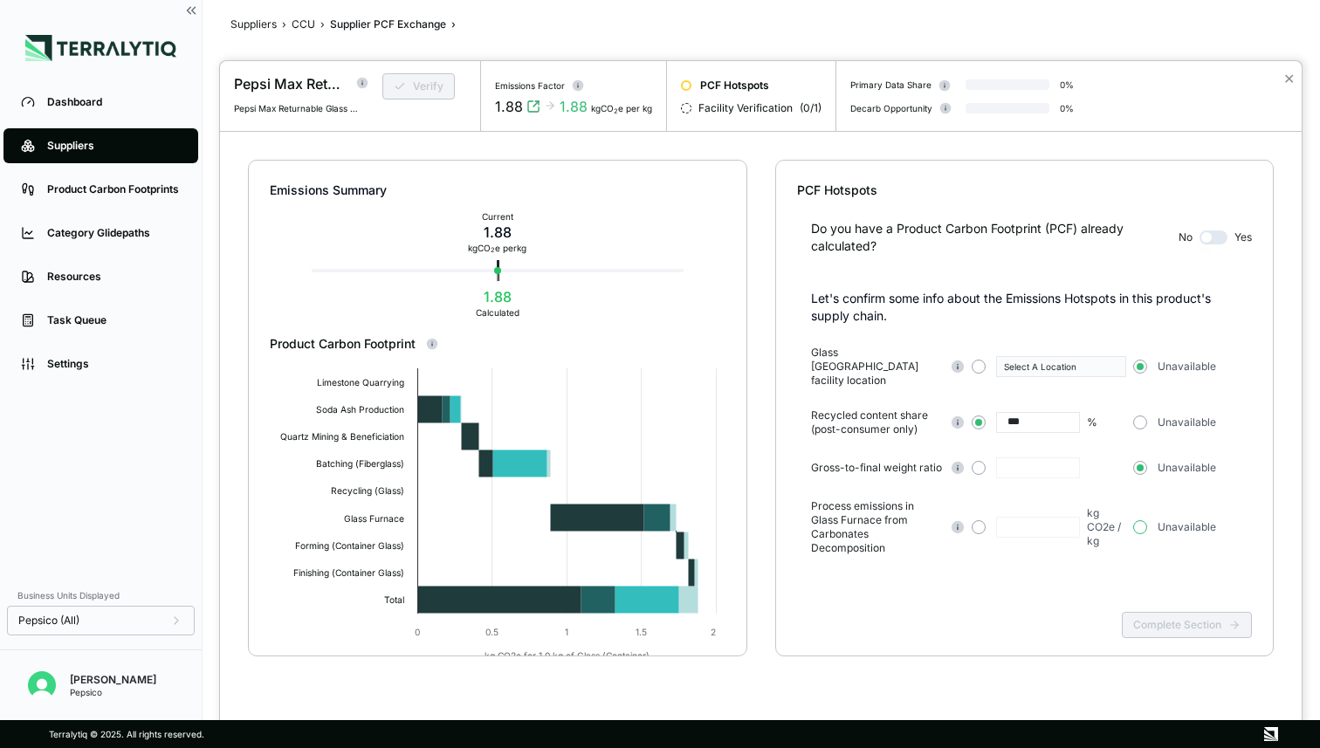
click at [1140, 520] on button "button" at bounding box center [1141, 527] width 14 height 14
click at [1159, 617] on button "Complete Section" at bounding box center [1187, 625] width 130 height 26
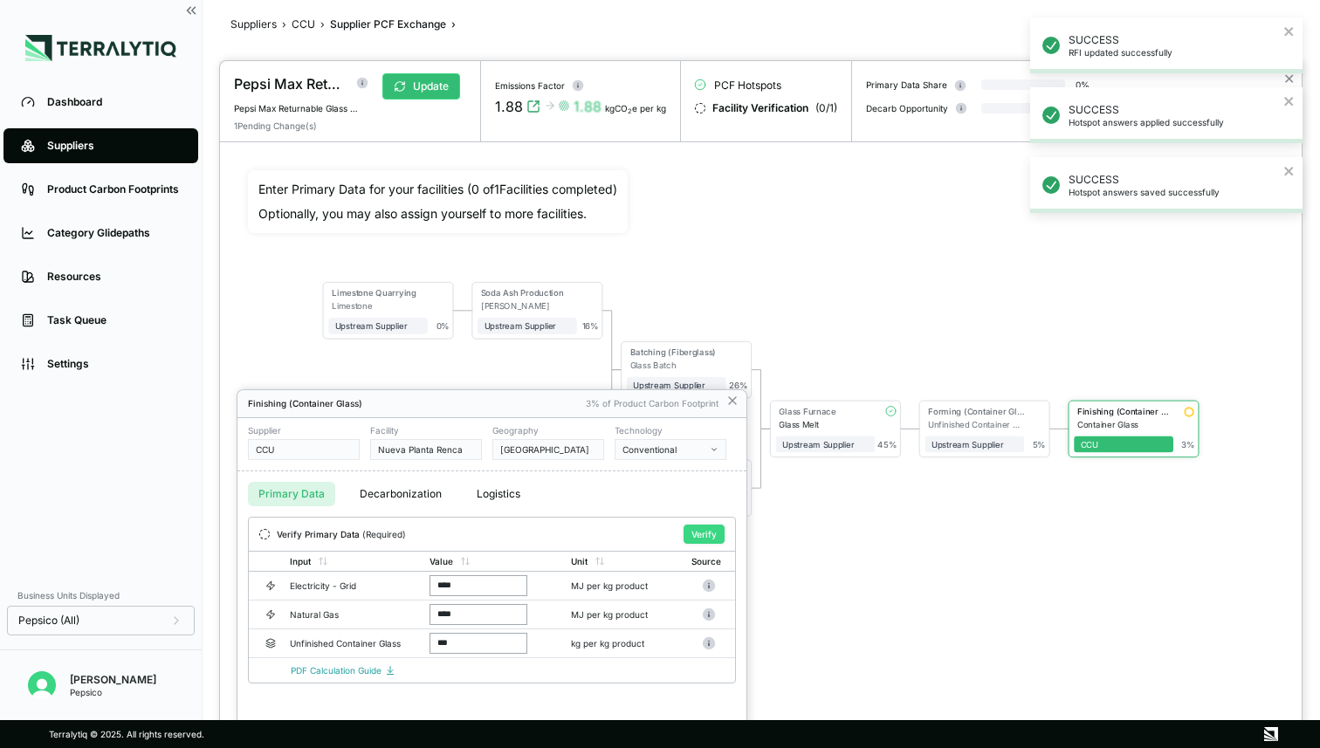
click at [685, 534] on button "Verify" at bounding box center [704, 534] width 41 height 19
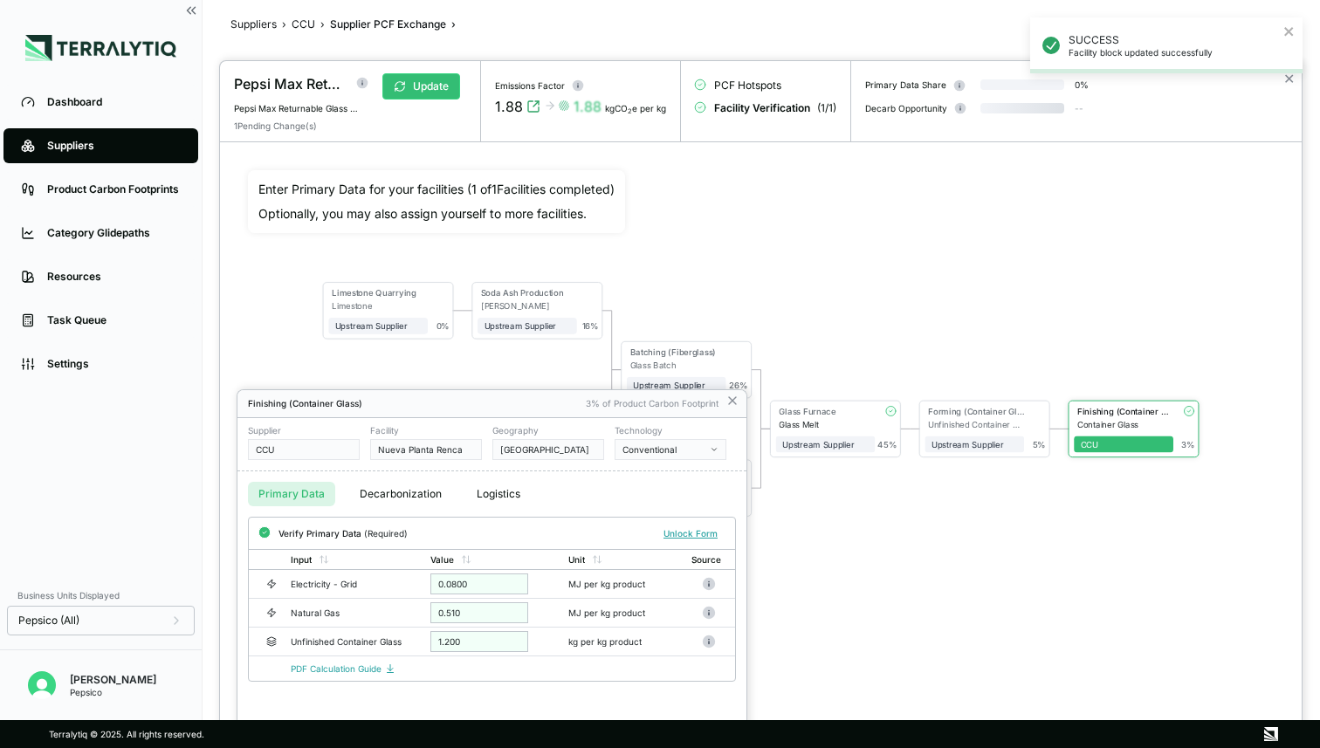
click at [417, 83] on div at bounding box center [761, 404] width 1082 height 687
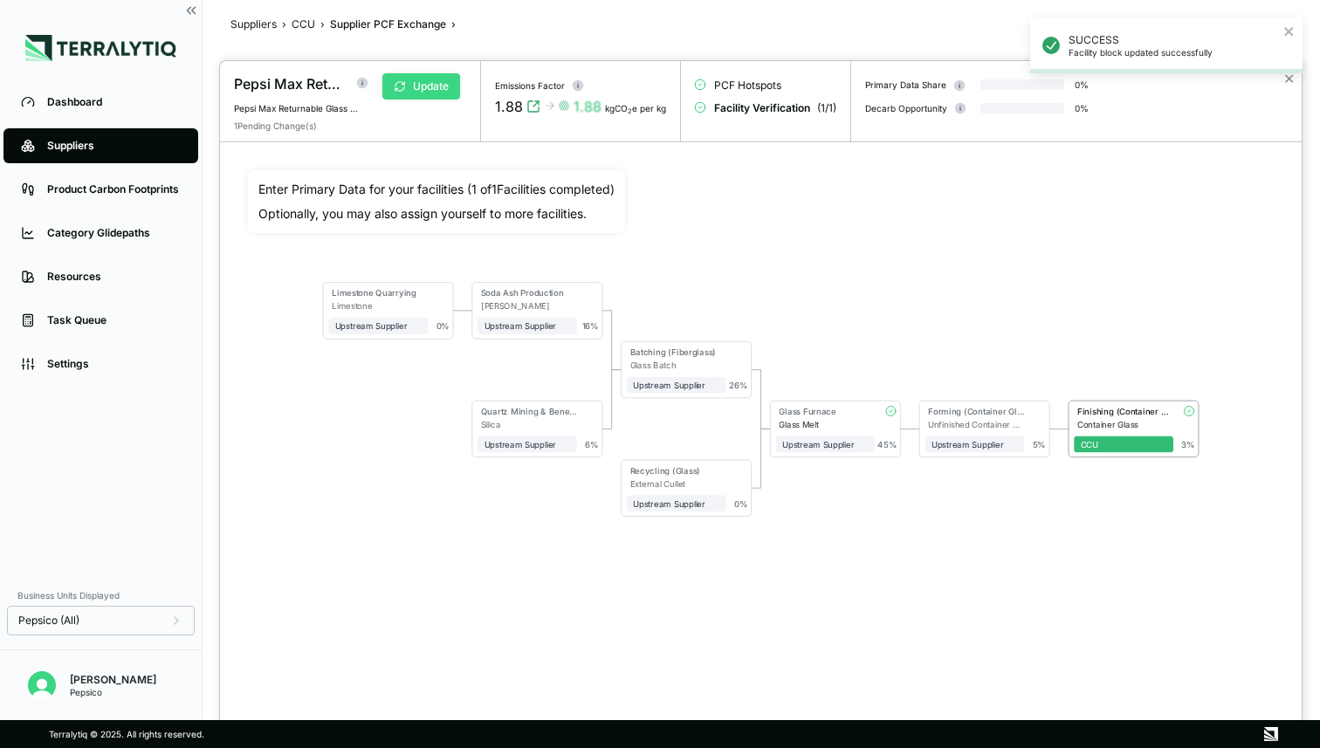
click at [431, 85] on button "Update" at bounding box center [422, 86] width 78 height 26
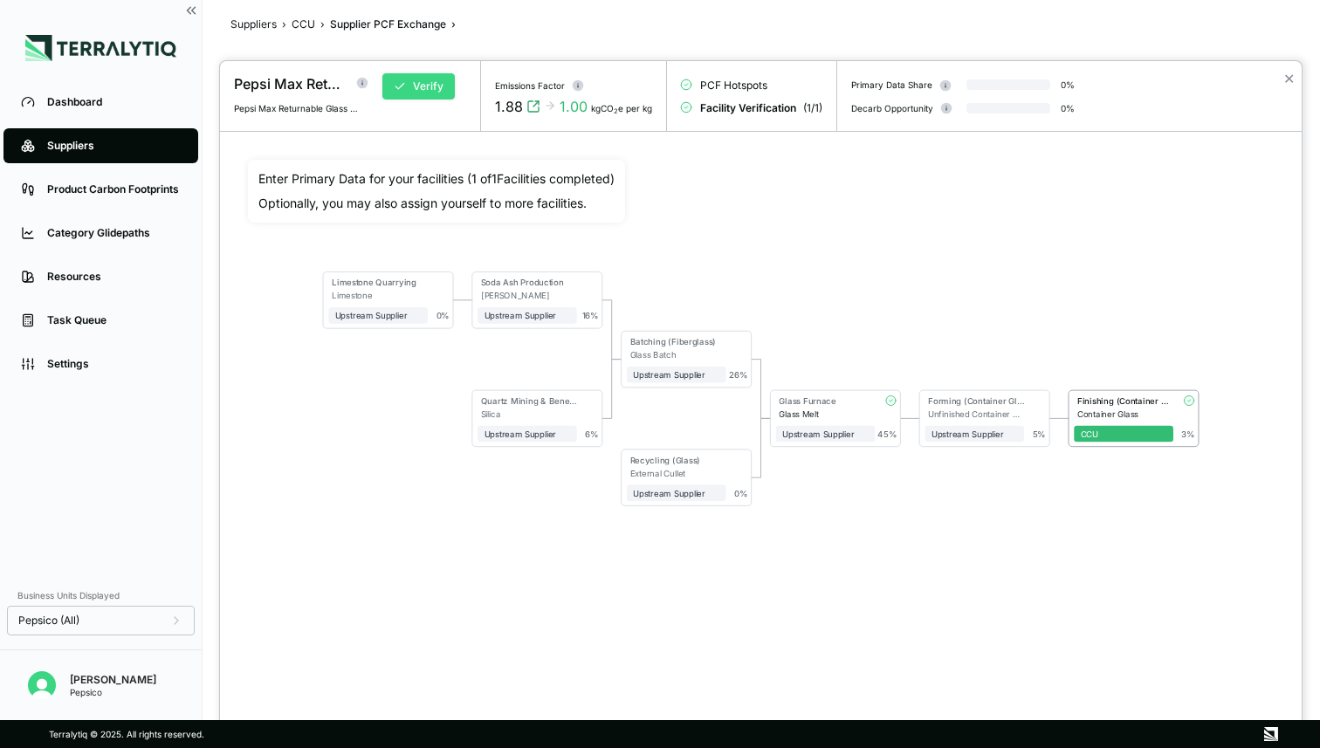
click at [442, 89] on button "Verify" at bounding box center [419, 86] width 72 height 26
click at [413, 84] on button "Approve" at bounding box center [425, 86] width 85 height 26
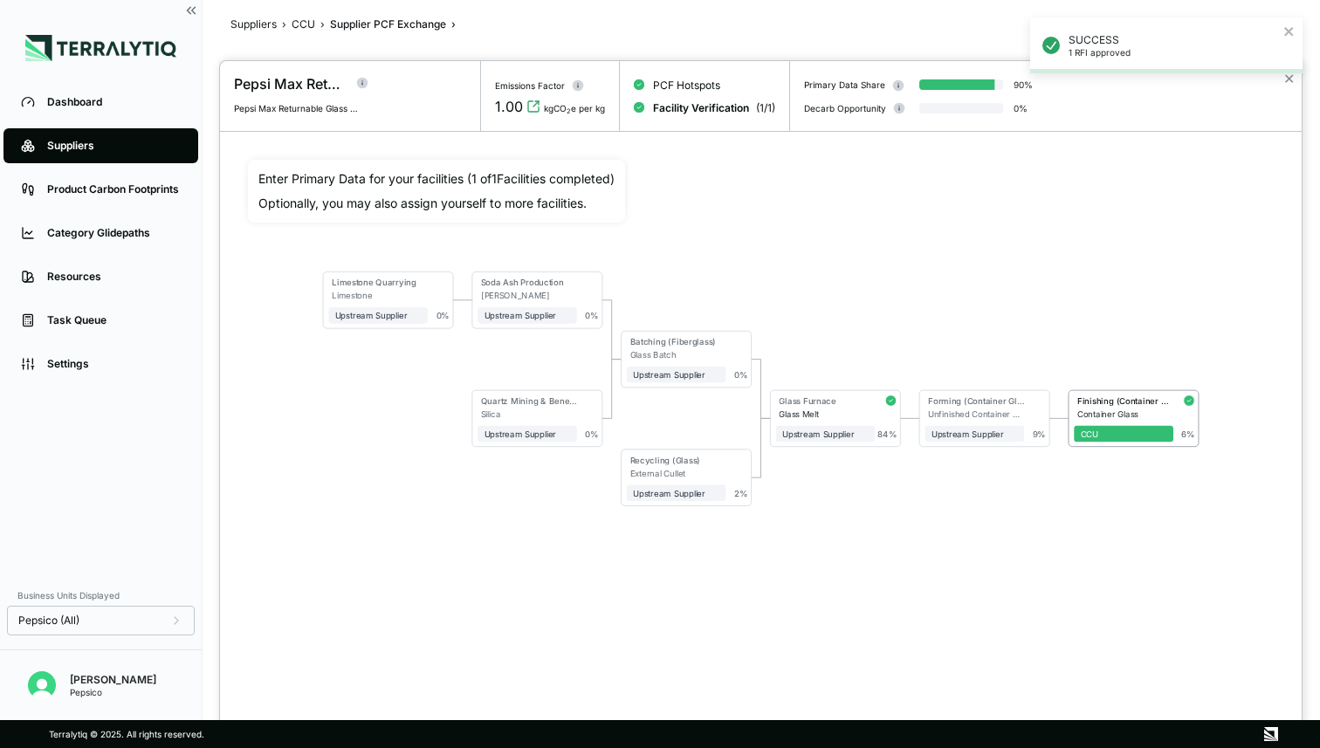
click at [1292, 83] on div "SUCCESS 1 RFI approved" at bounding box center [1166, 52] width 279 height 77
click at [1286, 83] on button "✕" at bounding box center [1289, 78] width 11 height 21
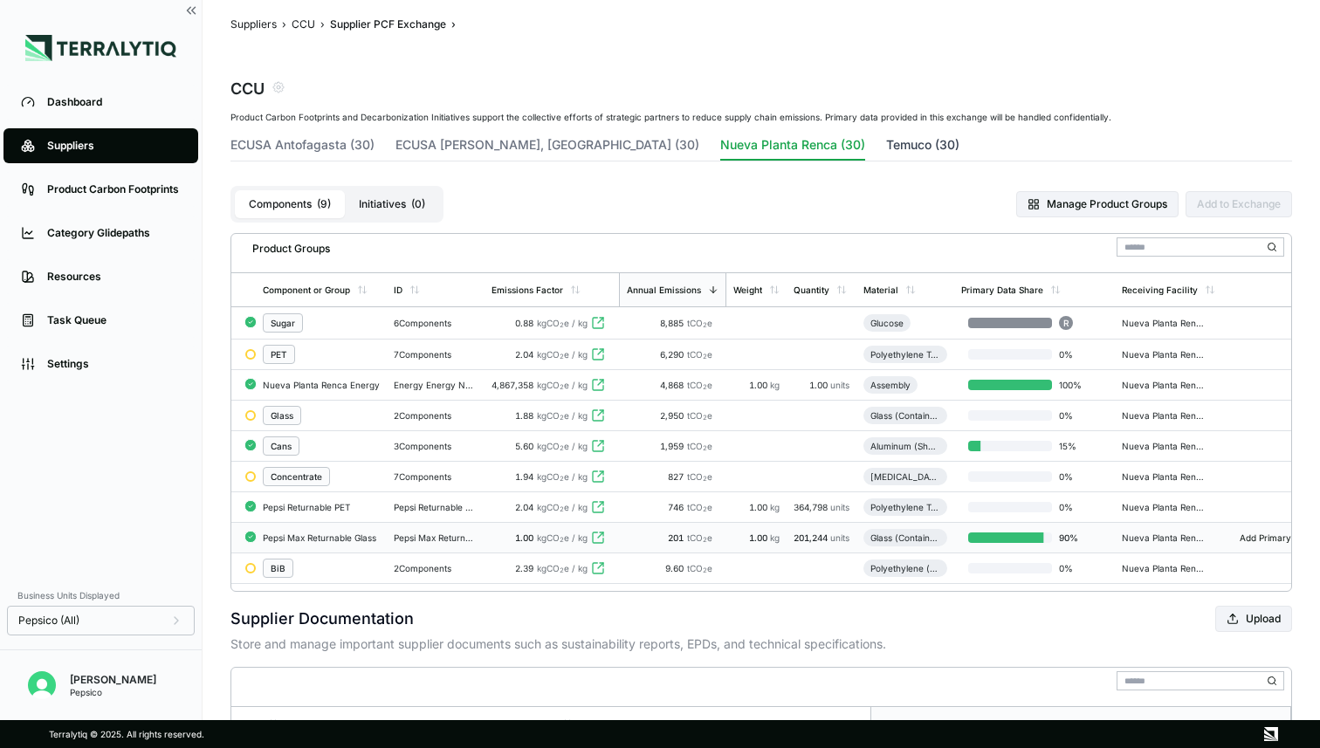
click at [886, 150] on button "Temuco (30)" at bounding box center [922, 148] width 73 height 24
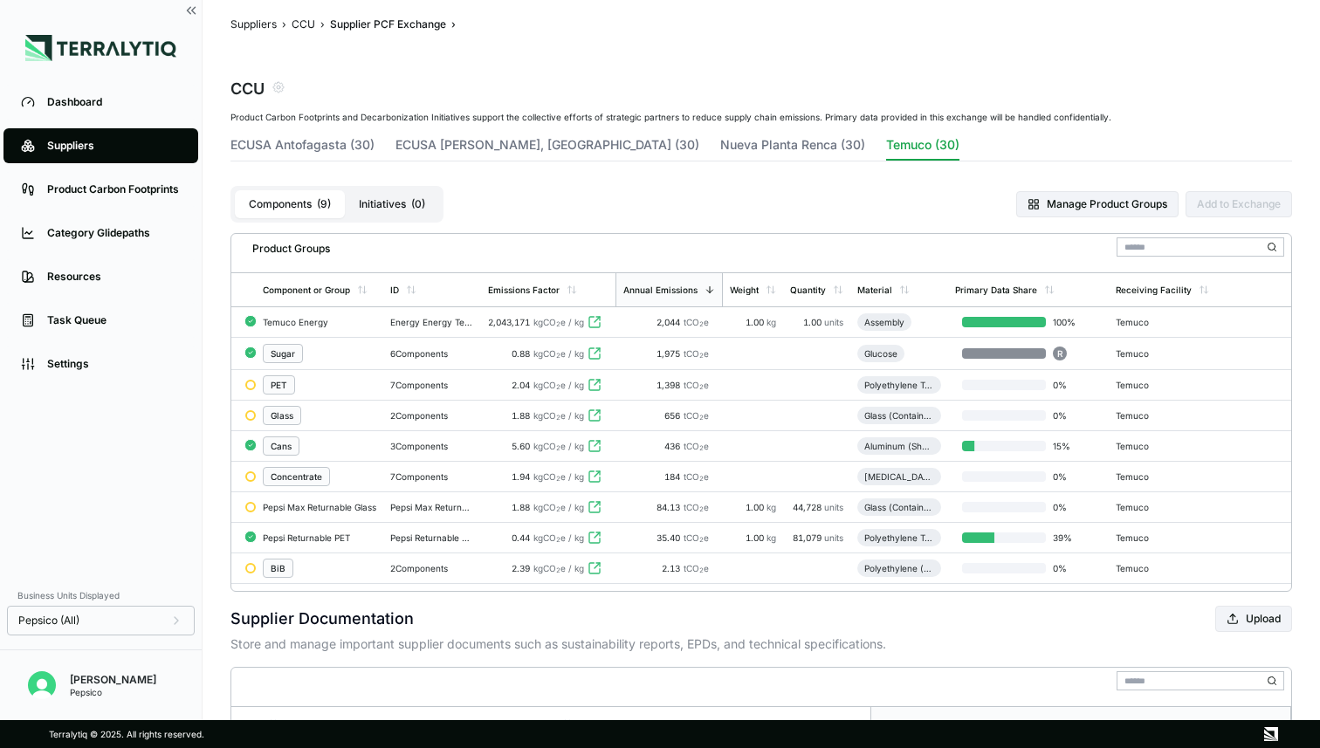
click at [300, 507] on div "Pepsi Max Returnable Glass" at bounding box center [320, 507] width 114 height 10
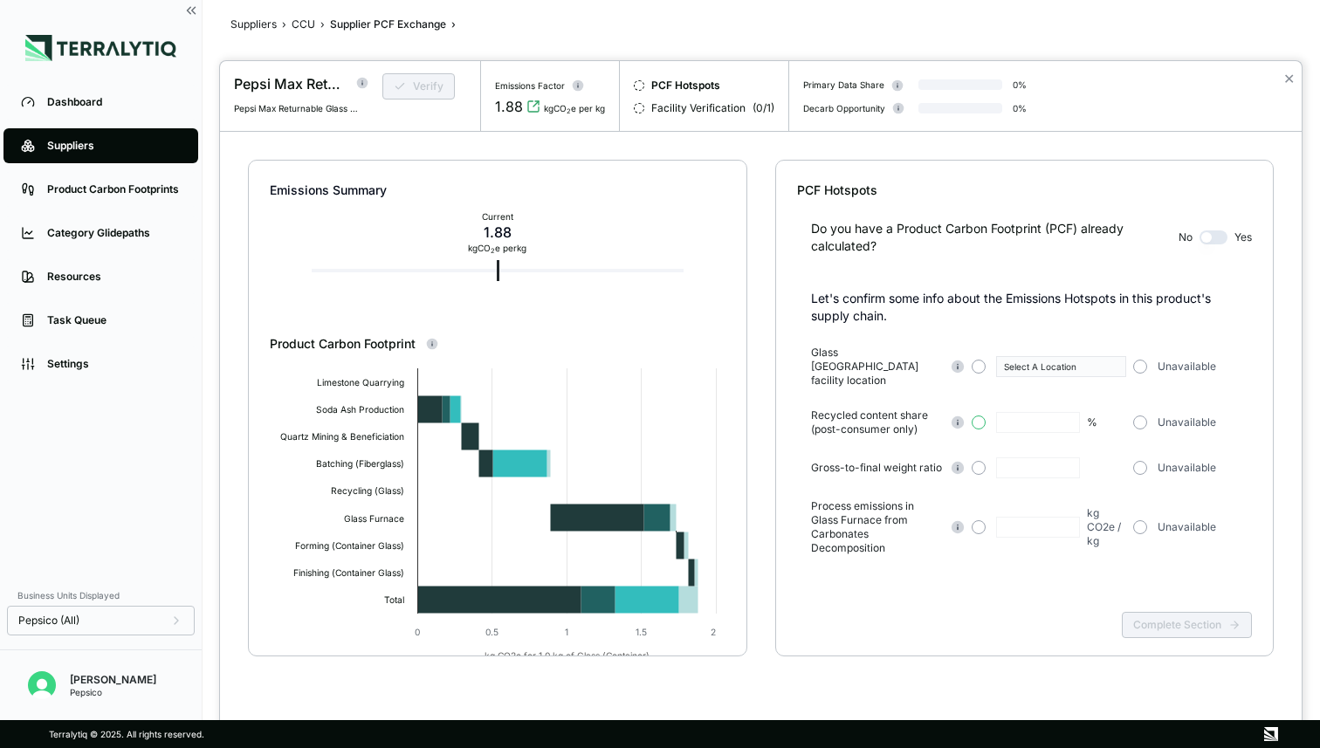
click at [980, 416] on button "button" at bounding box center [979, 423] width 14 height 14
click at [1032, 412] on input "text" at bounding box center [1038, 422] width 84 height 21
type input "***"
click at [1135, 360] on button "button" at bounding box center [1141, 367] width 14 height 14
click at [1138, 461] on button "button" at bounding box center [1141, 468] width 14 height 14
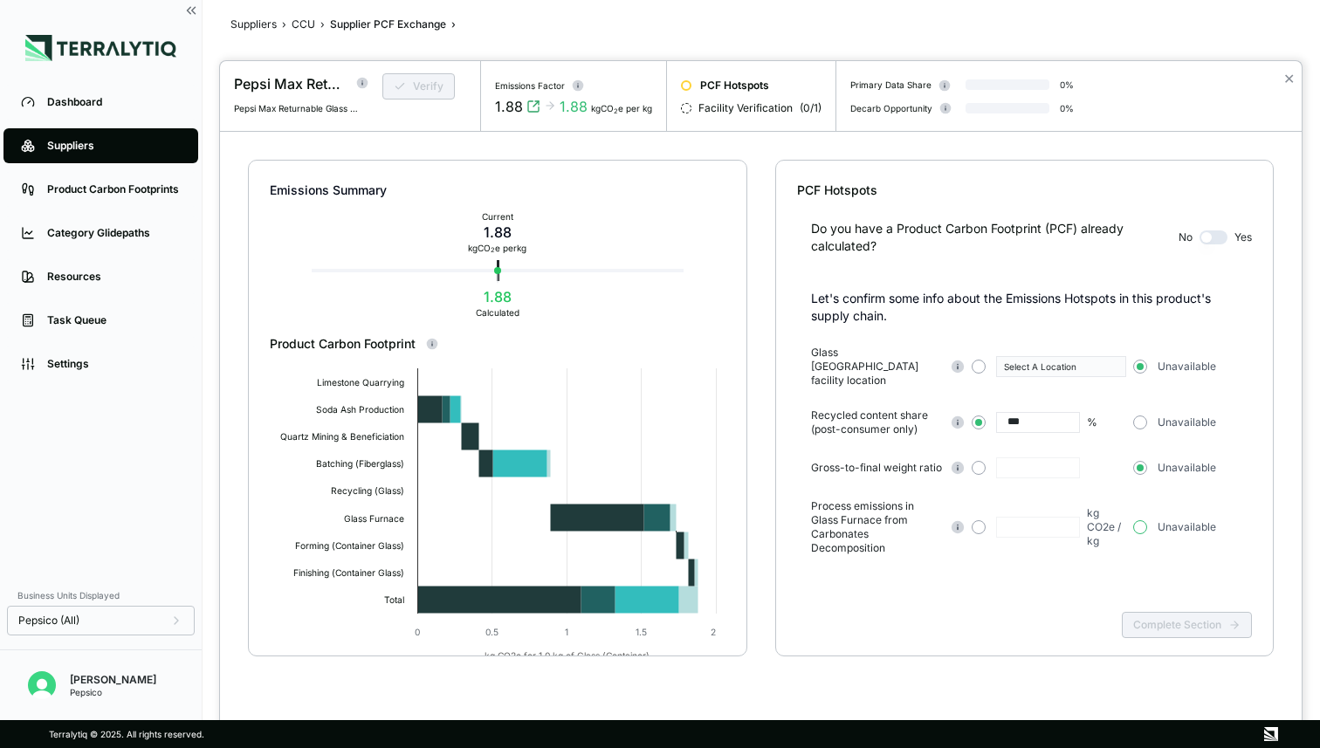
click at [1138, 520] on button "button" at bounding box center [1141, 527] width 14 height 14
click at [1190, 621] on button "Complete Section" at bounding box center [1187, 625] width 130 height 26
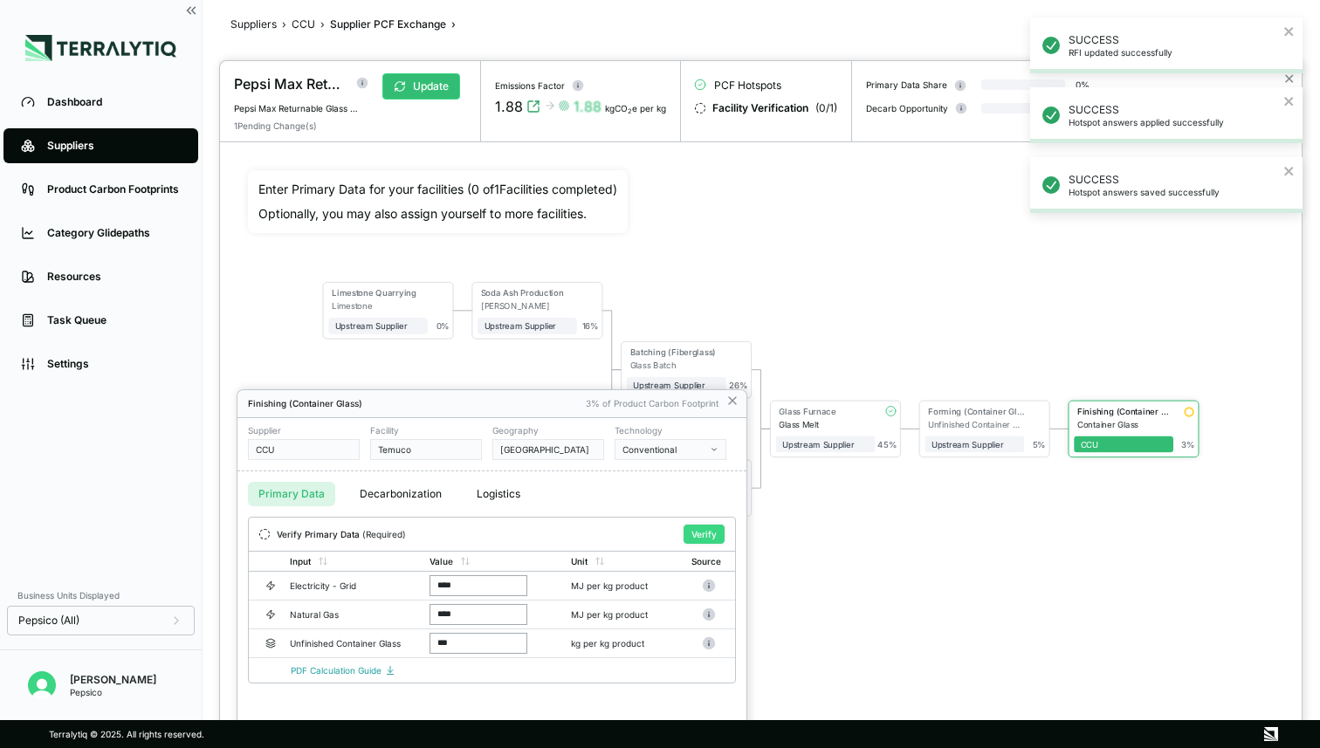
click at [705, 536] on button "Verify" at bounding box center [704, 534] width 41 height 19
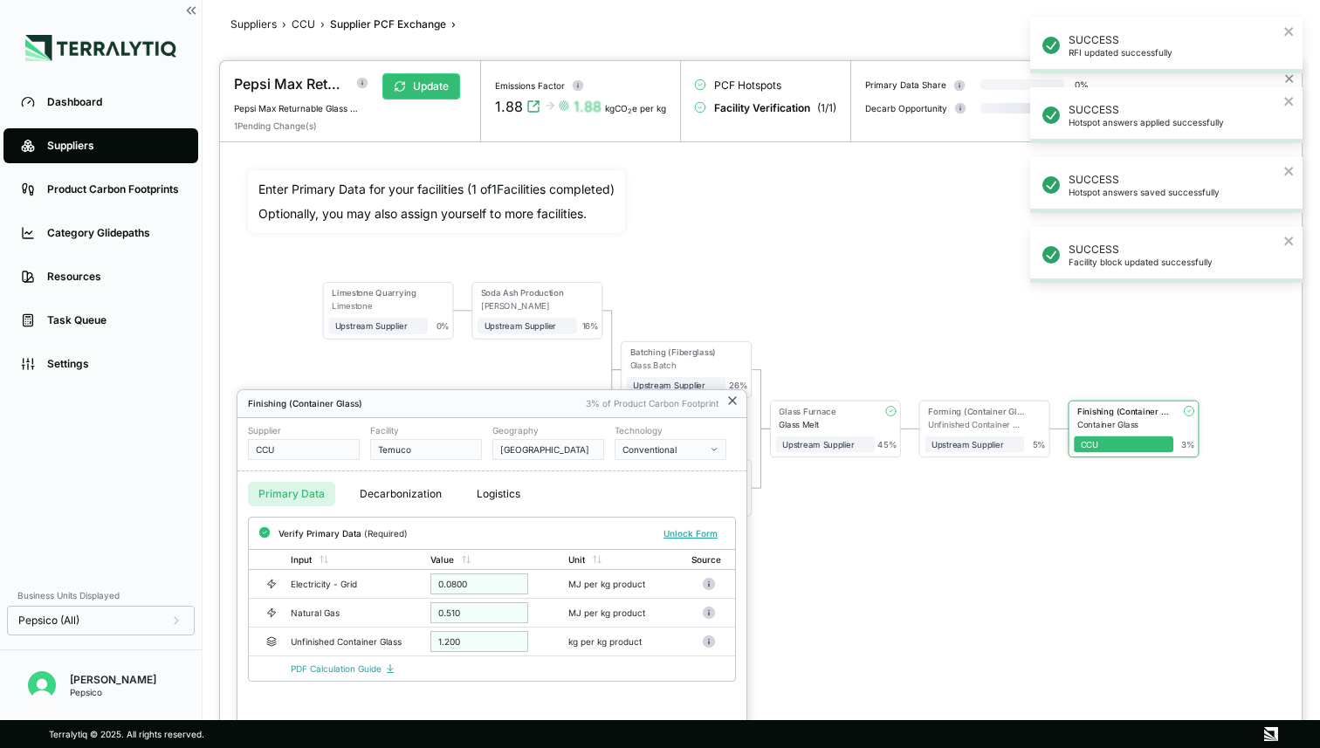
click at [732, 396] on icon at bounding box center [733, 401] width 14 height 14
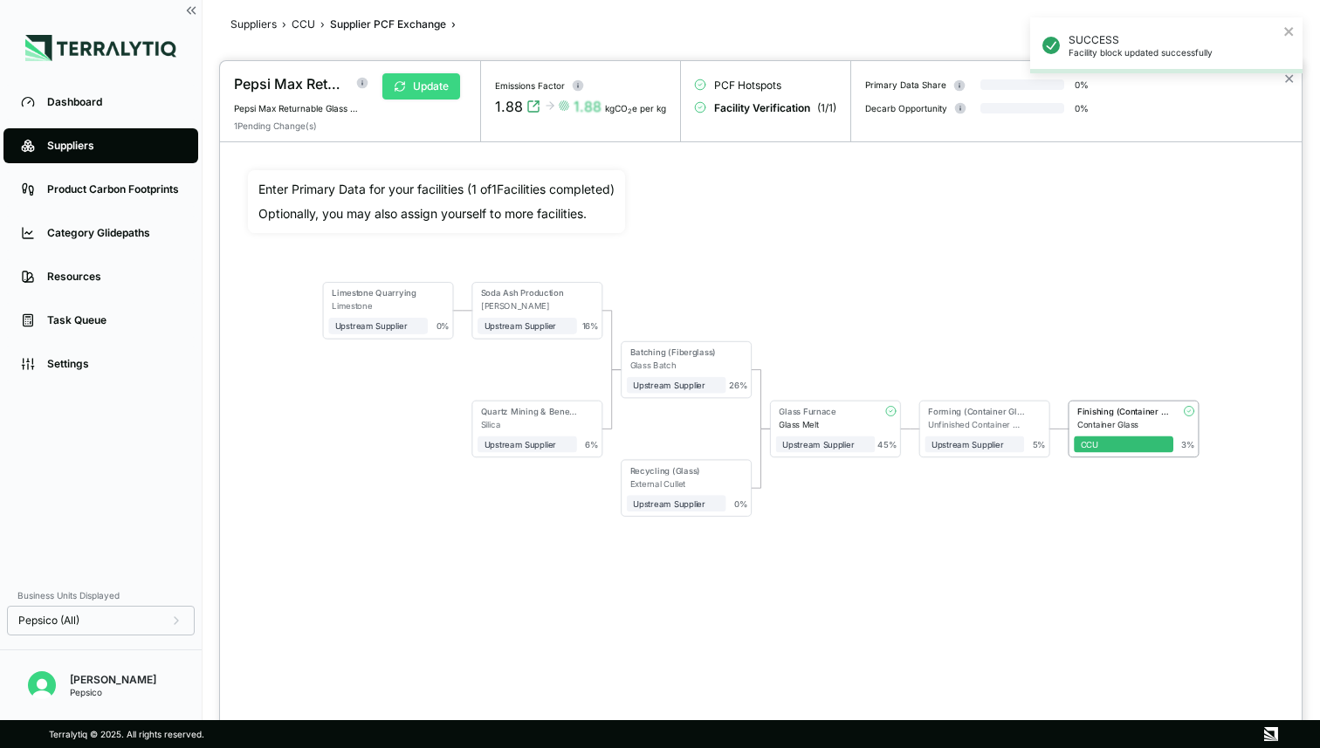
click at [436, 94] on button "Update" at bounding box center [422, 86] width 78 height 26
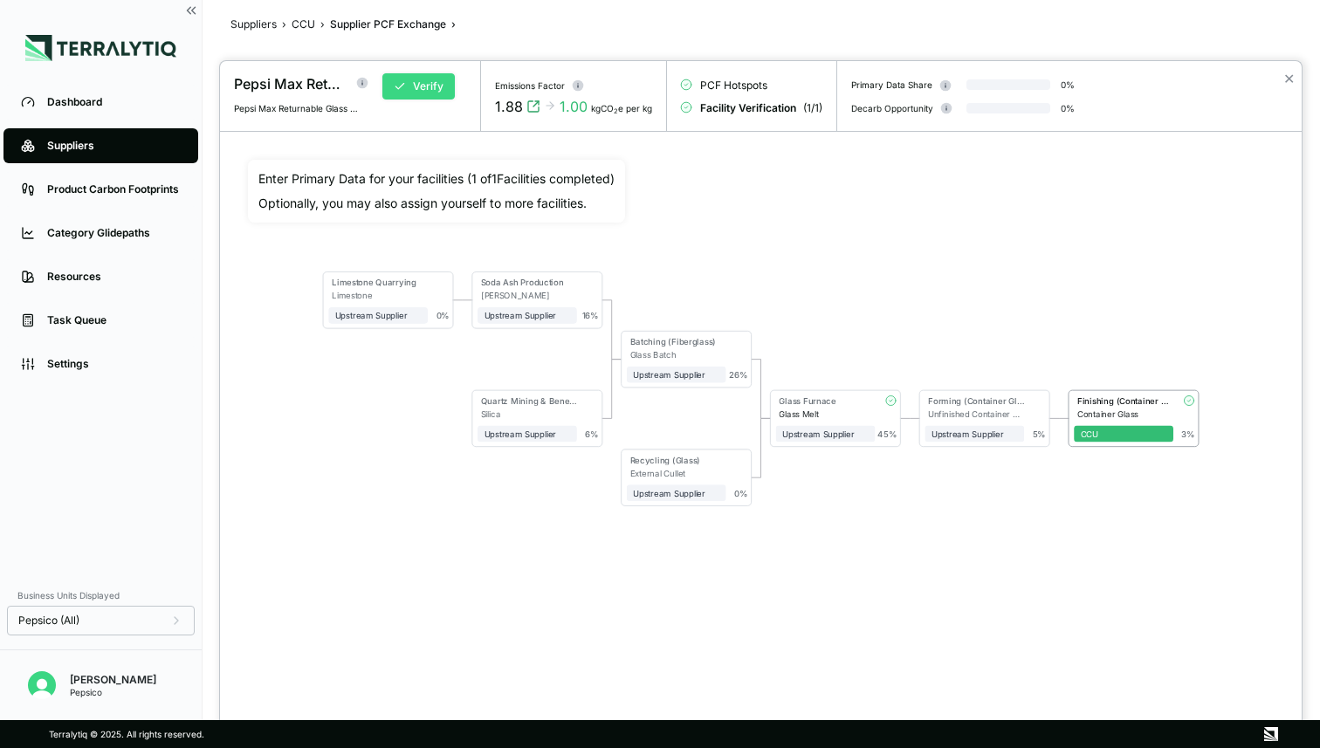
click at [415, 87] on button "Verify" at bounding box center [419, 86] width 72 height 26
click at [415, 87] on button "Approve" at bounding box center [425, 86] width 85 height 26
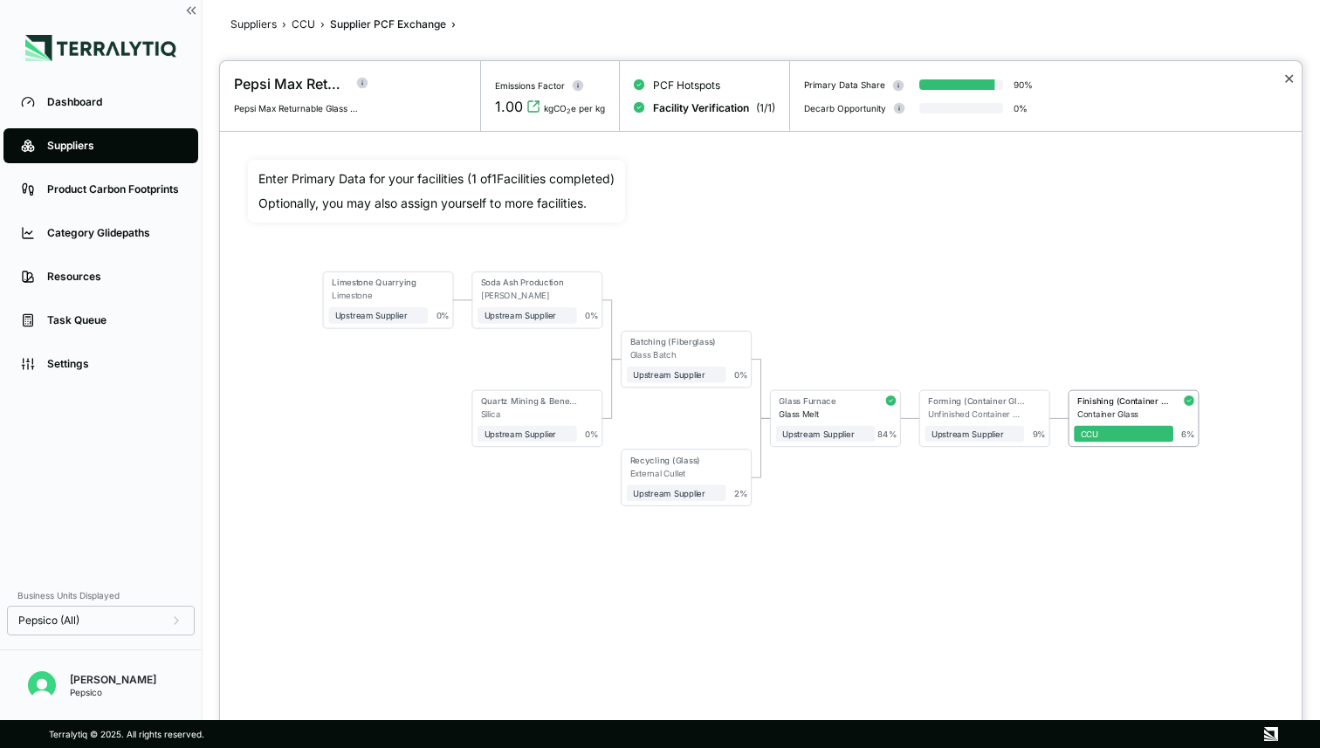
click at [1286, 82] on button "✕" at bounding box center [1289, 78] width 11 height 21
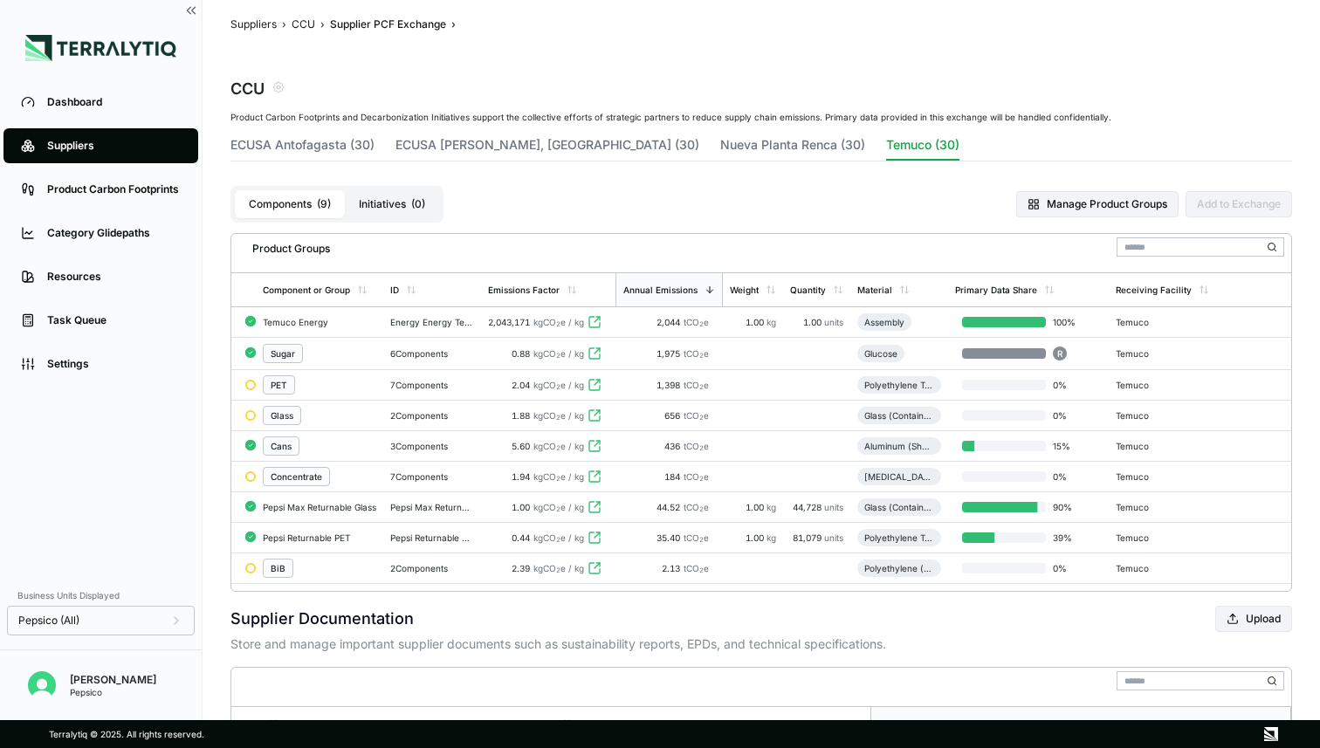
click at [114, 154] on link "Suppliers" at bounding box center [100, 145] width 195 height 35
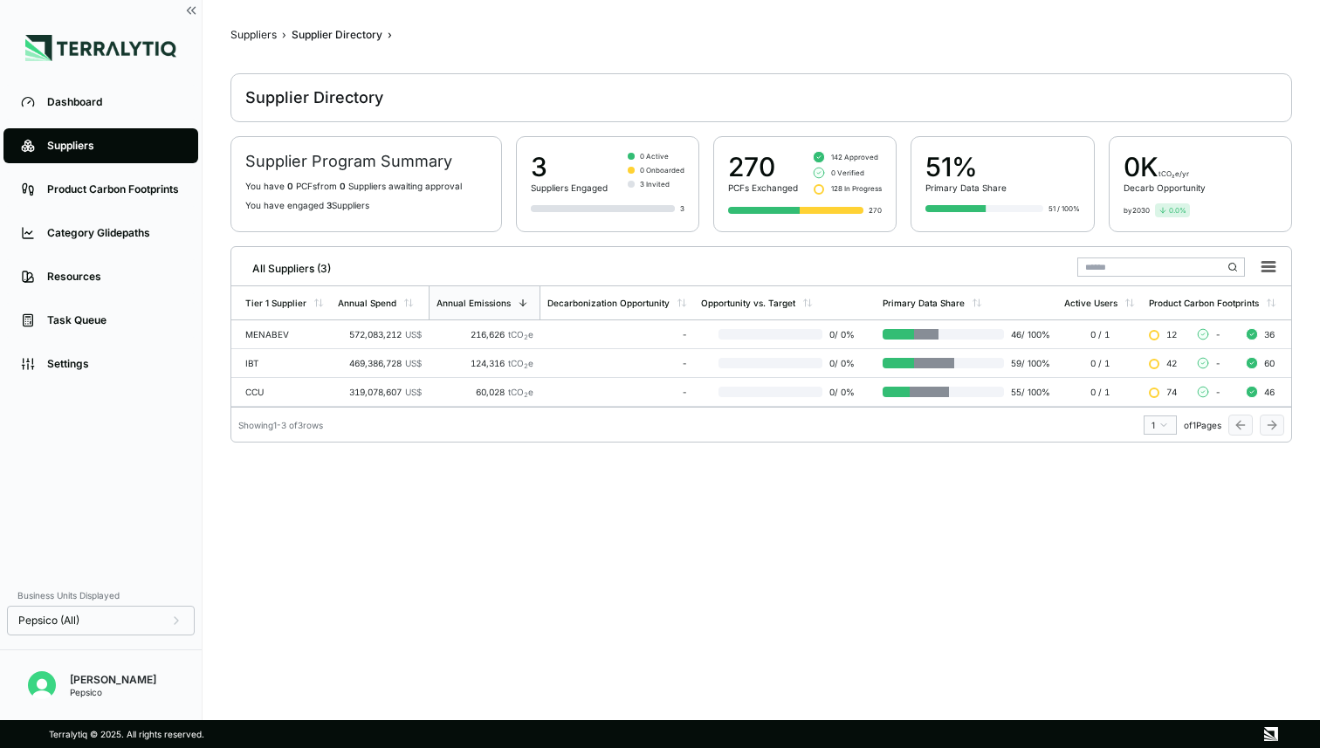
scroll to position [5, 0]
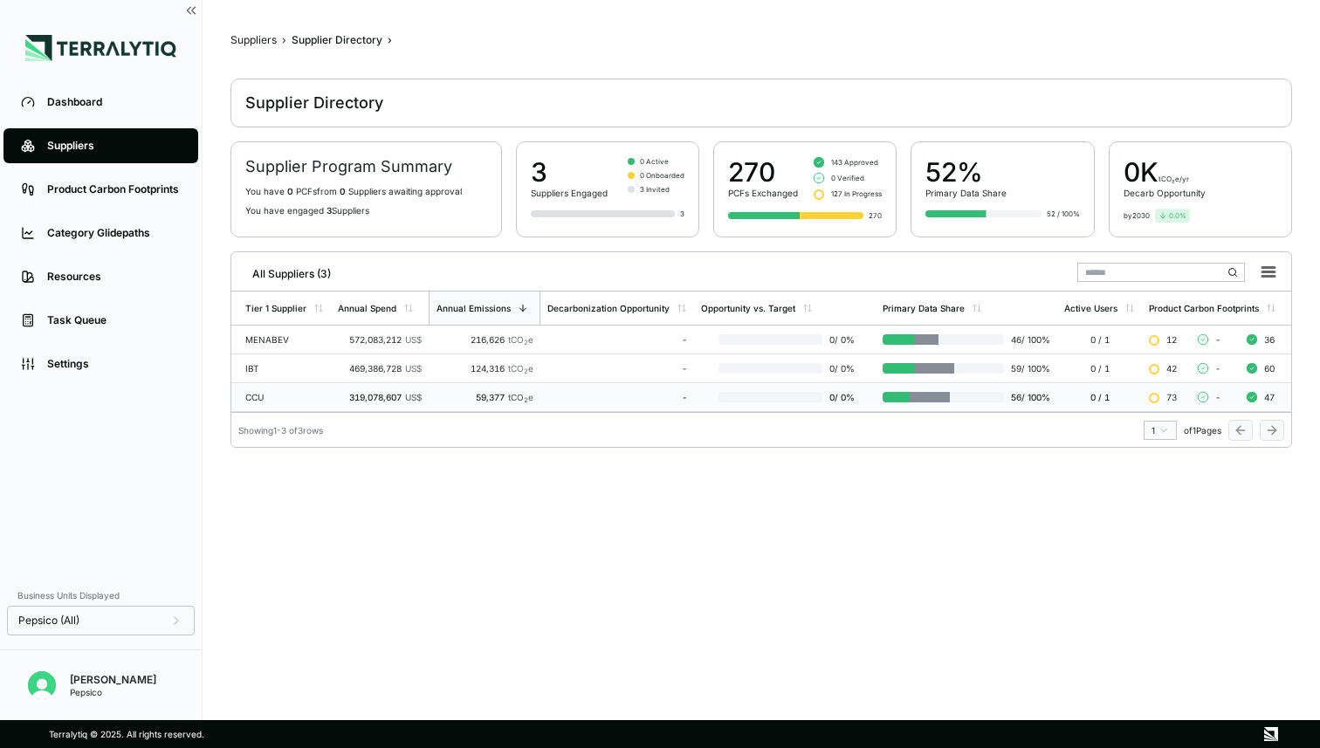
click at [265, 392] on div "CCU" at bounding box center [284, 397] width 79 height 10
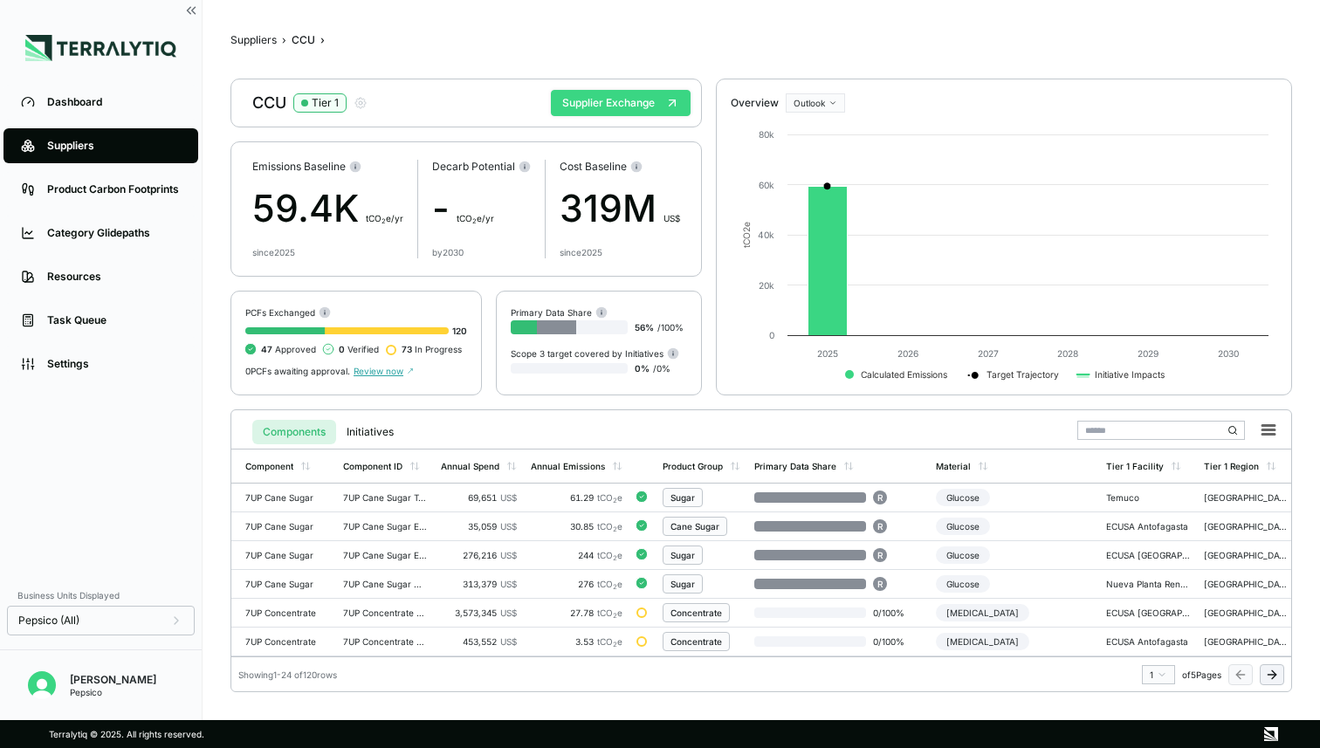
click at [613, 112] on button "Supplier Exchange" at bounding box center [621, 103] width 140 height 26
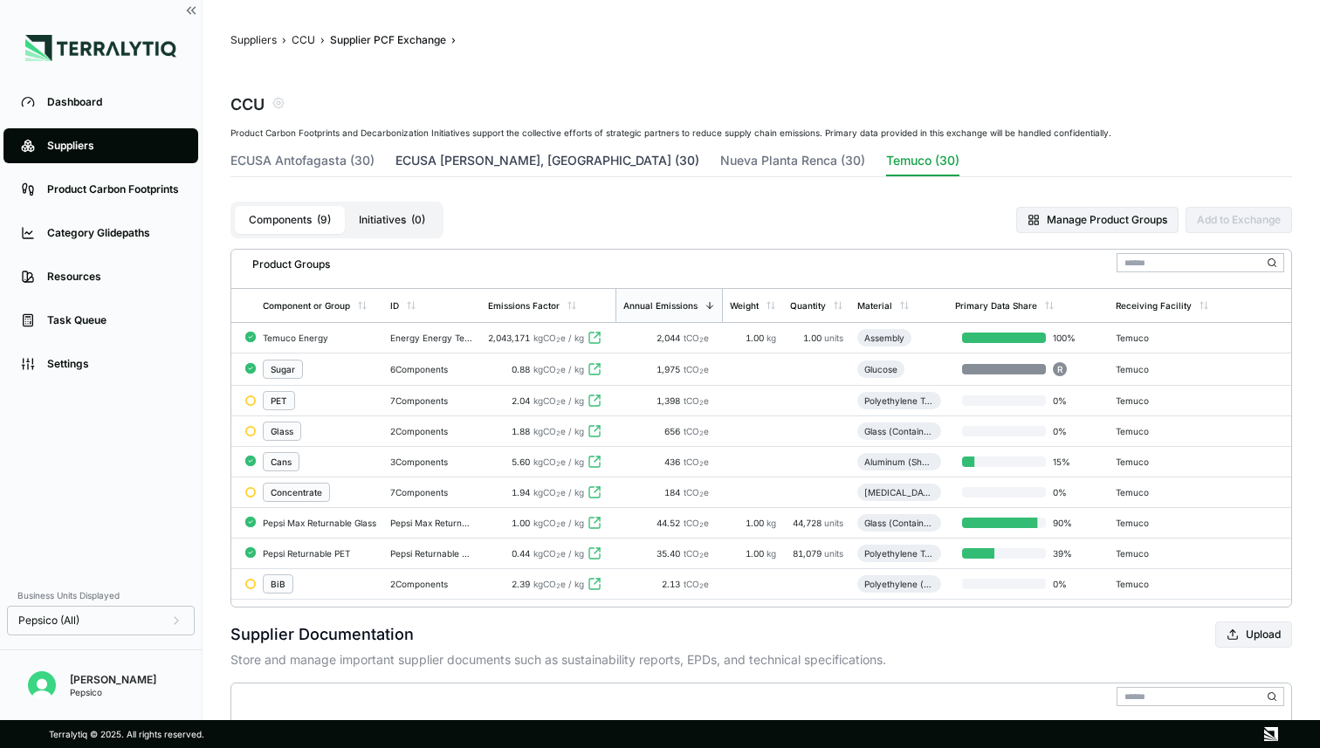
click at [500, 155] on button "ECUSA [PERSON_NAME], [GEOGRAPHIC_DATA] (30)" at bounding box center [548, 164] width 304 height 24
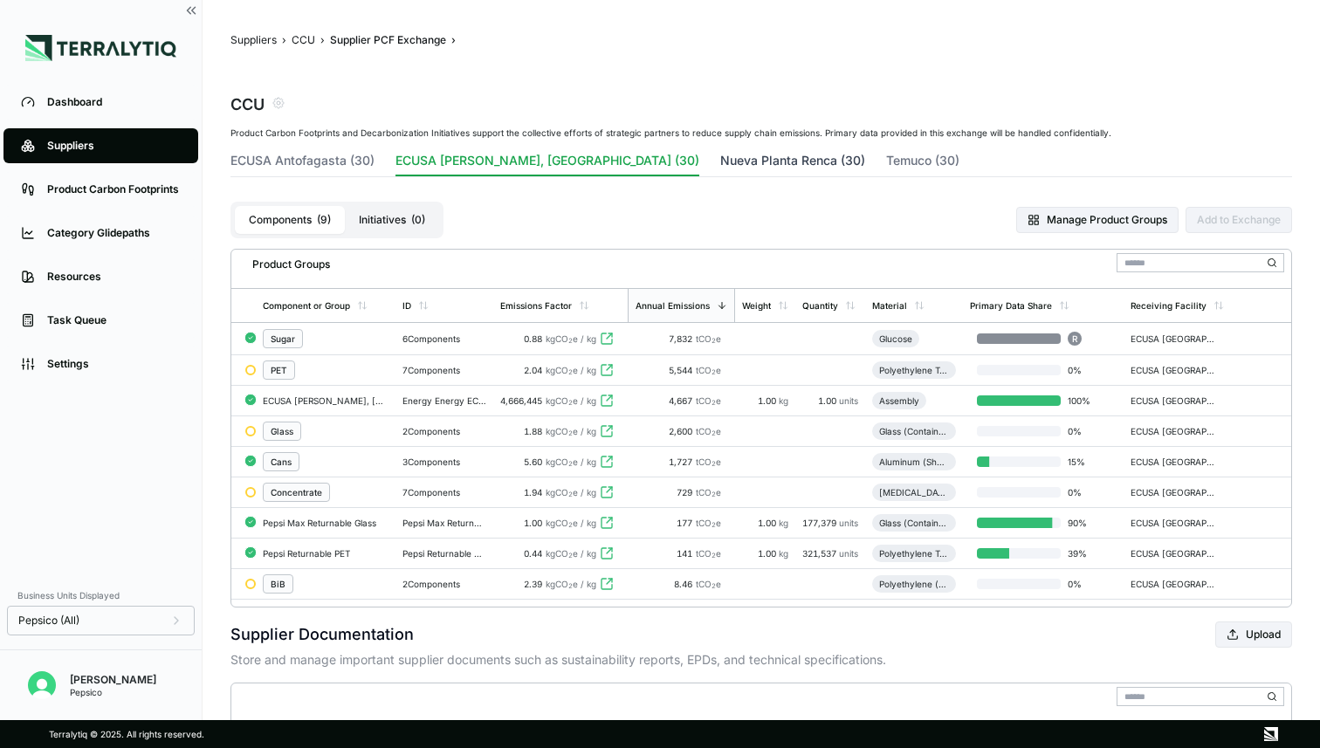
click at [720, 157] on button "Nueva Planta Renca (30)" at bounding box center [792, 164] width 145 height 24
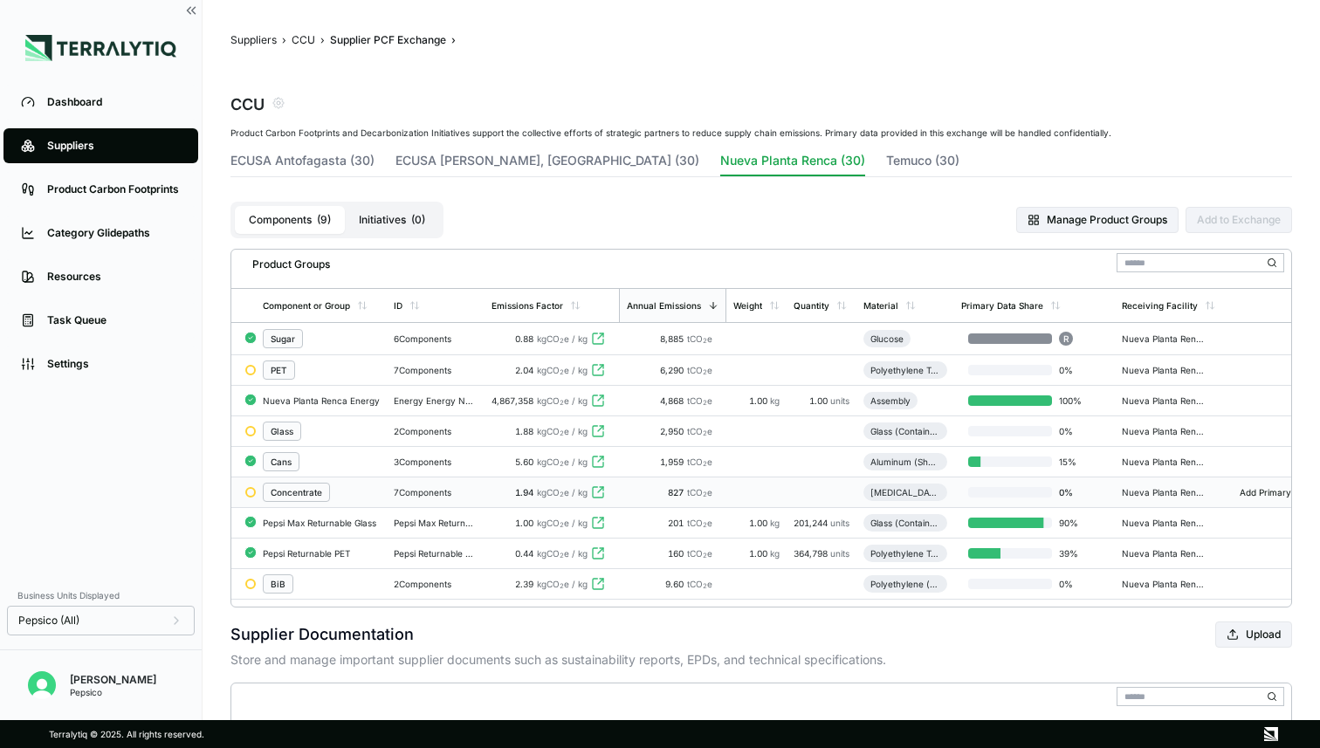
click at [402, 491] on div "7 Components" at bounding box center [436, 492] width 84 height 10
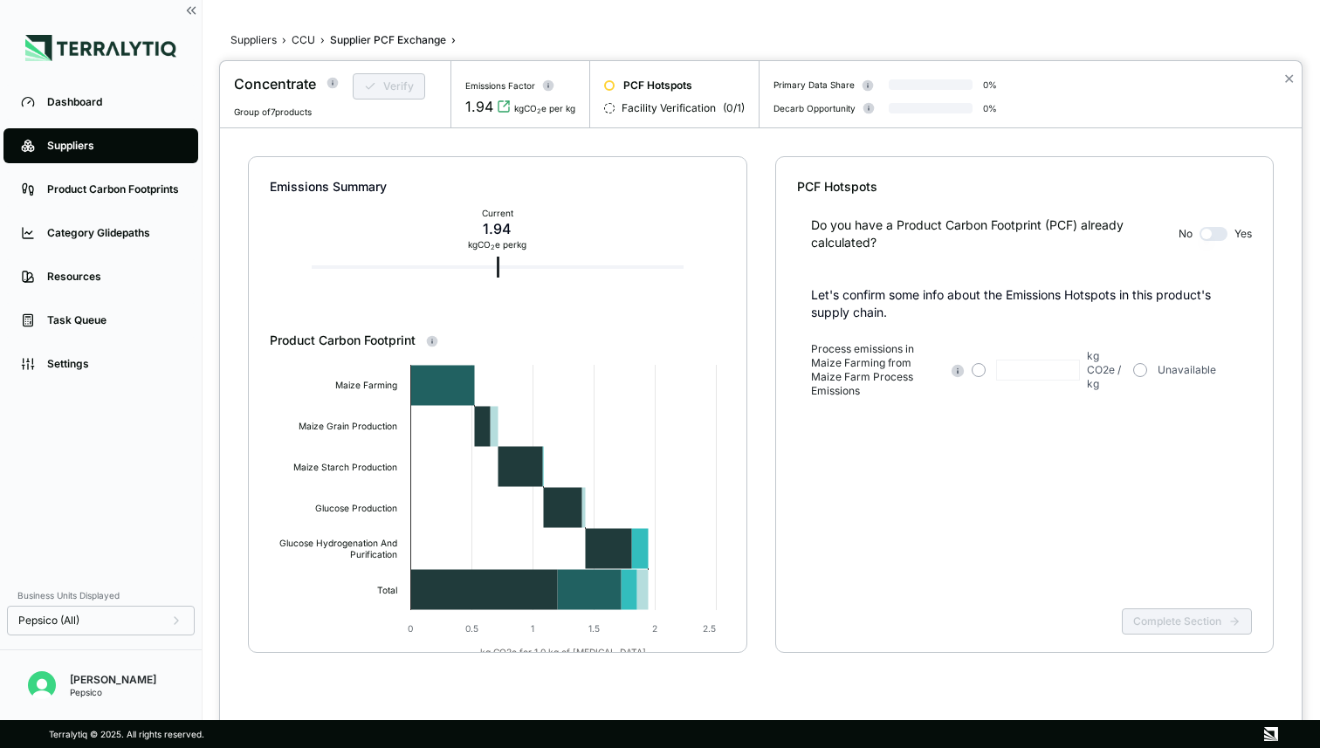
click at [1210, 236] on button "button" at bounding box center [1214, 234] width 28 height 14
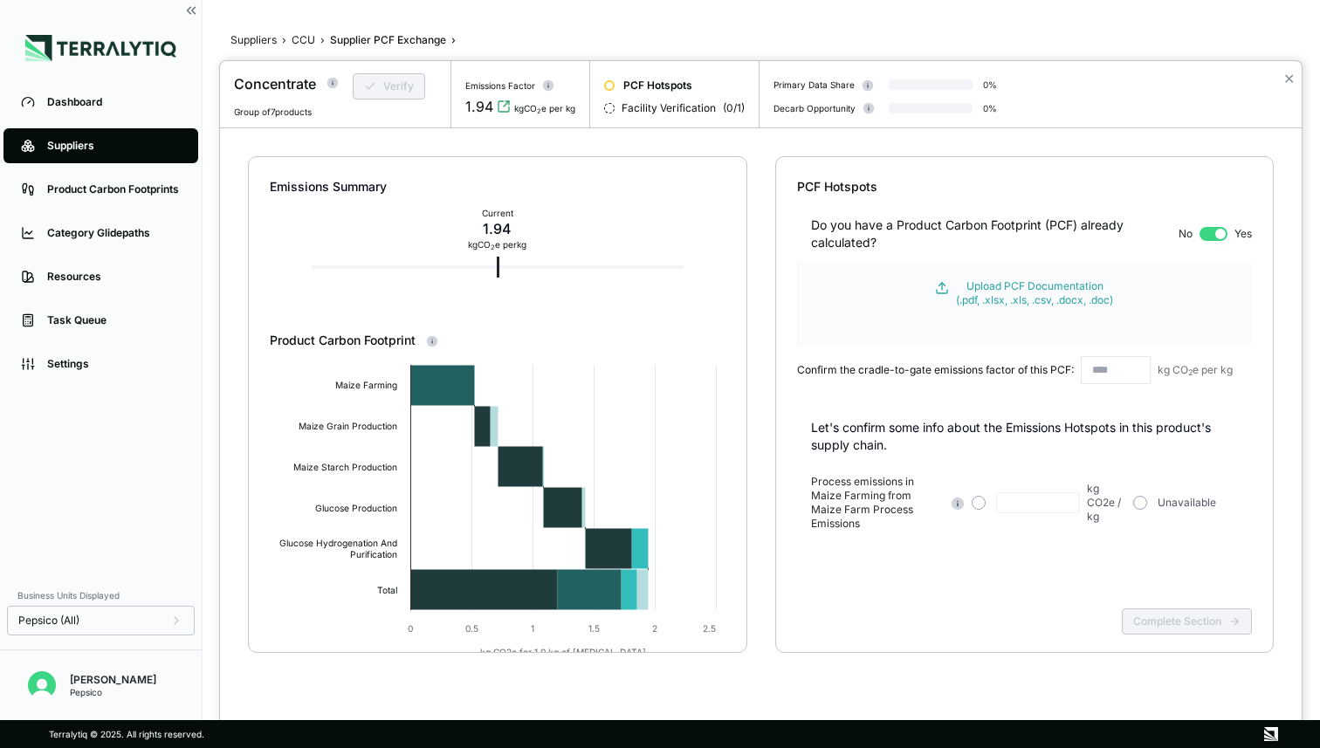
click at [1137, 369] on input "text" at bounding box center [1116, 370] width 70 height 28
type input "****"
click at [1042, 312] on form "Upload PCF Documentation (.pdf, .xlsx, .xls, .csv, .docx, .doc)" at bounding box center [1025, 304] width 456 height 84
click at [1049, 304] on div "Upload PCF Documentation (.pdf, .xlsx, .xls, .csv, .docx, .doc)" at bounding box center [1034, 293] width 157 height 28
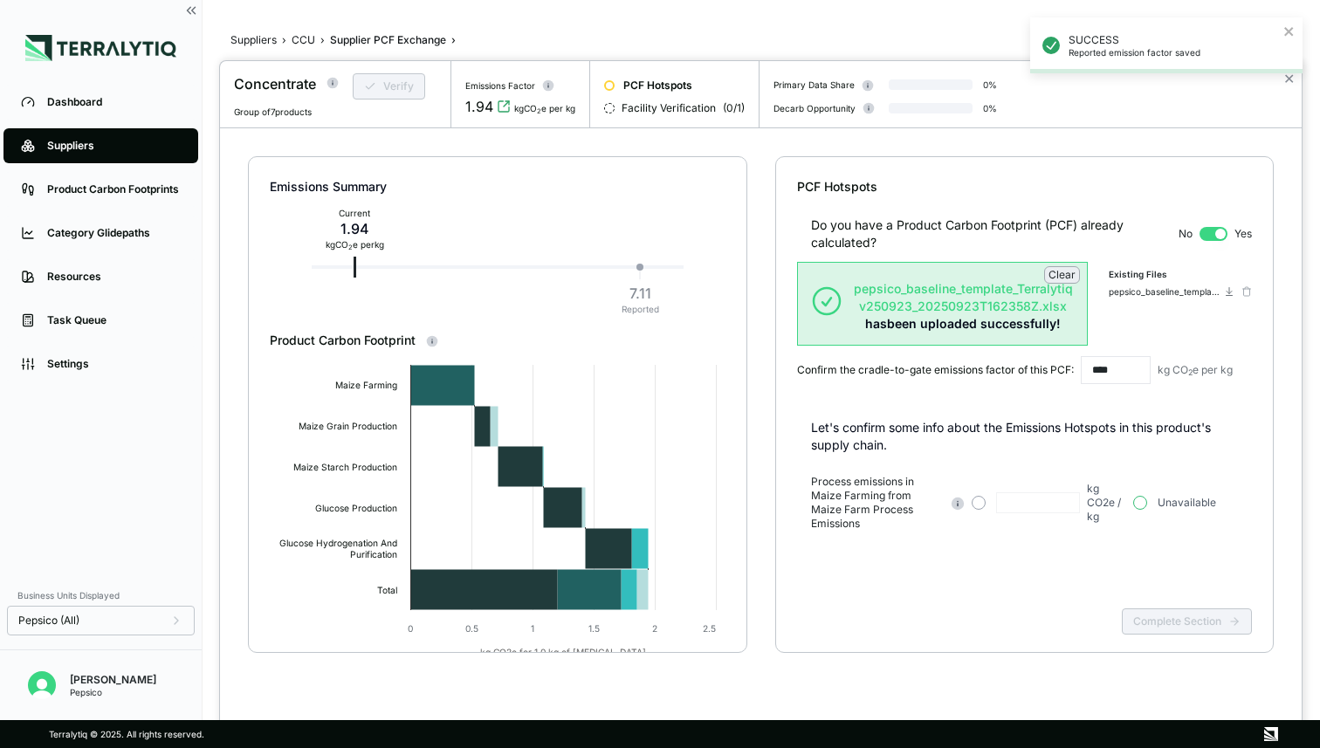
click at [1141, 498] on button "button" at bounding box center [1141, 503] width 14 height 14
click at [1171, 617] on button "Complete Section" at bounding box center [1187, 622] width 130 height 26
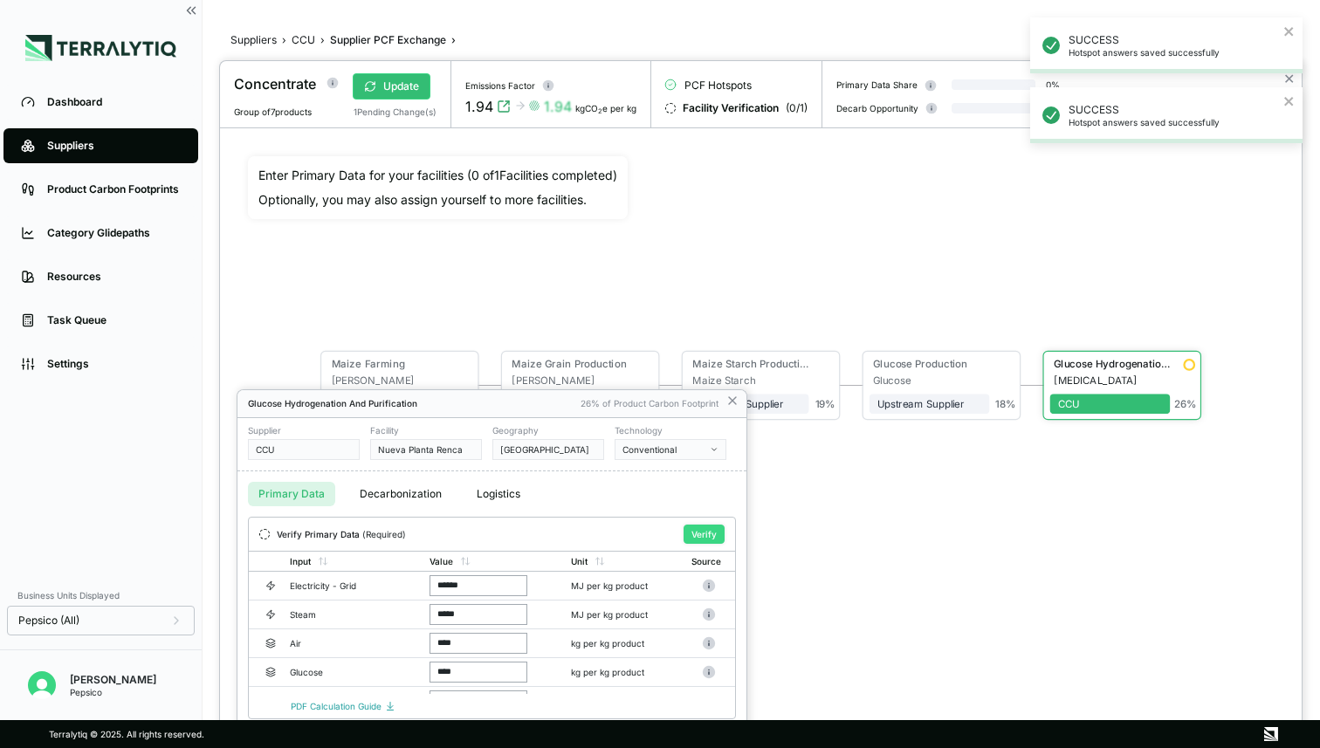
click at [685, 534] on button "Verify" at bounding box center [704, 534] width 41 height 19
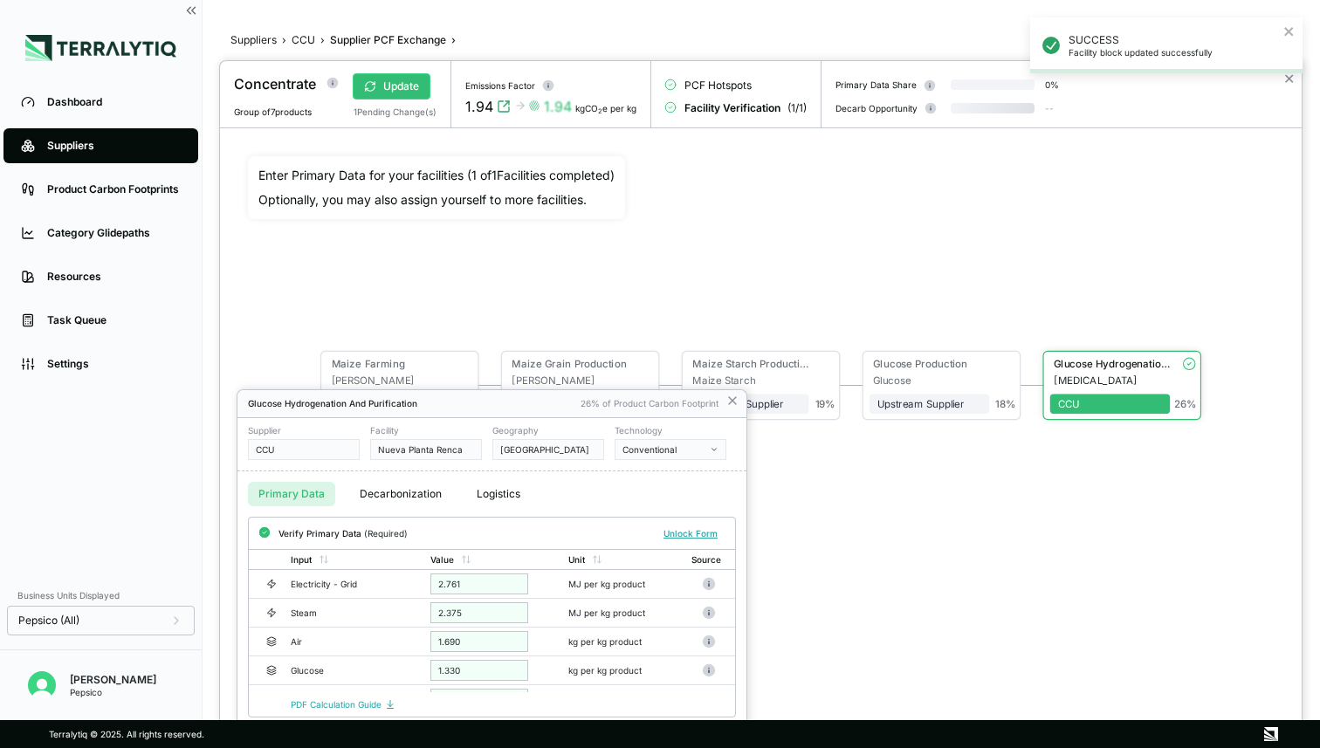
click at [439, 270] on div at bounding box center [761, 404] width 1082 height 687
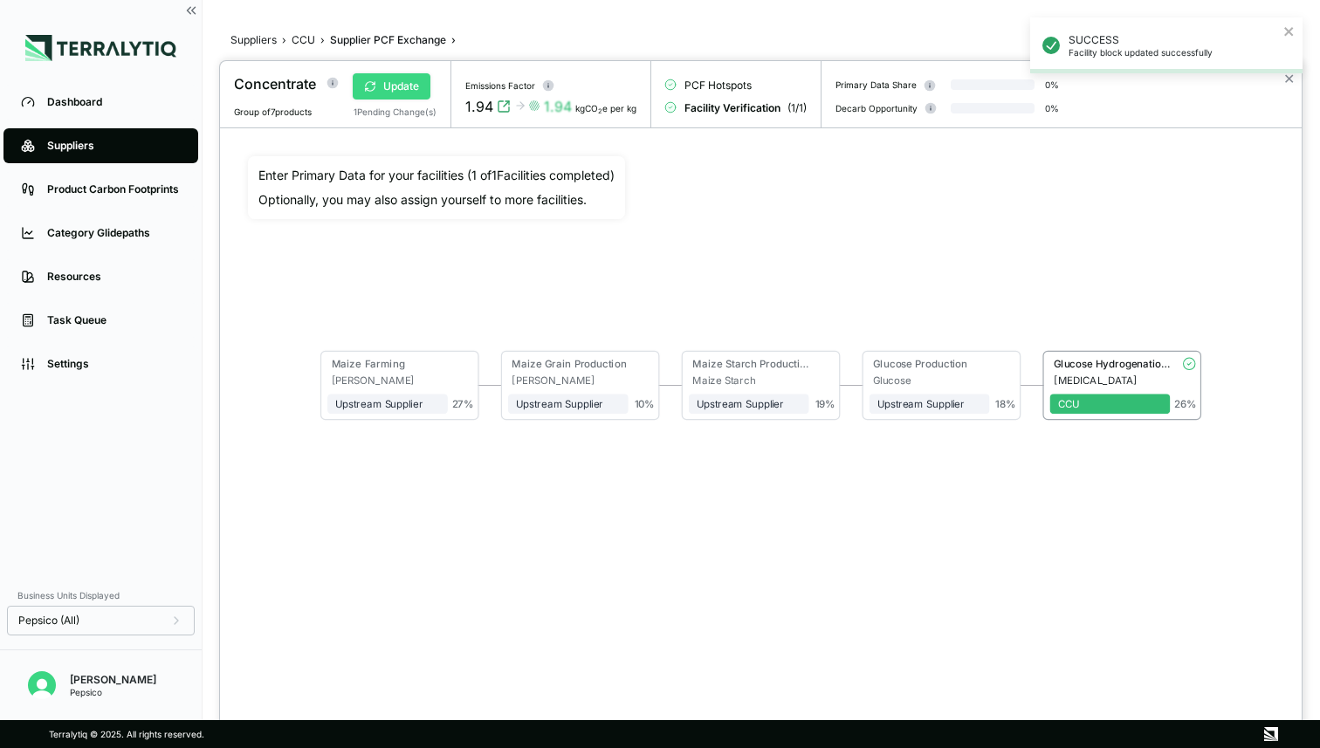
click at [410, 80] on button "Update" at bounding box center [392, 86] width 78 height 26
click at [411, 88] on button "Verify" at bounding box center [389, 86] width 72 height 26
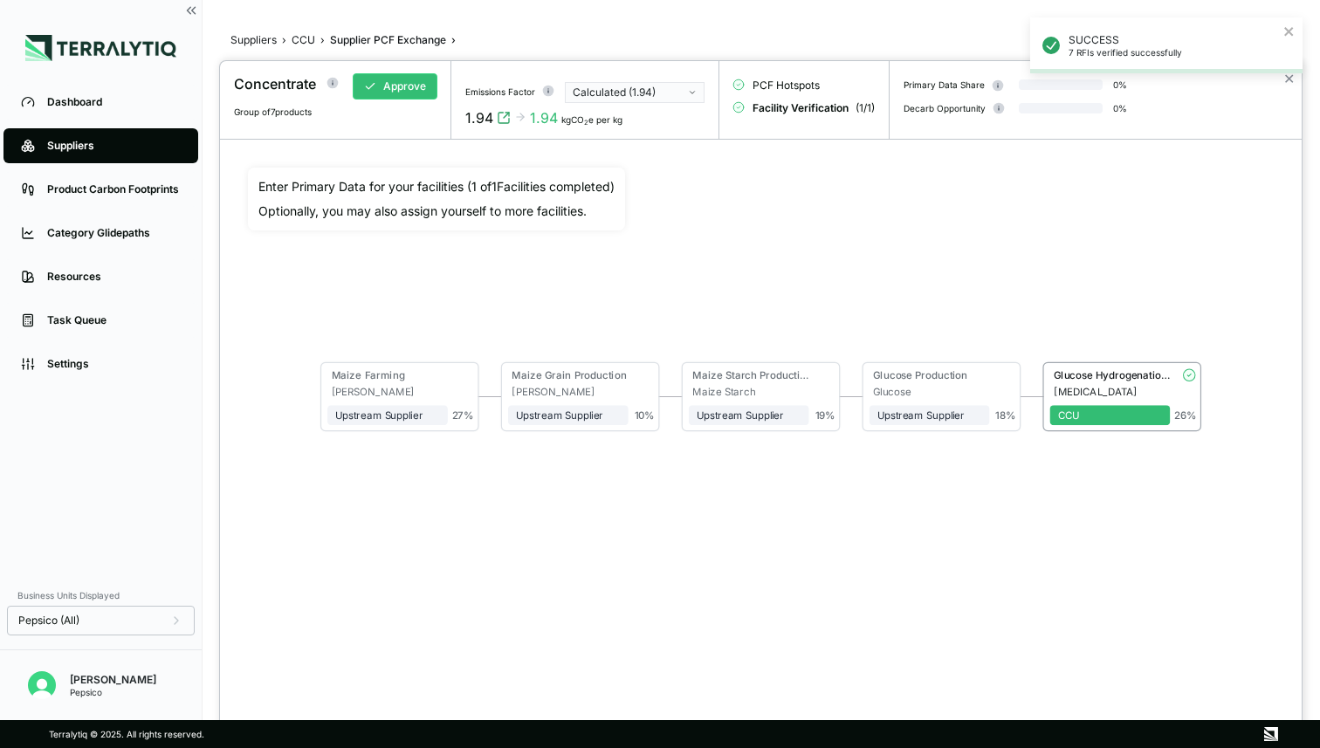
click at [631, 87] on div "Calculated (1.94)" at bounding box center [629, 93] width 112 height 14
click at [607, 122] on div "Reported (7.11)" at bounding box center [636, 129] width 124 height 14
click at [404, 79] on button "Approve" at bounding box center [395, 86] width 85 height 26
click at [1288, 83] on div "SUCCESS 7 RFIs approved" at bounding box center [1166, 52] width 279 height 77
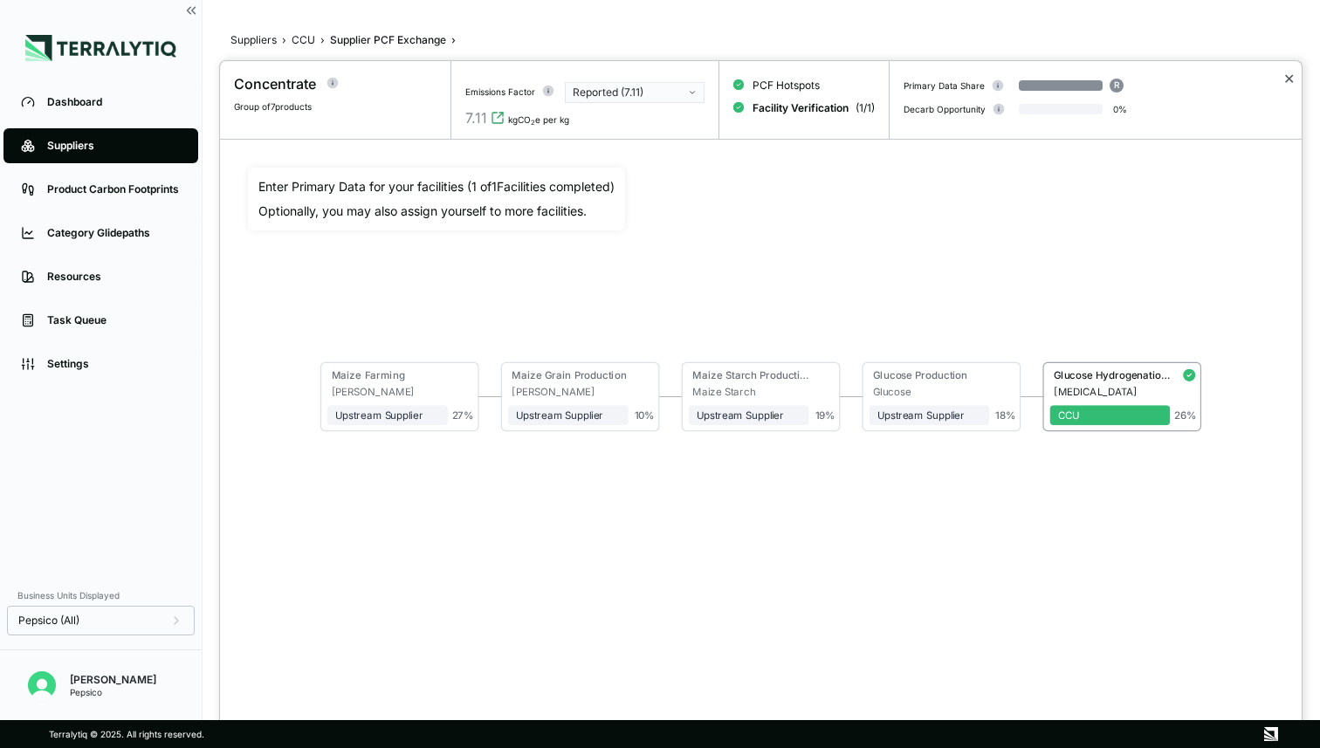
click at [1284, 86] on button "✕" at bounding box center [1289, 78] width 11 height 21
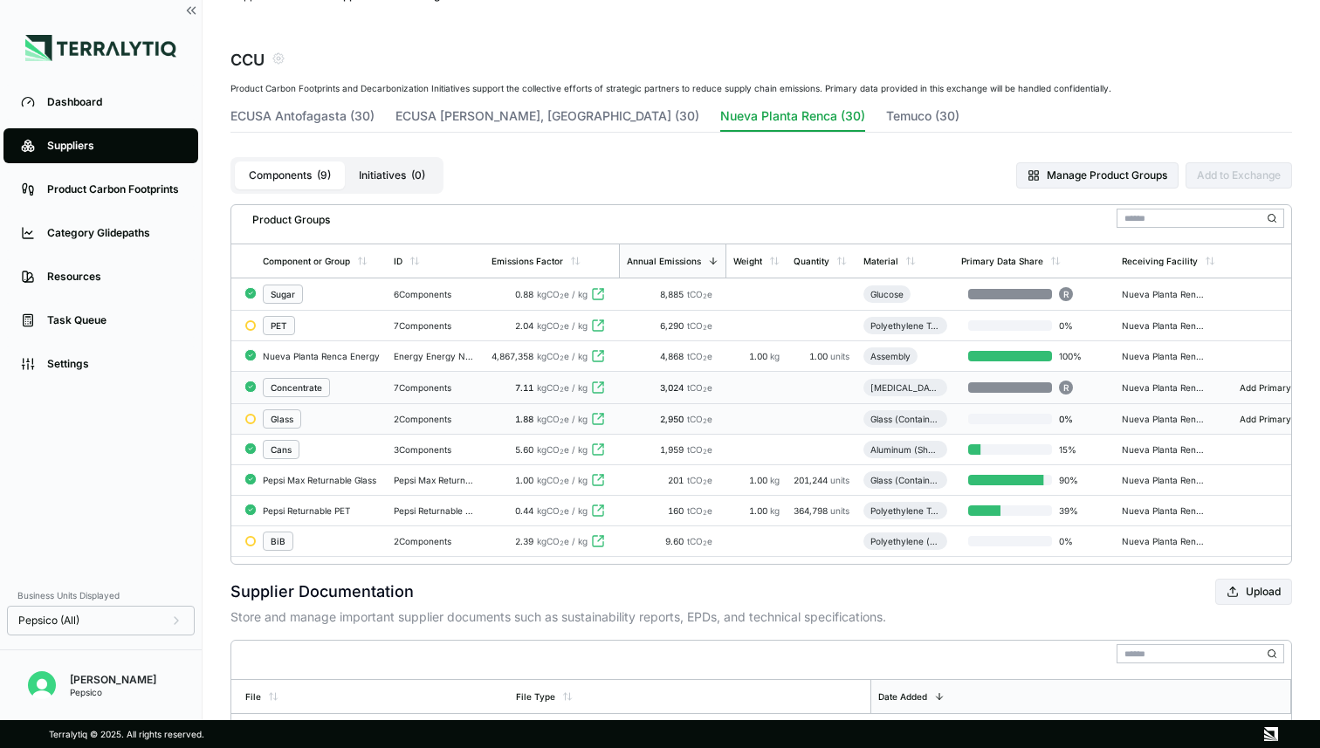
scroll to position [52, 0]
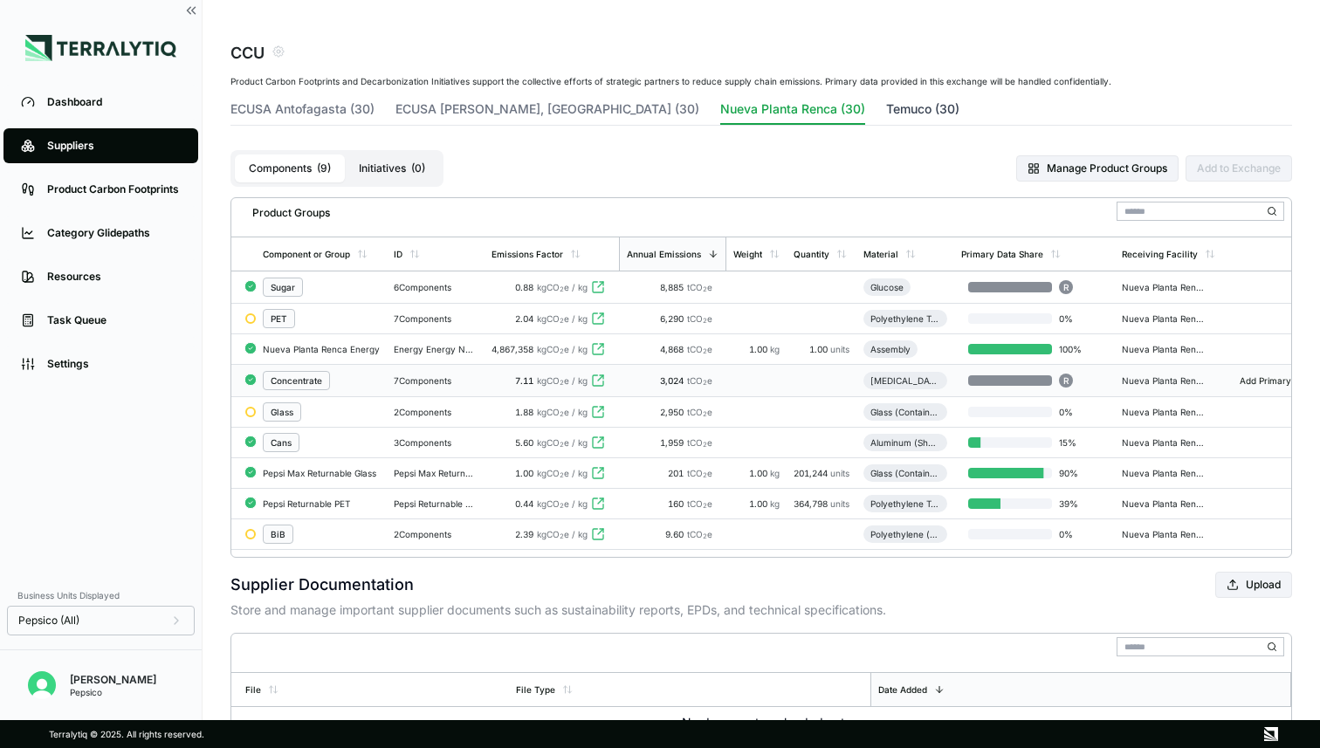
click at [886, 112] on button "Temuco (30)" at bounding box center [922, 112] width 73 height 24
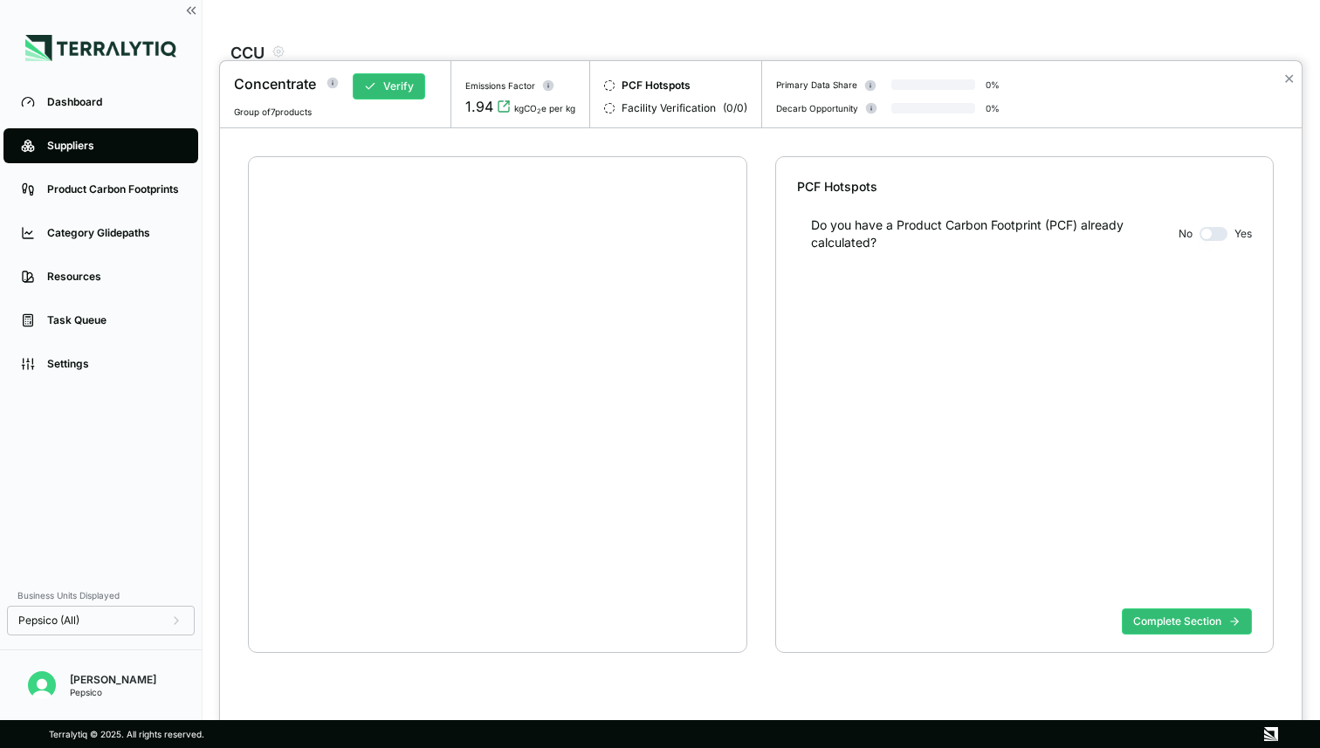
scroll to position [33, 0]
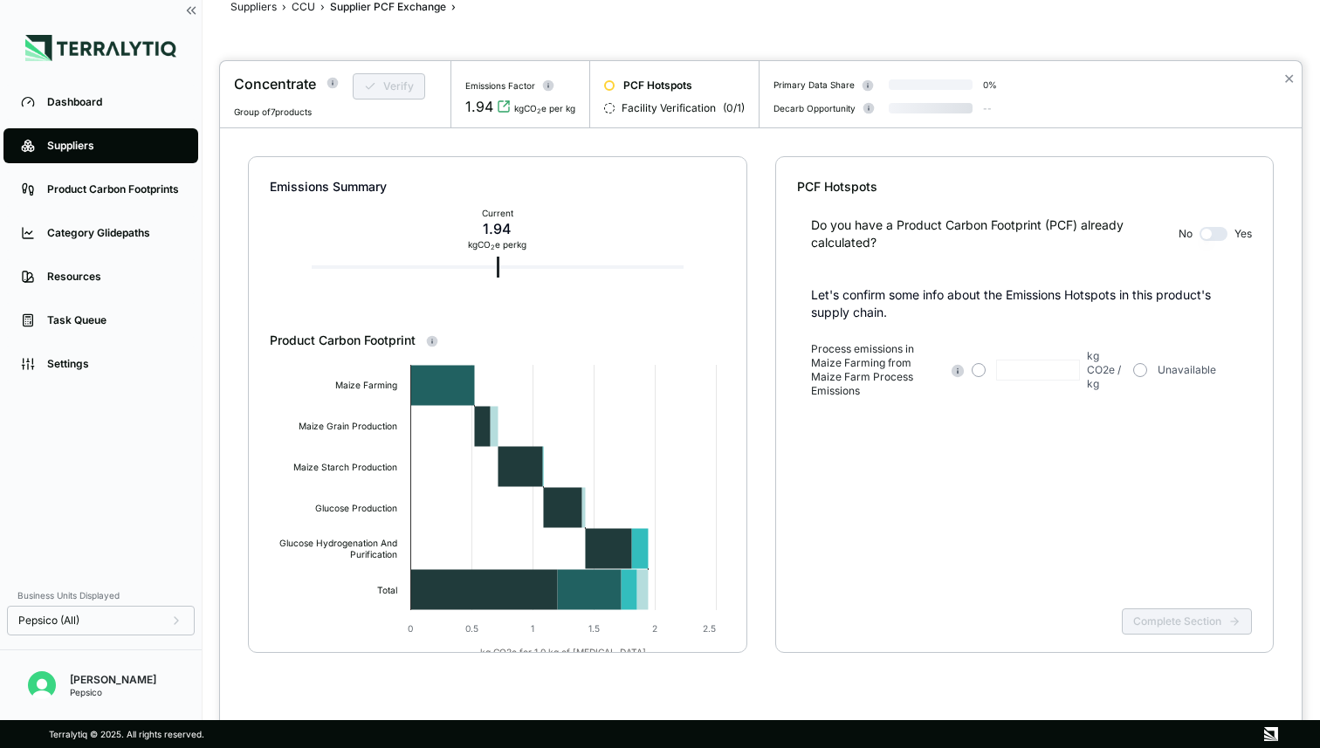
click at [1218, 237] on button "button" at bounding box center [1214, 234] width 28 height 14
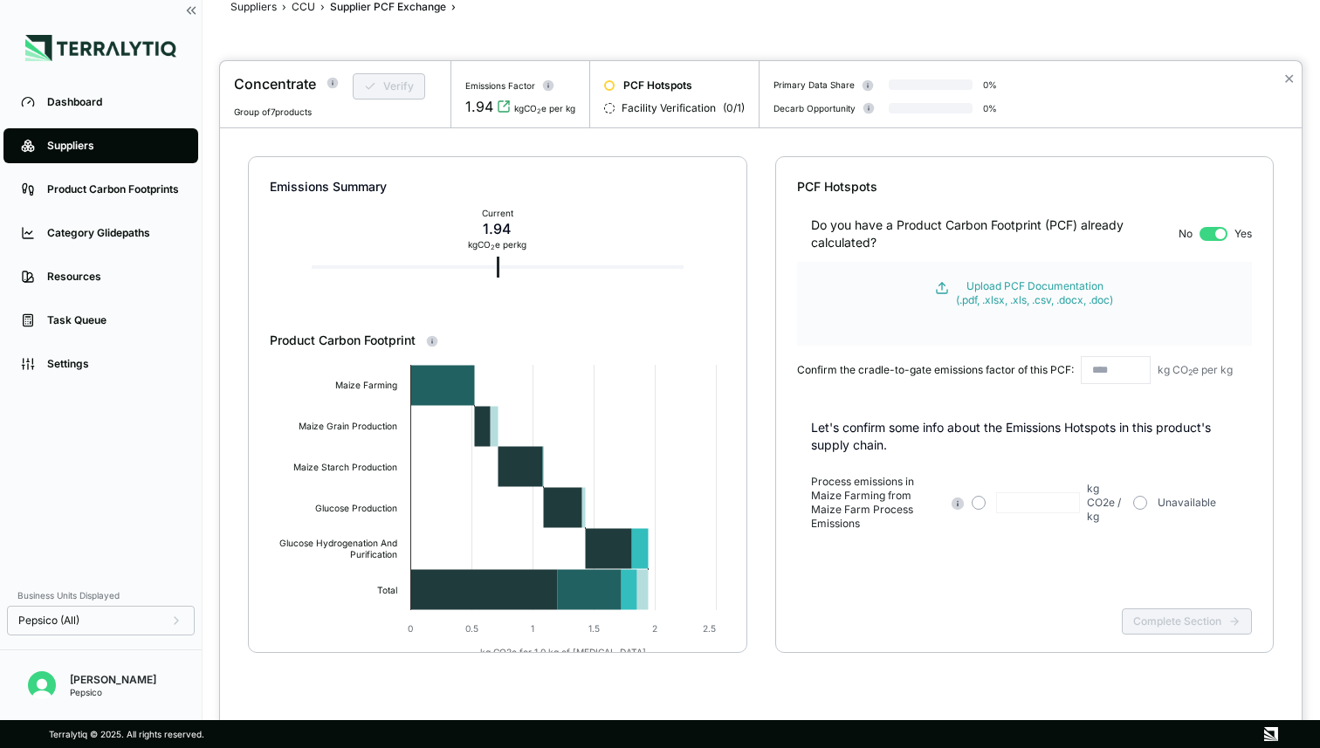
click at [1105, 366] on input "text" at bounding box center [1116, 370] width 70 height 28
type input "****"
click at [1144, 496] on button "button" at bounding box center [1141, 503] width 14 height 14
click at [1086, 303] on div "Upload PCF Documentation (.pdf, .xlsx, .xls, .csv, .docx, .doc)" at bounding box center [1034, 293] width 157 height 28
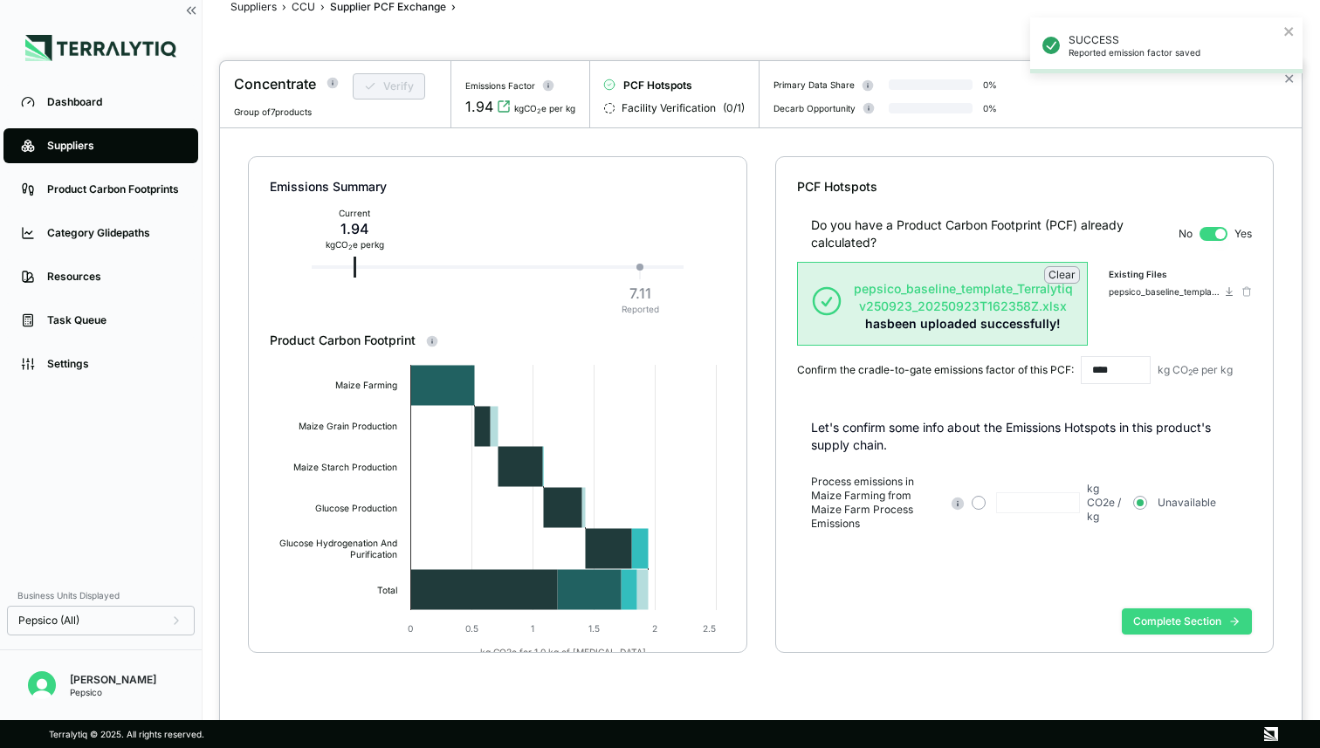
click at [1148, 610] on button "Complete Section" at bounding box center [1187, 622] width 130 height 26
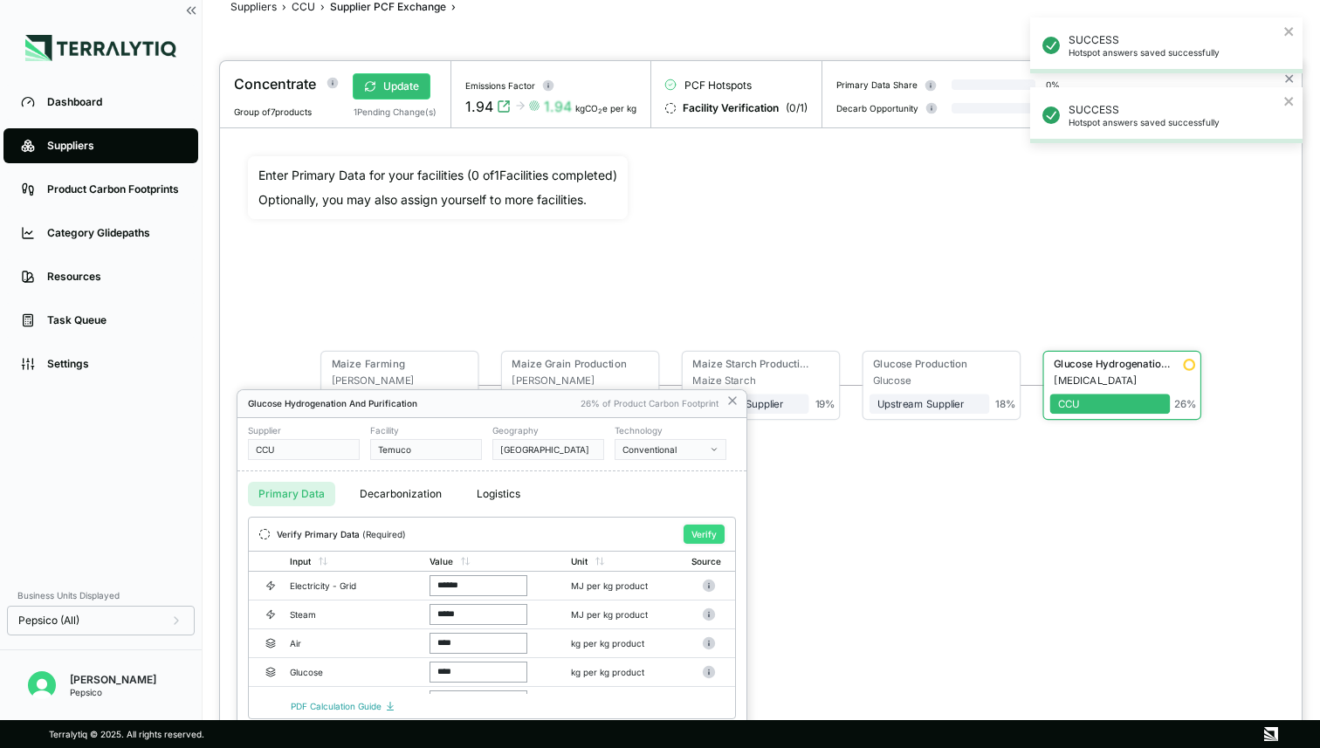
click at [701, 527] on button "Verify" at bounding box center [704, 534] width 41 height 19
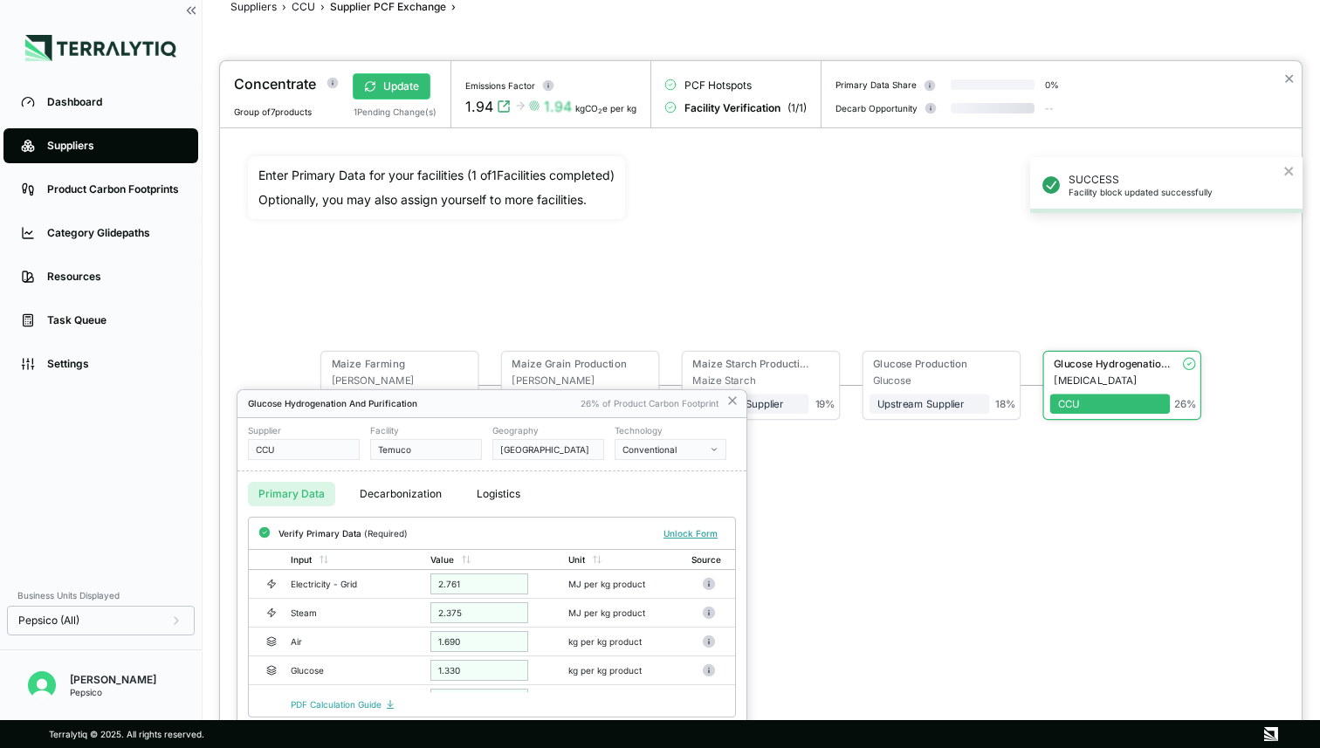
click at [444, 239] on div at bounding box center [761, 404] width 1082 height 687
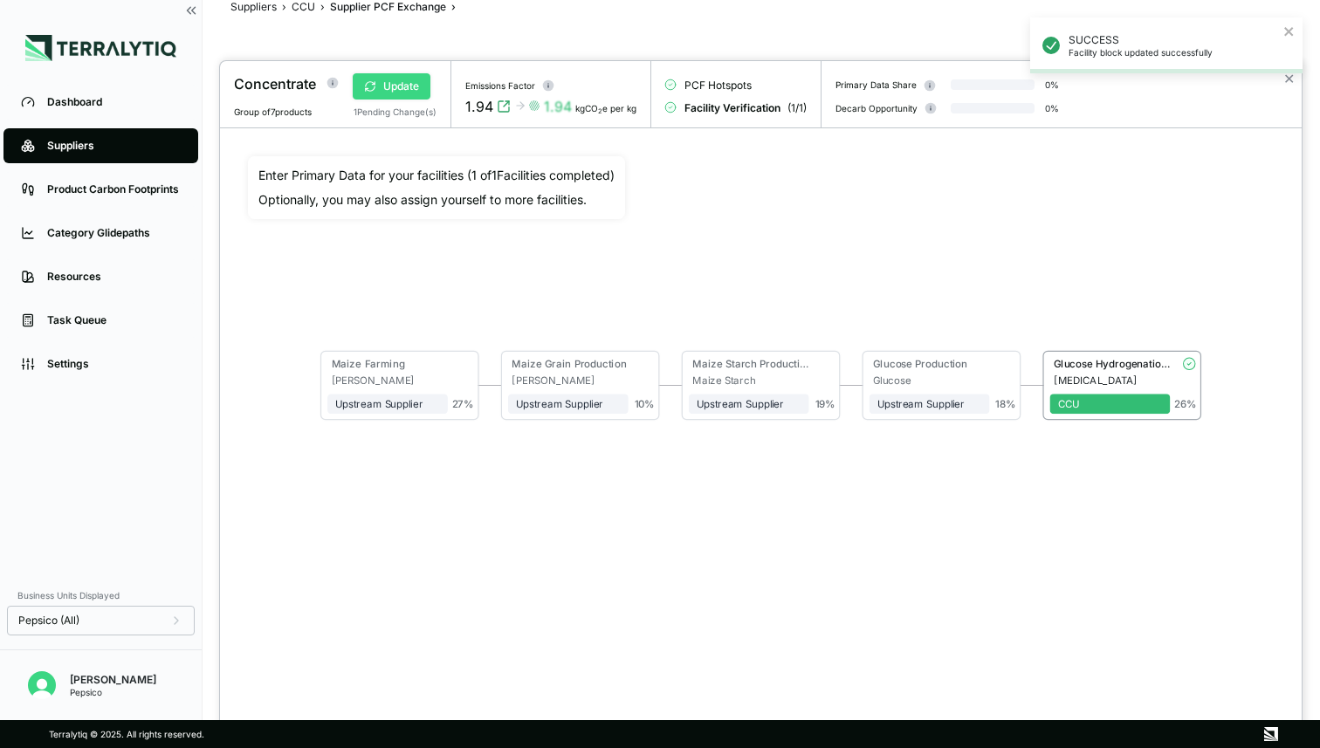
click at [403, 88] on button "Update" at bounding box center [392, 86] width 78 height 26
click at [403, 88] on button "Verify" at bounding box center [389, 86] width 72 height 26
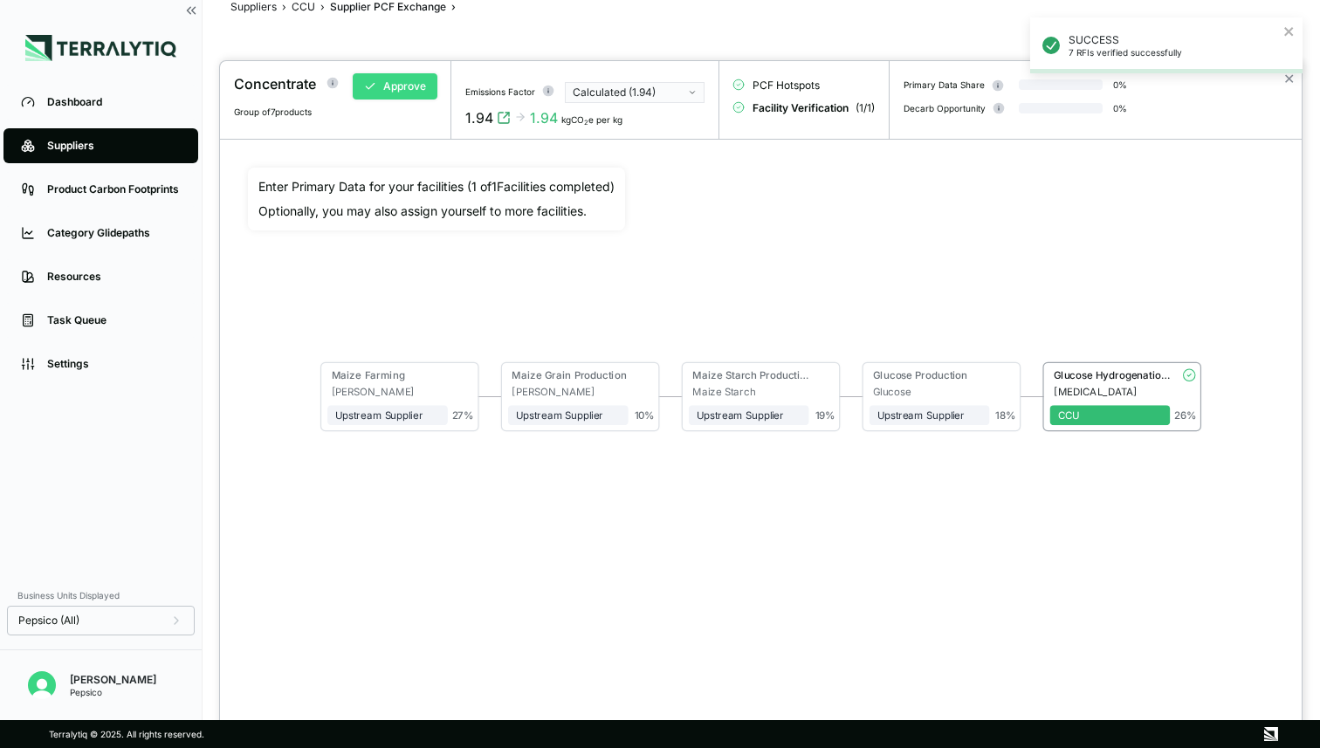
click at [403, 88] on button "Approve" at bounding box center [395, 86] width 85 height 26
click at [650, 93] on div "Calculated (1.94)" at bounding box center [629, 93] width 112 height 14
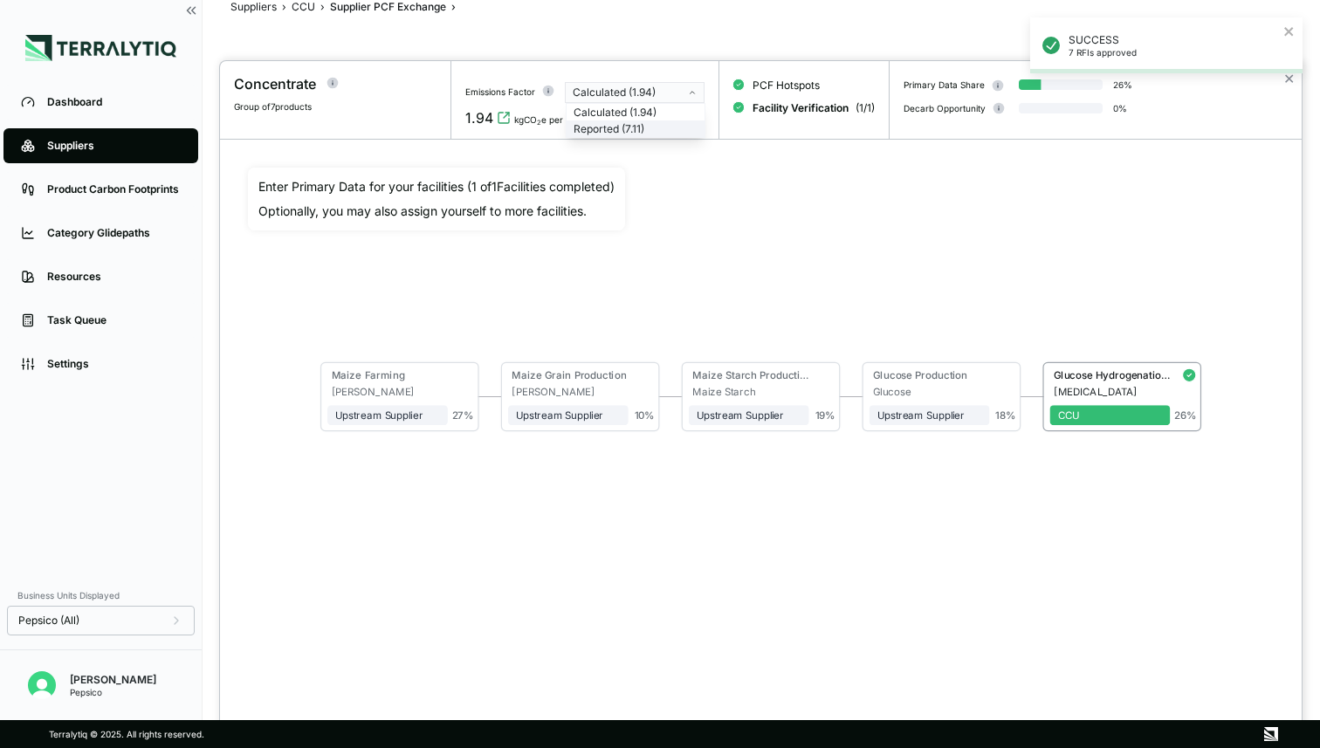
click at [623, 131] on div "Reported (7.11)" at bounding box center [636, 129] width 124 height 14
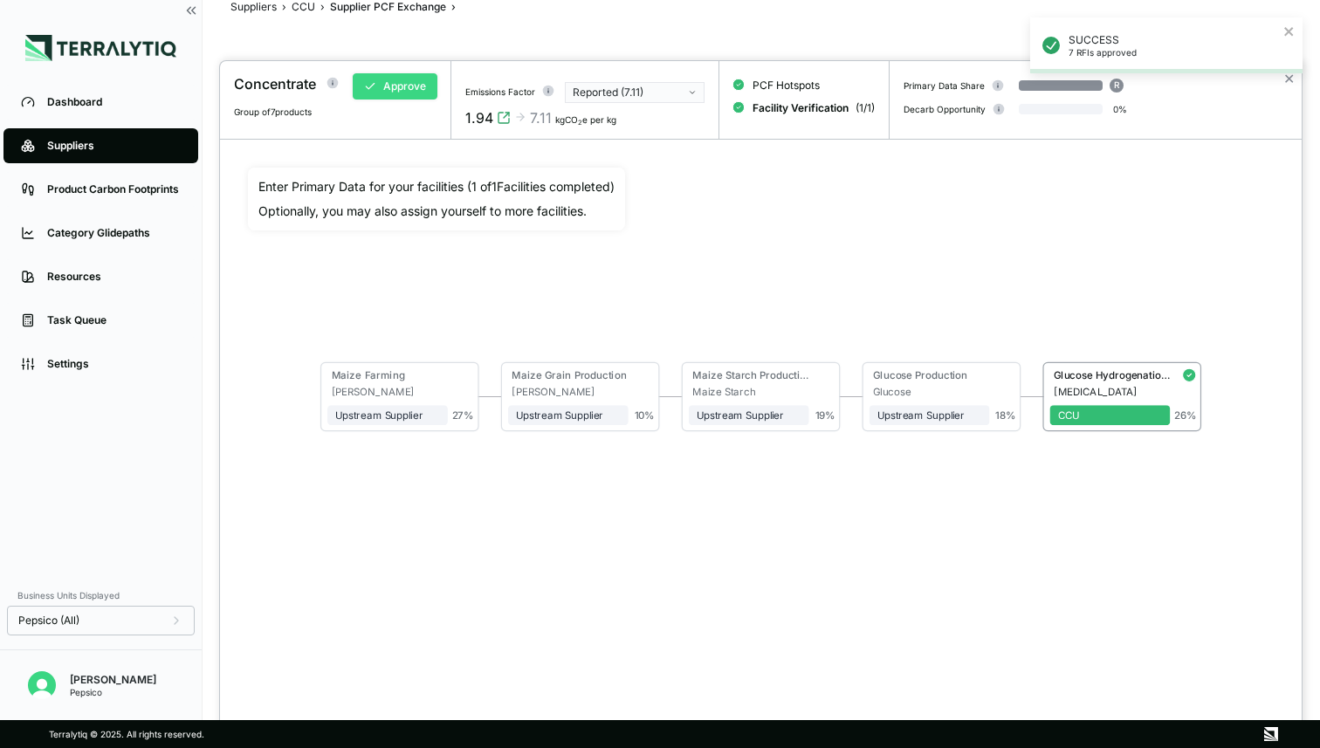
click at [400, 89] on button "Approve" at bounding box center [395, 86] width 85 height 26
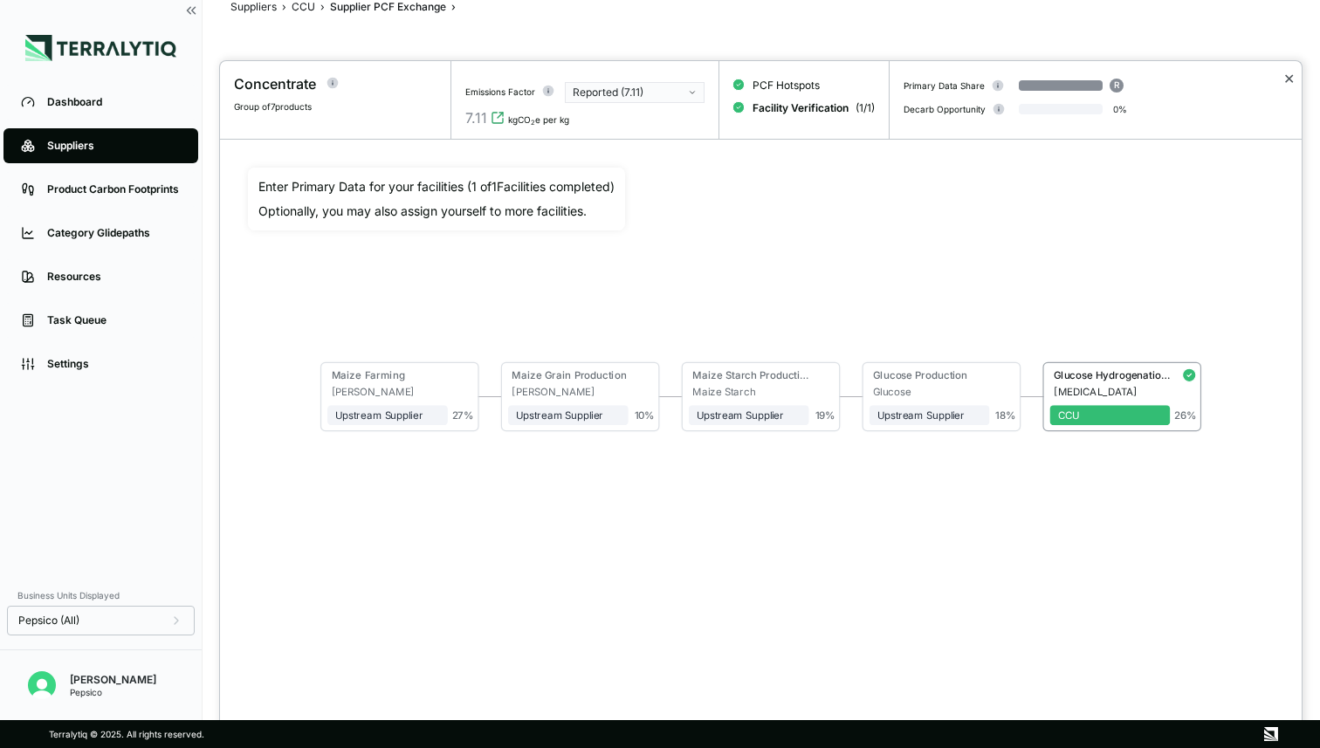
click at [1290, 77] on button "✕" at bounding box center [1289, 78] width 11 height 21
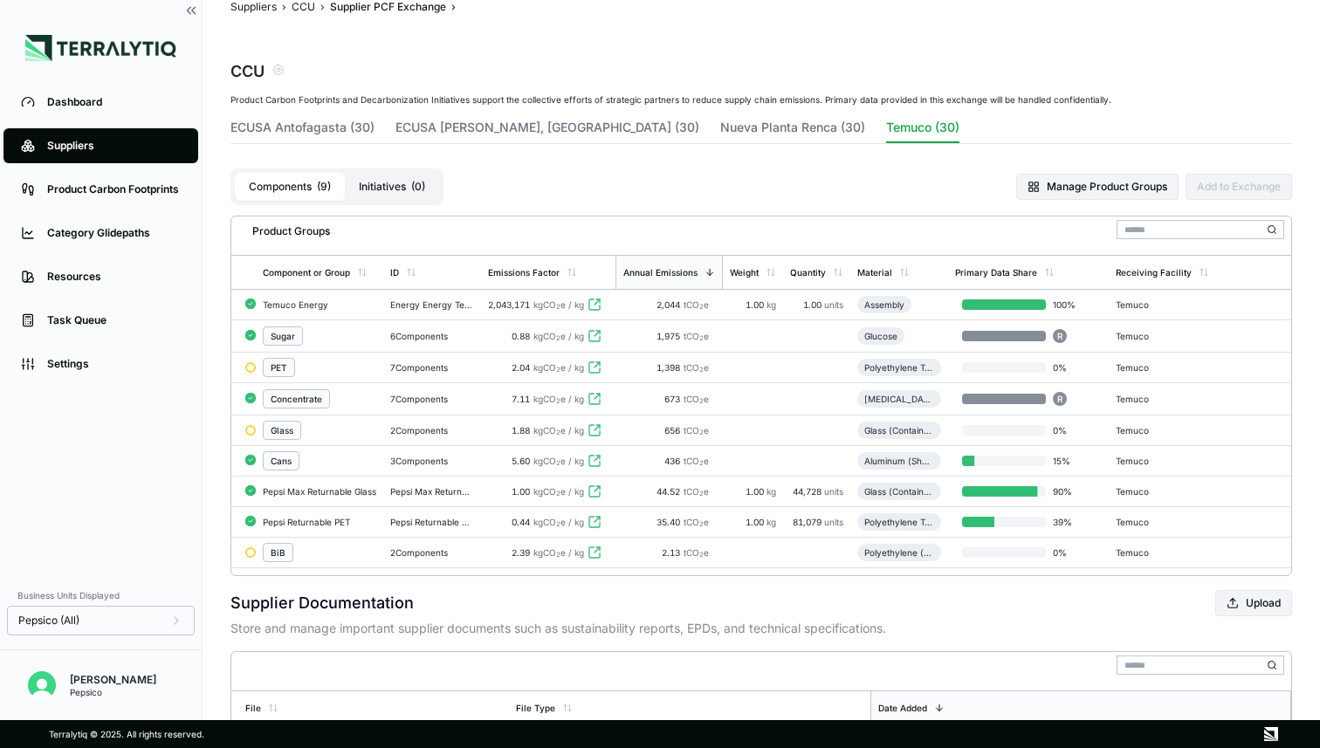
click at [115, 144] on div "Suppliers" at bounding box center [114, 146] width 134 height 14
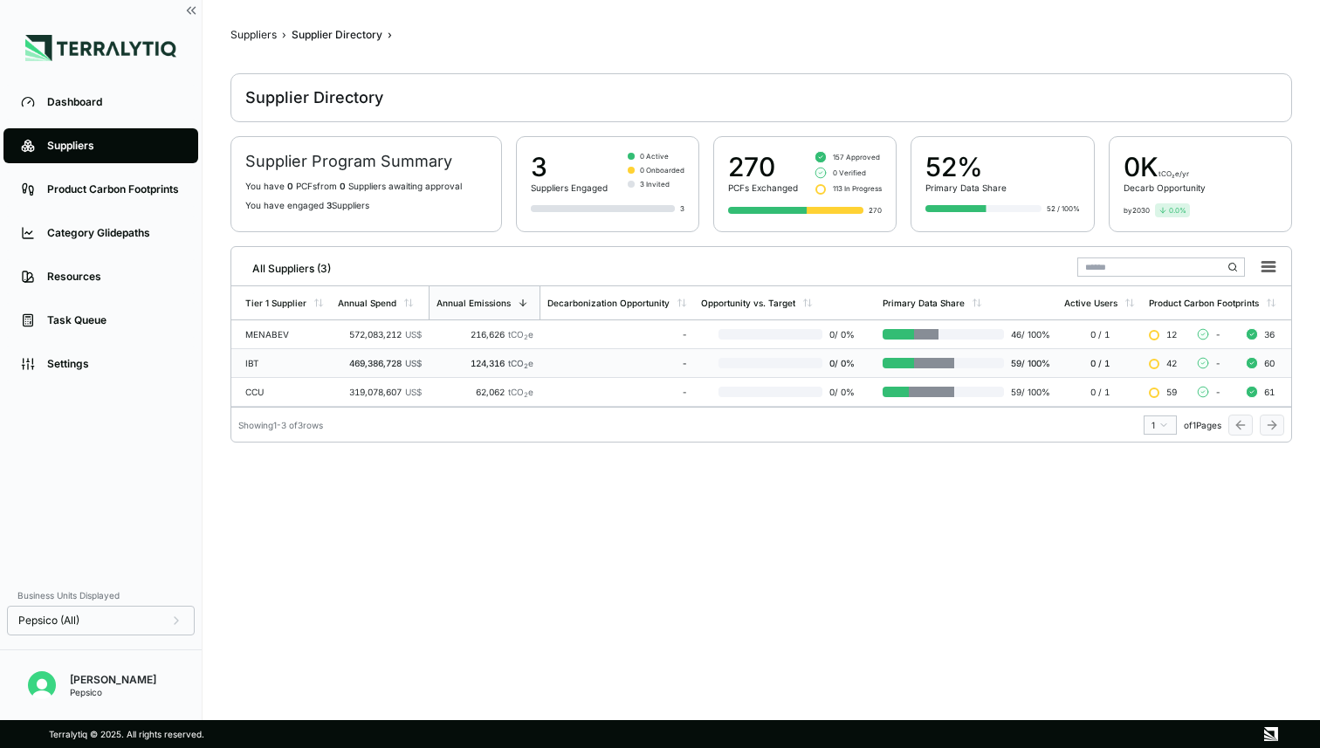
click at [295, 353] on td "IBT" at bounding box center [281, 363] width 100 height 29
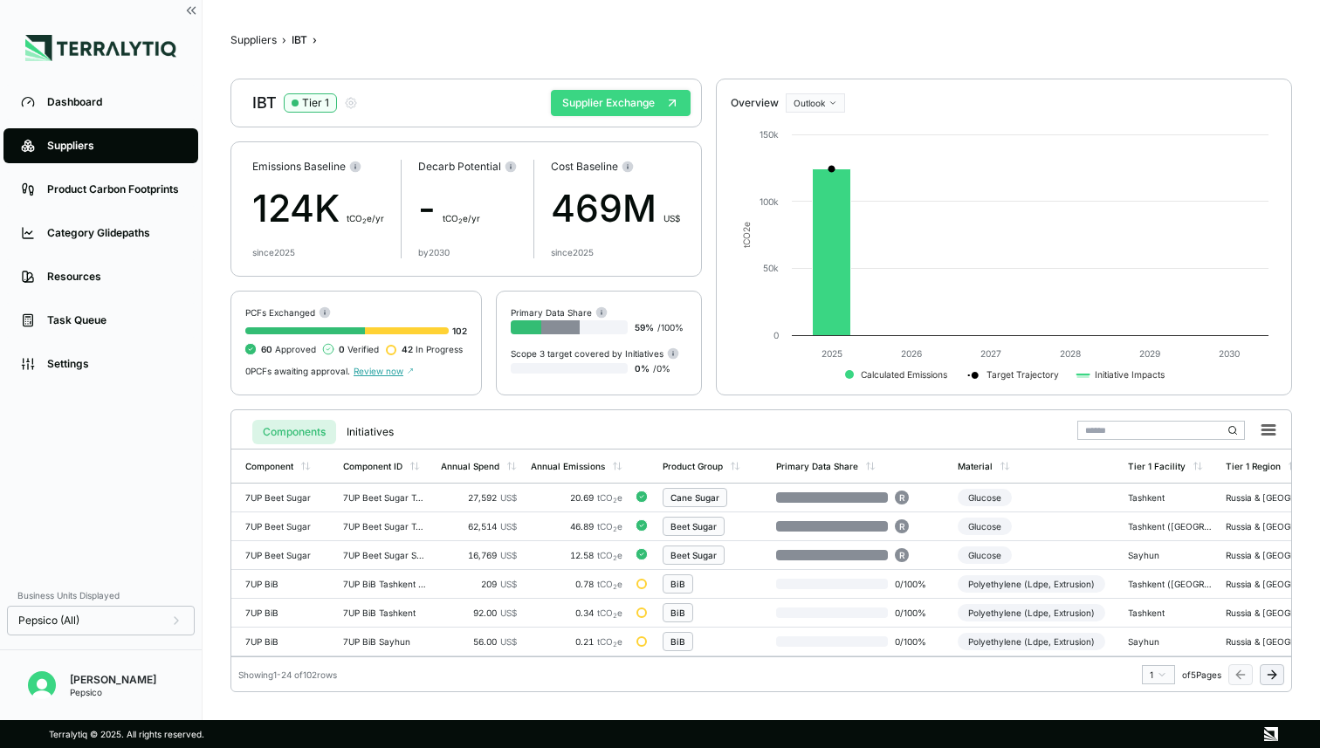
click at [619, 93] on button "Supplier Exchange" at bounding box center [621, 103] width 140 height 26
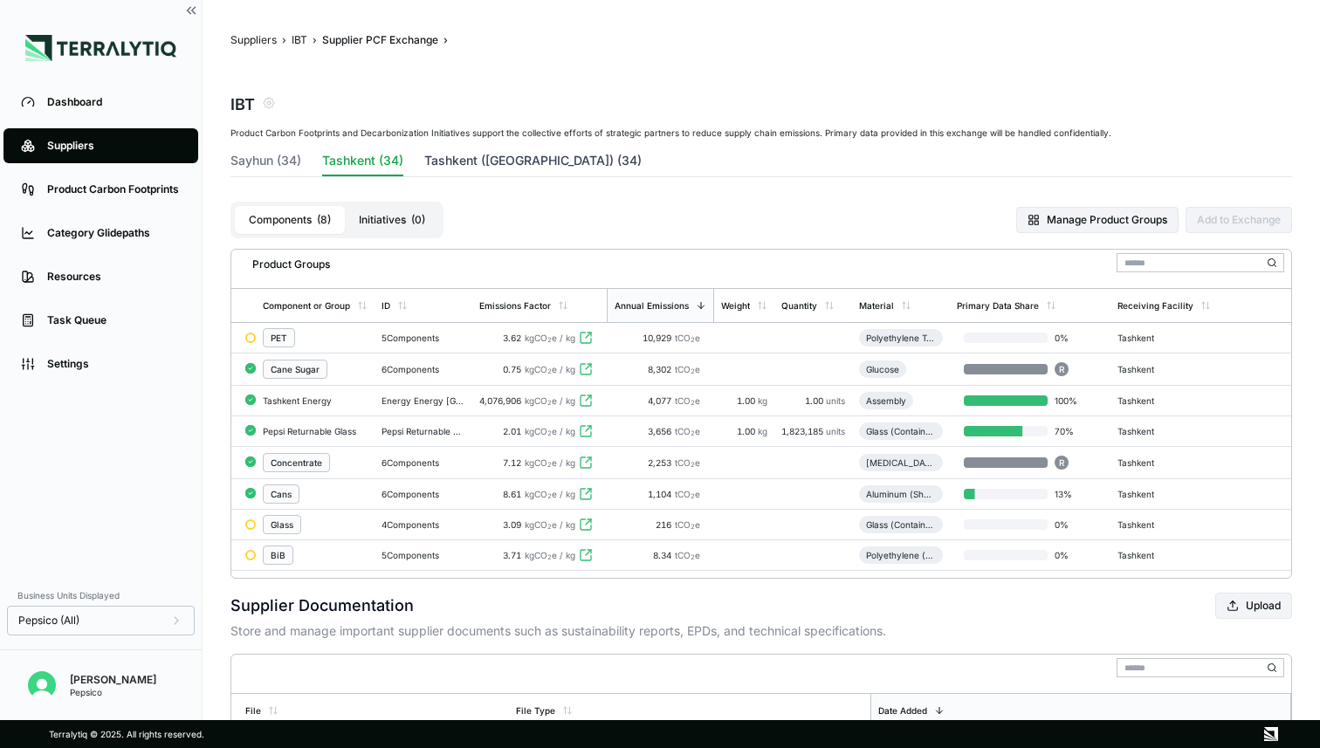
click at [476, 163] on button "Tashkent (Greenfield) (34)" at bounding box center [532, 164] width 217 height 24
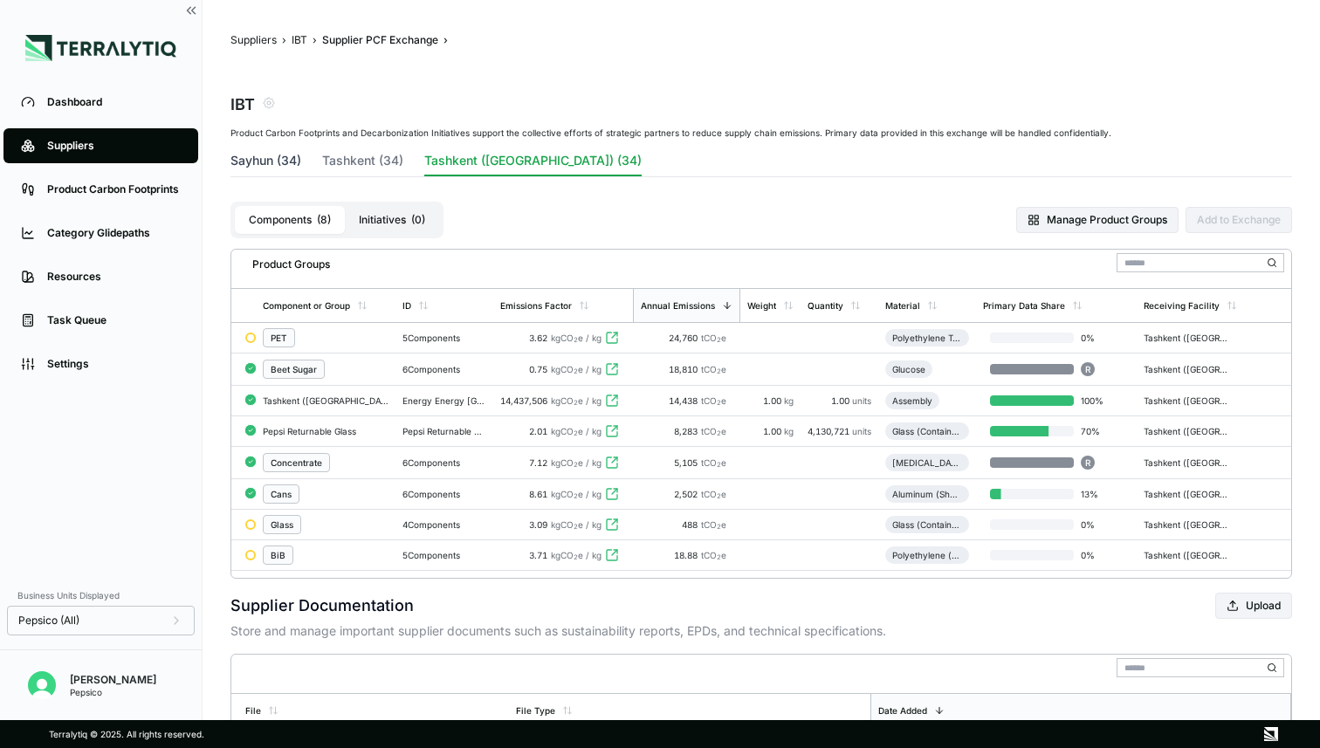
click at [293, 153] on button "Sayhun (34)" at bounding box center [266, 164] width 71 height 24
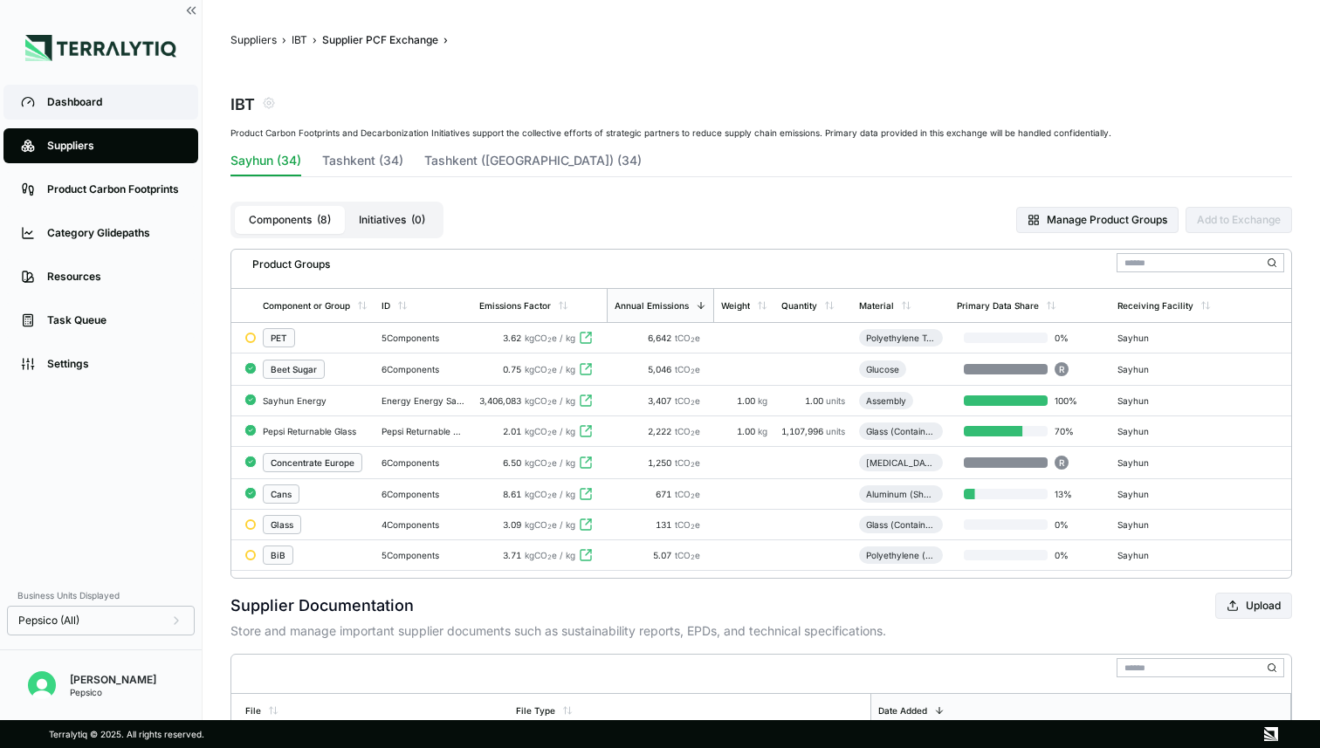
click at [100, 108] on div "Dashboard" at bounding box center [114, 102] width 134 height 14
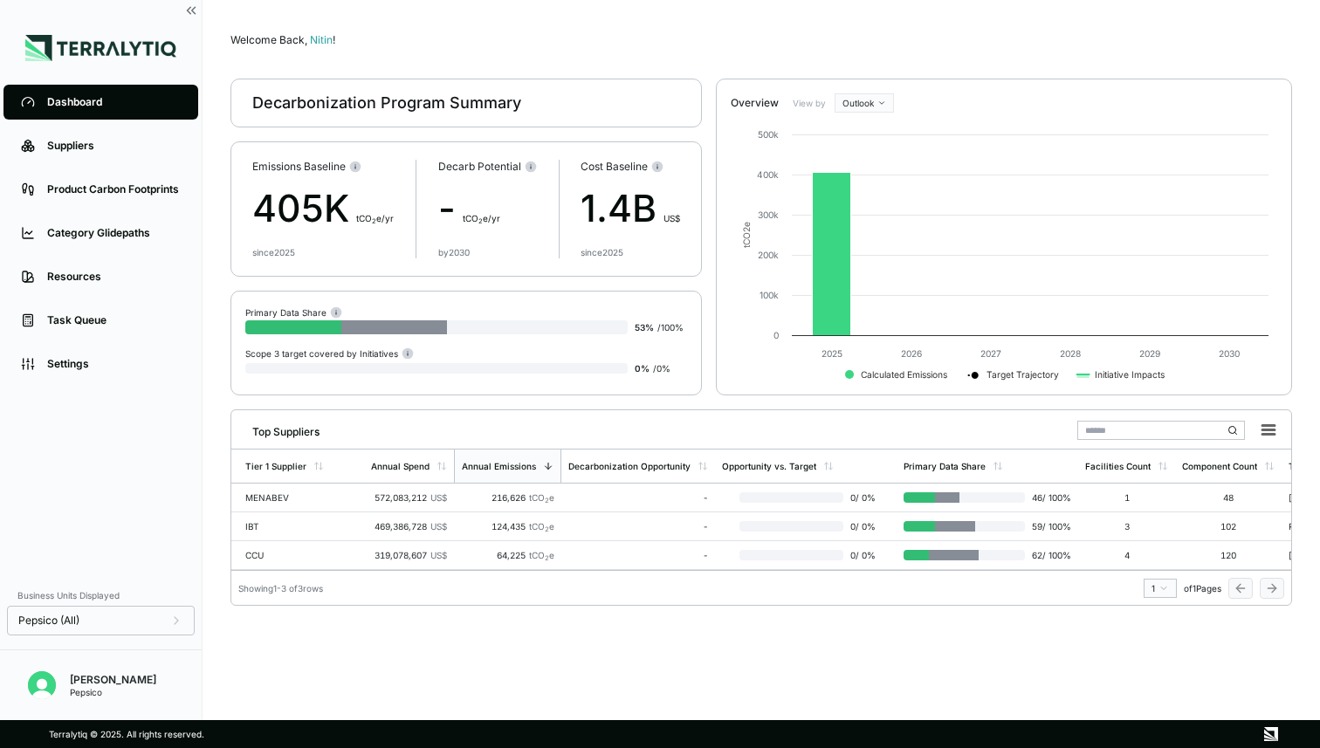
click at [876, 105] on html "Dashboard Suppliers Product Carbon Footprints Category Glidepaths Resources Tas…" at bounding box center [660, 374] width 1320 height 748
click at [862, 153] on div "Baseline" at bounding box center [889, 152] width 103 height 21
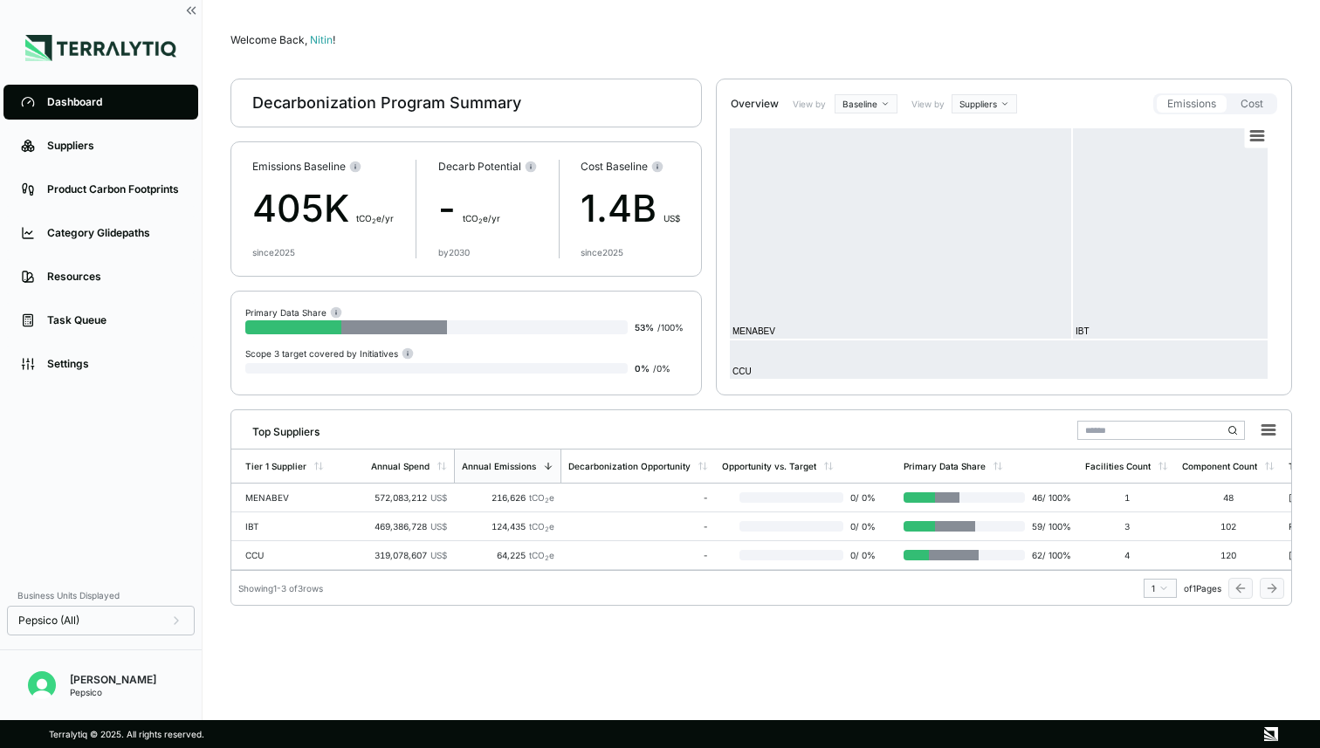
click at [992, 102] on html "Dashboard Suppliers Product Carbon Footprints Category Glidepaths Resources Tas…" at bounding box center [660, 374] width 1320 height 748
click at [985, 156] on div "Materials" at bounding box center [1006, 153] width 103 height 21
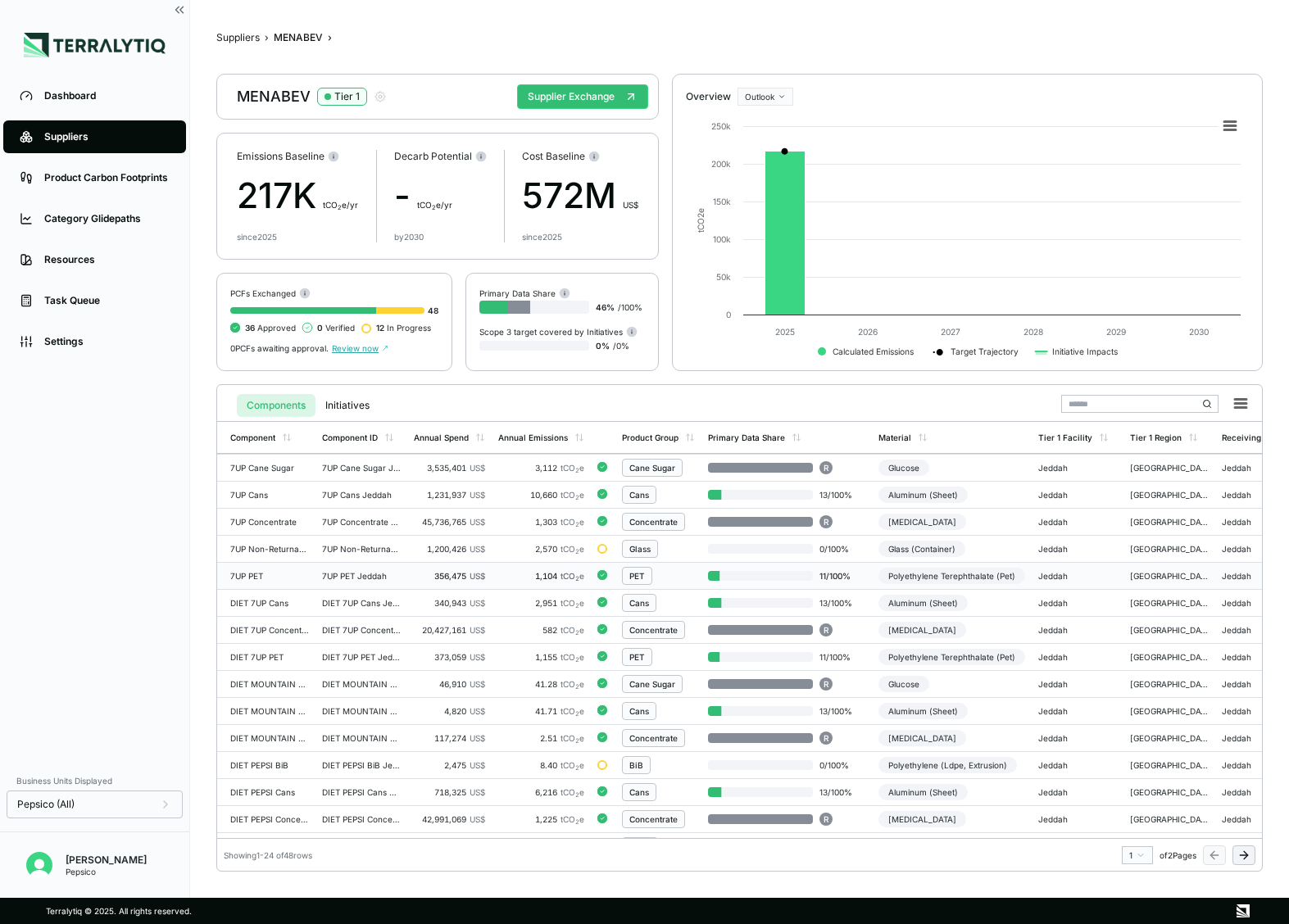
scroll to position [28, 0]
click at [244, 38] on button "Suppliers" at bounding box center [238, 38] width 43 height 13
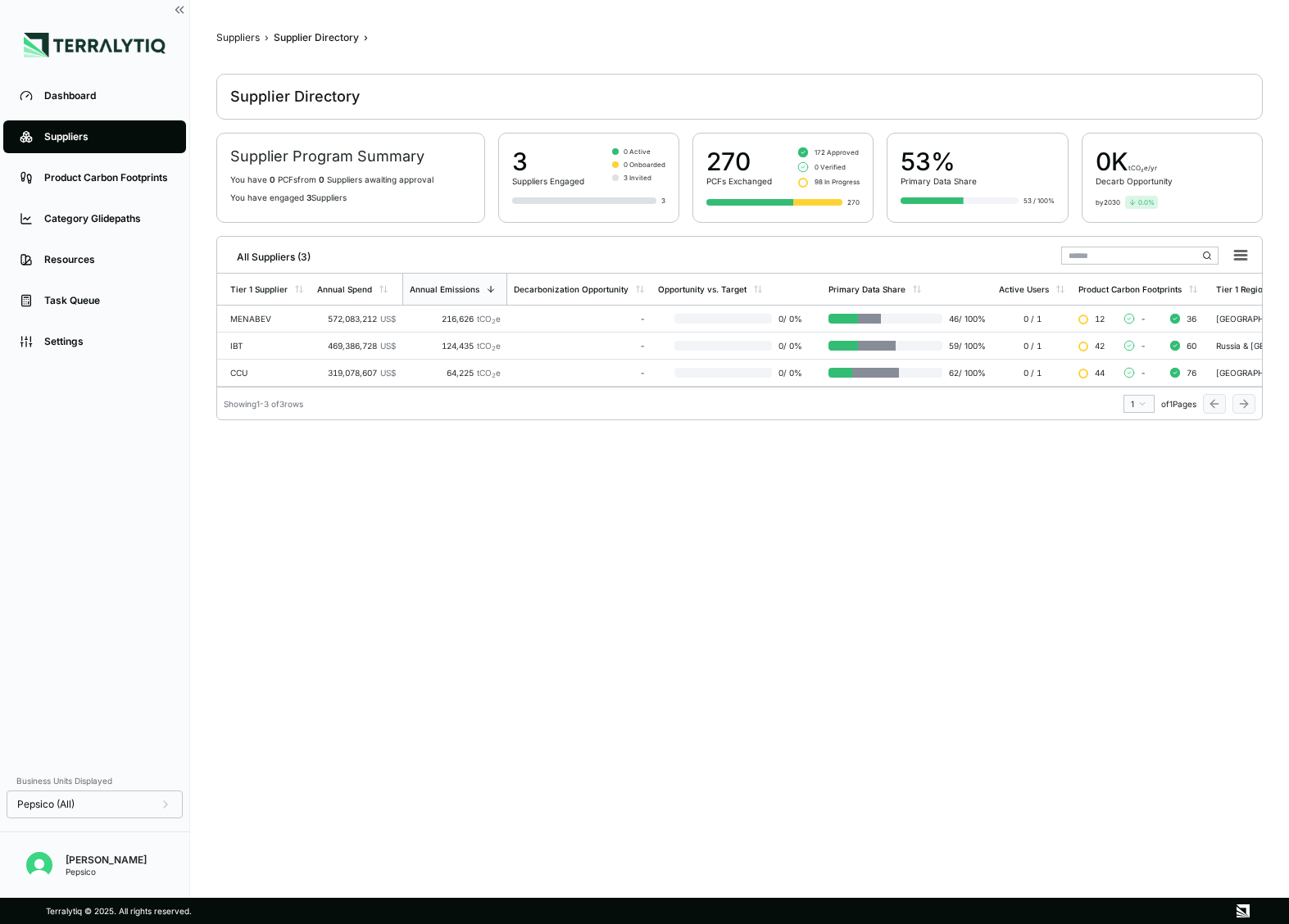
click at [86, 140] on div "Suppliers" at bounding box center [107, 137] width 126 height 13
click at [56, 91] on div "Dashboard" at bounding box center [107, 96] width 126 height 13
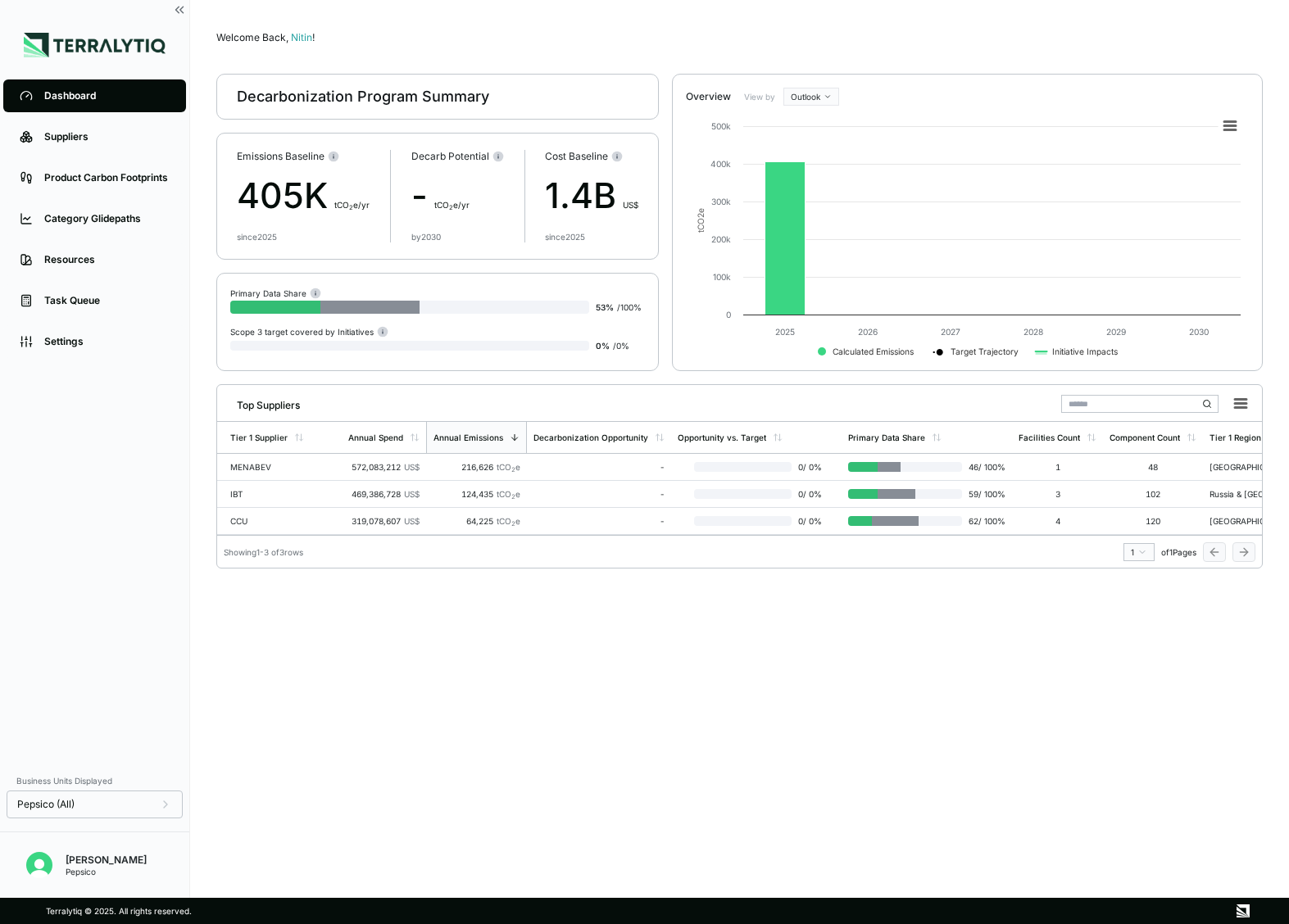
click at [821, 94] on html "Dashboard Suppliers Product Carbon Footprints Category Glidepaths Resources Tas…" at bounding box center [644, 462] width 1289 height 924
click at [817, 142] on div "Baseline" at bounding box center [834, 143] width 97 height 20
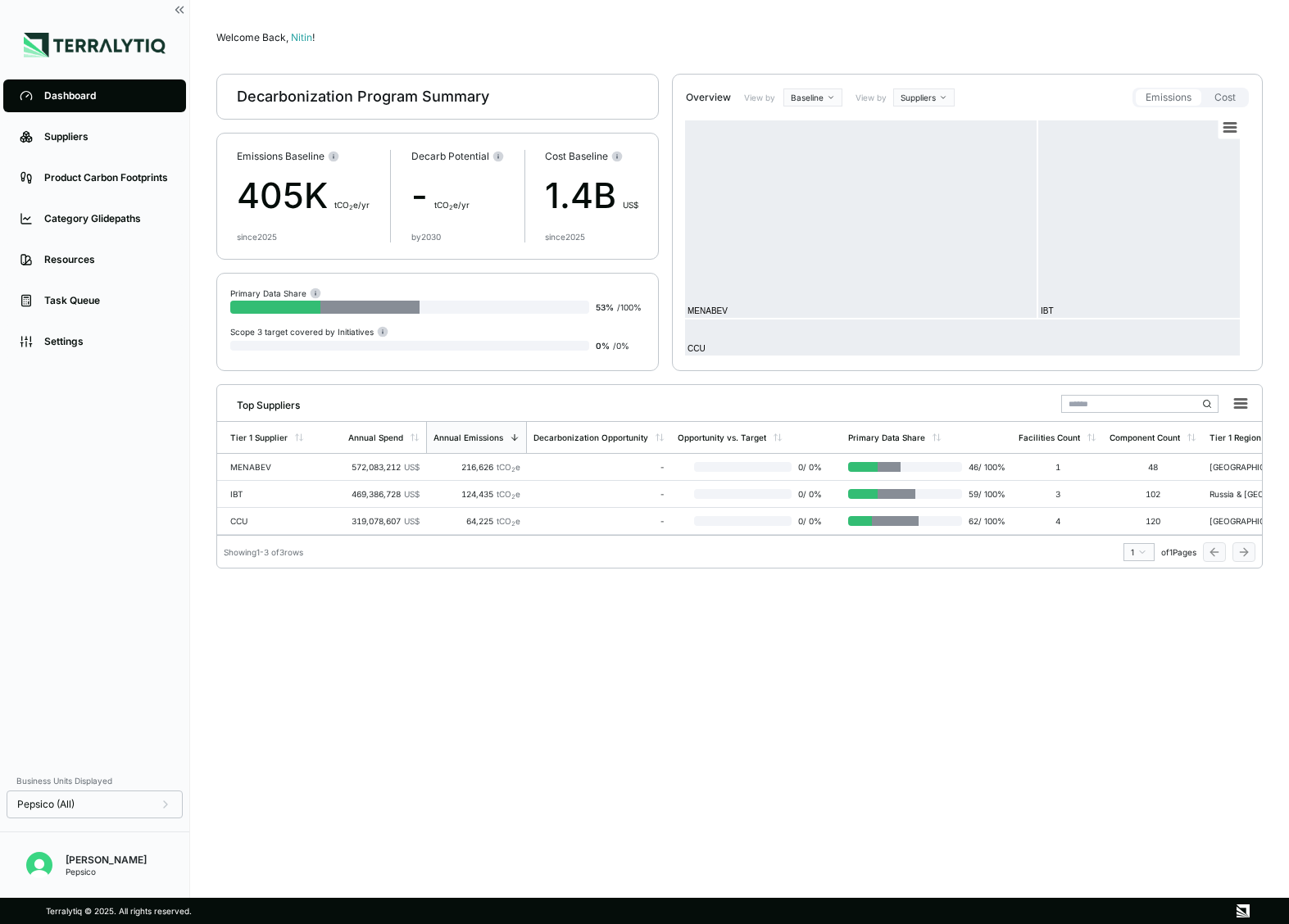
click at [930, 98] on html "Dashboard Suppliers Product Carbon Footprints Category Glidepaths Resources Tas…" at bounding box center [644, 462] width 1289 height 924
click at [922, 143] on div "Materials" at bounding box center [944, 144] width 97 height 20
click at [563, 566] on div "Top Suppliers Tier 1 Supplier Annual Spend Annual Emissions Decarbonization Opp…" at bounding box center [739, 477] width 1046 height 184
click at [315, 469] on div "MENABEV" at bounding box center [282, 467] width 105 height 9
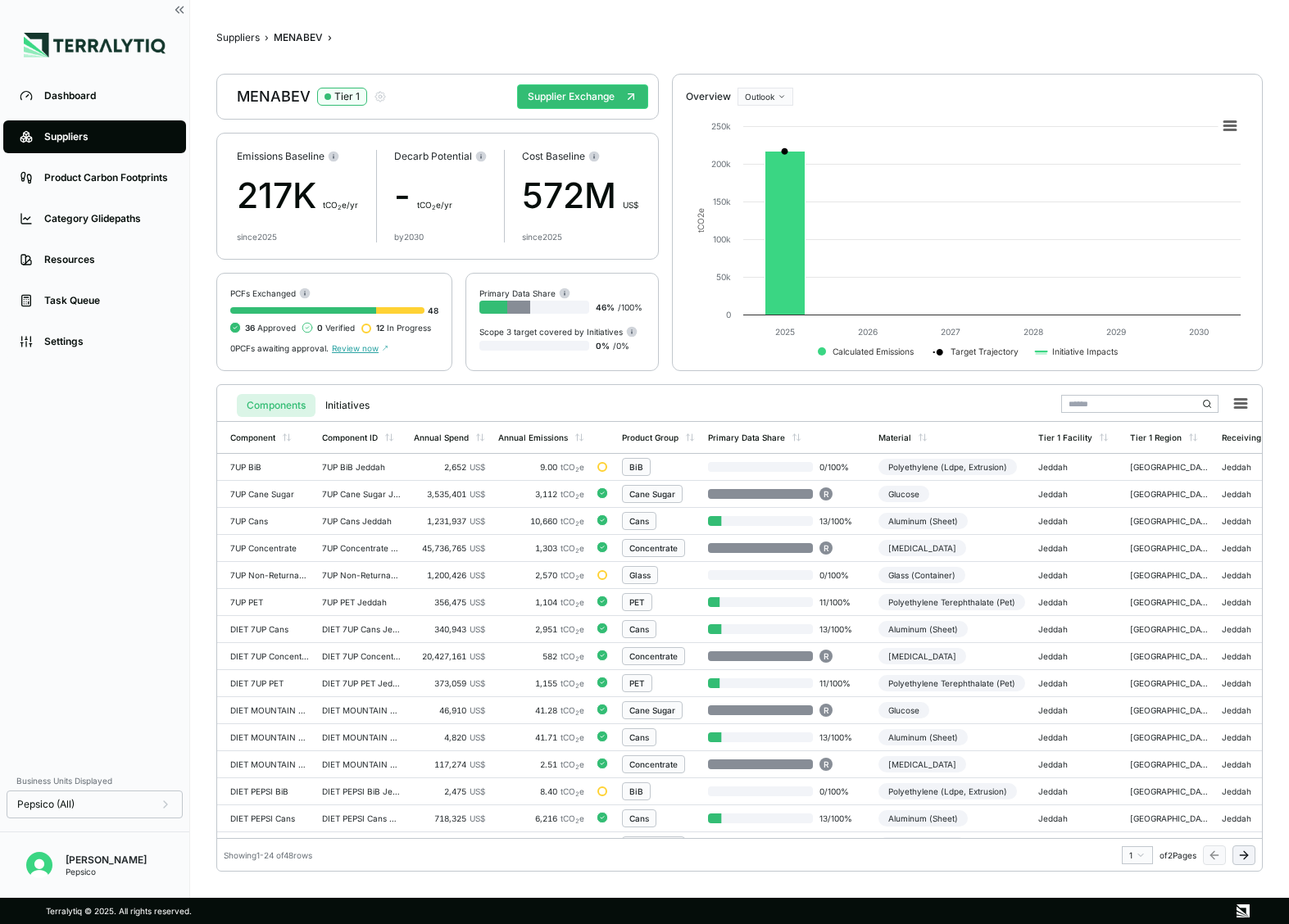
click at [766, 90] on html "Dashboard Suppliers Product Carbon Footprints Category Glidepaths Resources Tas…" at bounding box center [644, 462] width 1289 height 924
click at [773, 126] on div "Baseline" at bounding box center [788, 123] width 97 height 20
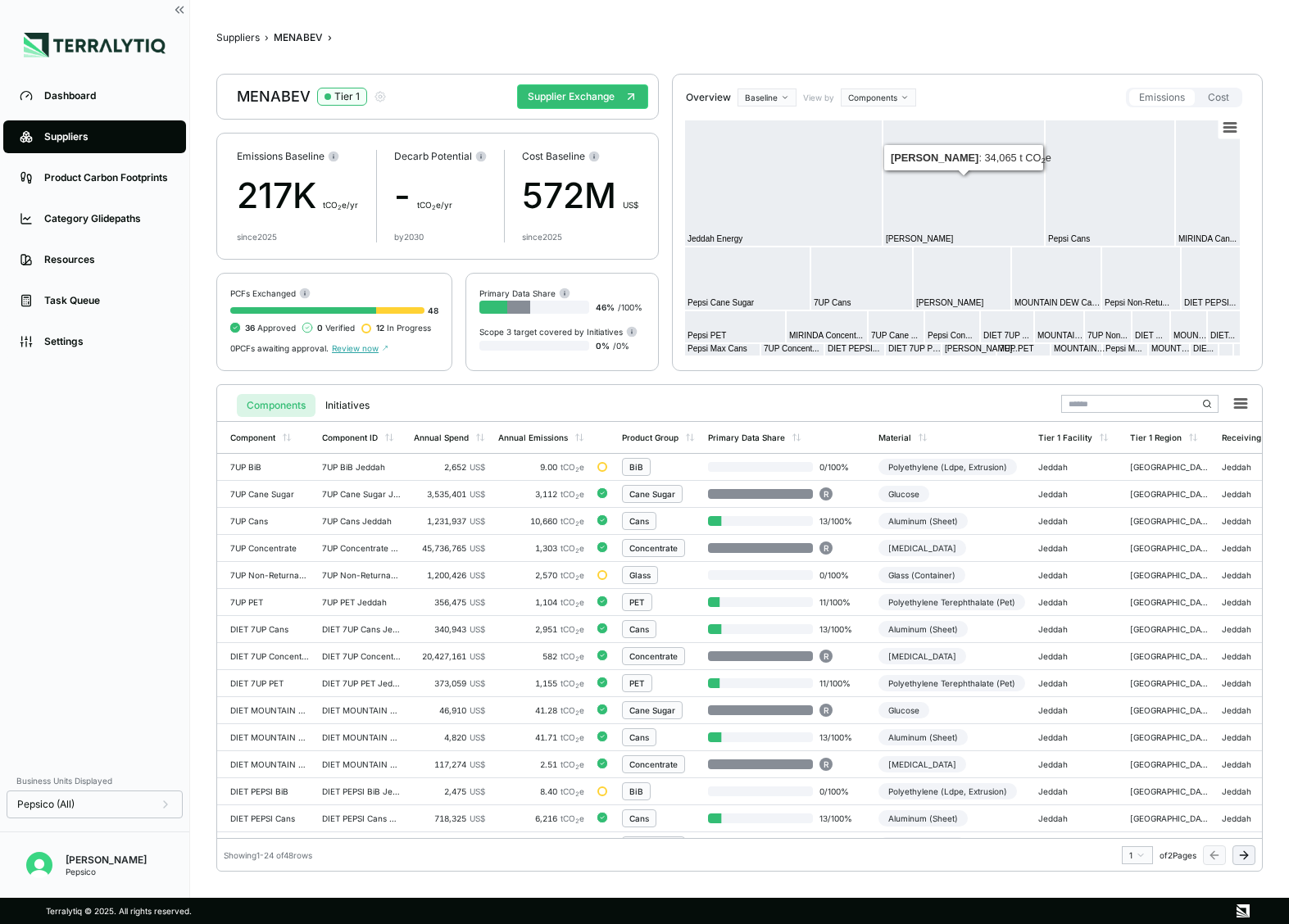
click at [888, 97] on html "Dashboard Suppliers Product Carbon Footprints Category Glidepaths Resources Tas…" at bounding box center [644, 462] width 1289 height 924
click at [863, 140] on div "Materials" at bounding box center [892, 144] width 97 height 20
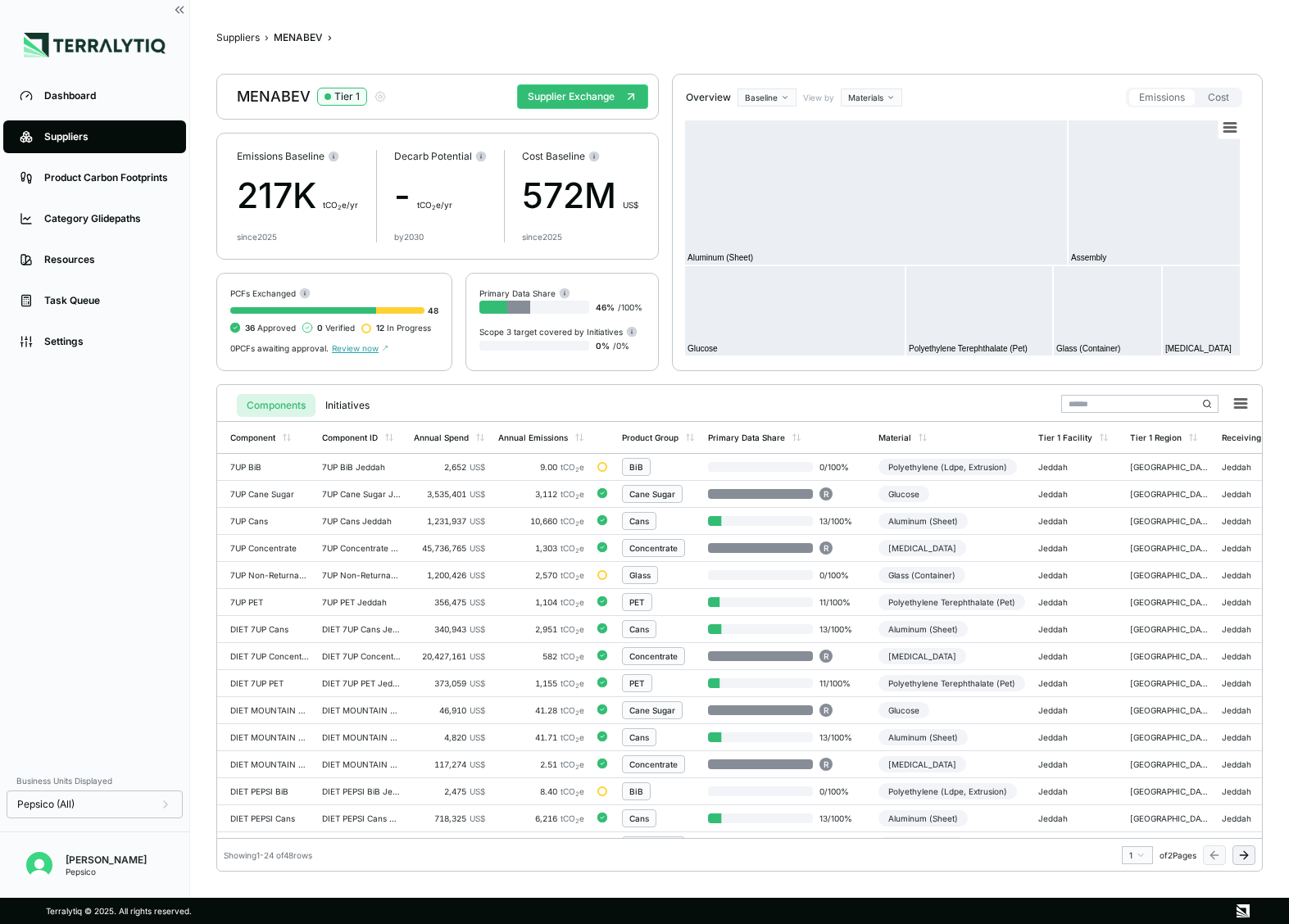
click at [859, 99] on html "Dashboard Suppliers Product Carbon Footprints Category Glidepaths Resources Tas…" at bounding box center [644, 462] width 1289 height 924
click at [859, 125] on div "Components" at bounding box center [892, 124] width 97 height 20
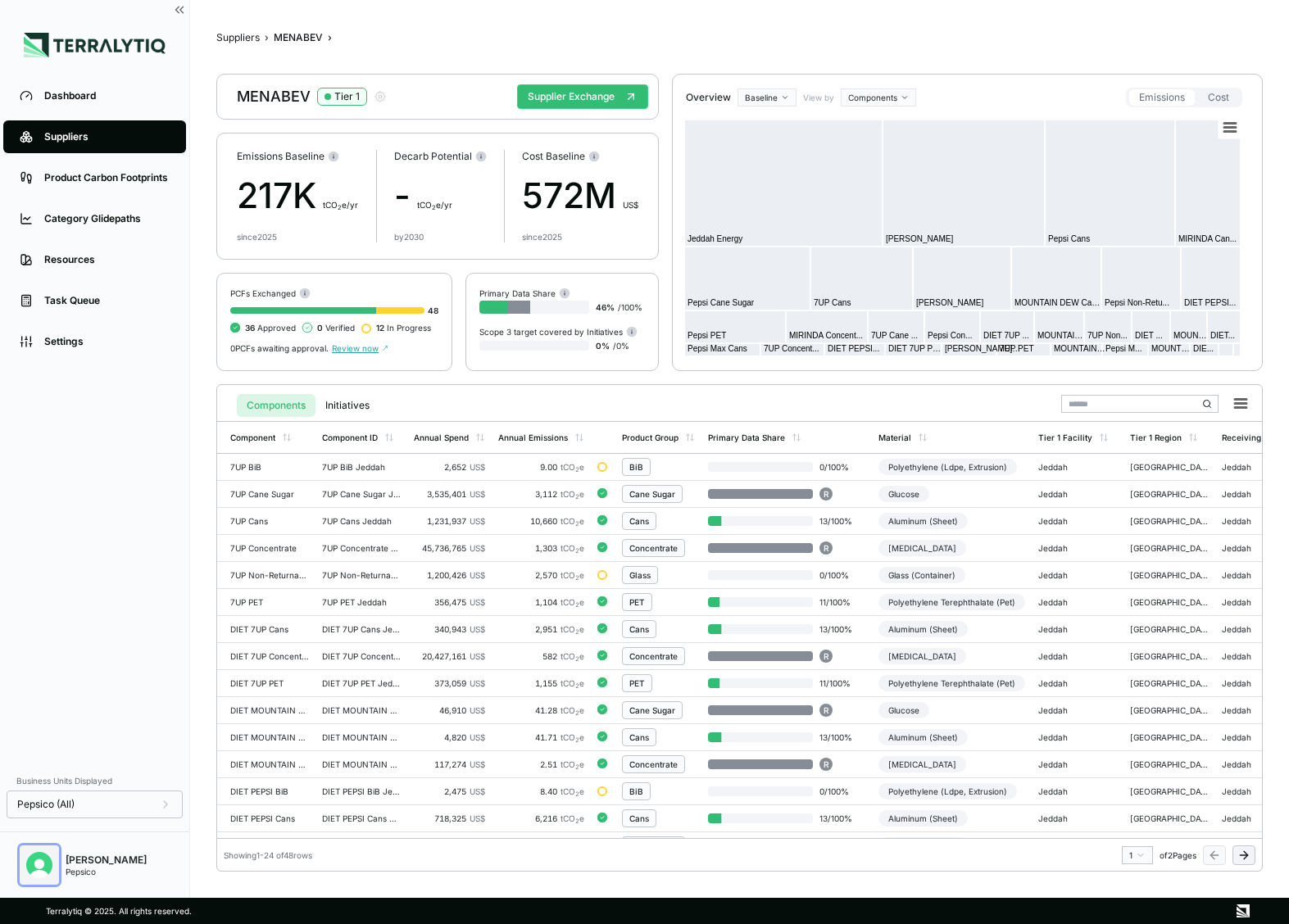
click at [36, 702] on img "Open user button" at bounding box center [39, 865] width 26 height 26
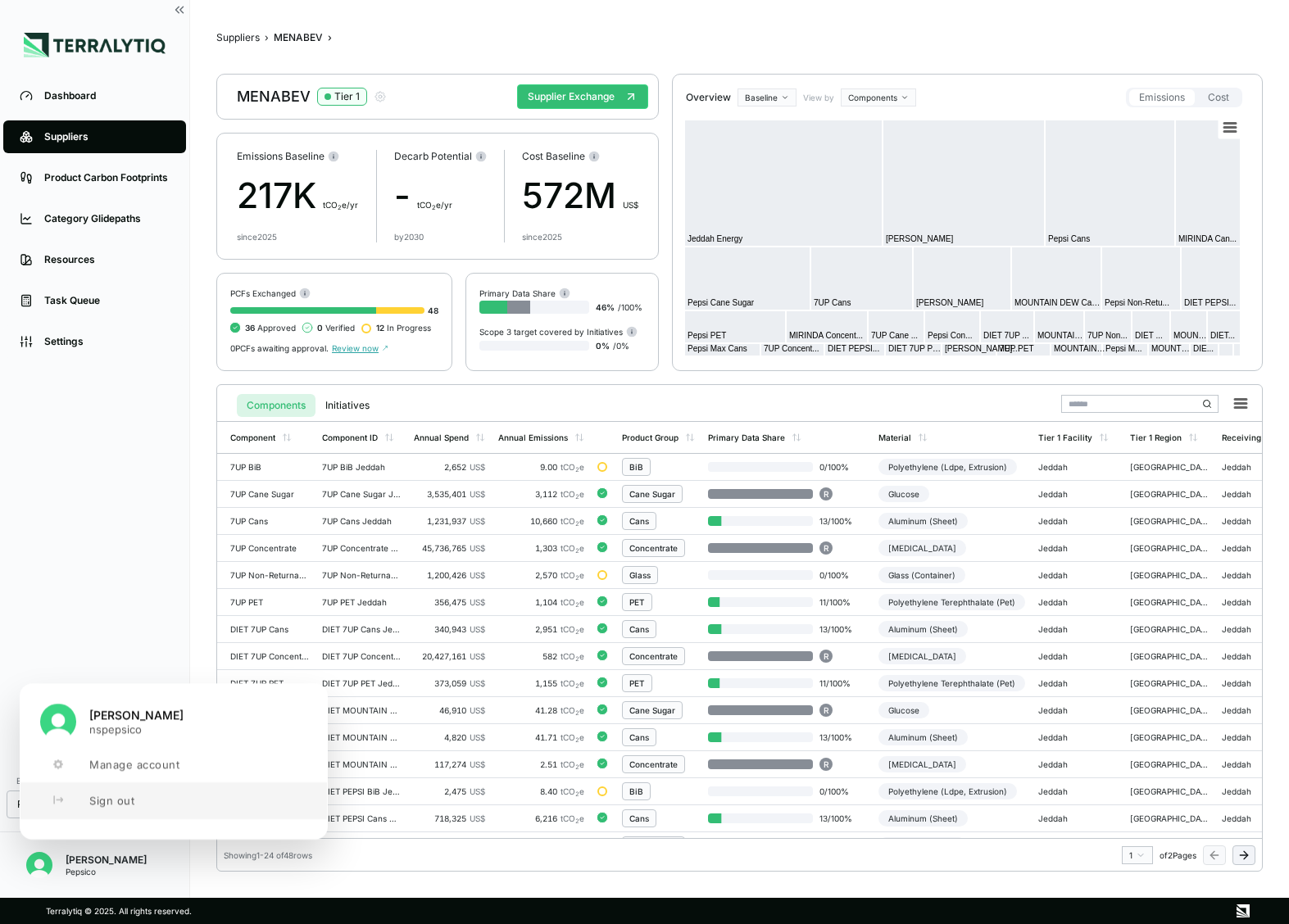
click at [63, 702] on div "User button popover" at bounding box center [58, 800] width 36 height 9
